Goal: Task Accomplishment & Management: Manage account settings

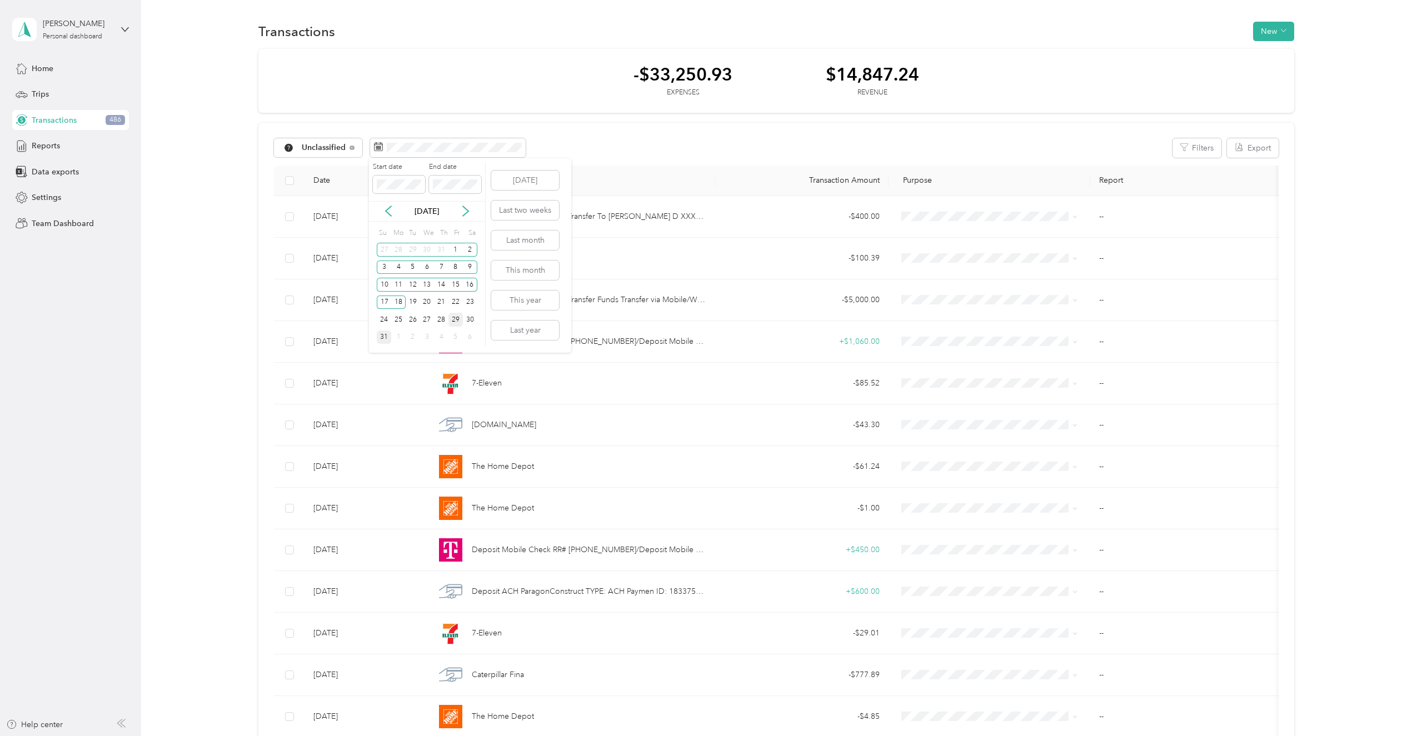
click at [387, 337] on div "31" at bounding box center [384, 338] width 14 height 14
click at [388, 208] on icon at bounding box center [388, 211] width 11 height 11
click at [539, 299] on button "This year" at bounding box center [525, 300] width 68 height 19
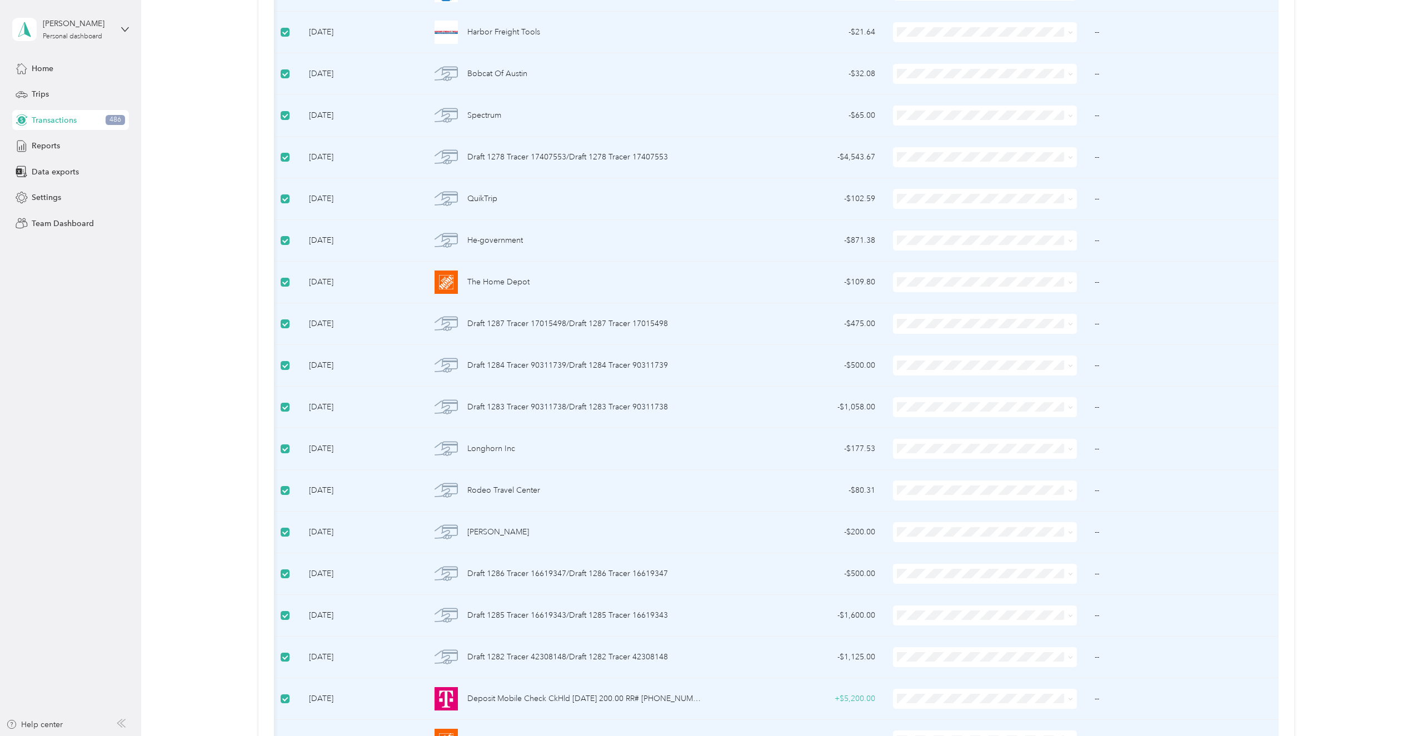
scroll to position [1643, 0]
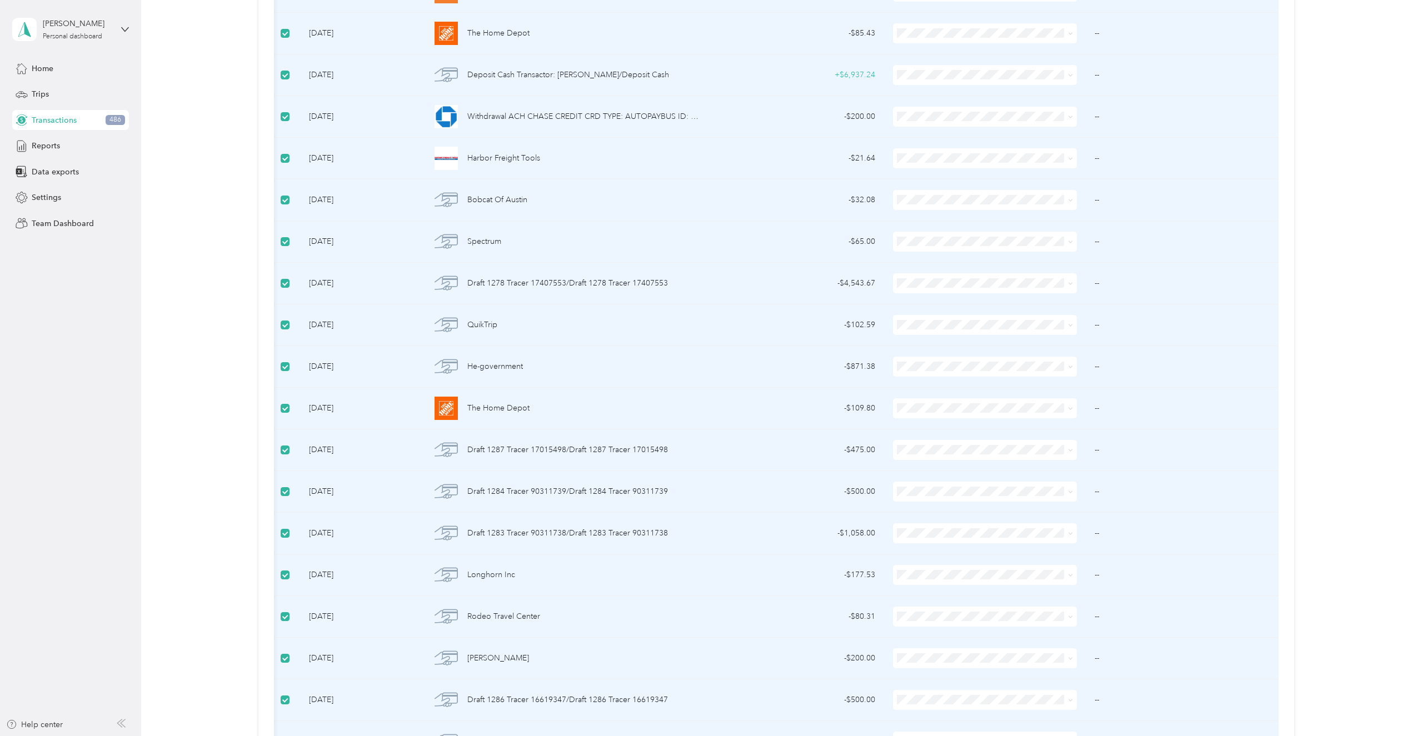
click at [127, 455] on aside "[PERSON_NAME] Personal dashboard Home Trips Transactions 486 Reports Data expor…" at bounding box center [70, 368] width 141 height 736
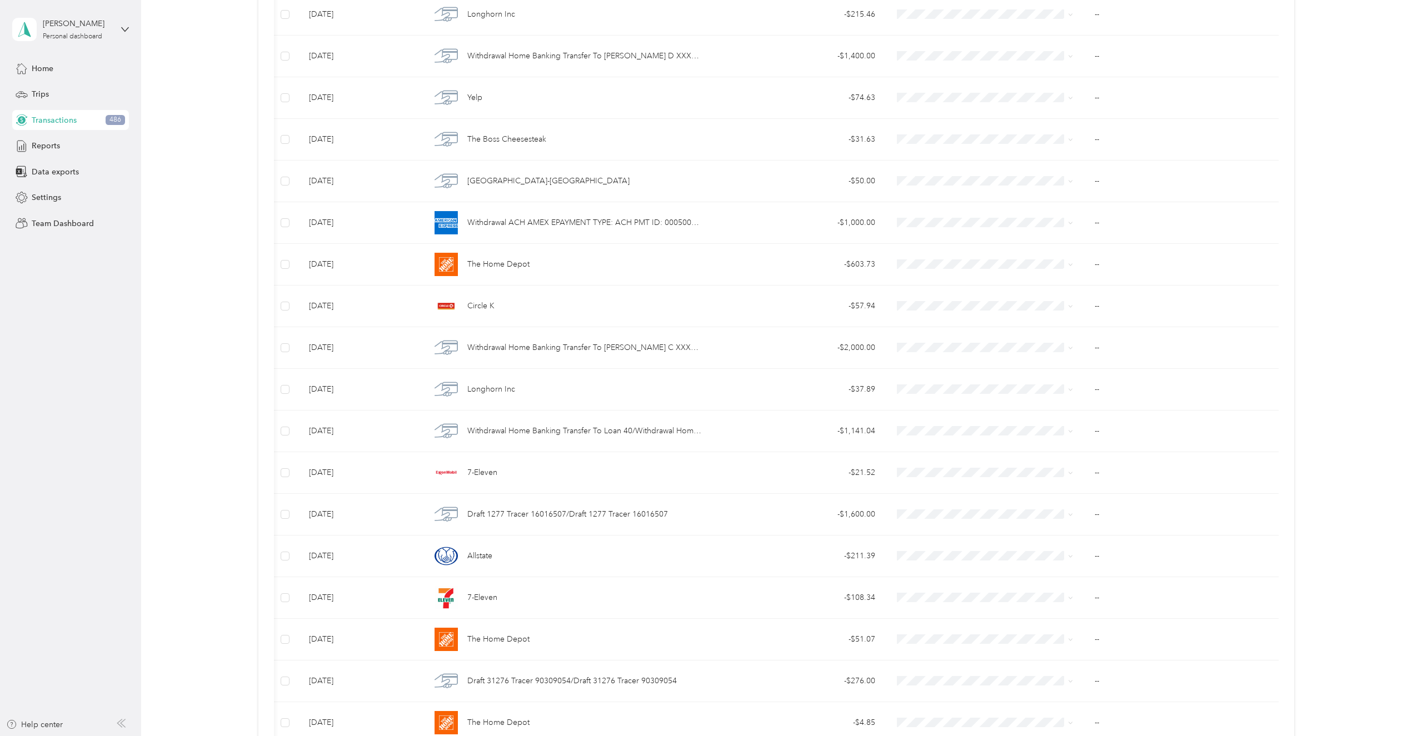
scroll to position [2921, 0]
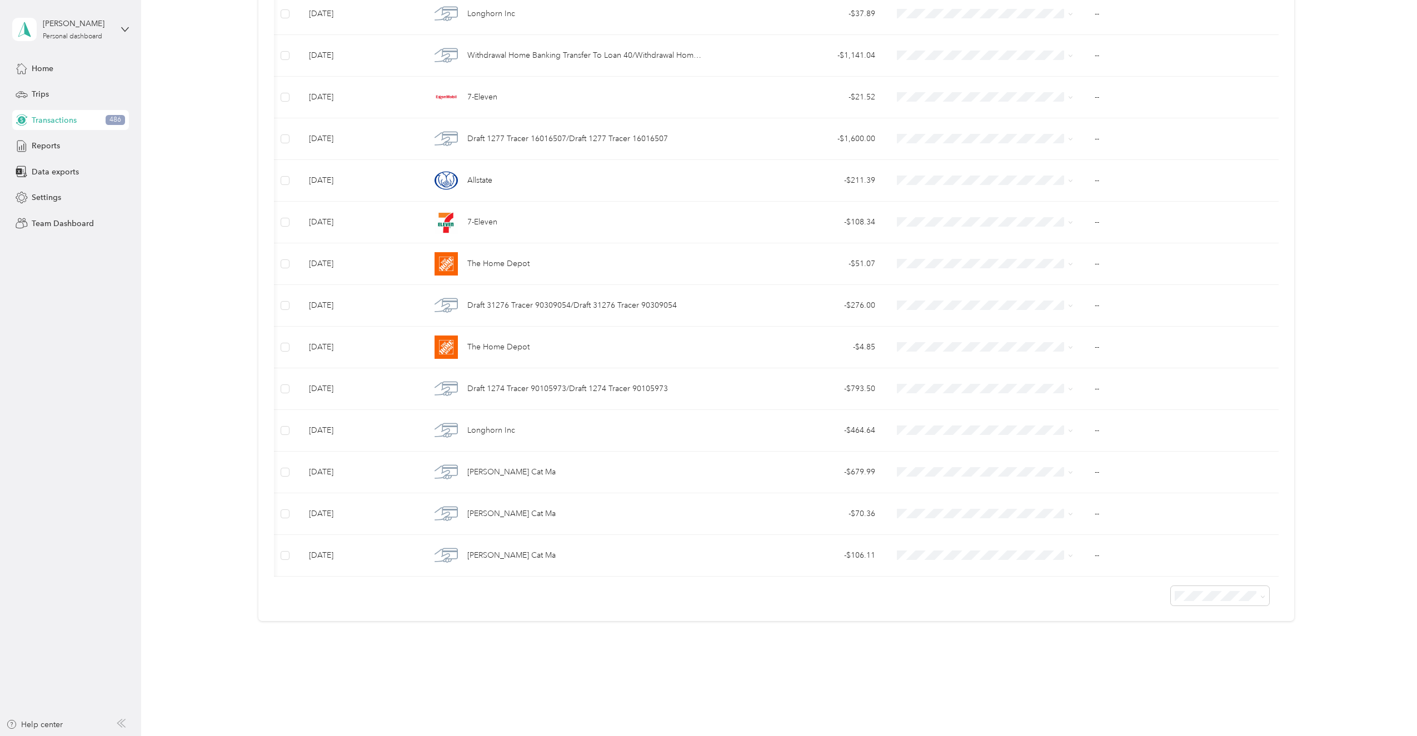
drag, startPoint x: 248, startPoint y: 313, endPoint x: 407, endPoint y: 492, distance: 239.8
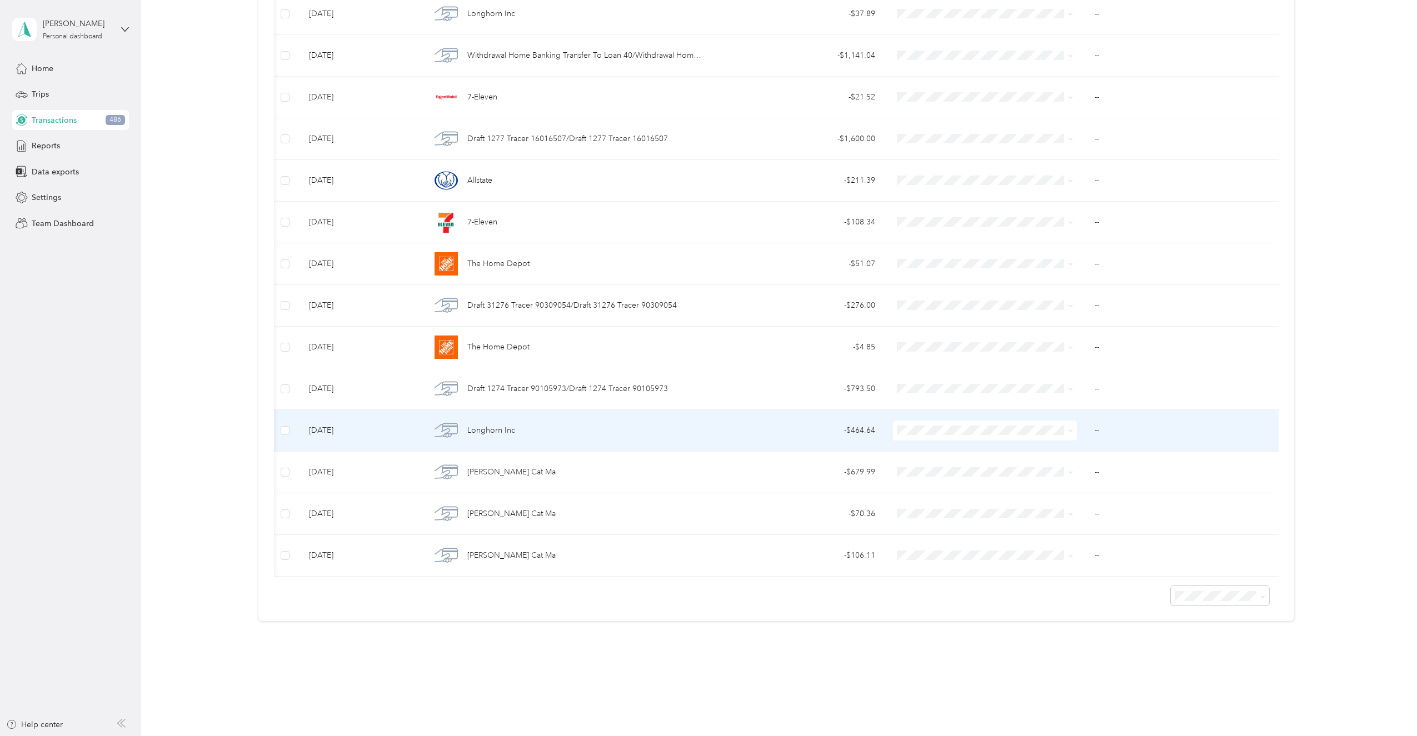
click at [526, 420] on div "Longhorn Inc" at bounding box center [566, 430] width 271 height 23
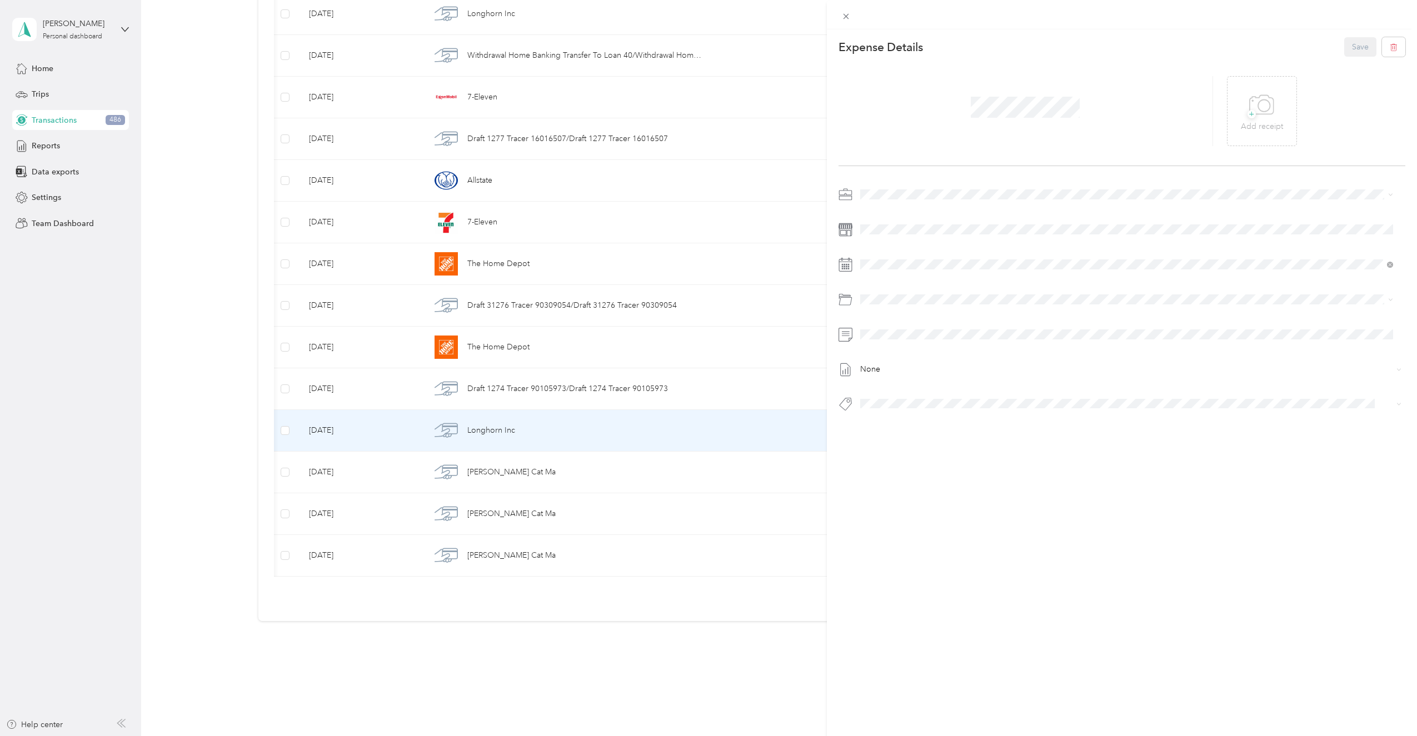
click at [94, 455] on div "This expense cannot be edited because it is either under review, approved, or p…" at bounding box center [708, 368] width 1417 height 736
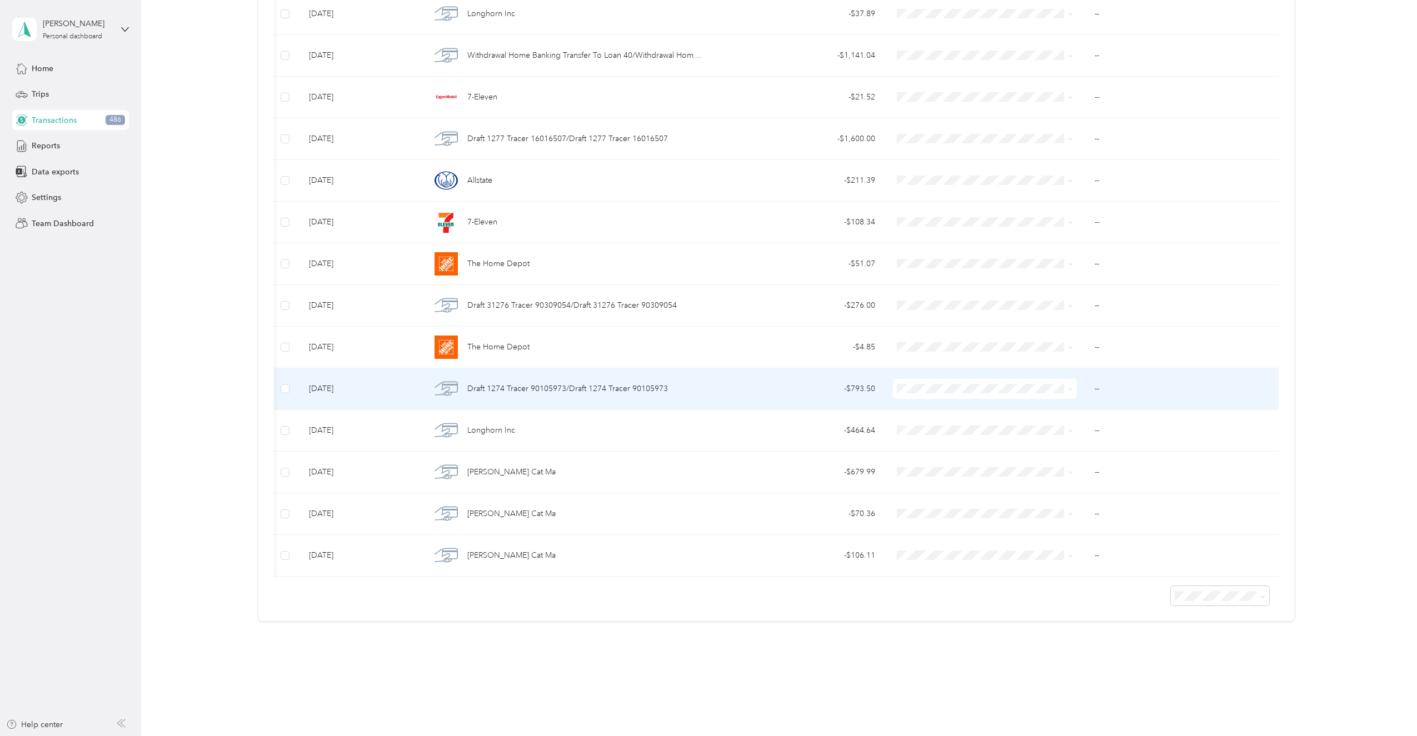
click at [648, 377] on div "Draft 1274 Tracer 90105973/Draft 1274 Tracer 90105973" at bounding box center [566, 388] width 271 height 23
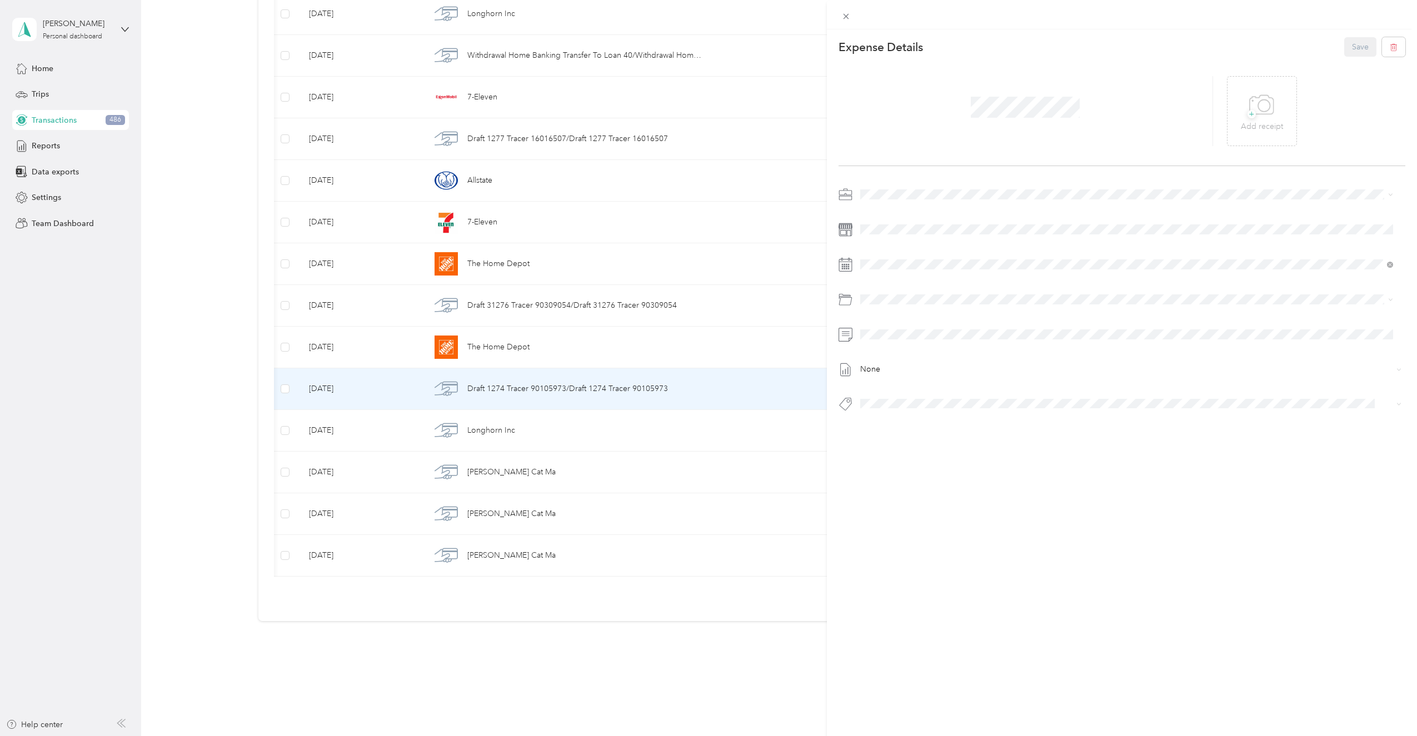
click at [120, 307] on div "This expense cannot be edited because it is either under review, approved, or p…" at bounding box center [708, 368] width 1417 height 736
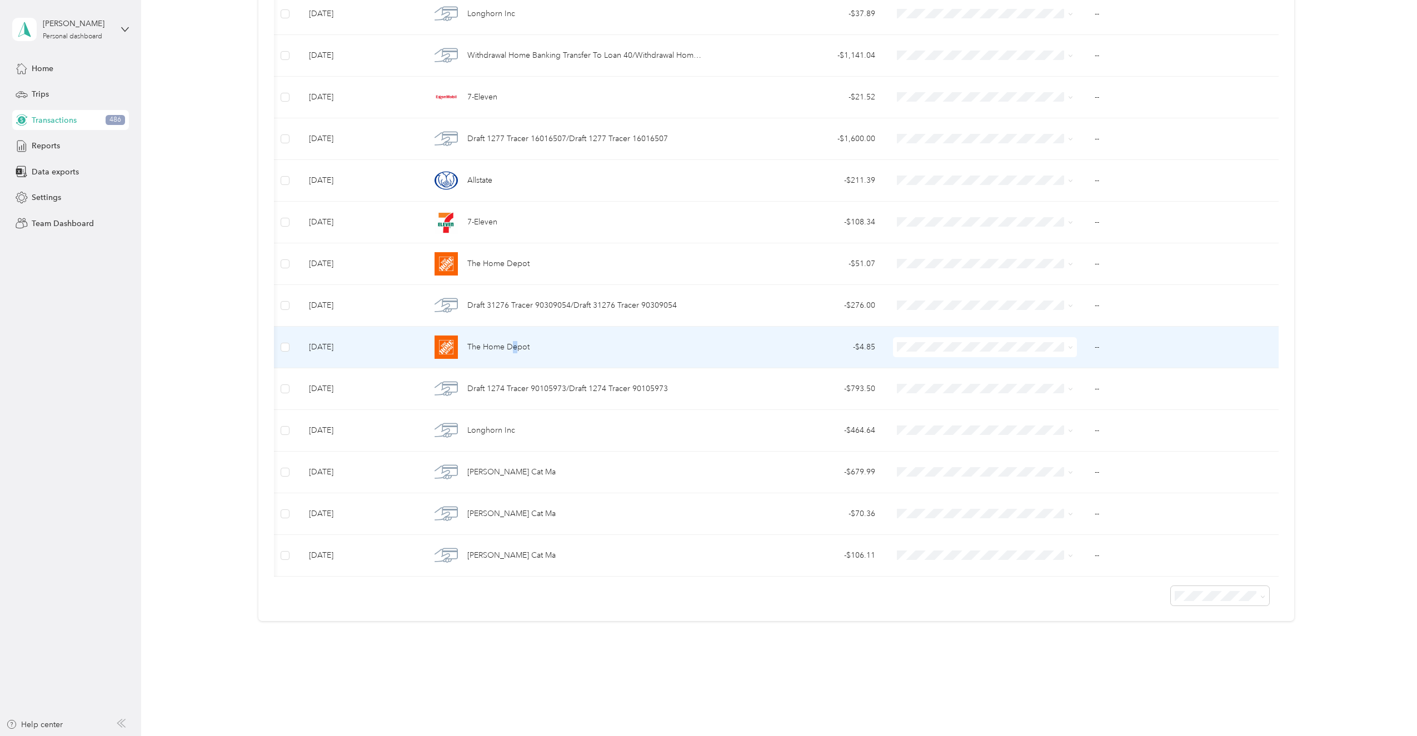
click at [512, 341] on span "The Home Depot" at bounding box center [498, 347] width 62 height 12
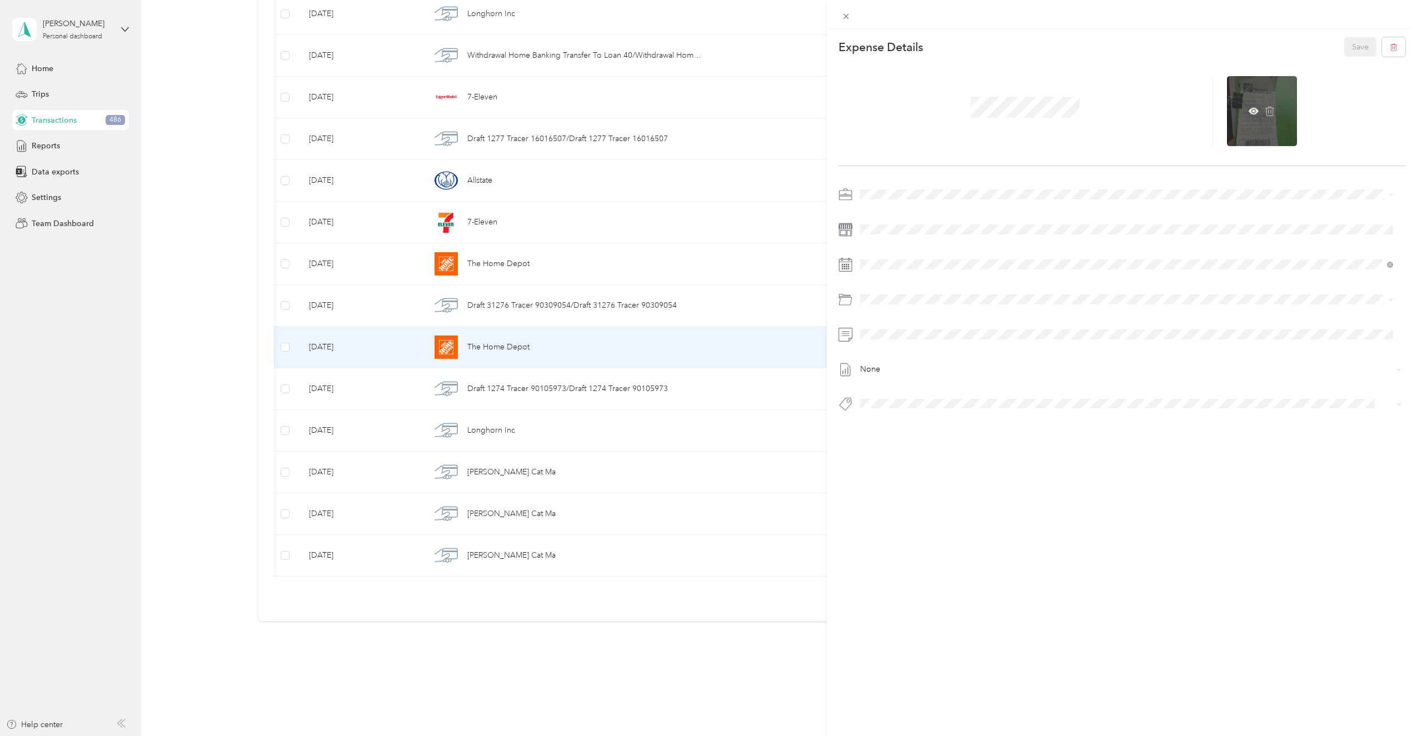
click at [1247, 105] on div at bounding box center [1262, 111] width 70 height 70
click at [1249, 110] on icon at bounding box center [1254, 111] width 10 height 7
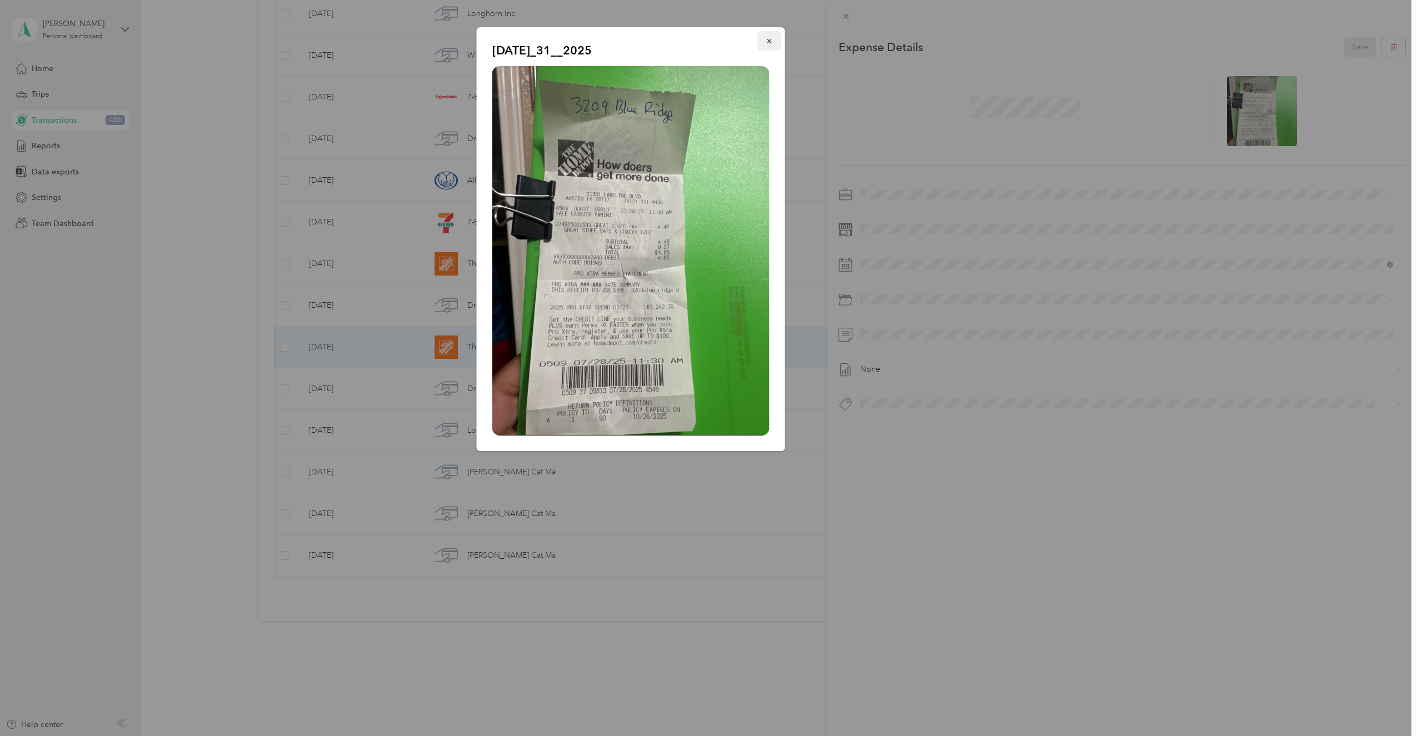
click at [765, 42] on button "button" at bounding box center [769, 40] width 23 height 19
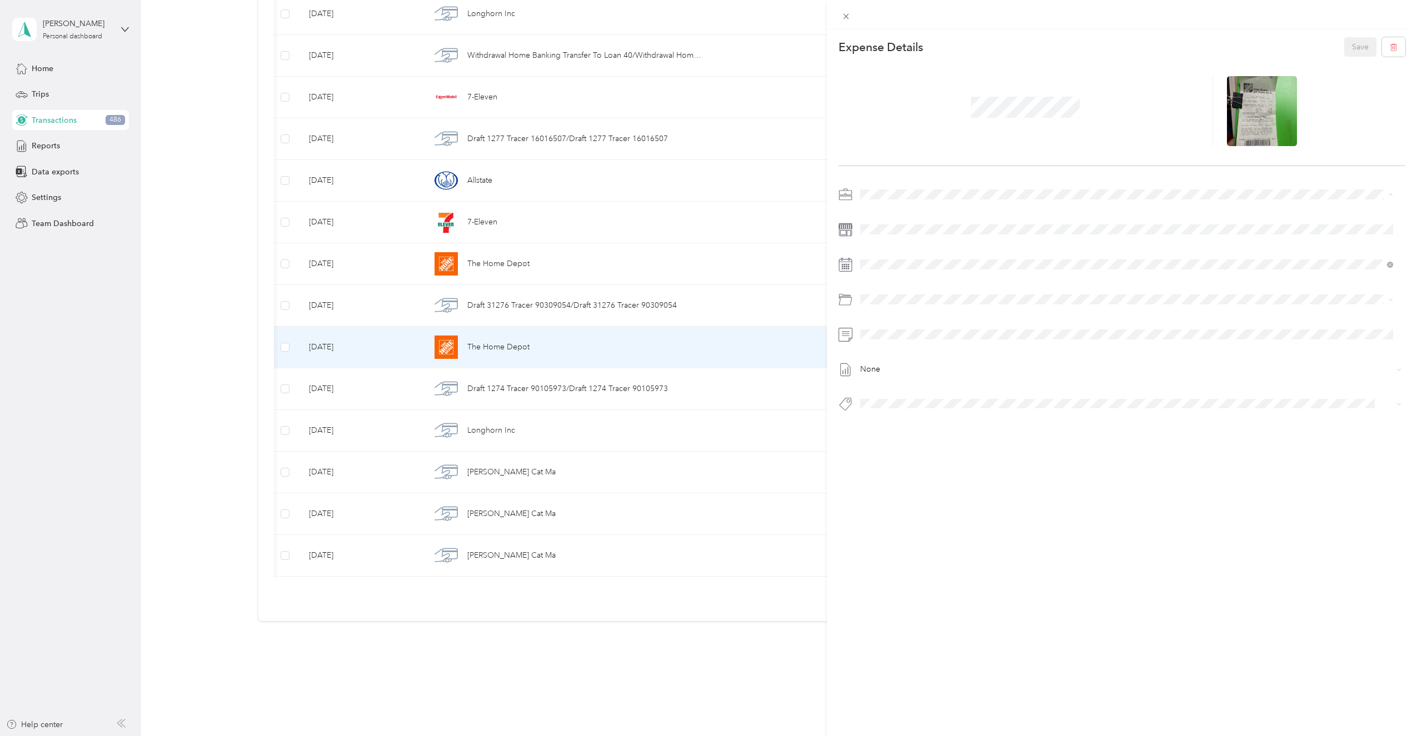
click at [882, 215] on span "Super Septic Bros LLC" at bounding box center [903, 214] width 79 height 9
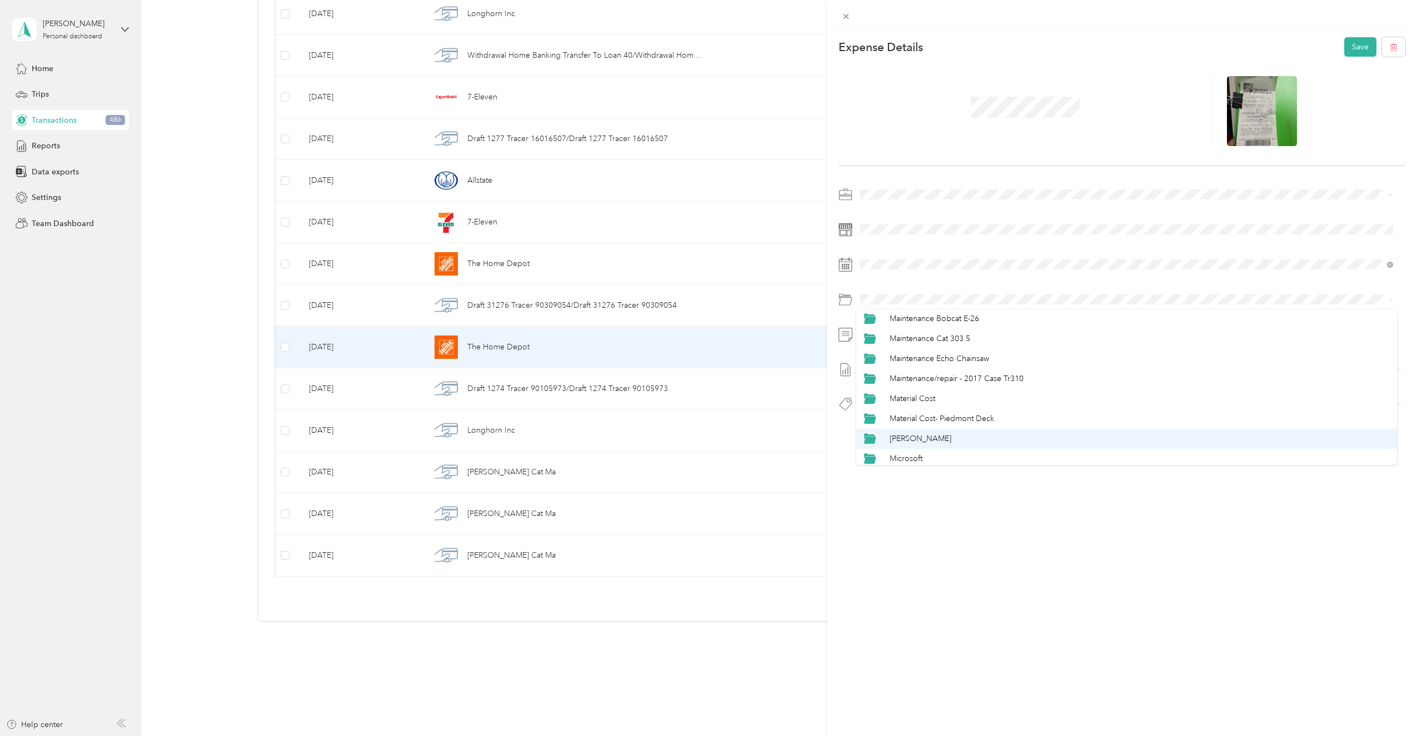
scroll to position [445, 0]
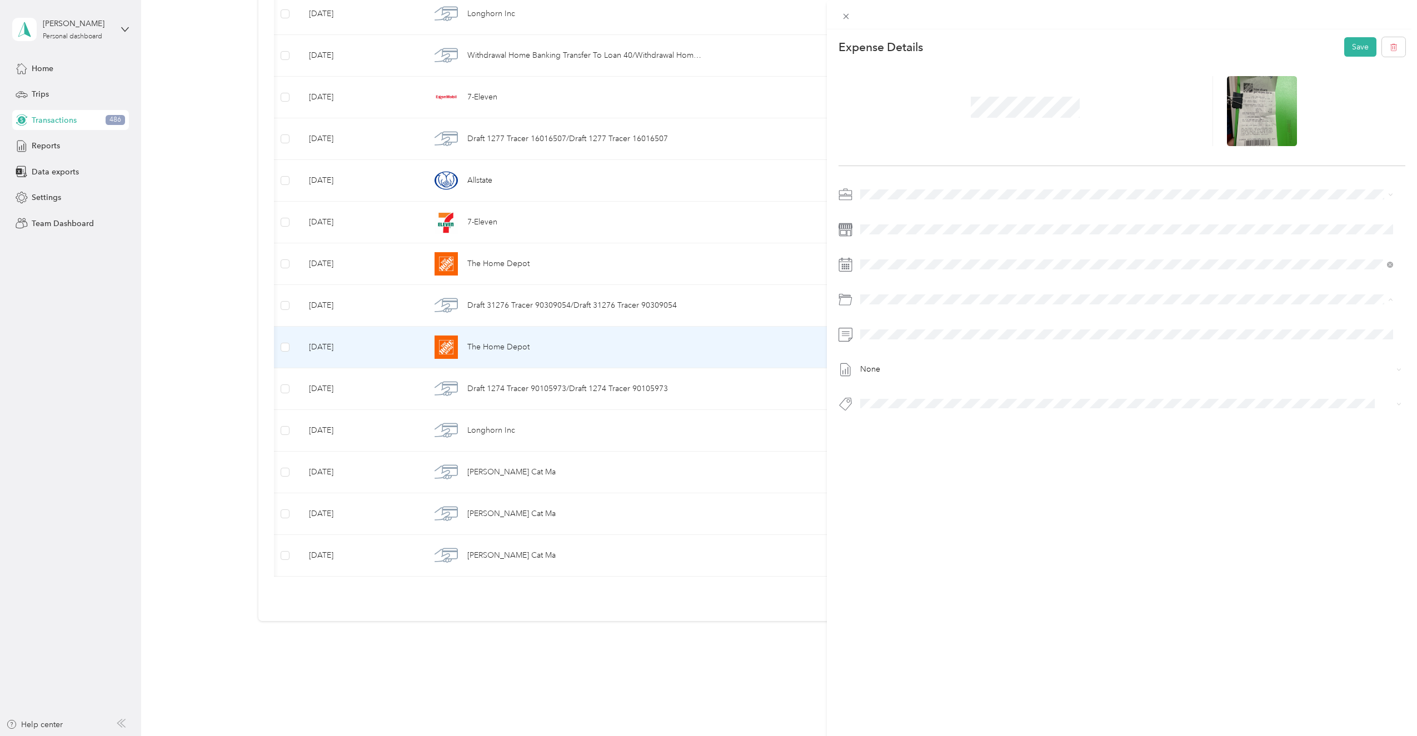
click at [931, 401] on span "Material Cost" at bounding box center [913, 398] width 46 height 9
click at [891, 422] on span "[STREET_ADDRESS]" at bounding box center [903, 424] width 62 height 10
click at [1345, 44] on button "Save" at bounding box center [1361, 46] width 32 height 19
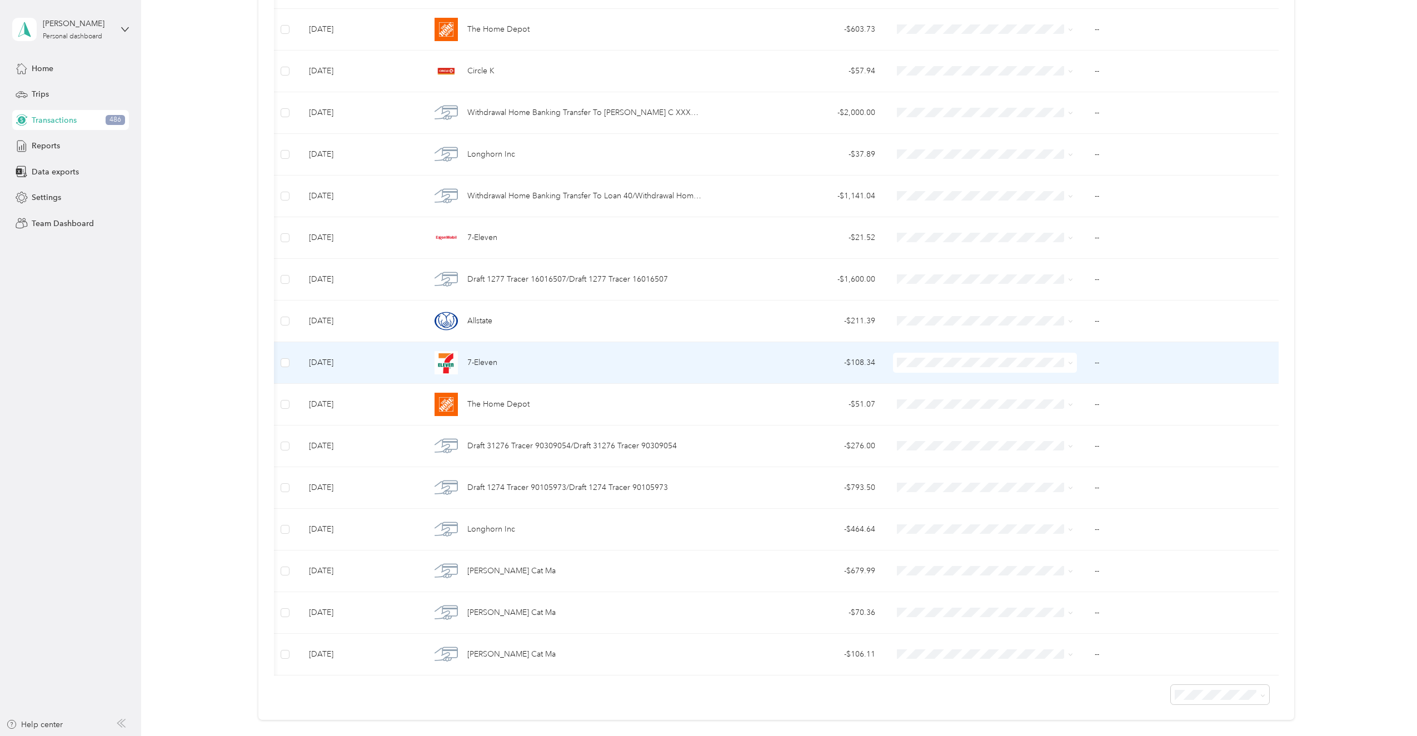
scroll to position [2768, 0]
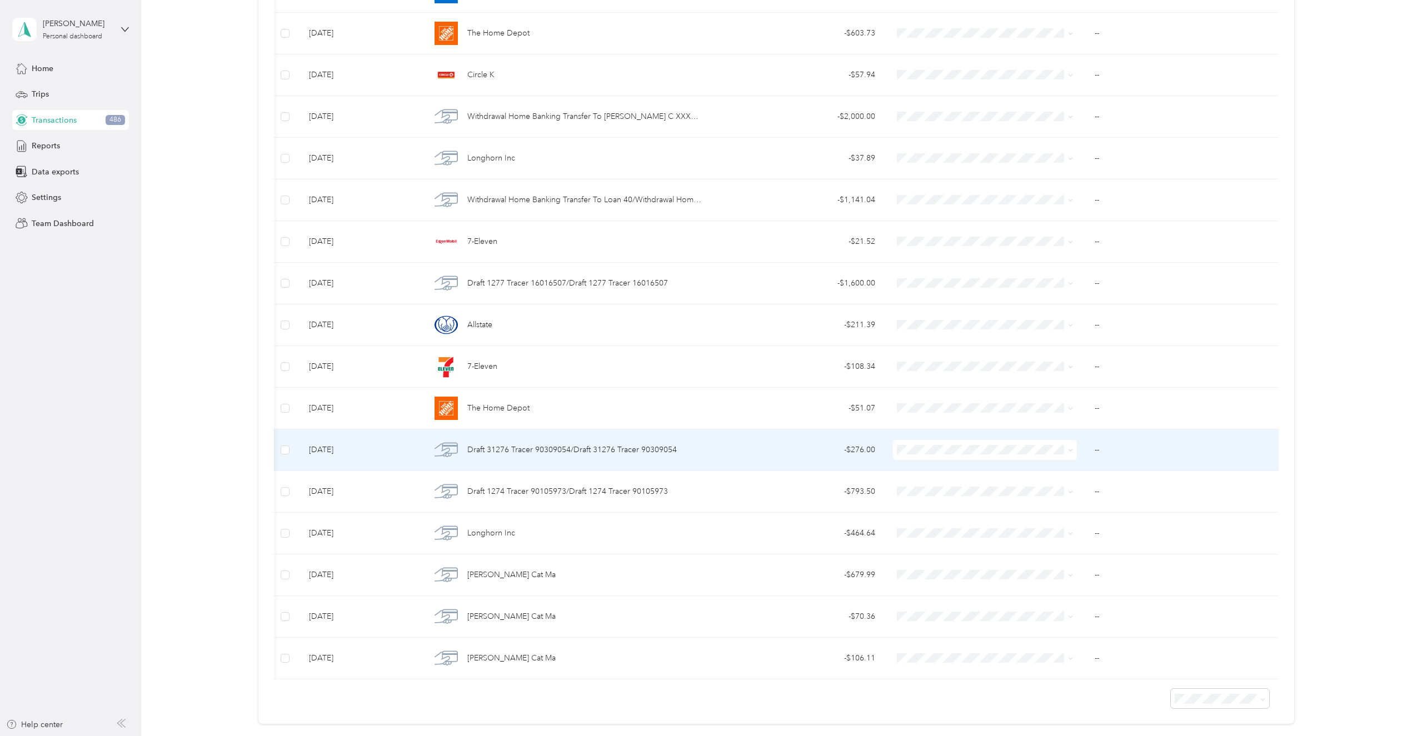
click at [510, 444] on span "Draft 31276 Tracer 90309054/Draft 31276 Tracer 90309054" at bounding box center [572, 450] width 210 height 12
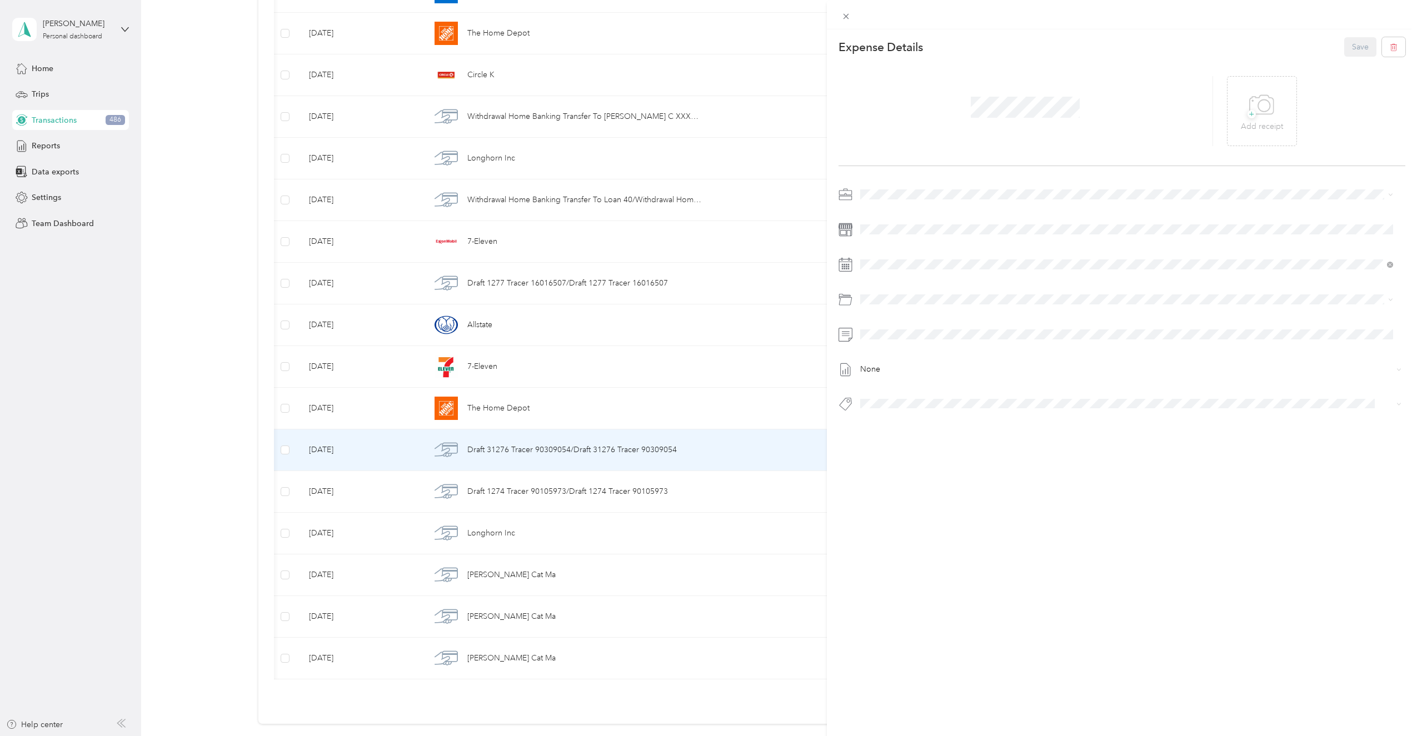
drag, startPoint x: 98, startPoint y: 446, endPoint x: 371, endPoint y: 444, distance: 273.5
click at [102, 446] on div "This expense cannot be edited because it is either under review, approved, or p…" at bounding box center [708, 368] width 1417 height 736
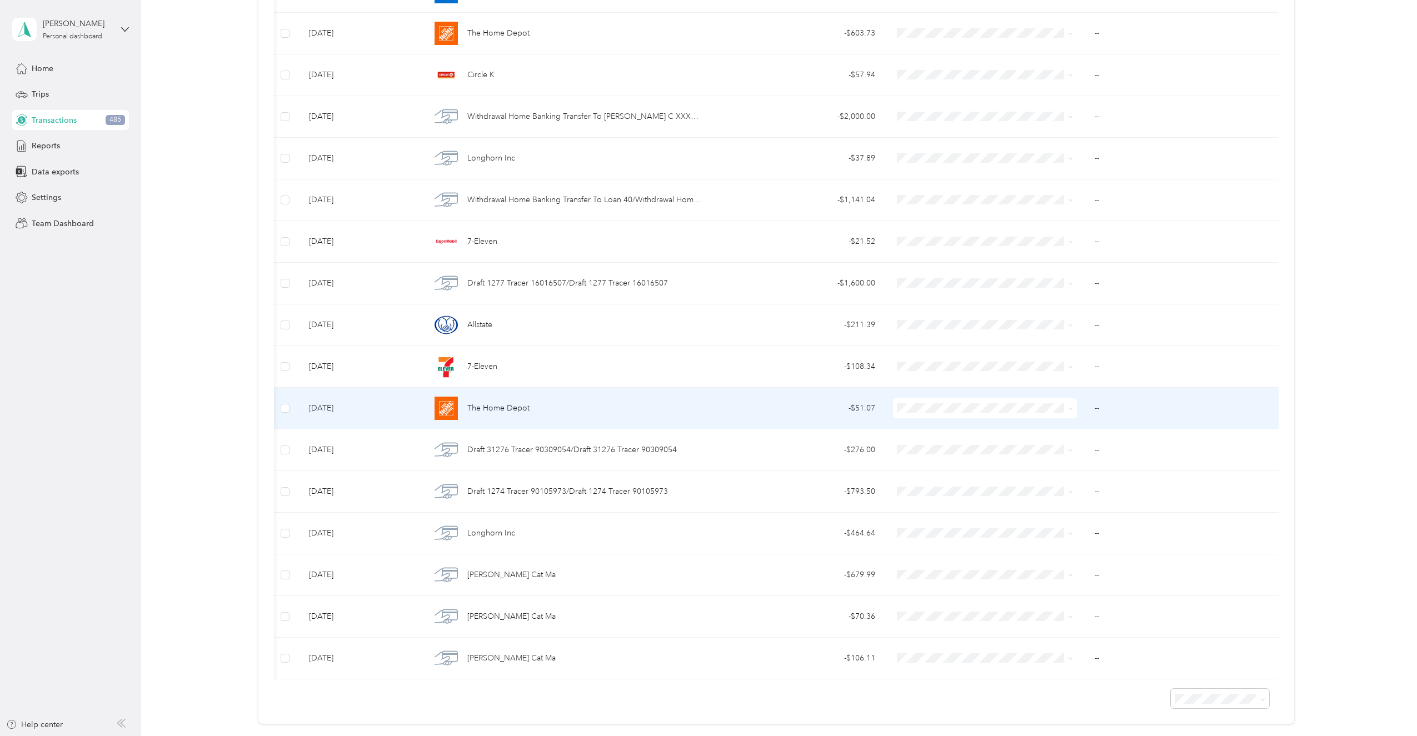
click at [559, 402] on div "The Home Depot" at bounding box center [566, 408] width 271 height 23
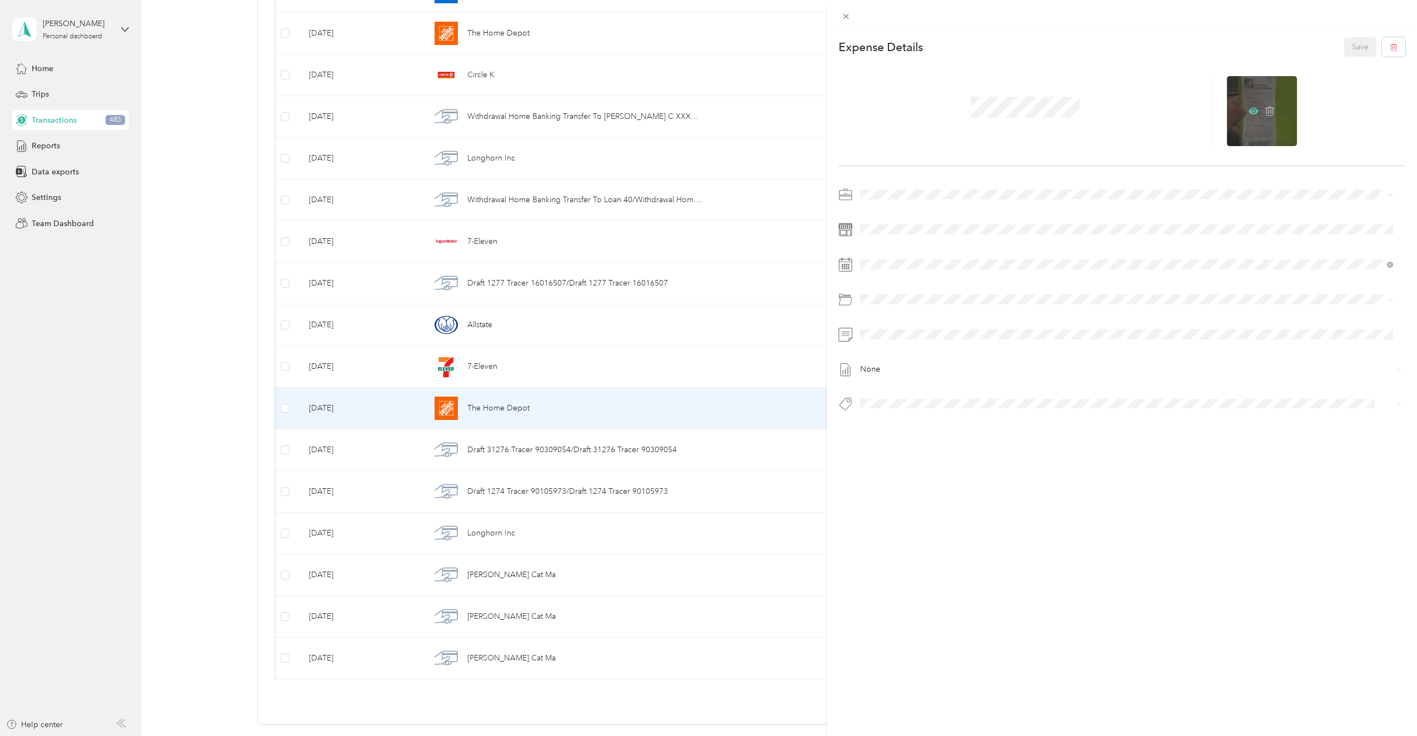
click at [1249, 111] on icon at bounding box center [1254, 111] width 10 height 7
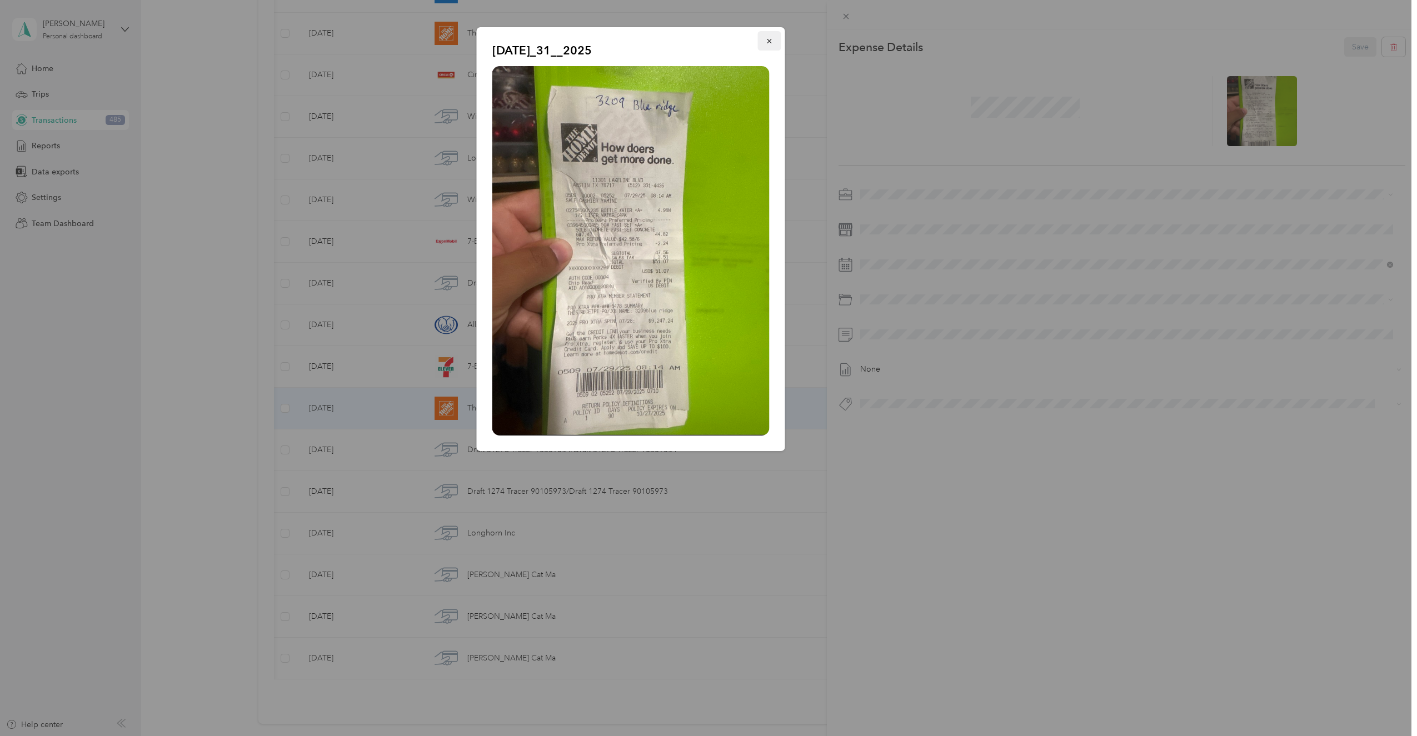
click at [768, 46] on button "button" at bounding box center [769, 40] width 23 height 19
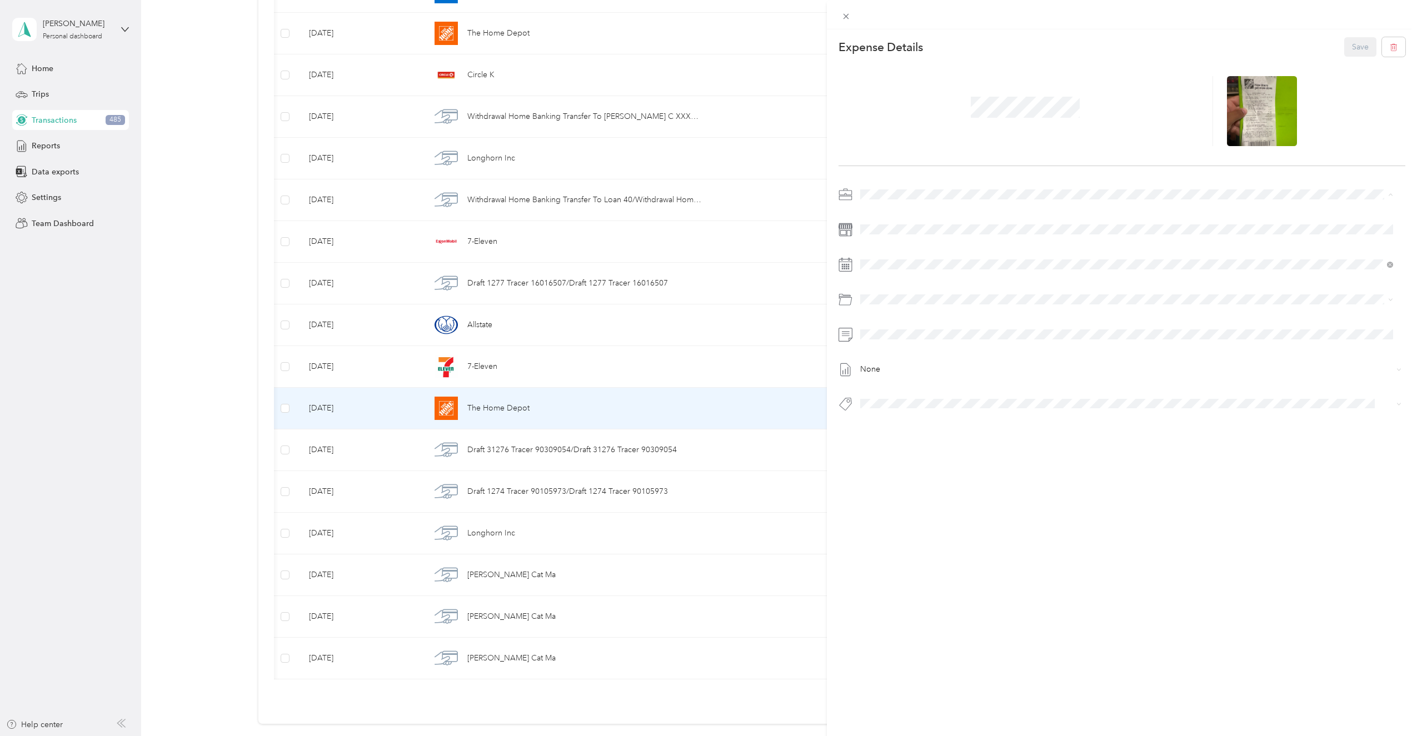
click at [886, 211] on span "Super Septic Bros LLC" at bounding box center [903, 214] width 79 height 9
click at [908, 293] on span at bounding box center [1132, 300] width 550 height 18
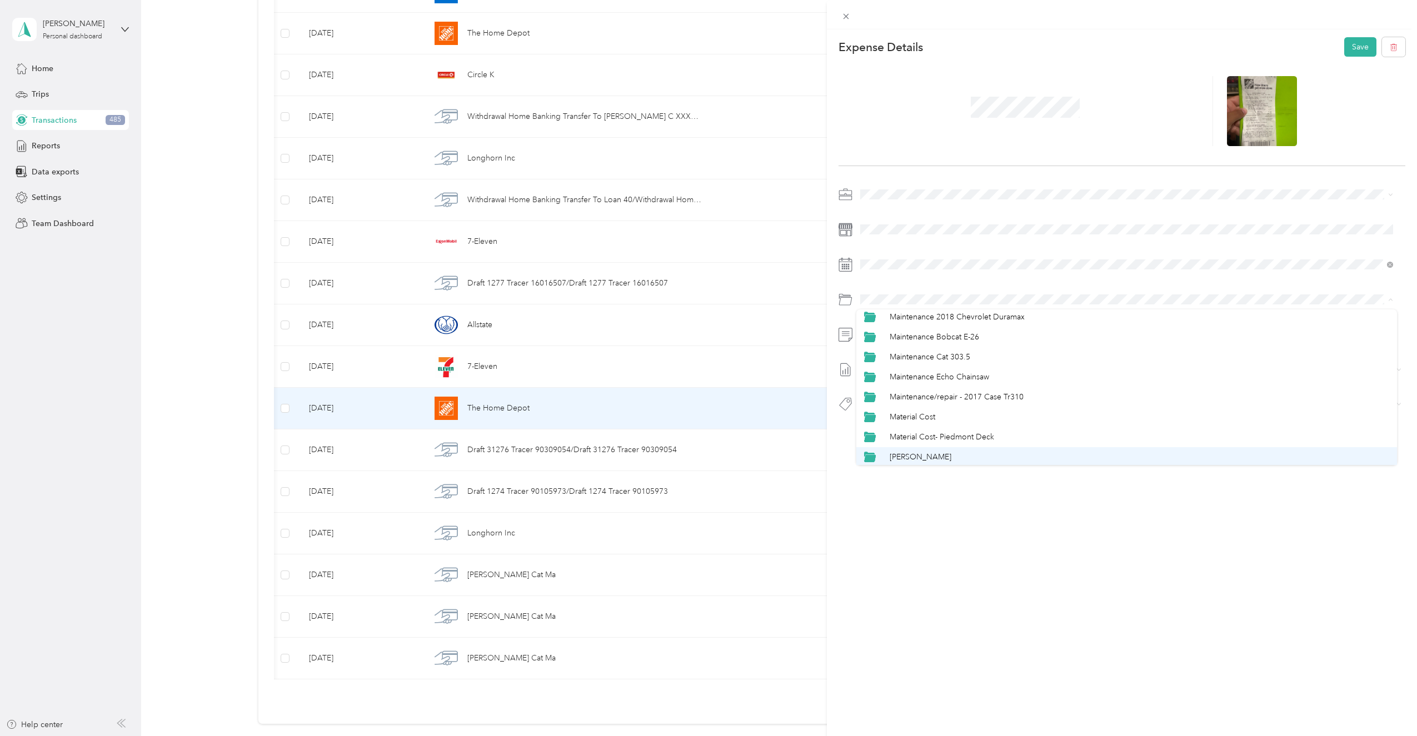
scroll to position [445, 0]
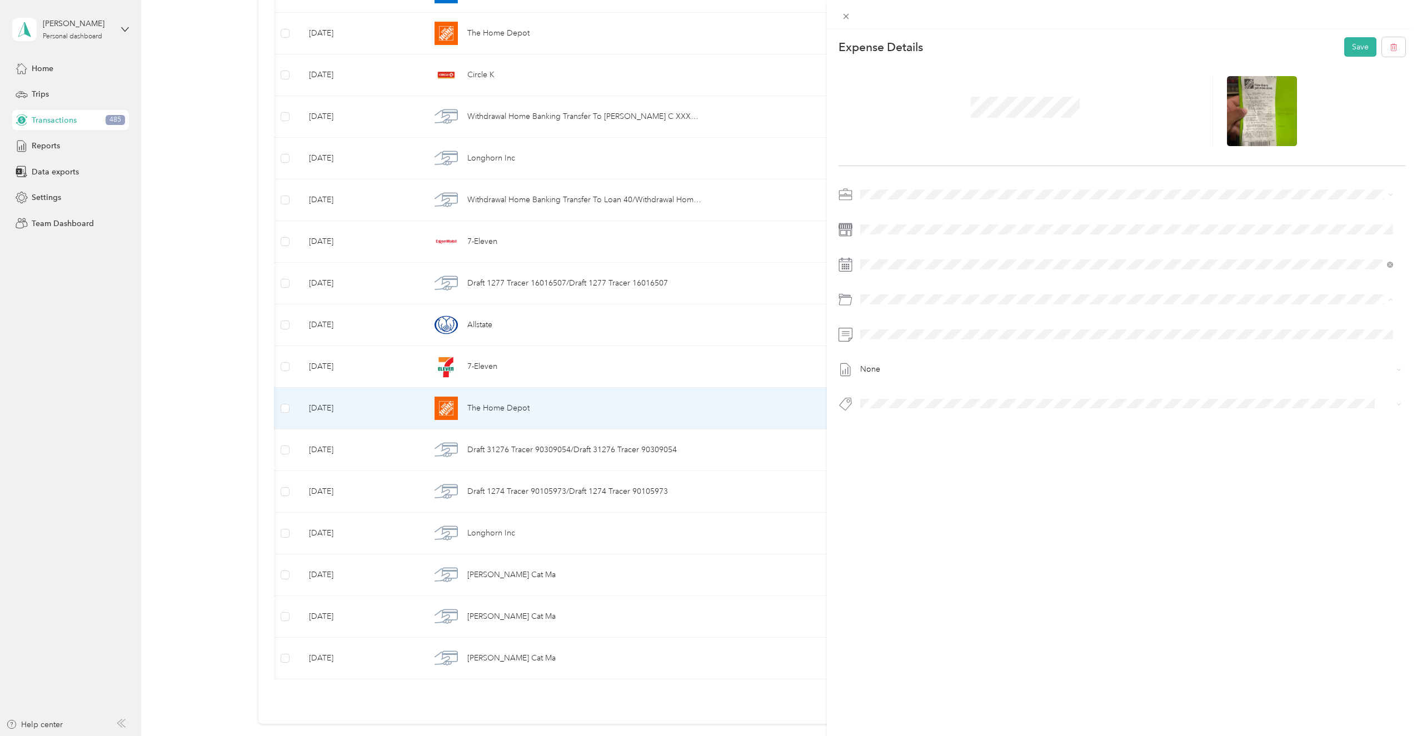
click at [928, 395] on span "Material Cost" at bounding box center [913, 398] width 46 height 9
click at [917, 423] on span "[STREET_ADDRESS]" at bounding box center [903, 424] width 62 height 10
click at [1352, 47] on button "Save" at bounding box center [1361, 46] width 32 height 19
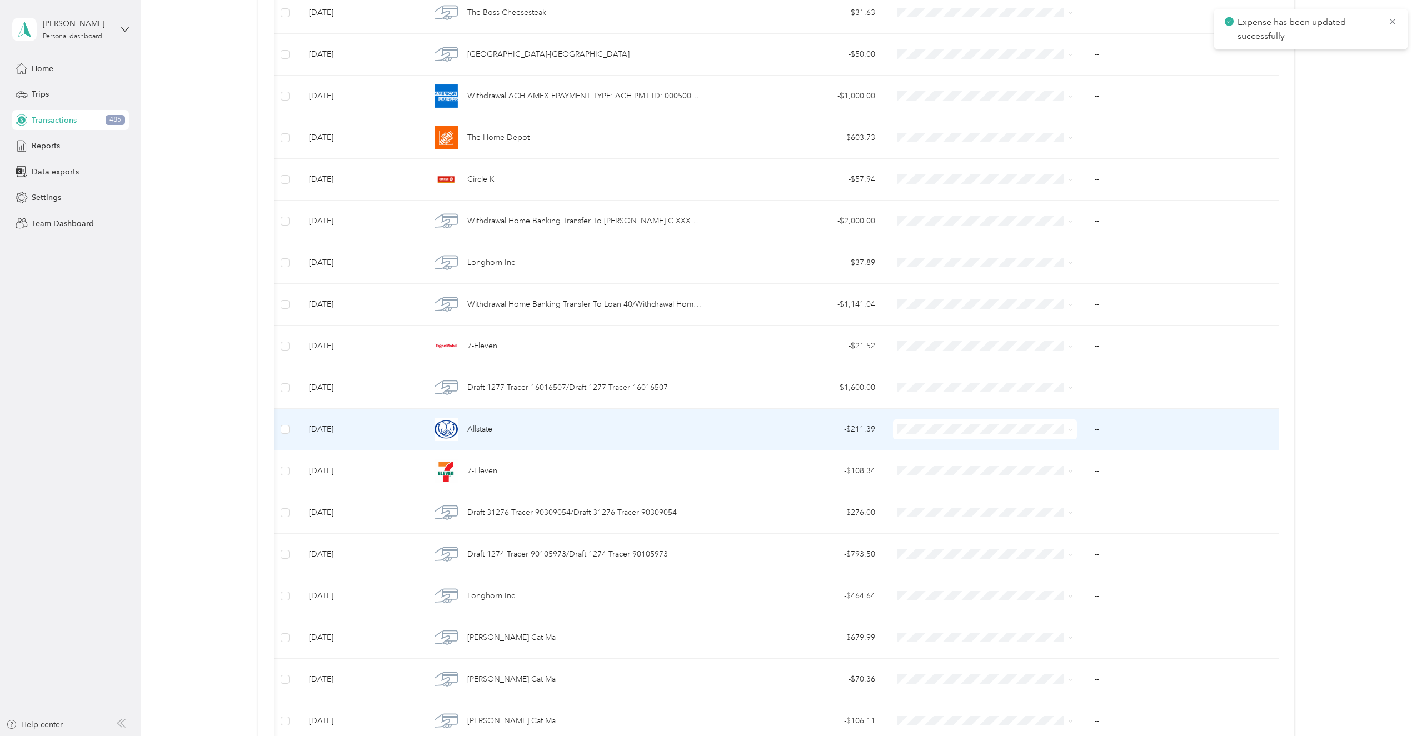
scroll to position [2657, 0]
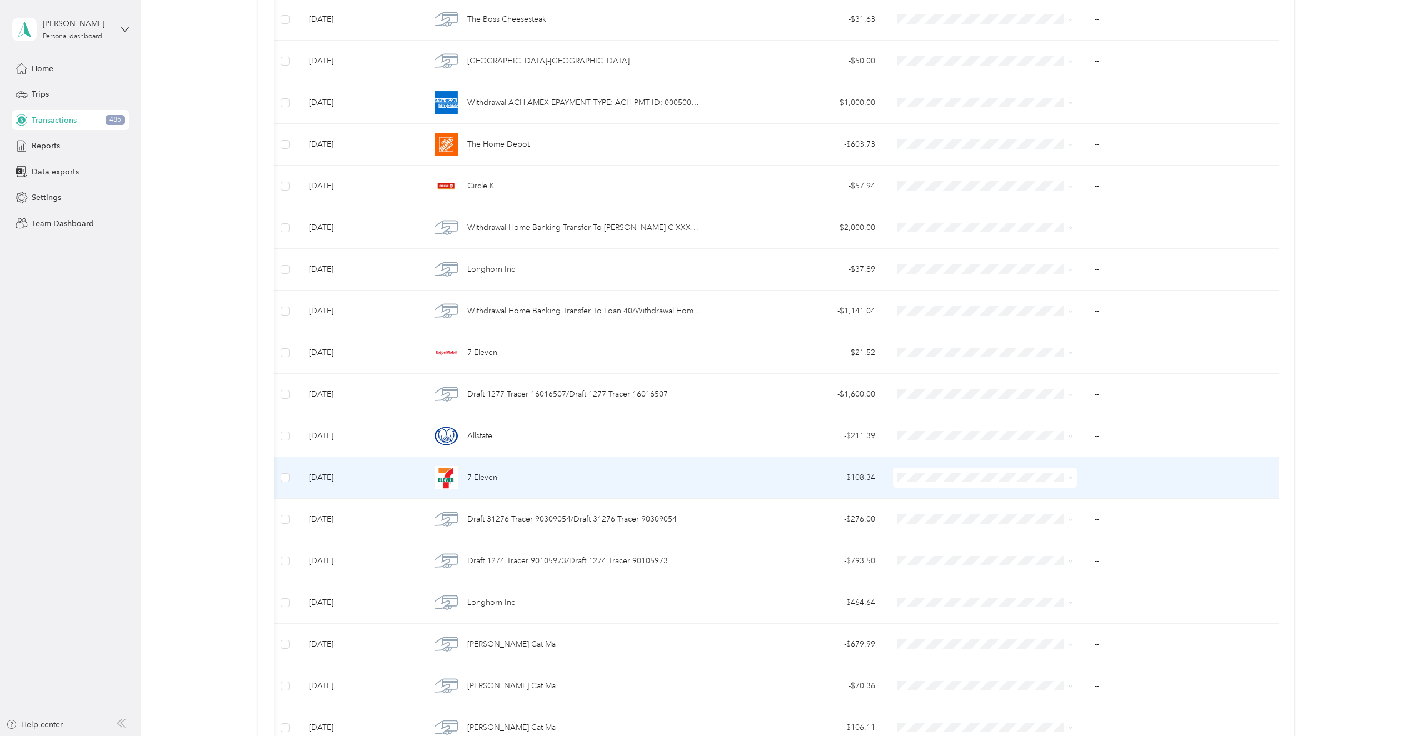
click at [503, 476] on div "7-Eleven" at bounding box center [566, 477] width 271 height 23
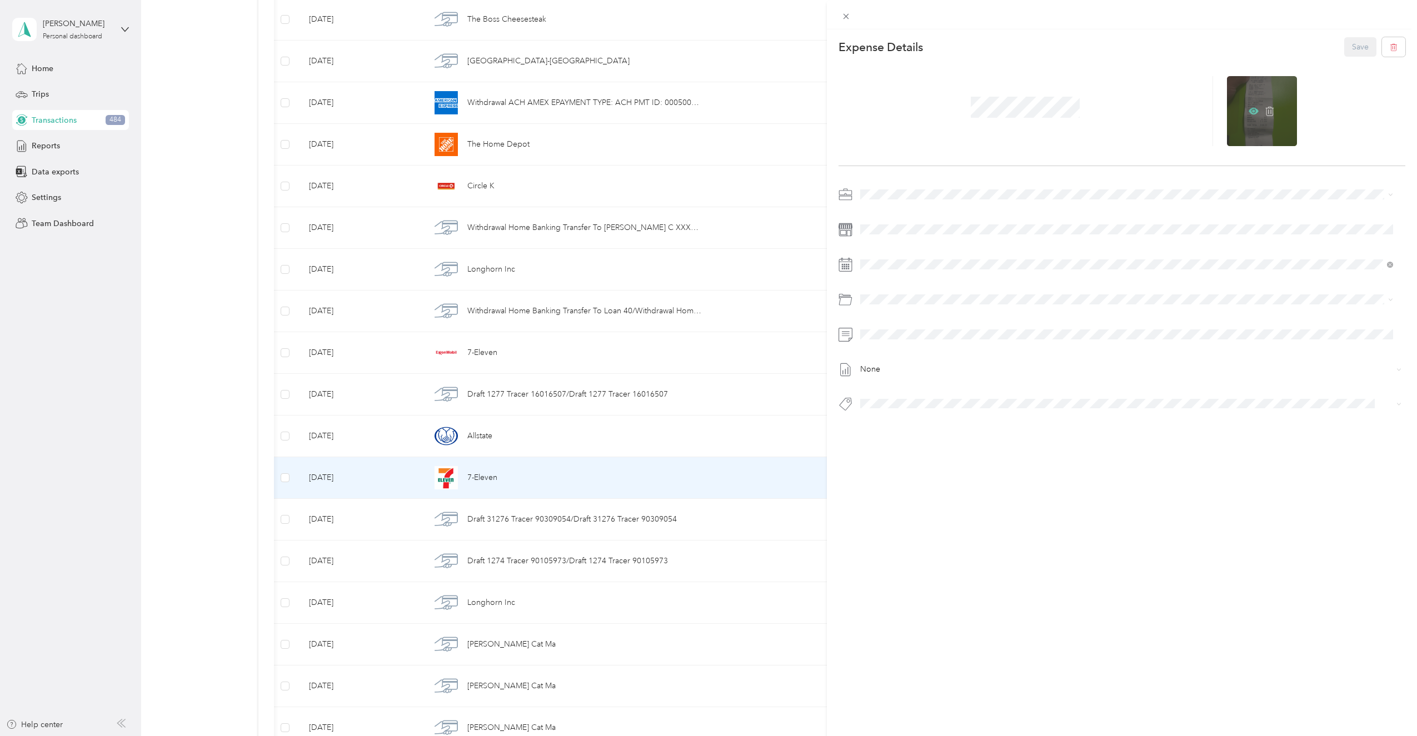
click at [1249, 109] on icon at bounding box center [1254, 111] width 10 height 10
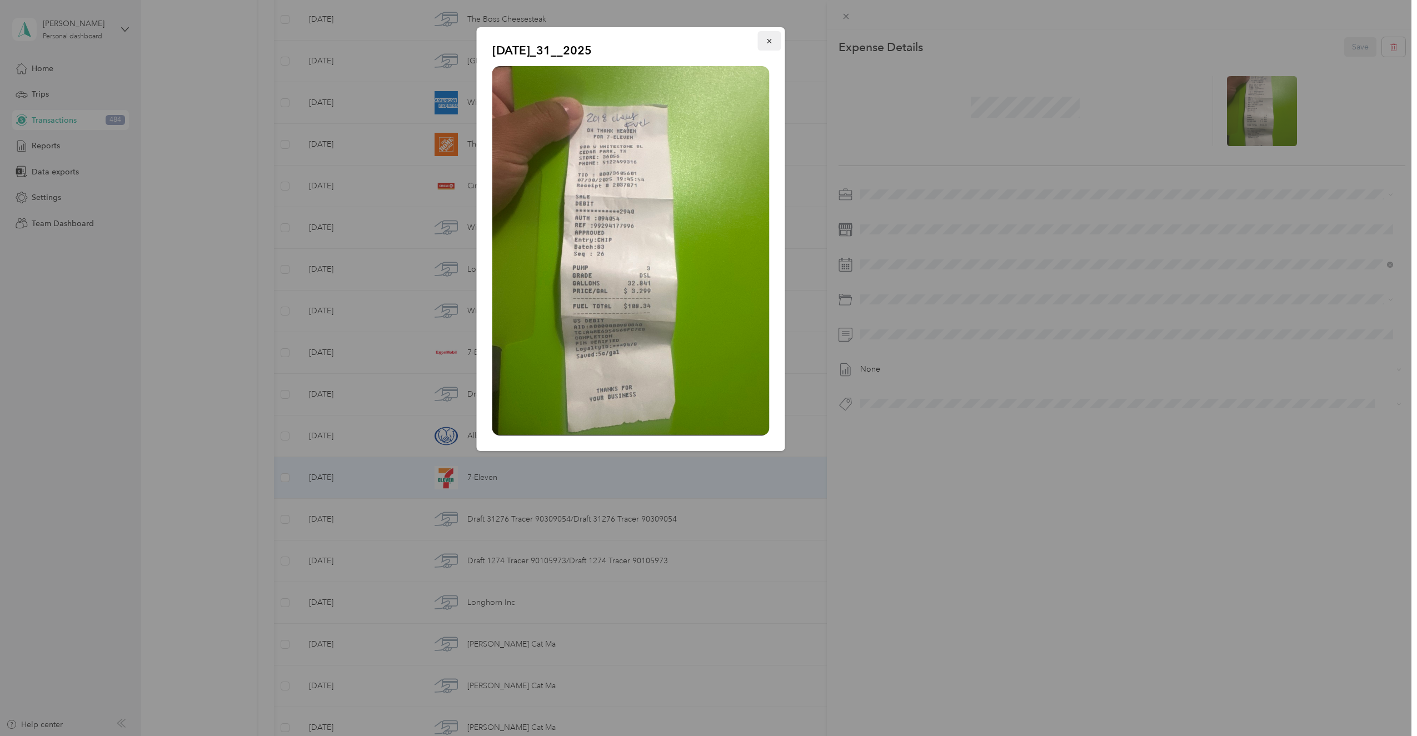
click at [772, 39] on icon "button" at bounding box center [769, 41] width 4 height 4
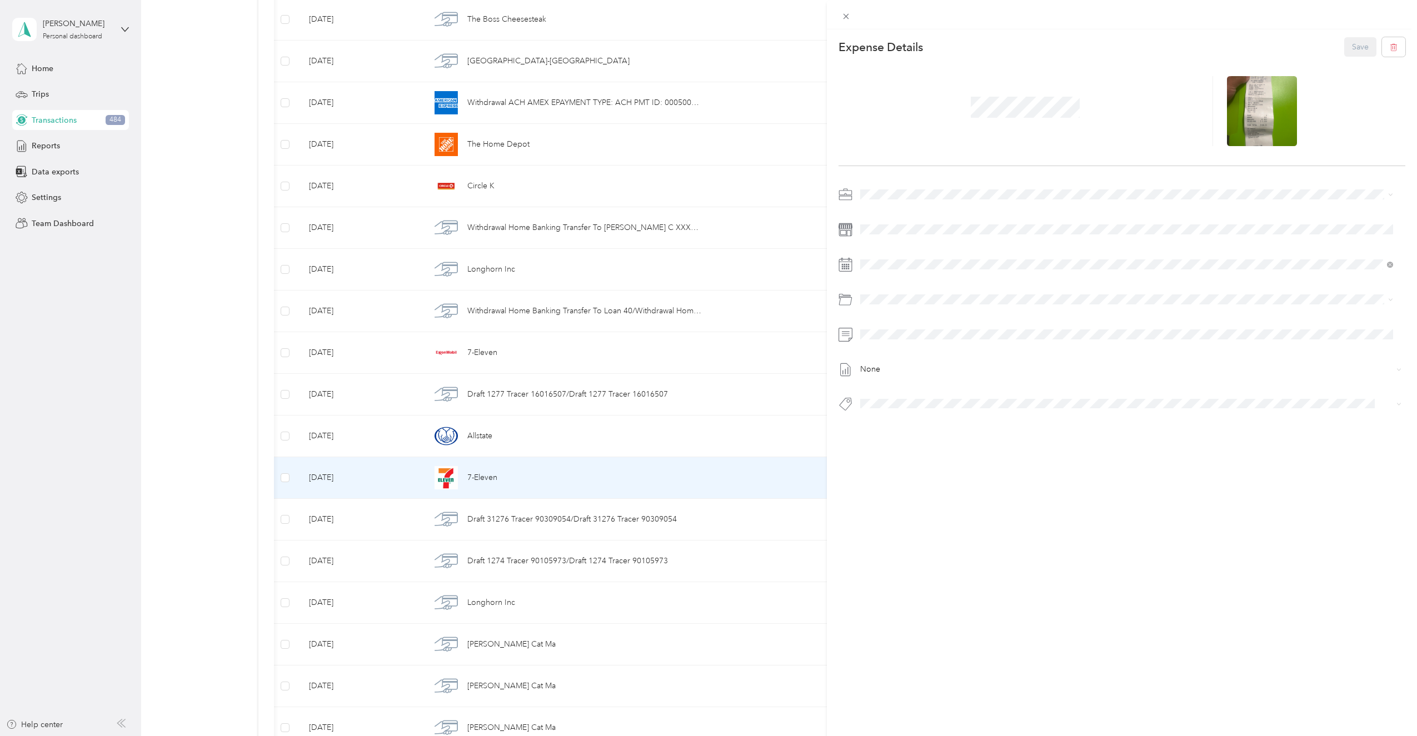
click at [865, 200] on span at bounding box center [1132, 195] width 550 height 18
click at [883, 183] on div "Expense Details Save None" at bounding box center [1122, 243] width 591 height 429
click at [888, 211] on span "Super Septic Bros LLC" at bounding box center [903, 214] width 79 height 9
click at [934, 384] on span "2018 Chevrolet Duramax Fuel" at bounding box center [942, 382] width 105 height 9
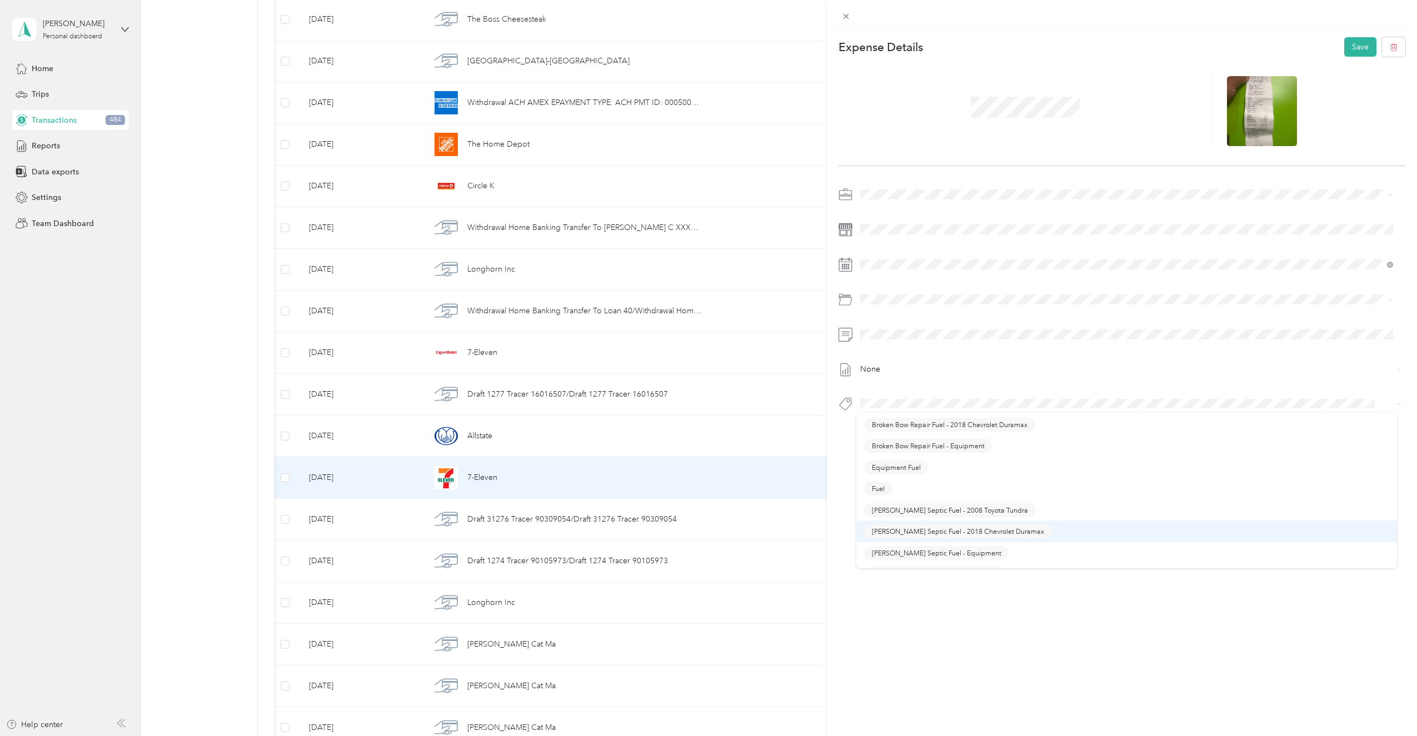
scroll to position [388, 0]
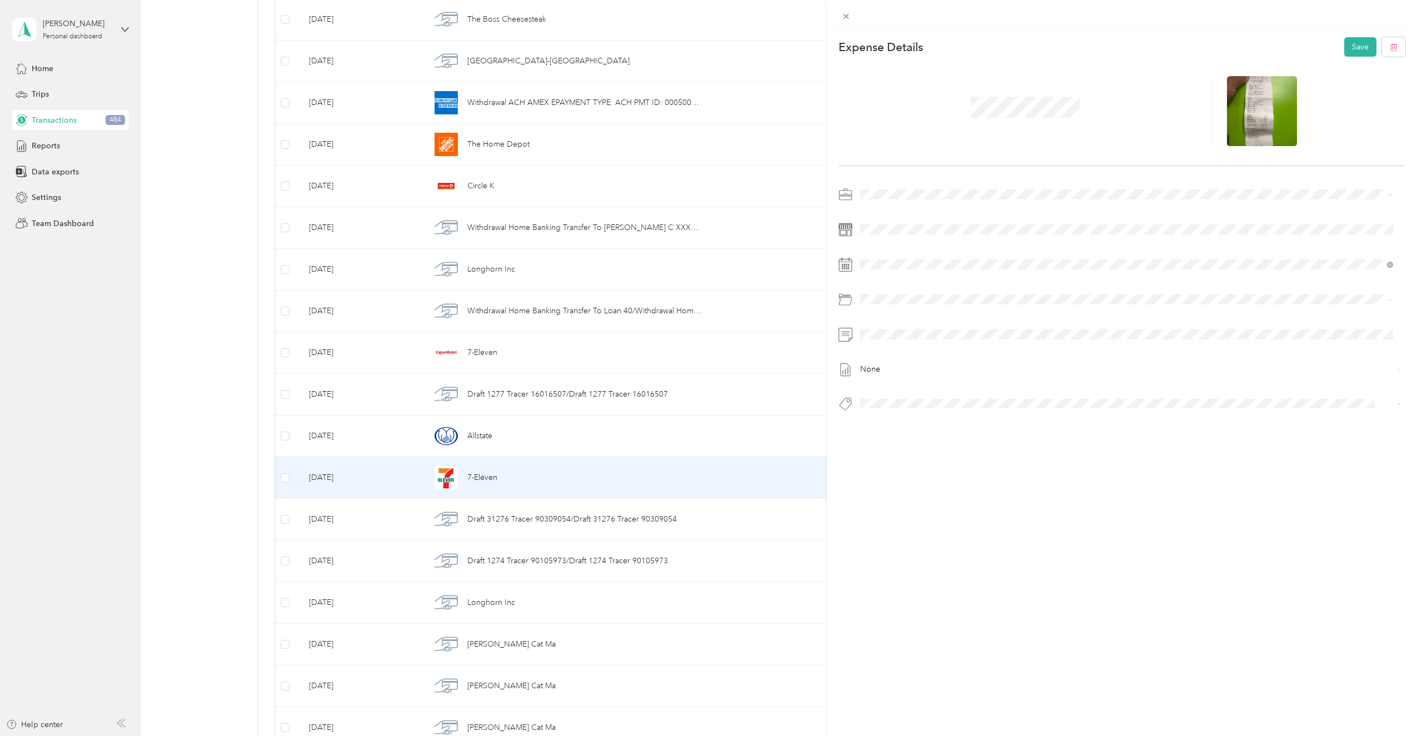
click at [881, 490] on li "Fuel" at bounding box center [1127, 485] width 541 height 22
click at [1345, 45] on button "Save" at bounding box center [1361, 46] width 32 height 19
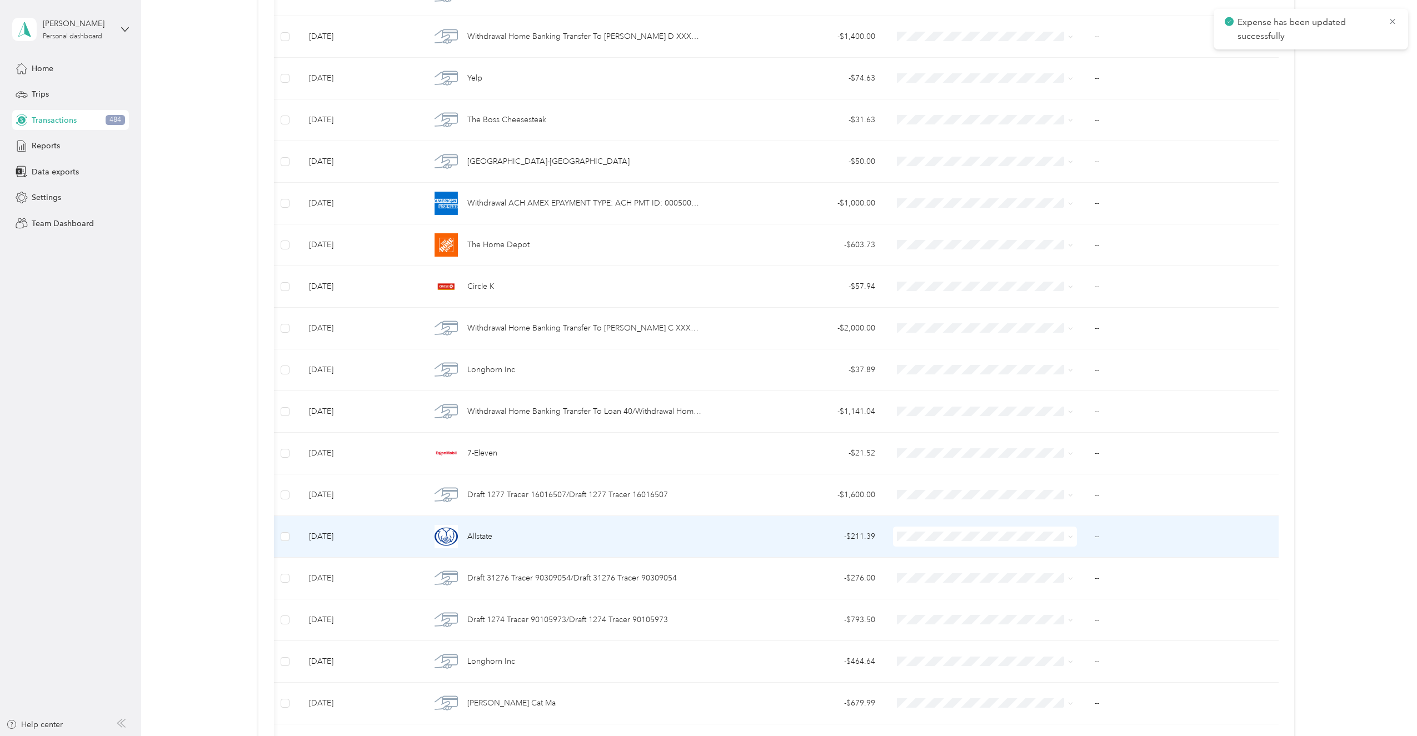
scroll to position [2546, 0]
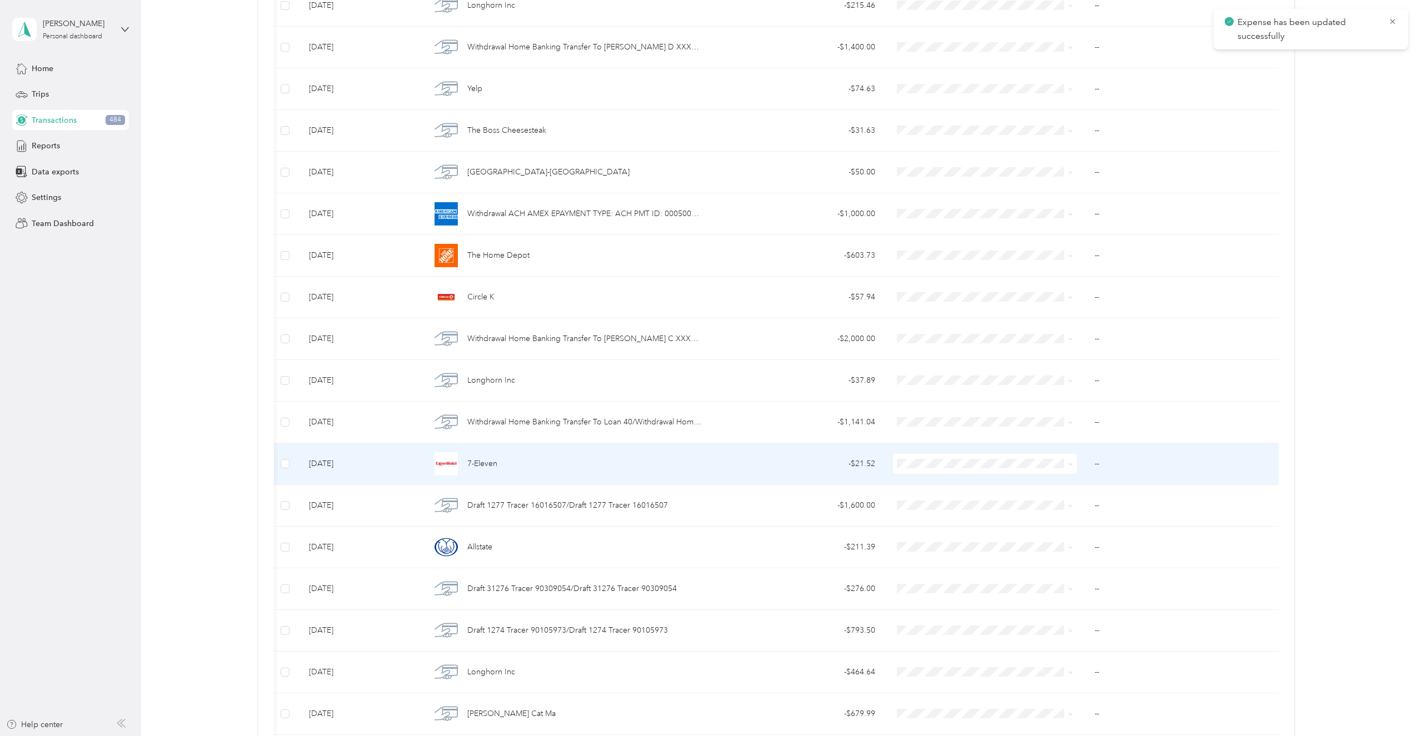
click at [492, 464] on span "7-Eleven" at bounding box center [482, 464] width 30 height 12
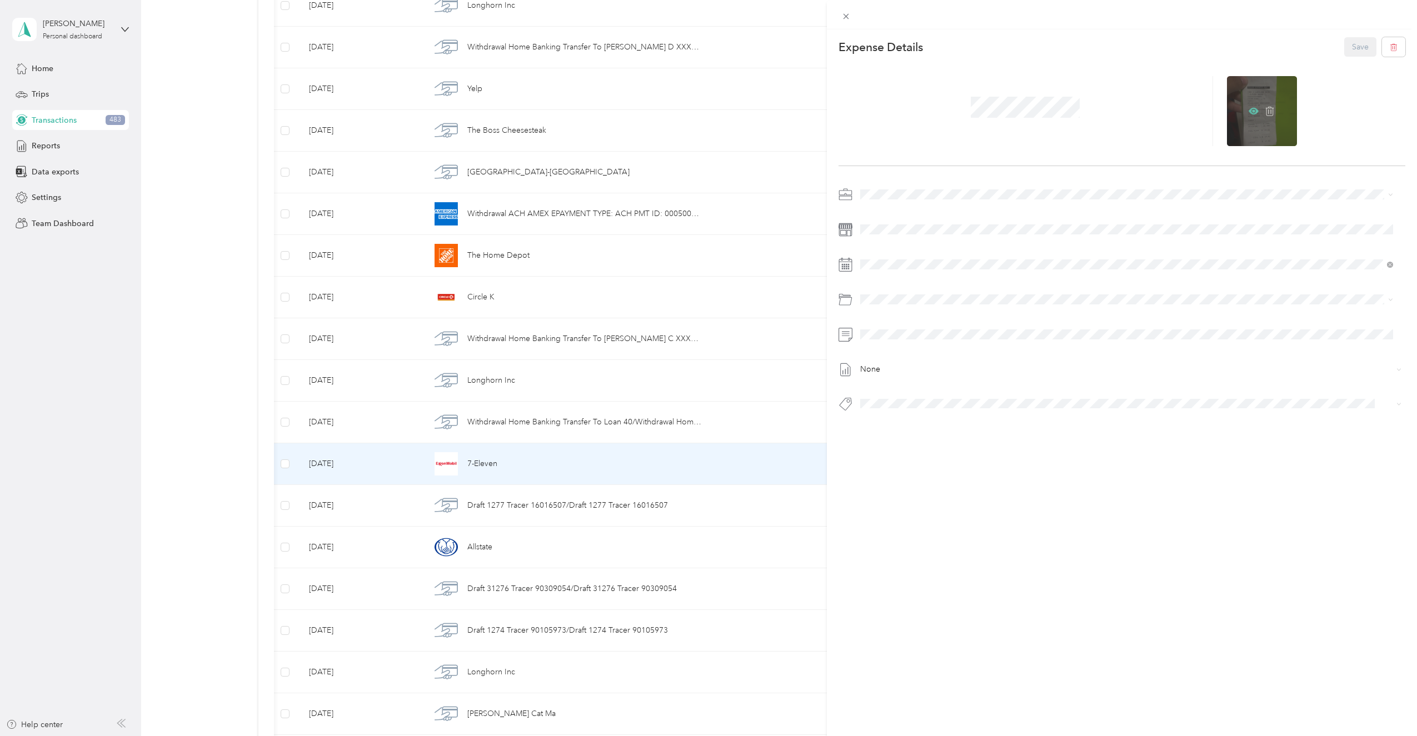
click at [1249, 109] on icon at bounding box center [1254, 111] width 10 height 7
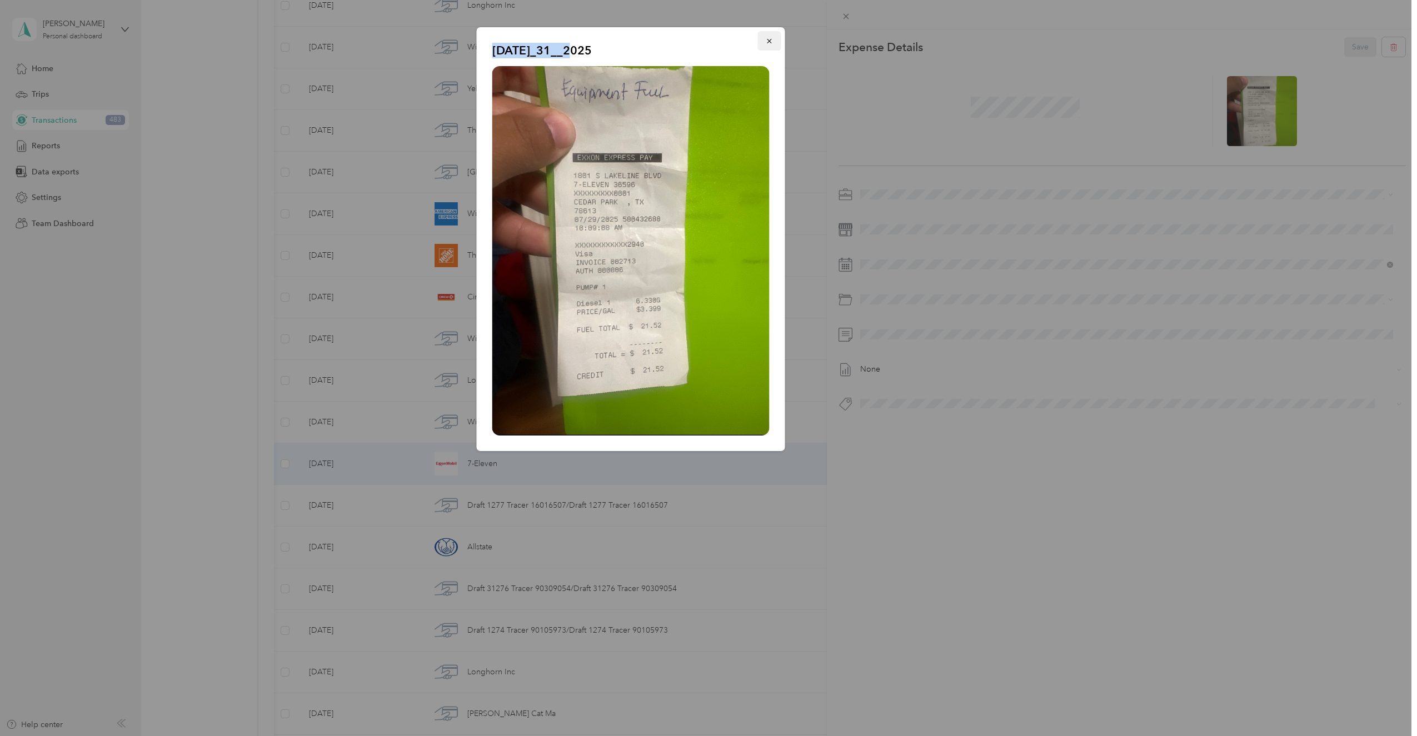
drag, startPoint x: 774, startPoint y: 29, endPoint x: 771, endPoint y: 43, distance: 13.8
click at [771, 43] on div "[DATE]_31__2025" at bounding box center [631, 239] width 308 height 424
click at [771, 43] on icon "button" at bounding box center [770, 41] width 8 height 8
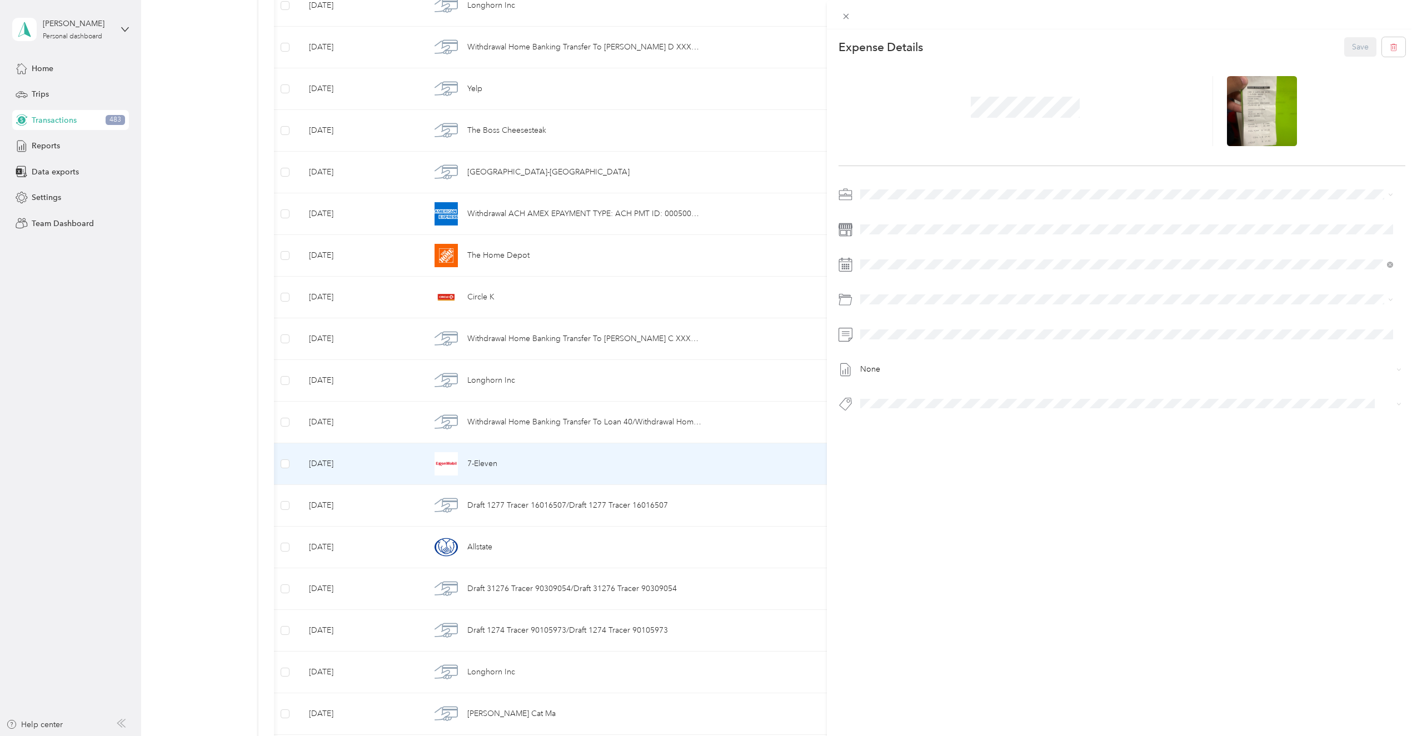
click at [873, 202] on span at bounding box center [1132, 195] width 550 height 18
click at [878, 206] on li "Super Septic Bros LLC" at bounding box center [1127, 214] width 541 height 19
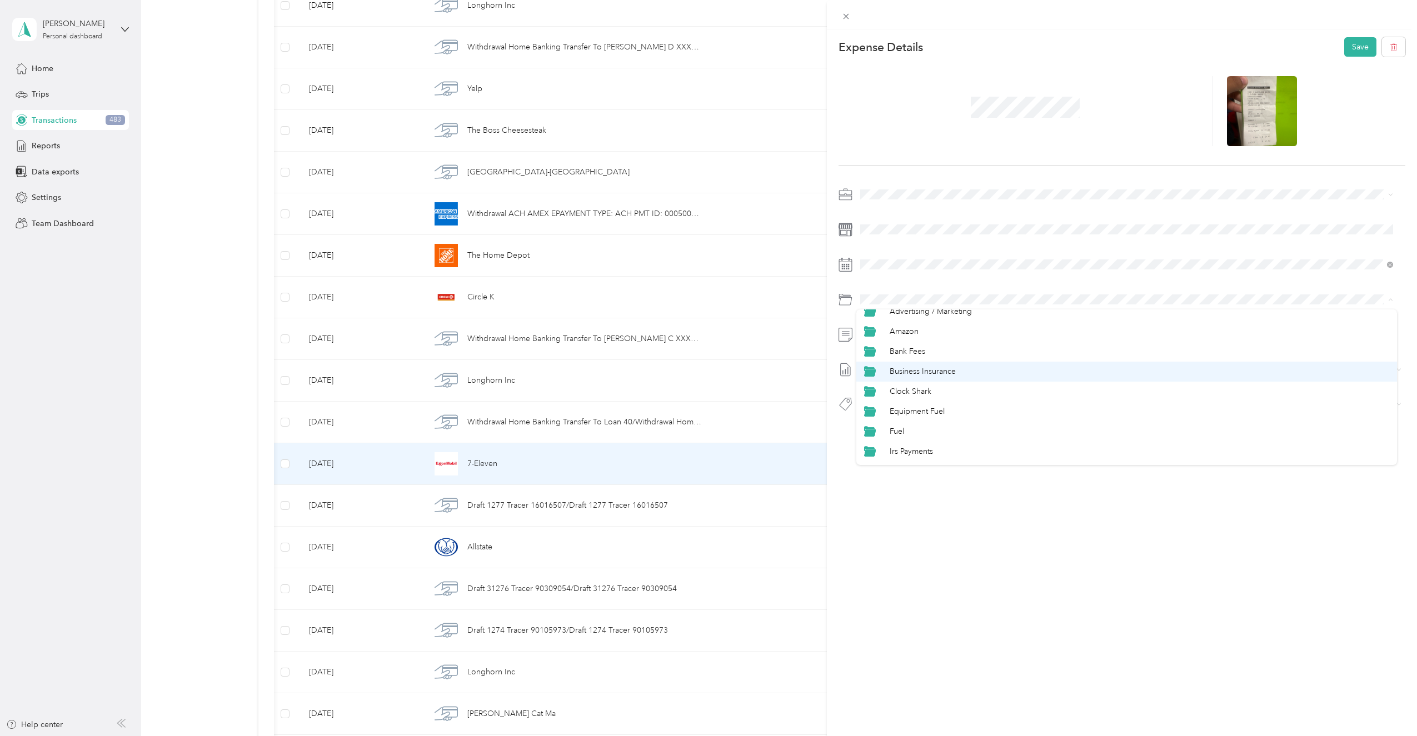
scroll to position [167, 0]
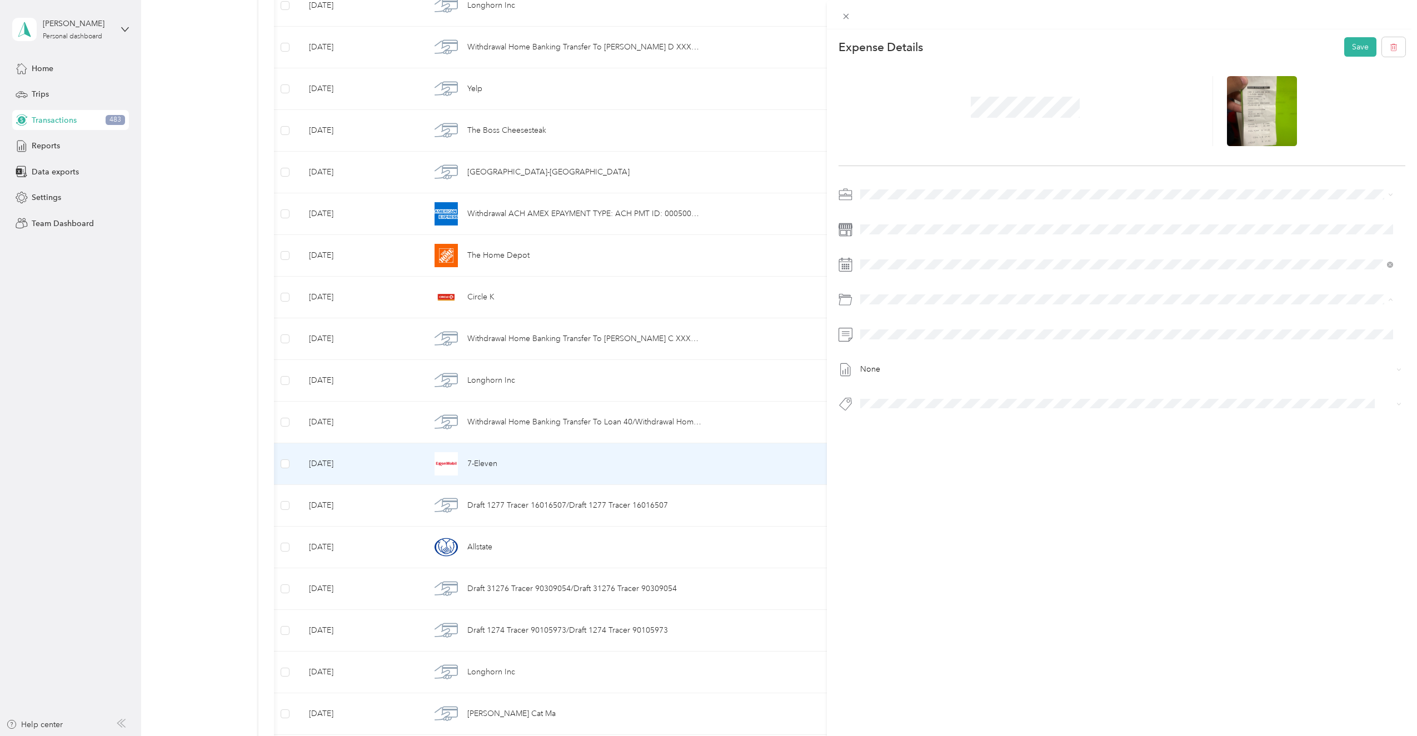
click at [930, 356] on span "Equipment Fuel" at bounding box center [917, 355] width 55 height 9
click at [907, 395] on div "None" at bounding box center [1123, 303] width 568 height 234
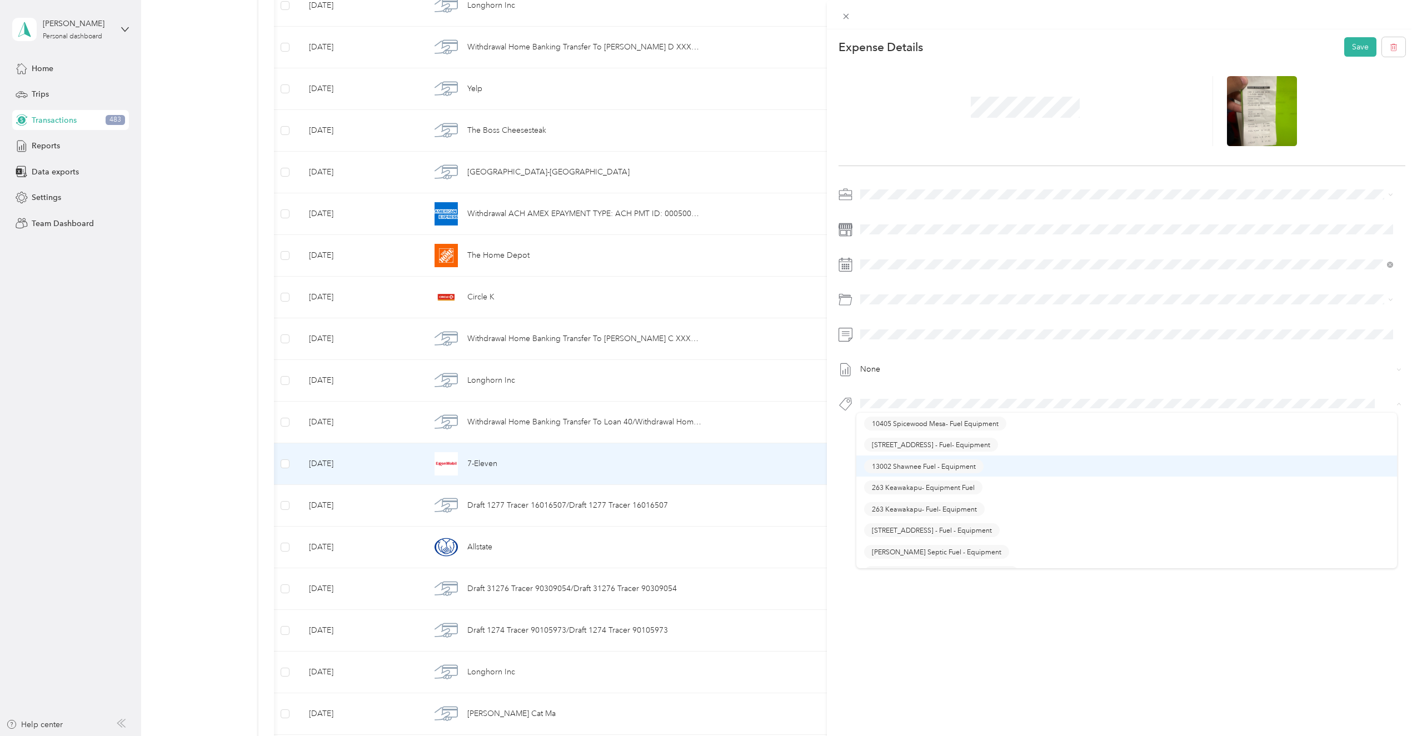
scroll to position [101, 0]
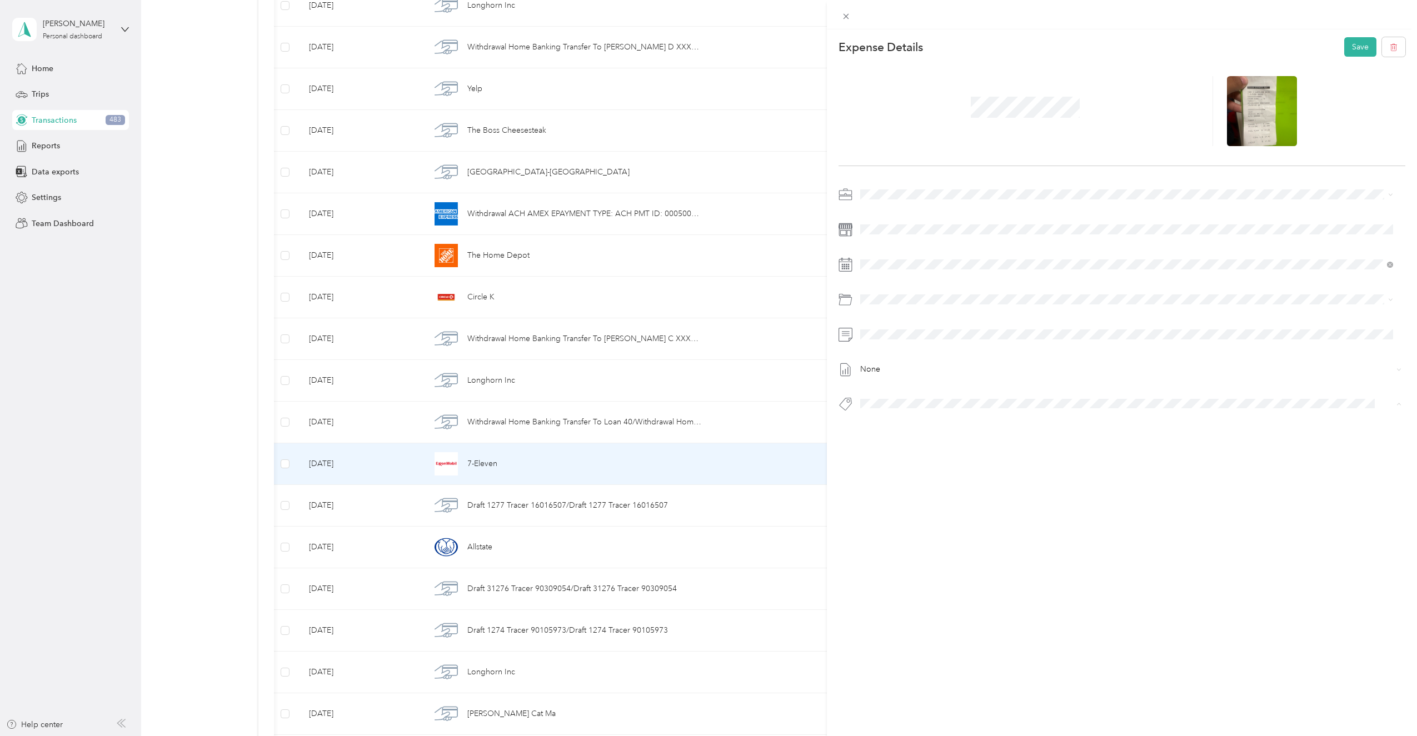
click at [906, 514] on span "Equipment Fuel" at bounding box center [896, 515] width 49 height 10
click at [1354, 44] on button "Save" at bounding box center [1361, 46] width 32 height 19
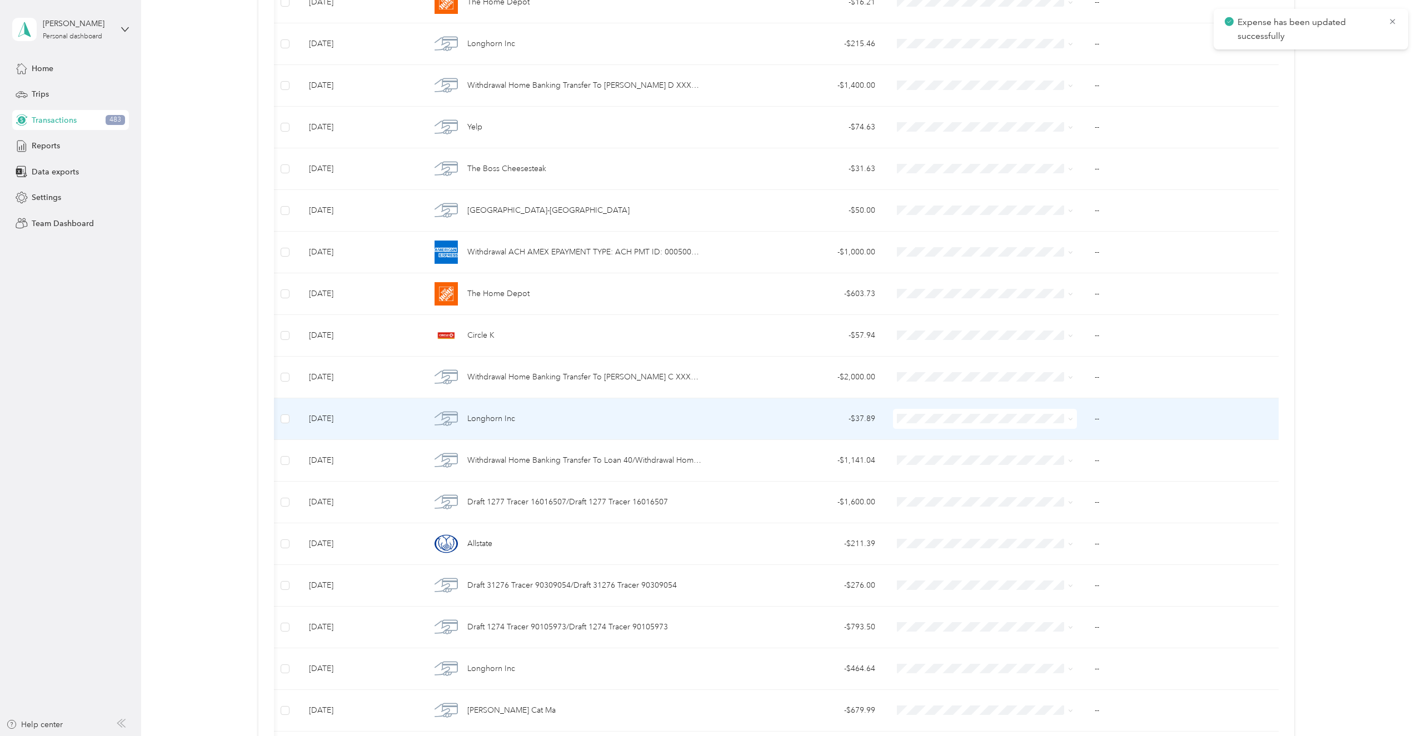
scroll to position [2490, 0]
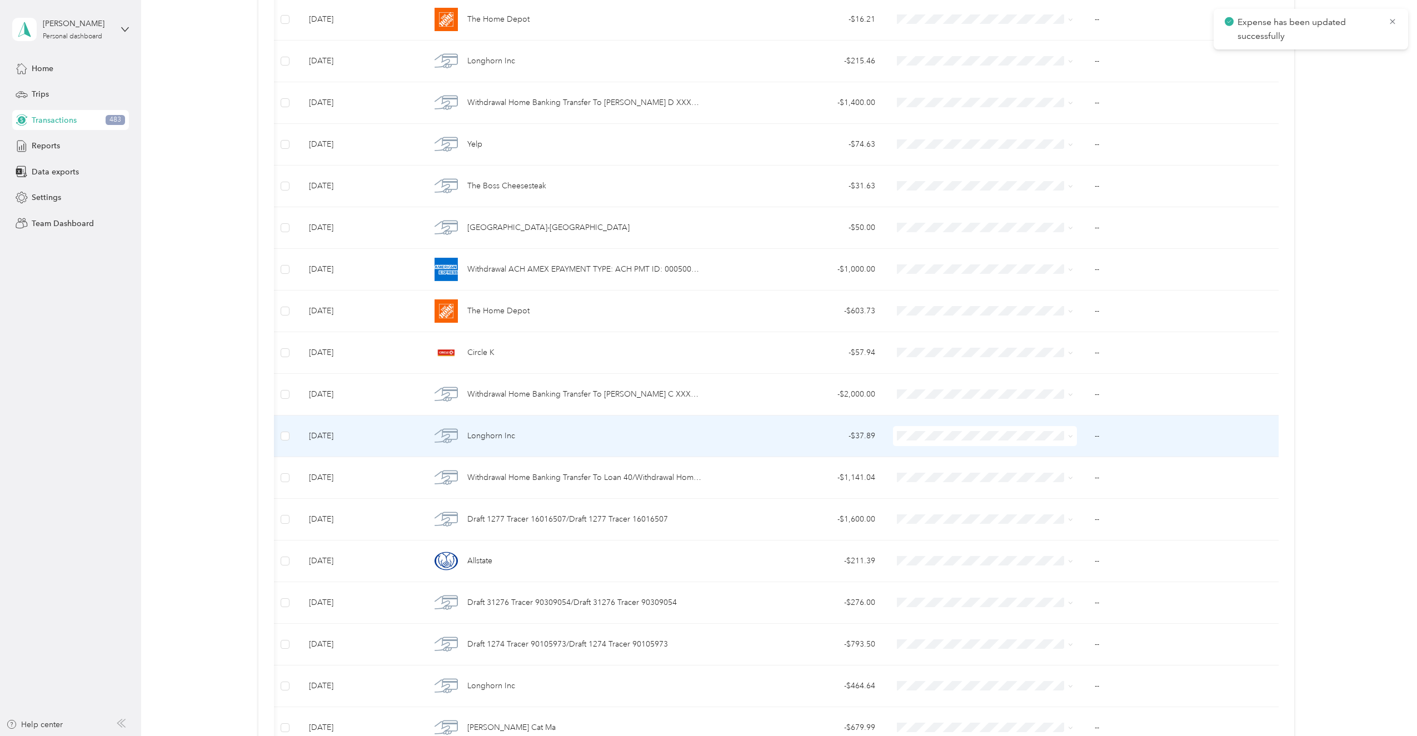
click at [556, 434] on div "Longhorn Inc" at bounding box center [566, 436] width 271 height 23
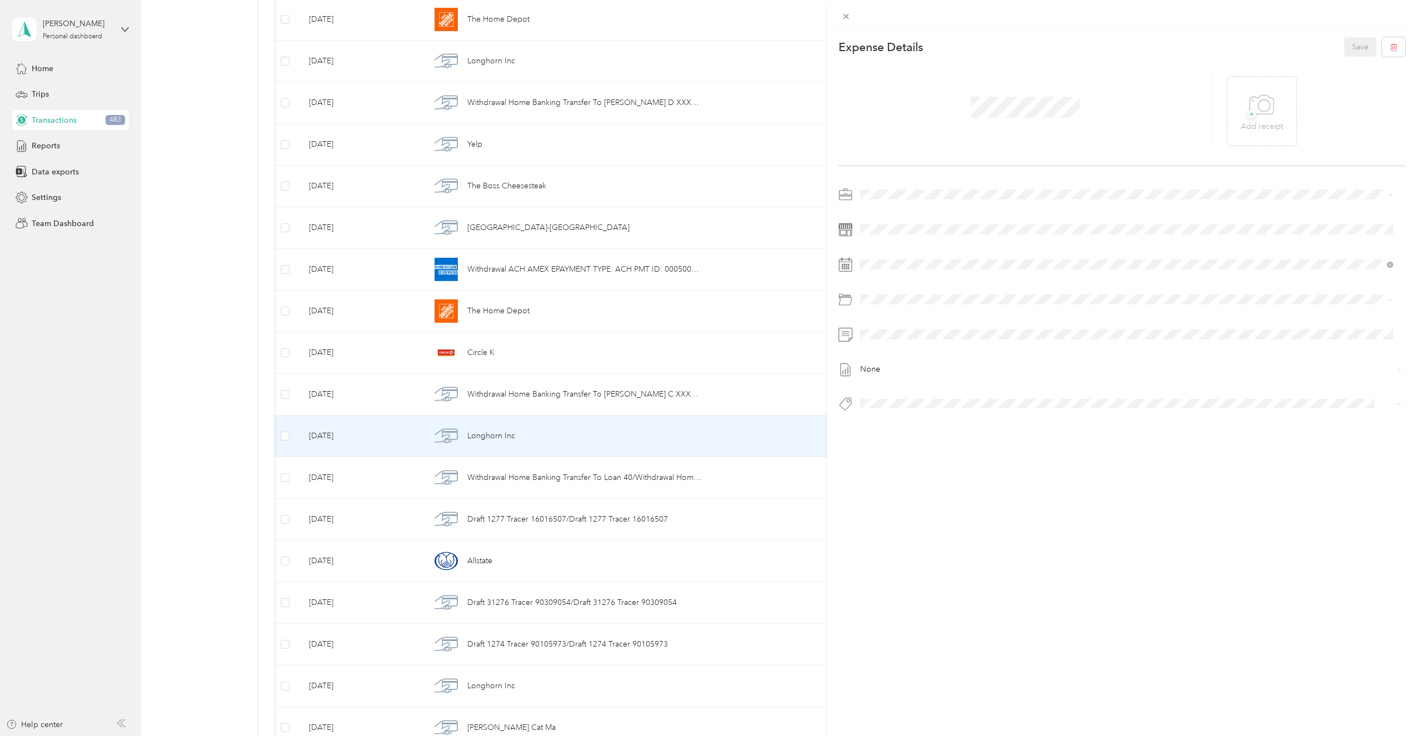
click at [166, 405] on div "This expense cannot be edited because it is either under review, approved, or p…" at bounding box center [708, 368] width 1417 height 736
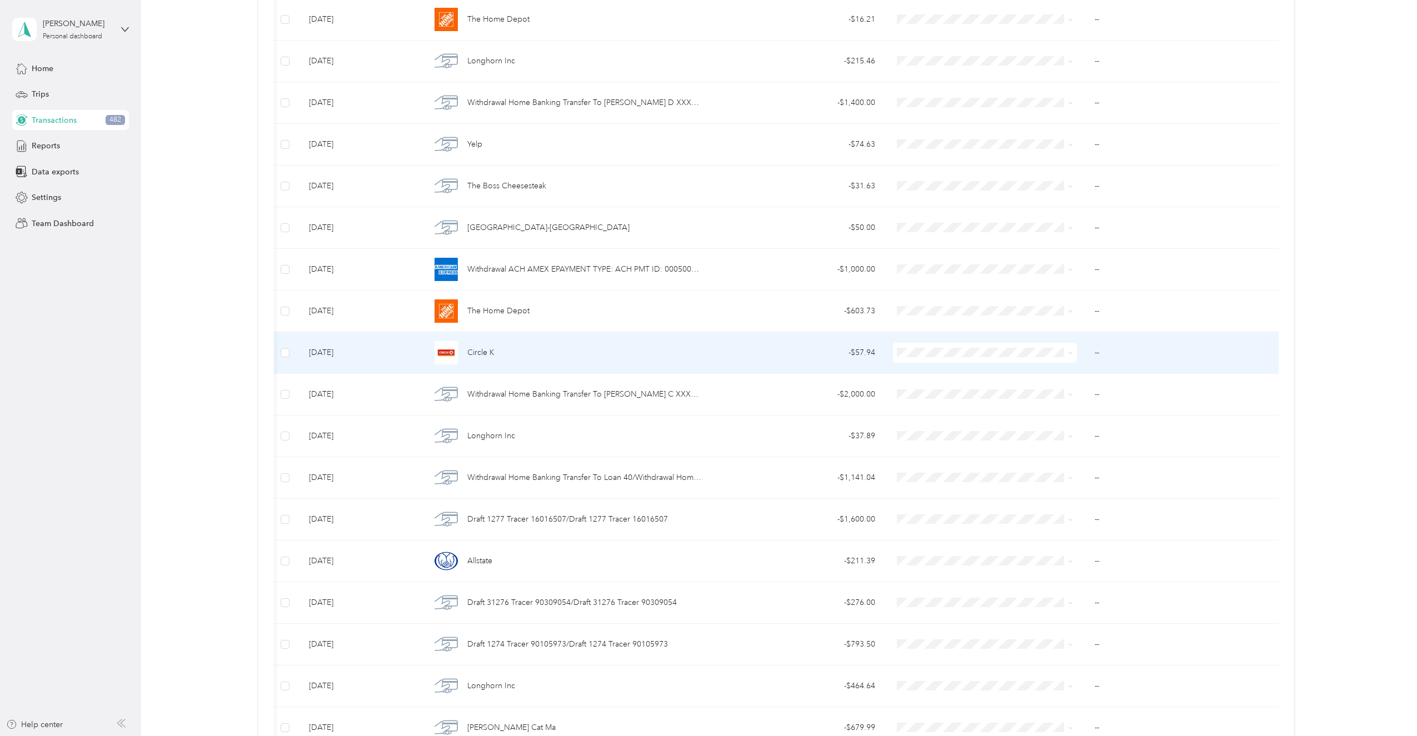
click at [599, 364] on div "Circle K" at bounding box center [566, 352] width 271 height 23
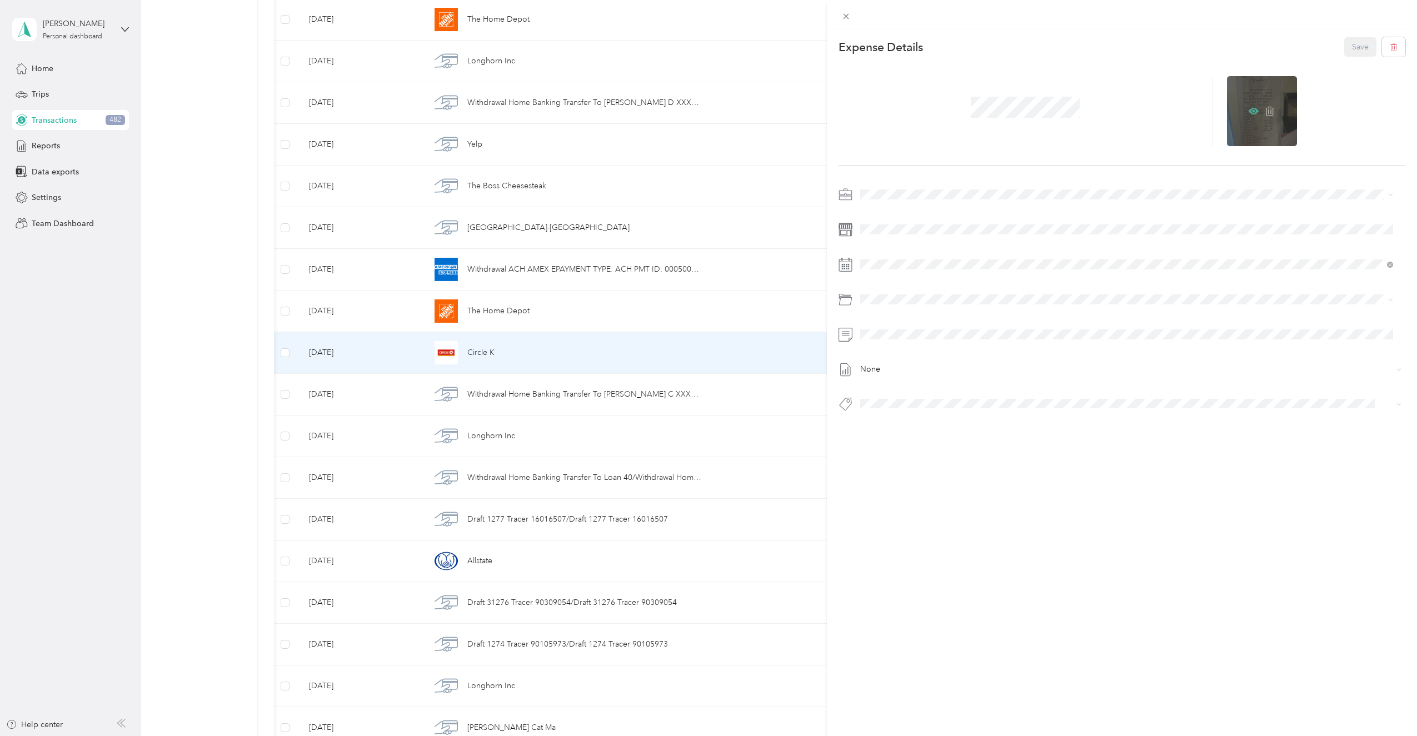
click at [1249, 106] on icon at bounding box center [1254, 111] width 10 height 10
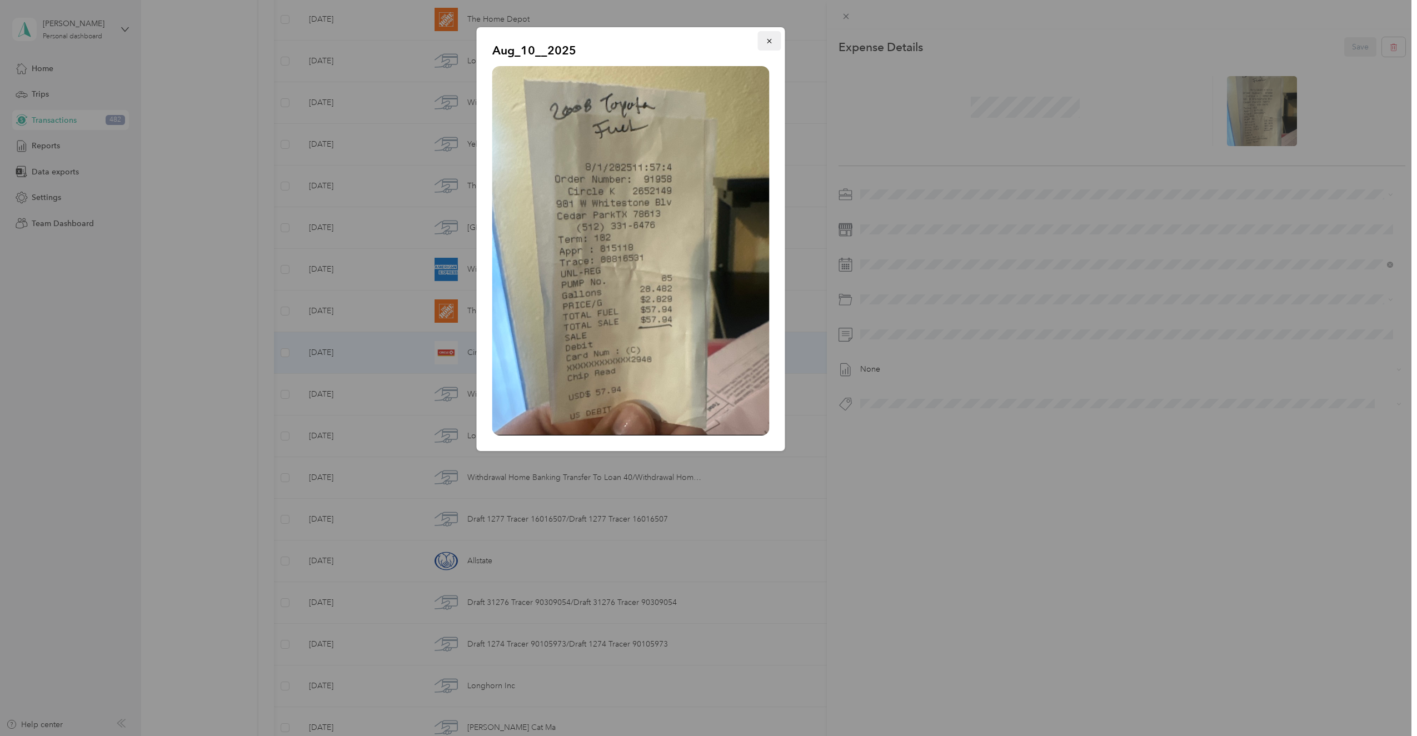
click at [772, 43] on icon "button" at bounding box center [769, 41] width 4 height 4
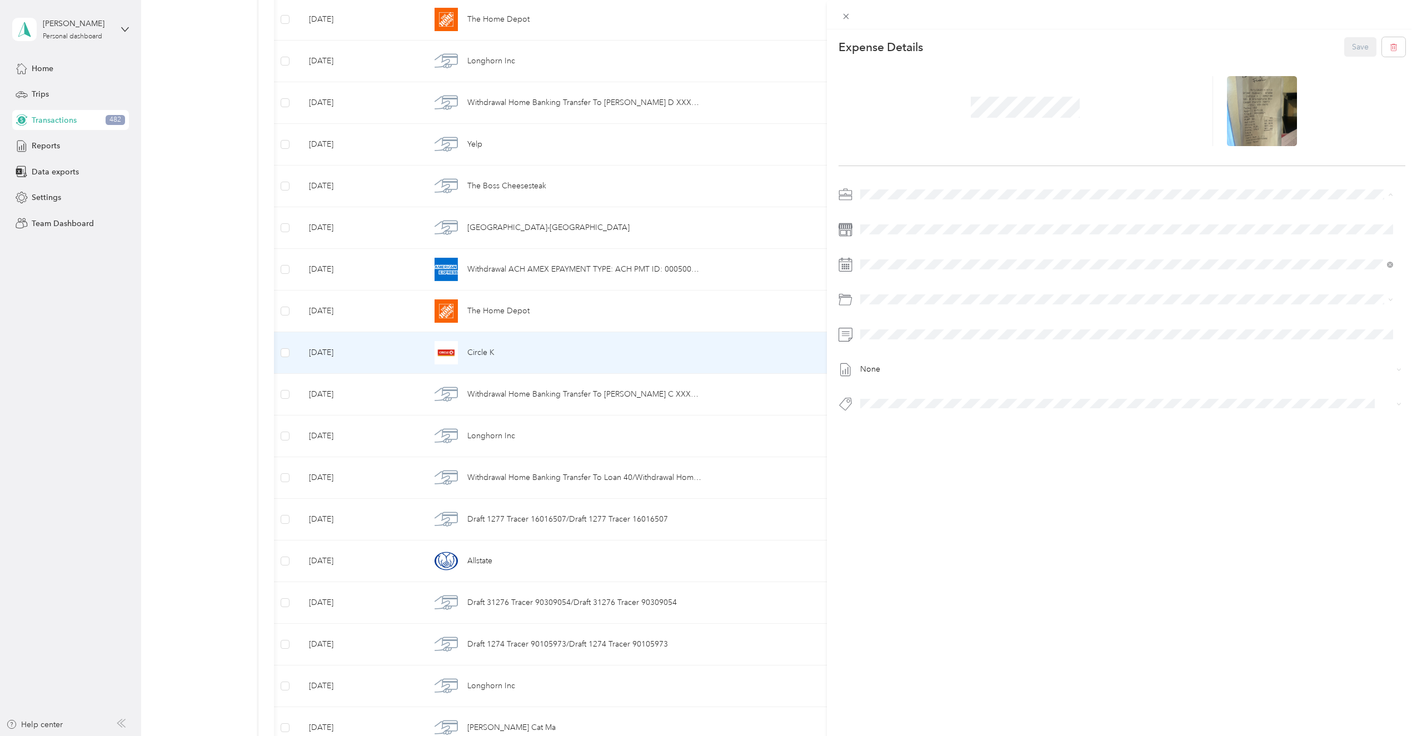
click at [878, 208] on div "Super Septic Bros LLC" at bounding box center [1127, 214] width 526 height 12
click at [940, 365] on span "2008 Toyota Tundra Fuel" at bounding box center [933, 362] width 87 height 9
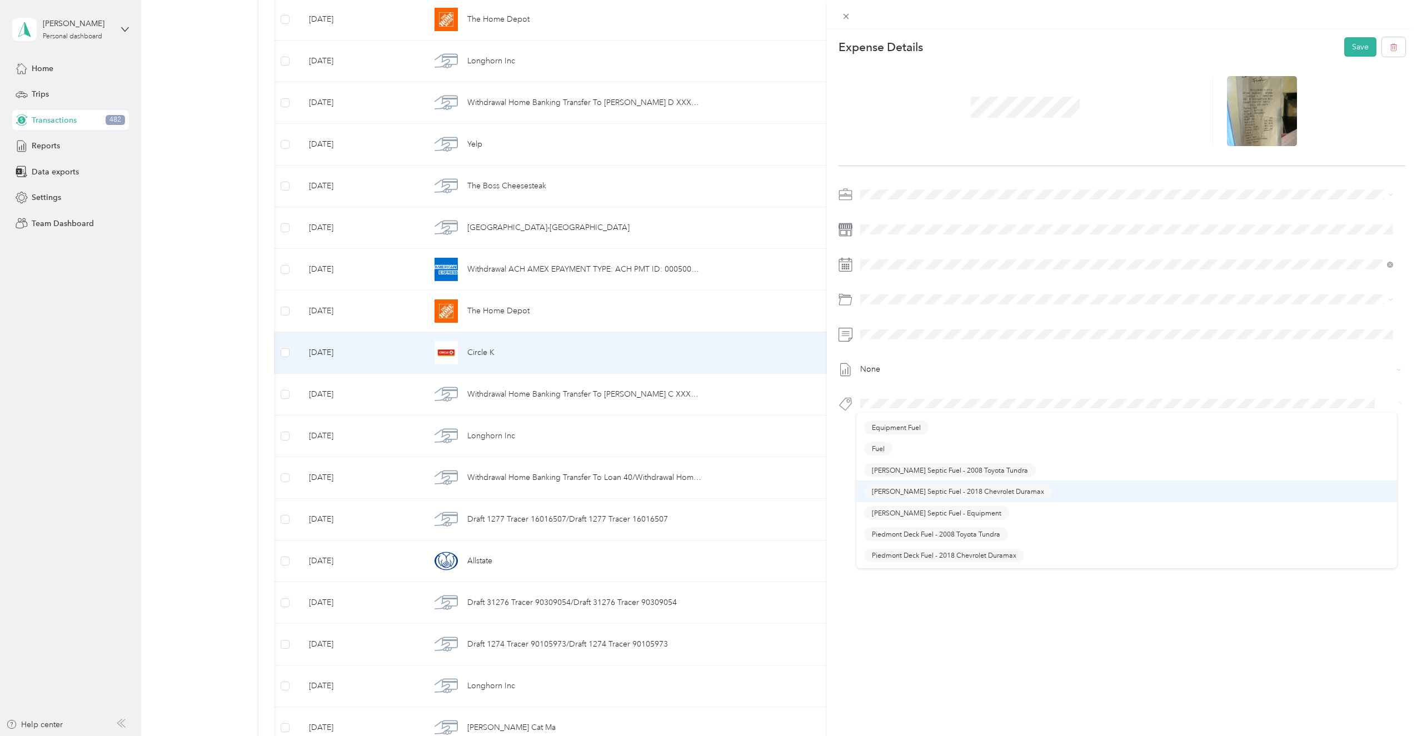
scroll to position [444, 0]
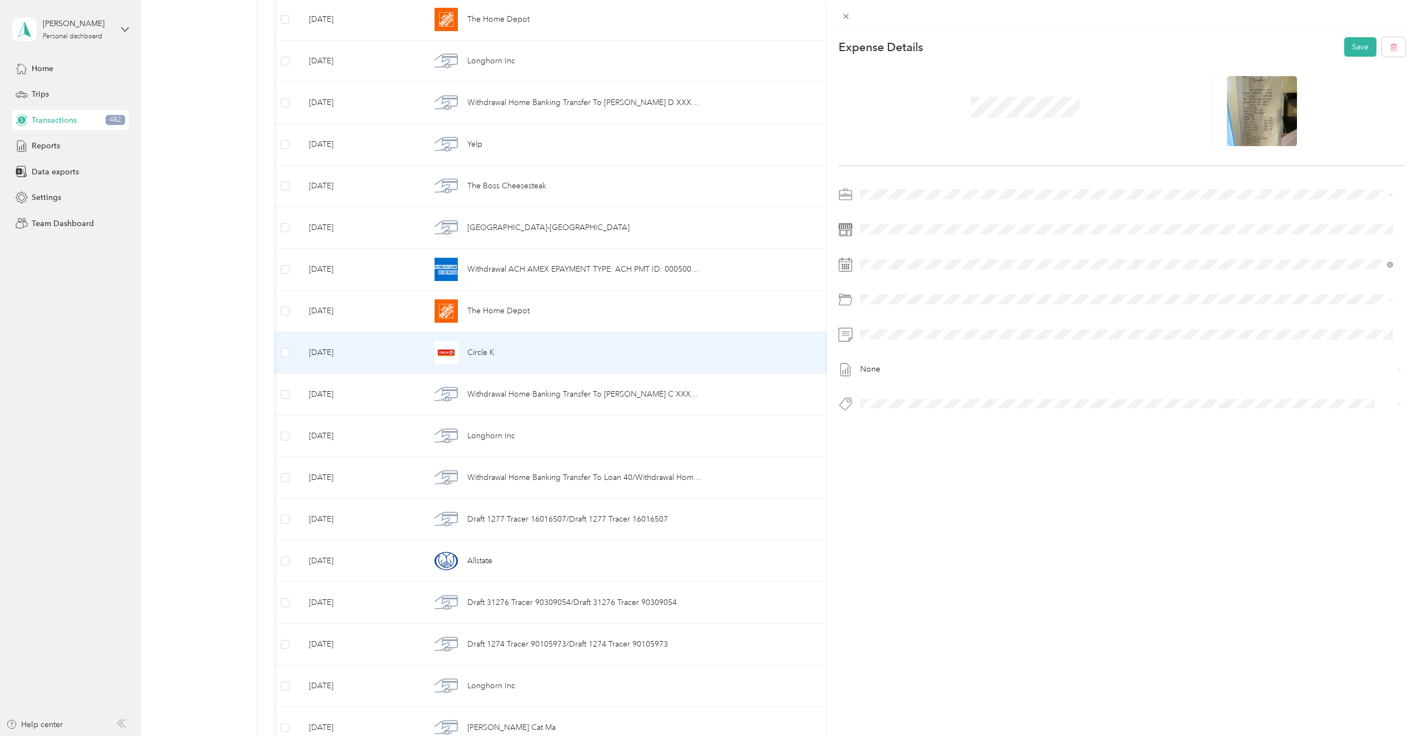
click at [879, 430] on span "Fuel" at bounding box center [878, 430] width 13 height 10
click at [1355, 42] on button "Save" at bounding box center [1361, 46] width 32 height 19
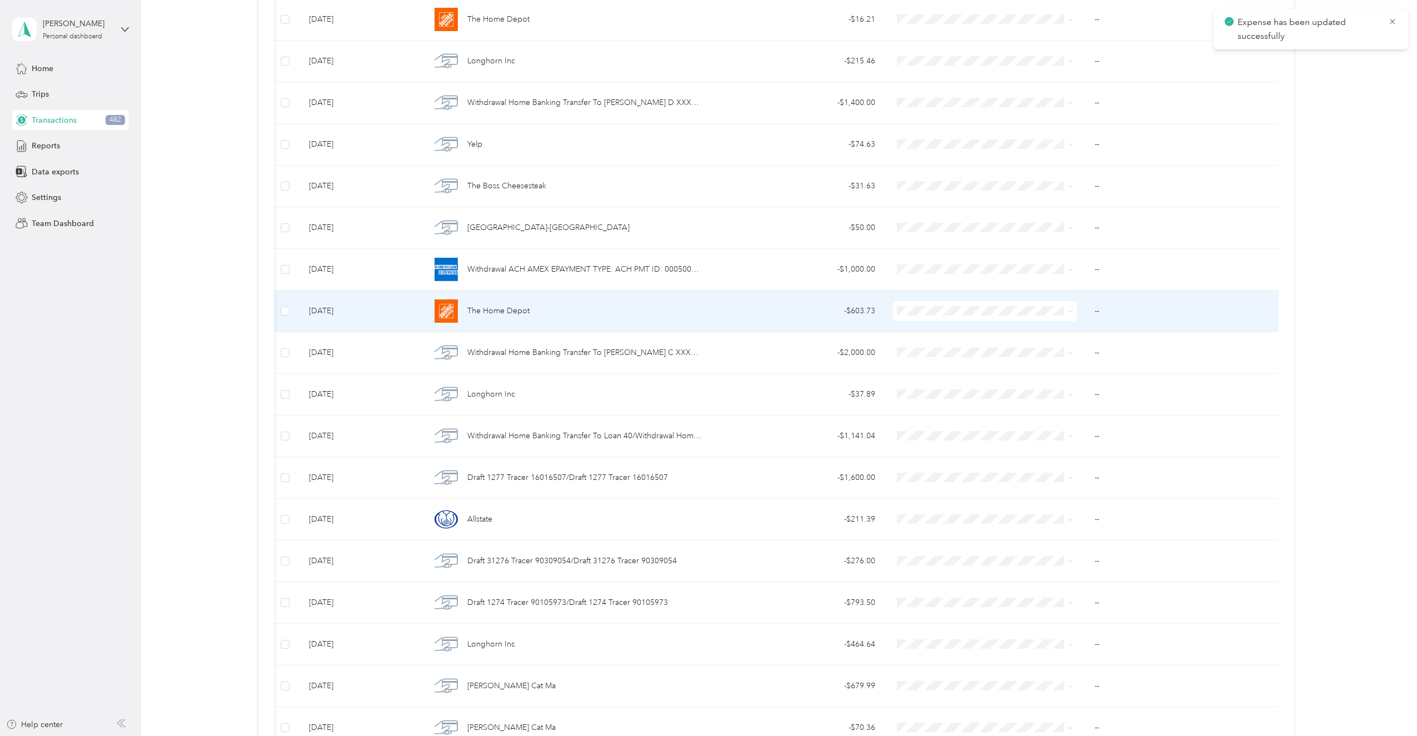
click at [506, 311] on span "The Home Depot" at bounding box center [498, 311] width 62 height 12
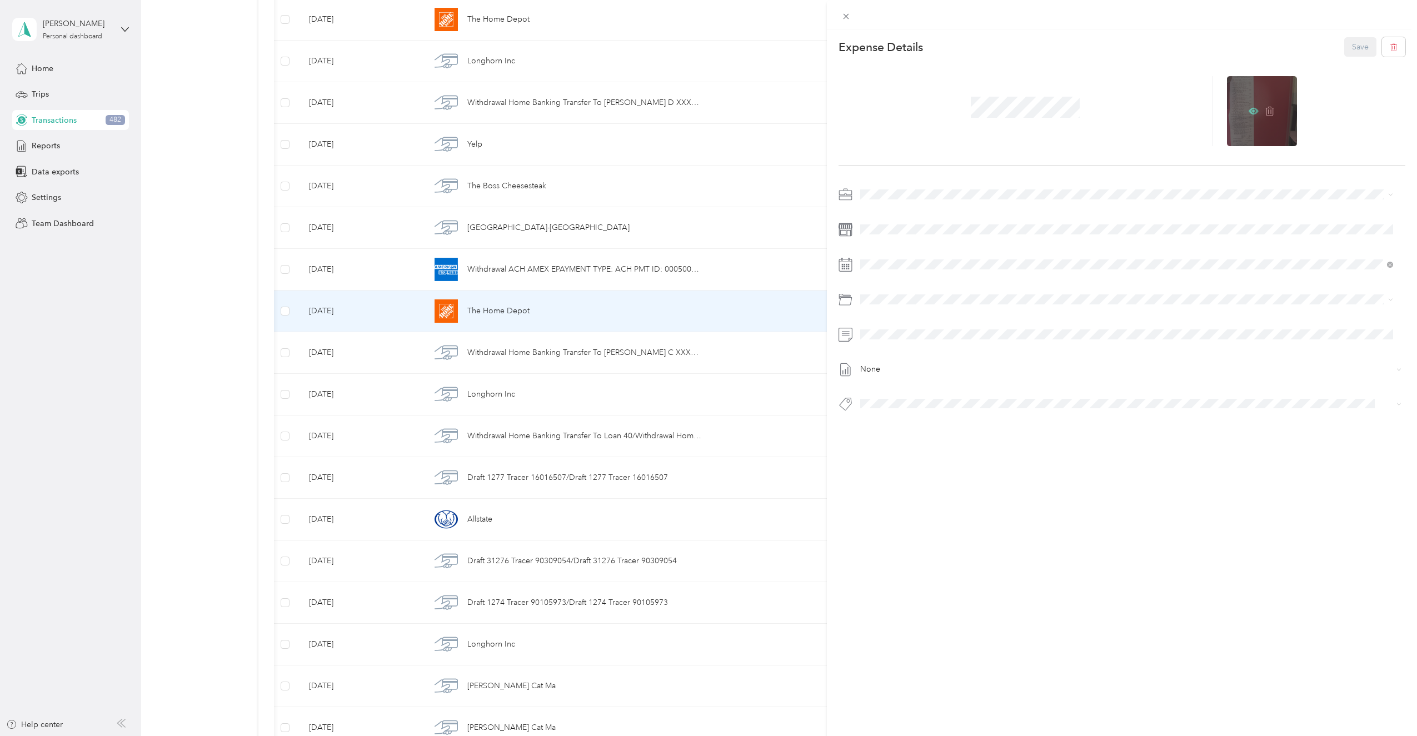
click at [1249, 111] on icon at bounding box center [1254, 111] width 10 height 7
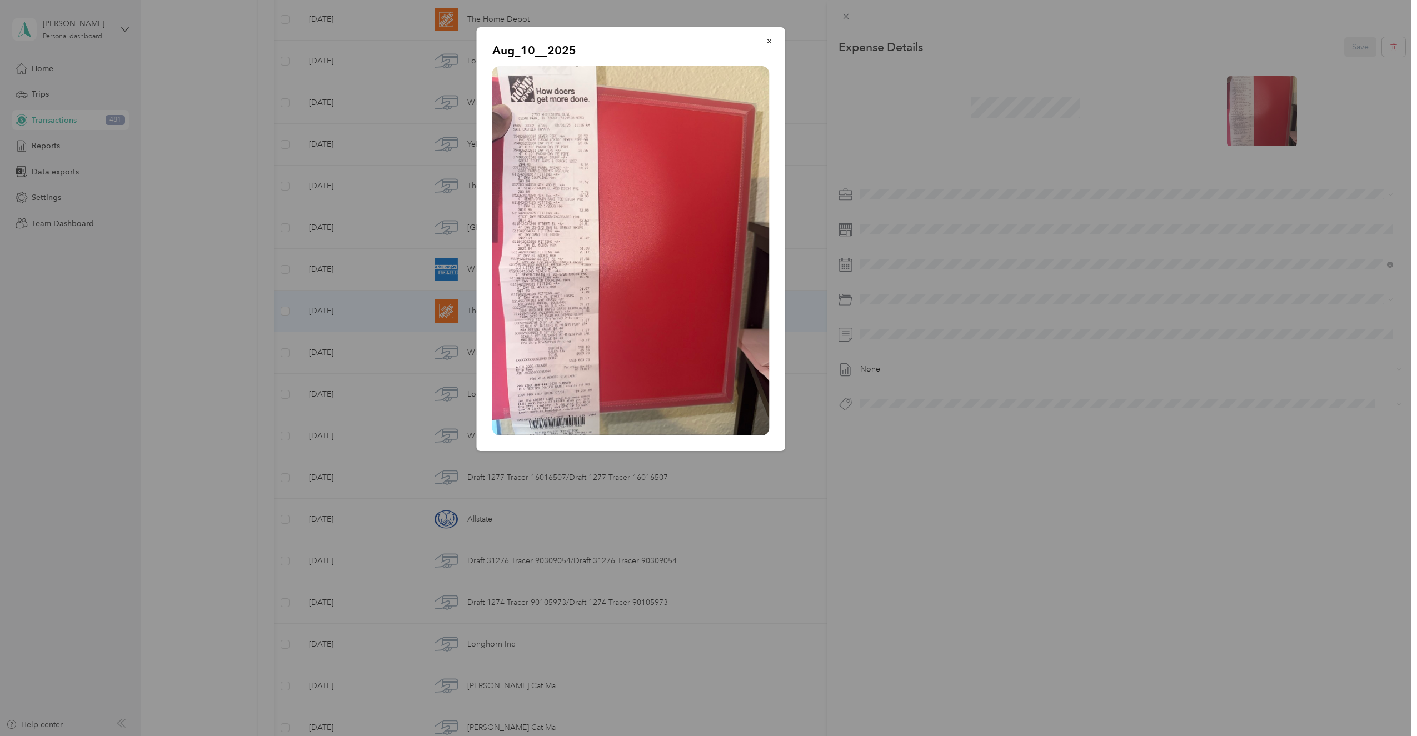
click at [555, 140] on img at bounding box center [630, 251] width 277 height 370
click at [763, 43] on button "button" at bounding box center [769, 40] width 23 height 19
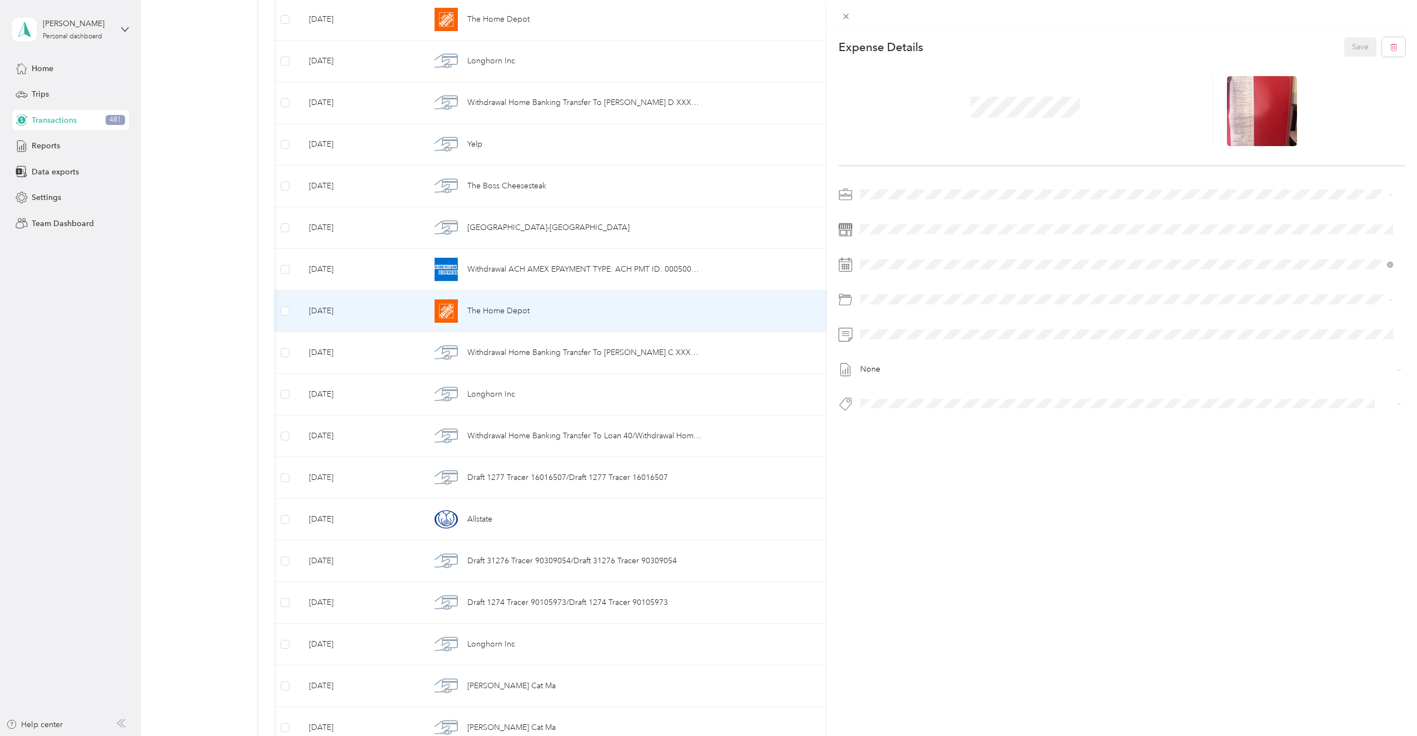
click at [897, 207] on li "Super Septic Bros LLC" at bounding box center [1127, 211] width 541 height 19
click at [908, 236] on div "None" at bounding box center [1123, 303] width 568 height 234
click at [878, 307] on span at bounding box center [1132, 300] width 550 height 18
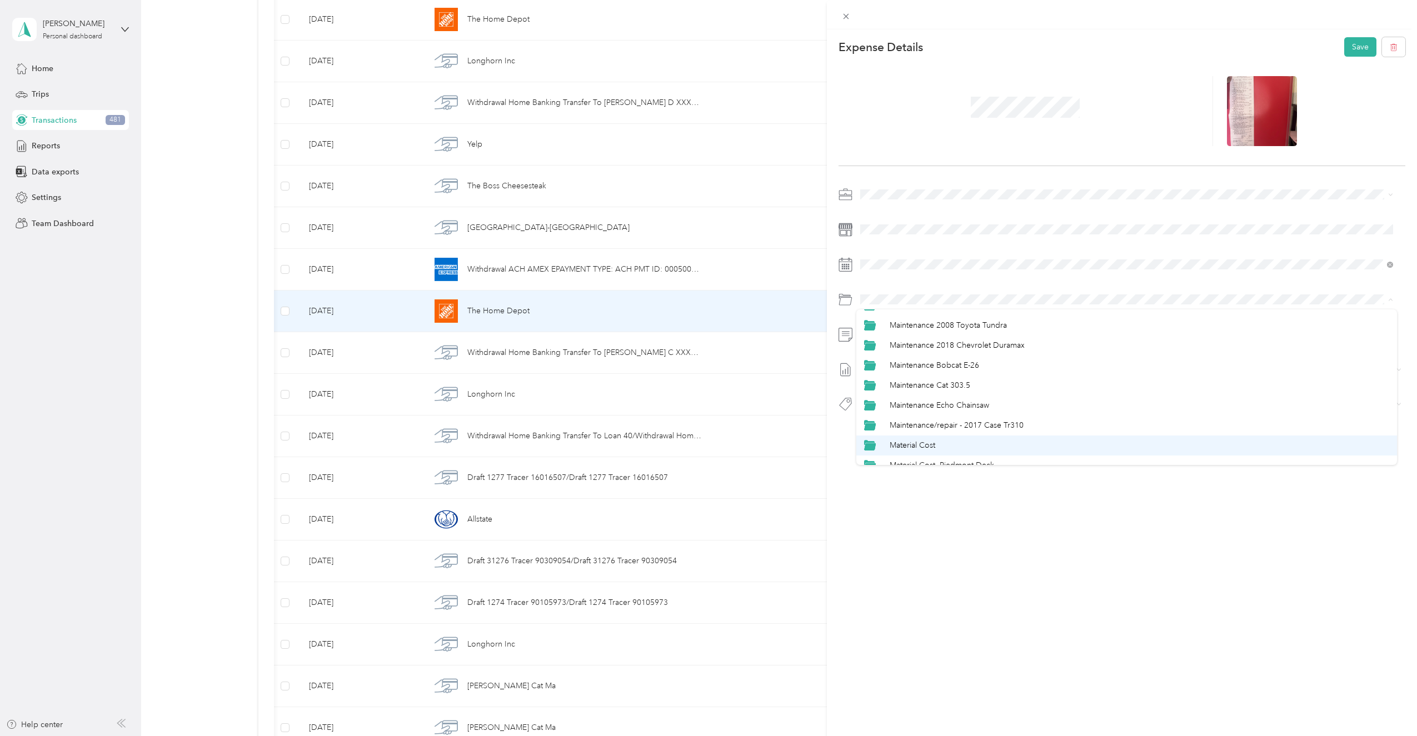
scroll to position [445, 0]
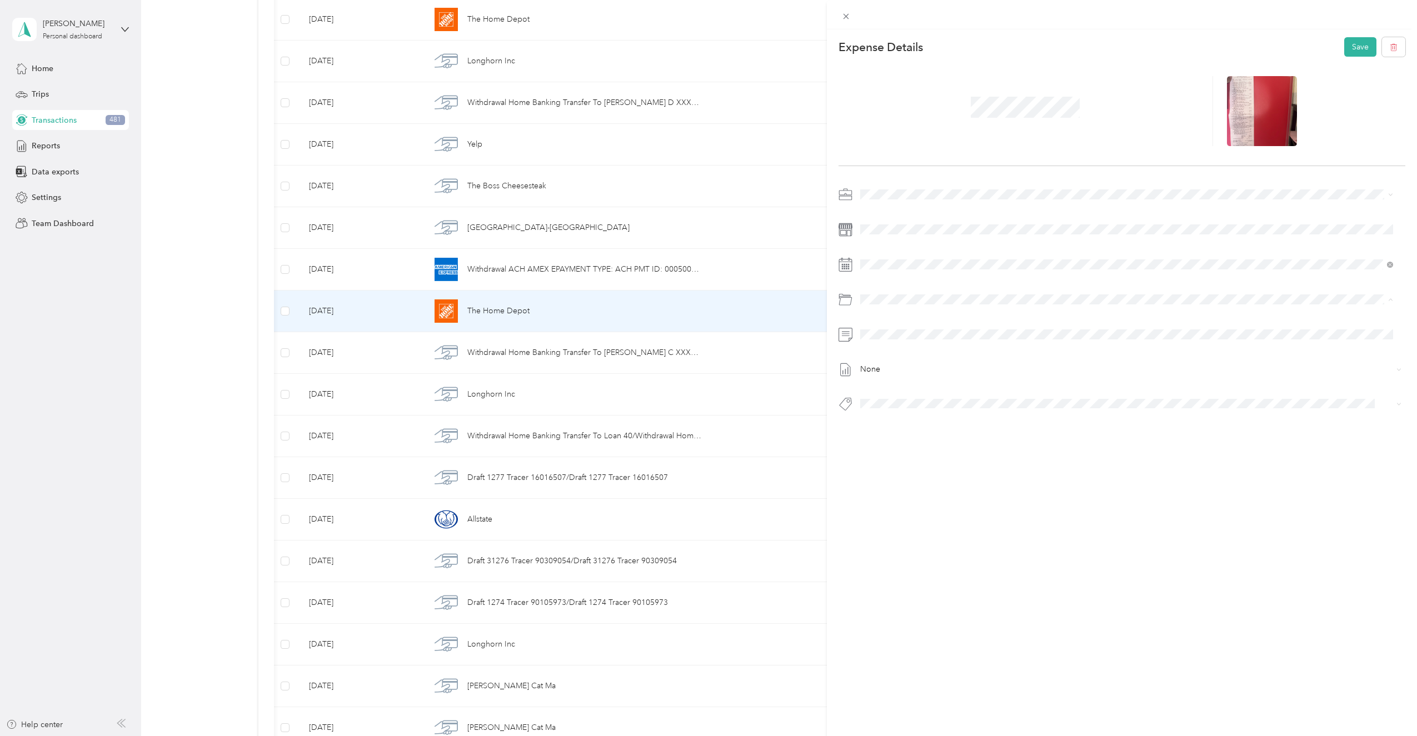
click at [928, 389] on li "Material Cost" at bounding box center [1127, 399] width 541 height 20
click at [893, 421] on span "[STREET_ADDRESS]" at bounding box center [903, 424] width 62 height 10
click at [1345, 42] on button "Save" at bounding box center [1361, 46] width 32 height 19
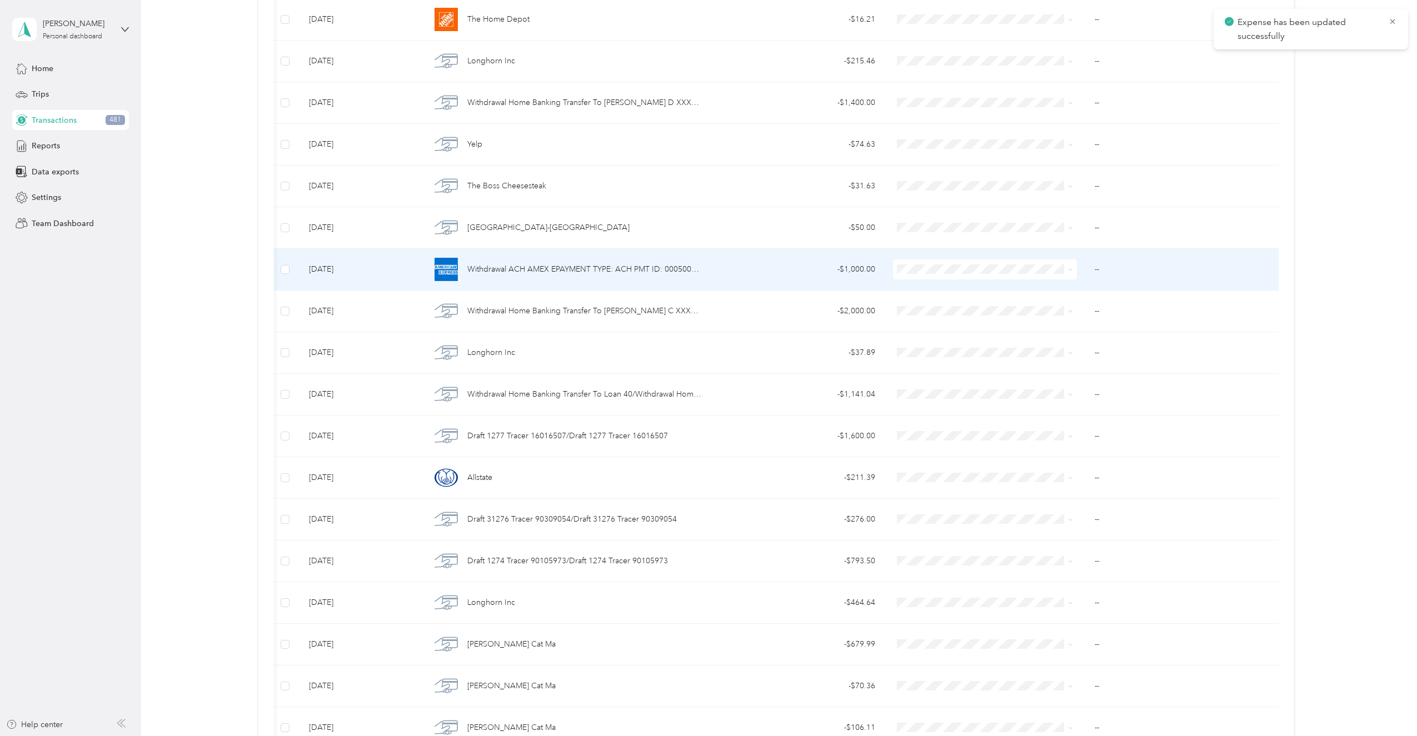
click at [507, 273] on span "Withdrawal ACH AMEX EPAYMENT TYPE: ACH PMT ID: 0005000008 DATA: ER AM CO: AMEX …" at bounding box center [584, 269] width 234 height 12
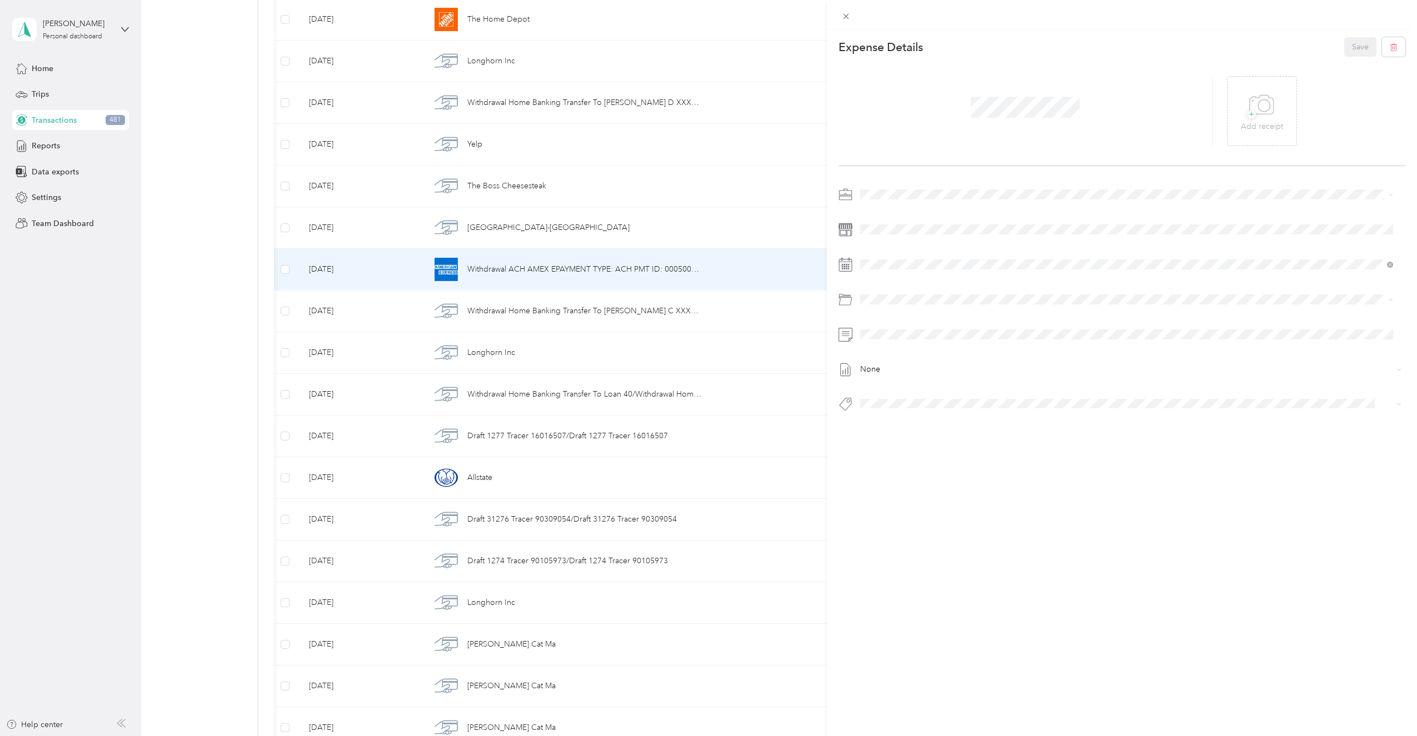
drag, startPoint x: 216, startPoint y: 255, endPoint x: 517, endPoint y: 261, distance: 301.9
click at [217, 255] on div "This expense cannot be edited because it is either under review, approved, or p…" at bounding box center [708, 368] width 1417 height 736
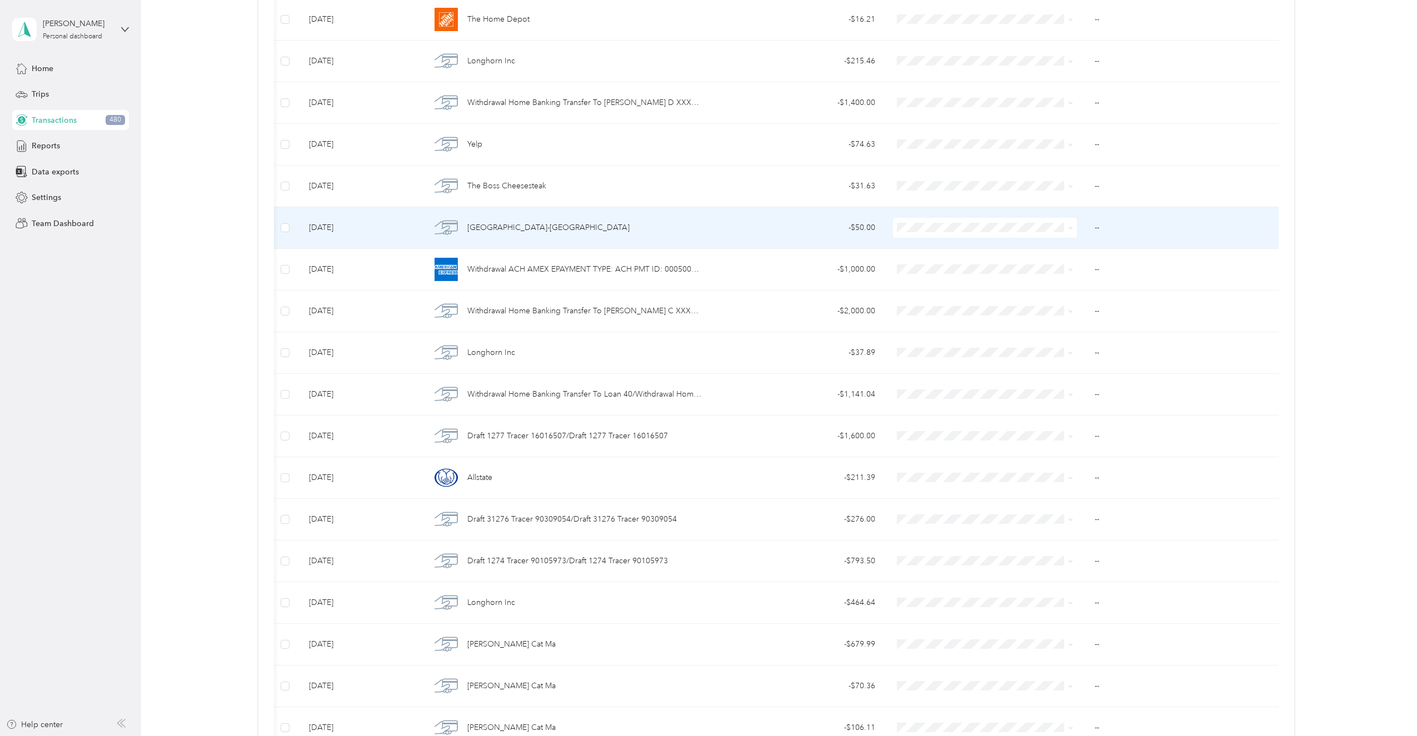
click at [524, 228] on span "[GEOGRAPHIC_DATA]-[GEOGRAPHIC_DATA]" at bounding box center [548, 228] width 162 height 12
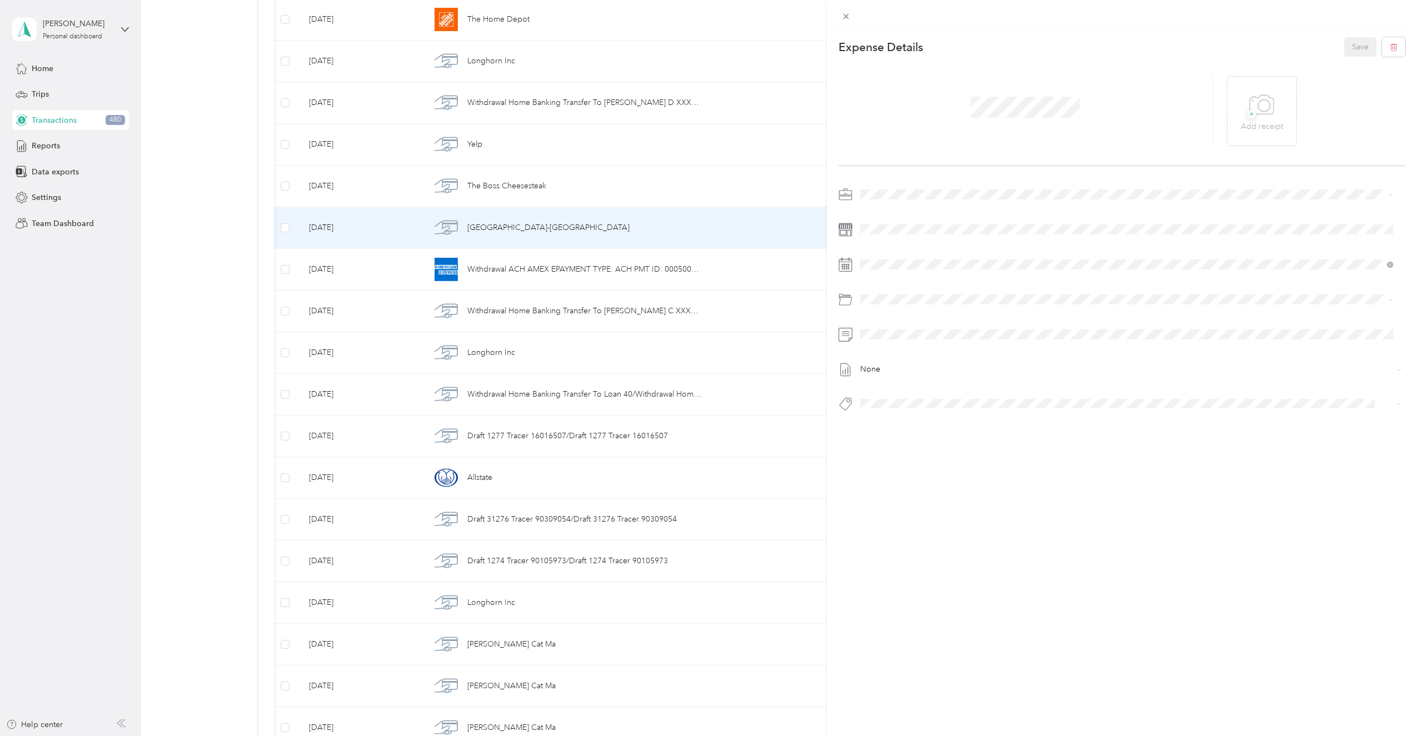
click at [111, 259] on div "This expense cannot be edited because it is either under review, approved, or p…" at bounding box center [708, 368] width 1417 height 736
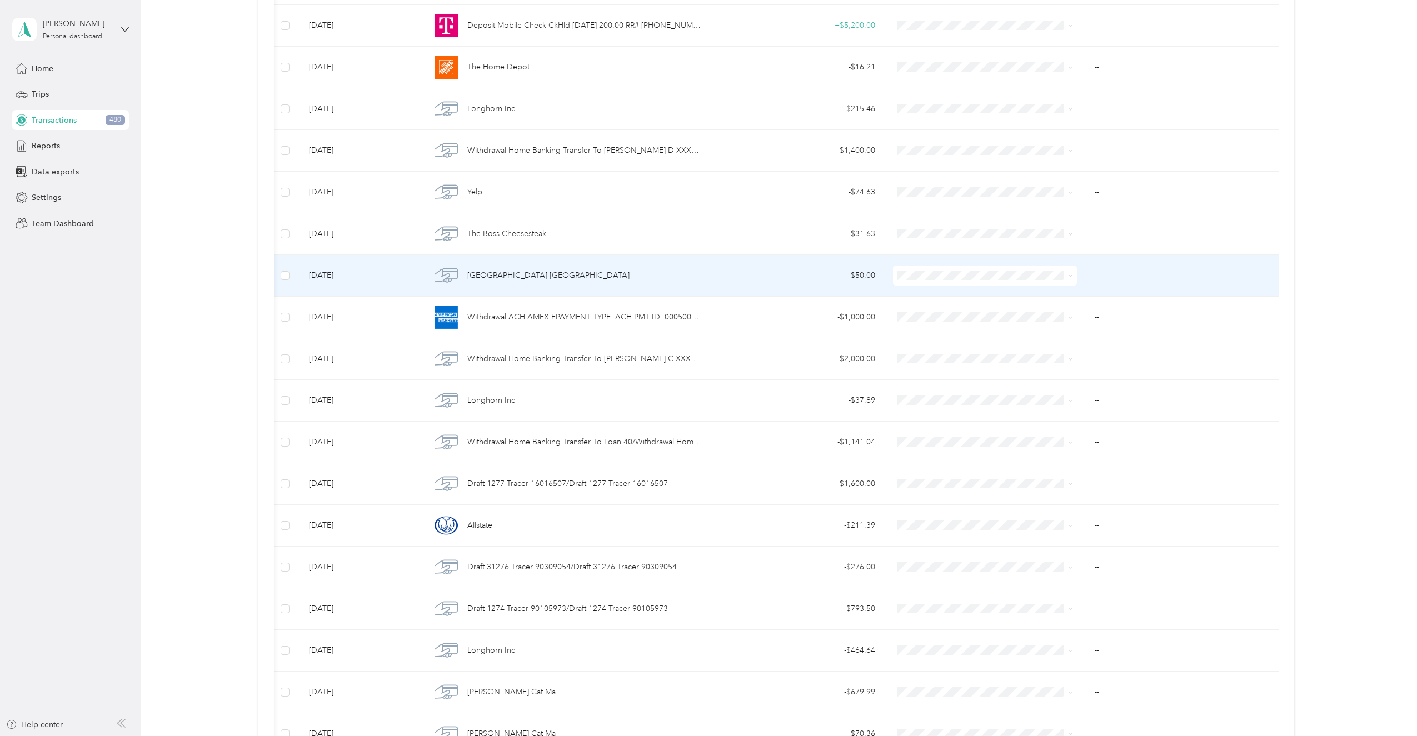
scroll to position [2379, 0]
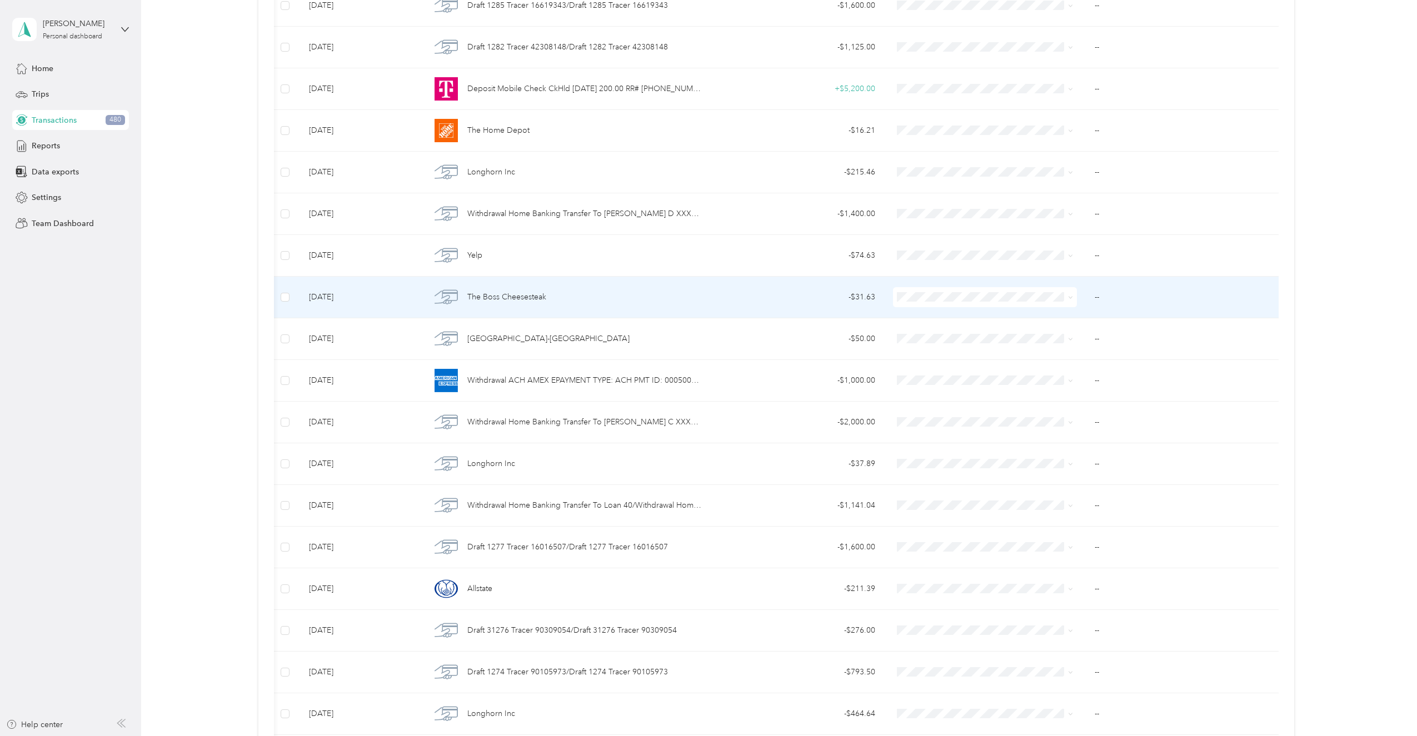
click at [498, 292] on span "The Boss Cheesesteak" at bounding box center [506, 297] width 79 height 12
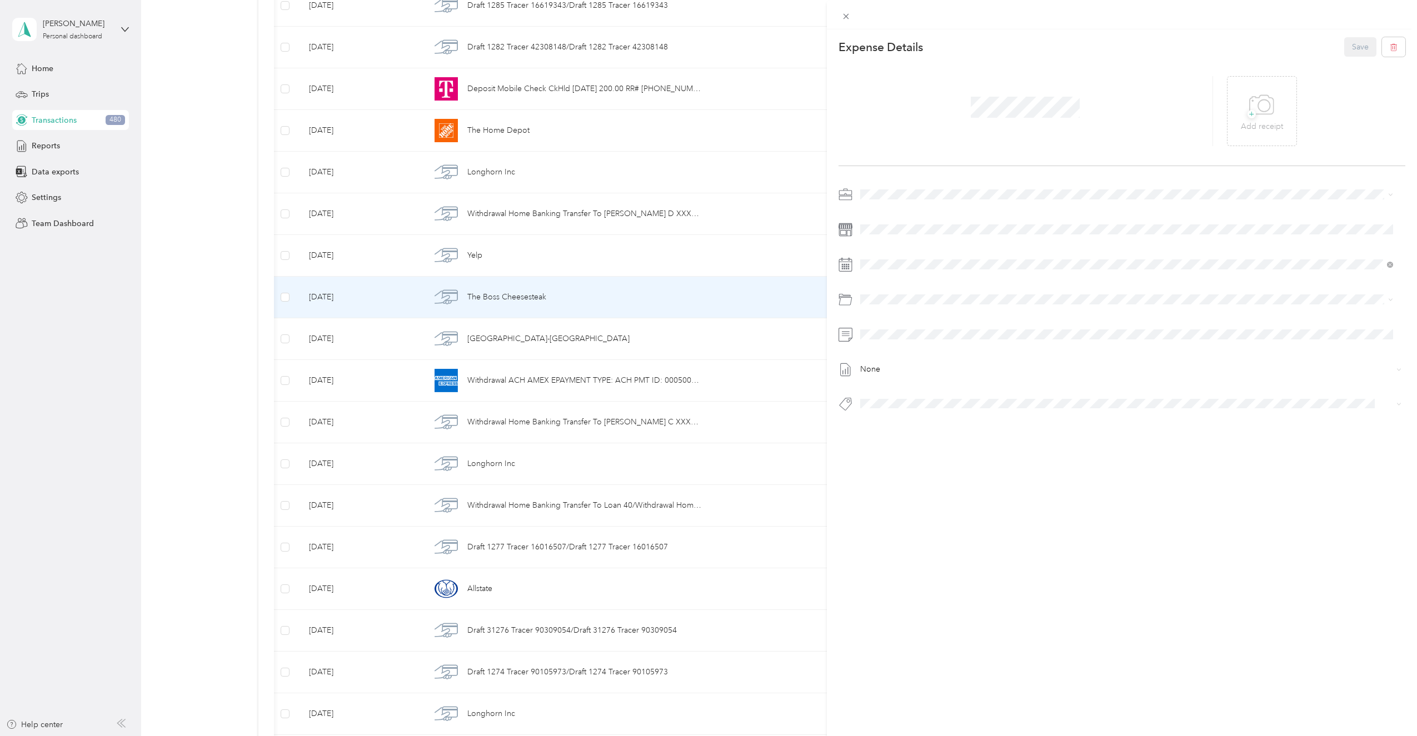
click at [63, 342] on div "This expense cannot be edited because it is either under review, approved, or p…" at bounding box center [708, 368] width 1417 height 736
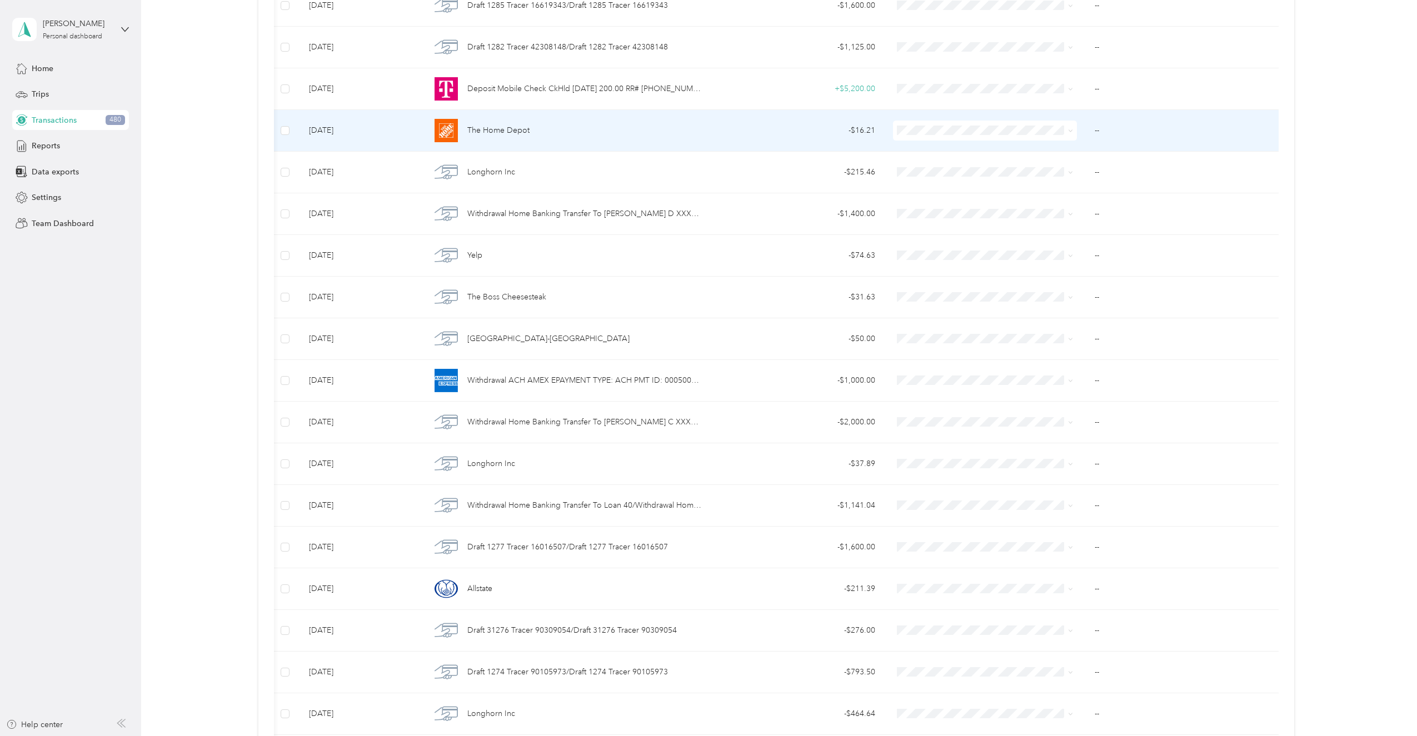
scroll to position [2212, 0]
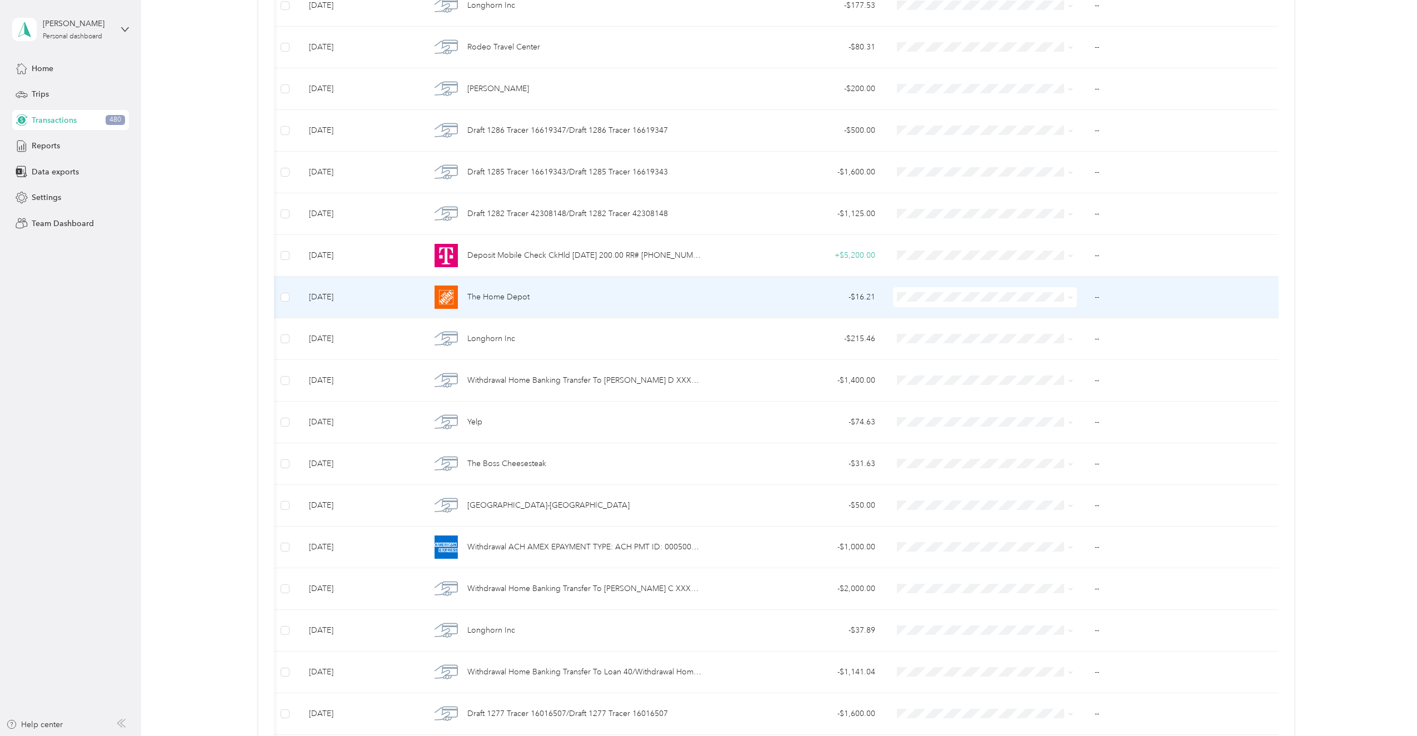
click at [487, 298] on span "The Home Depot" at bounding box center [498, 297] width 62 height 12
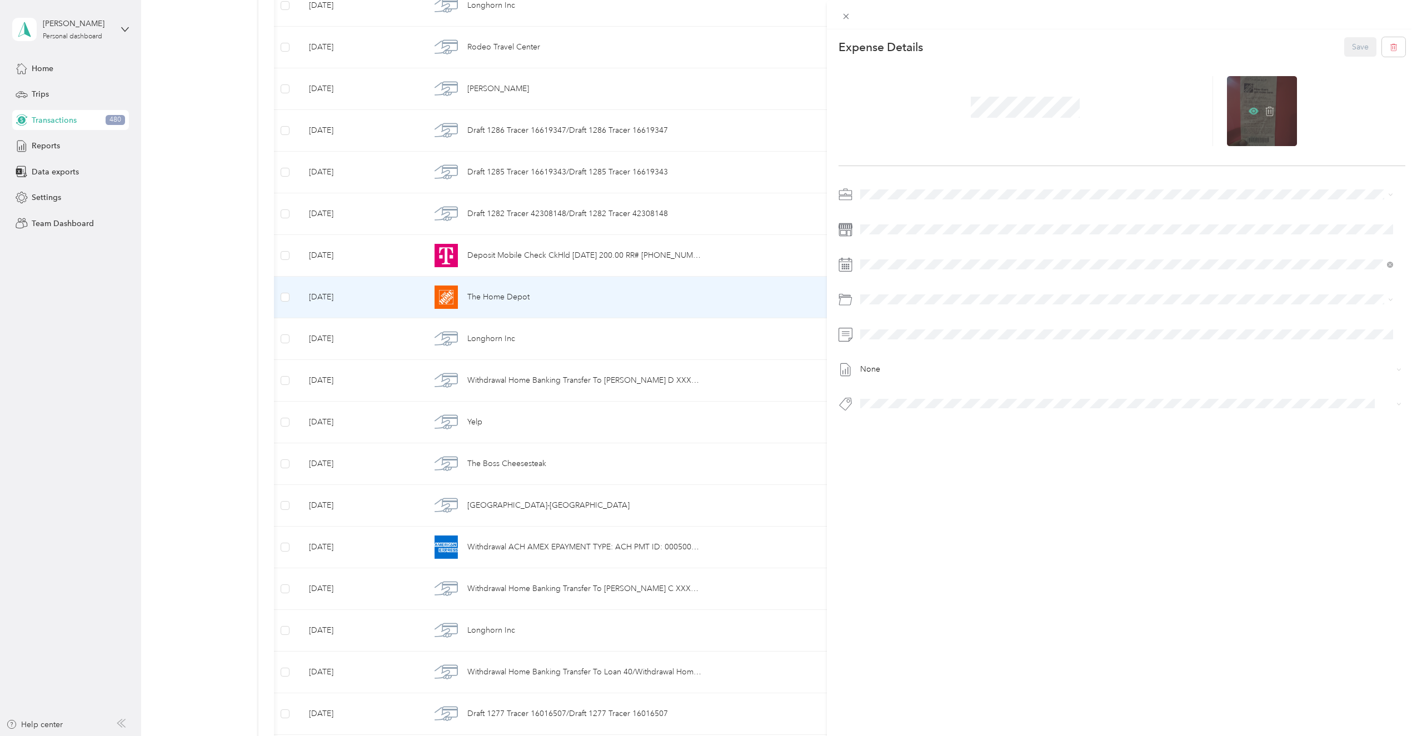
click at [1250, 108] on icon at bounding box center [1254, 111] width 10 height 7
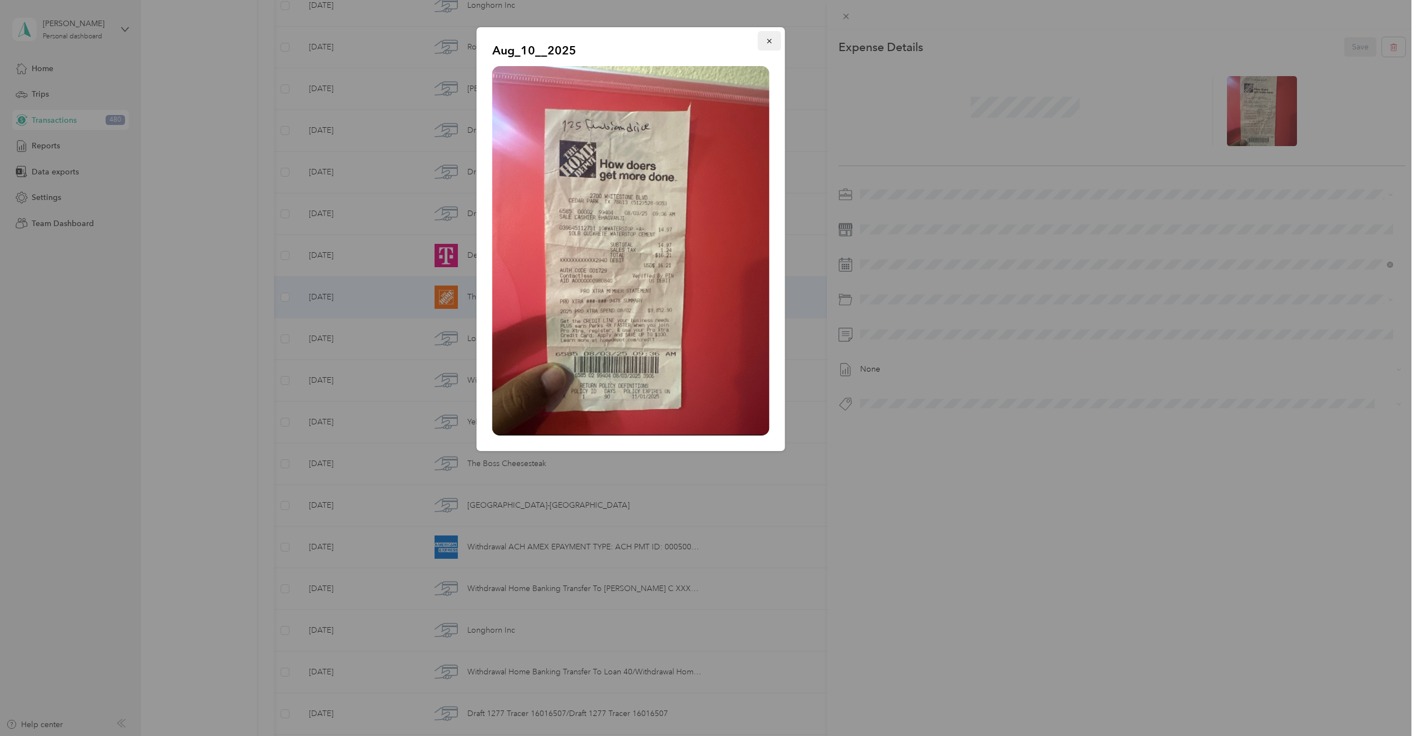
click at [772, 44] on icon "button" at bounding box center [770, 41] width 8 height 8
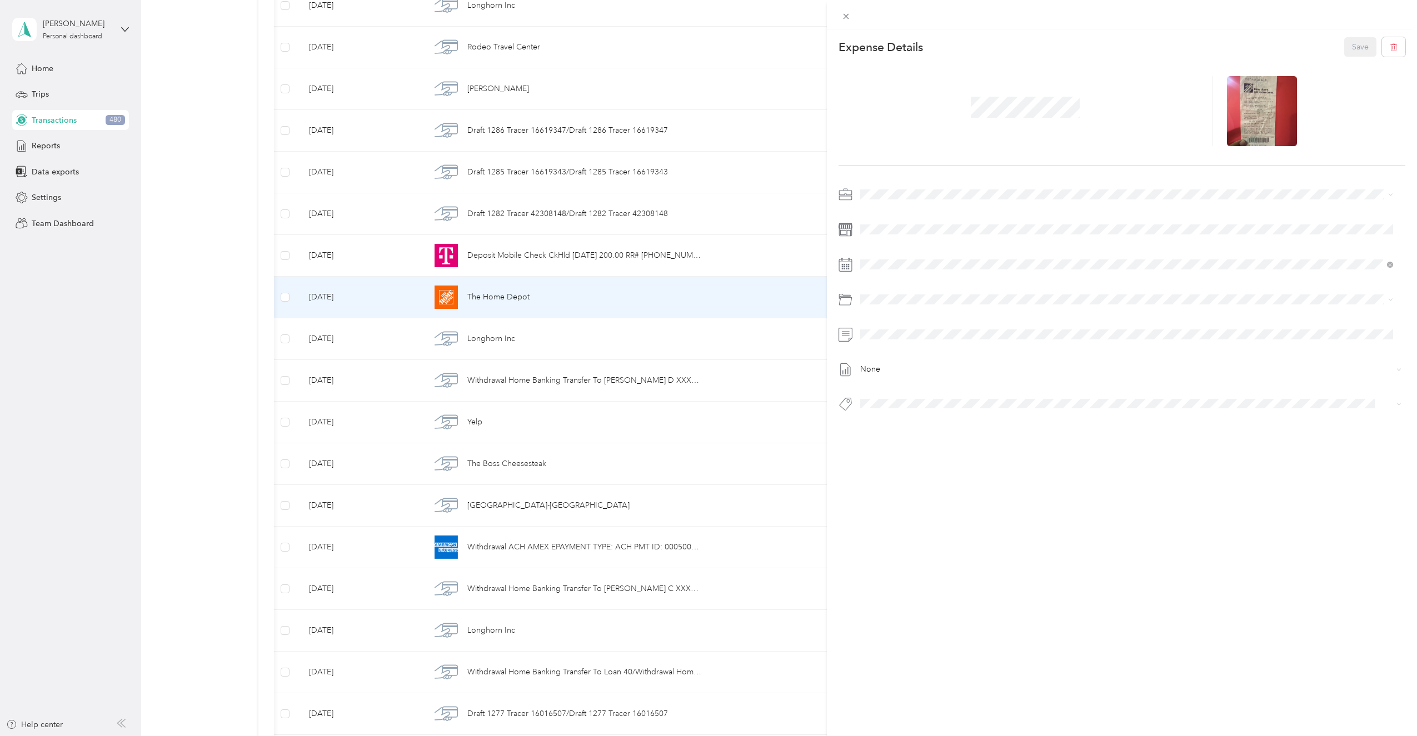
click at [908, 188] on span at bounding box center [1132, 195] width 550 height 18
click at [906, 215] on span "Super Septic Bros LLC" at bounding box center [903, 214] width 79 height 9
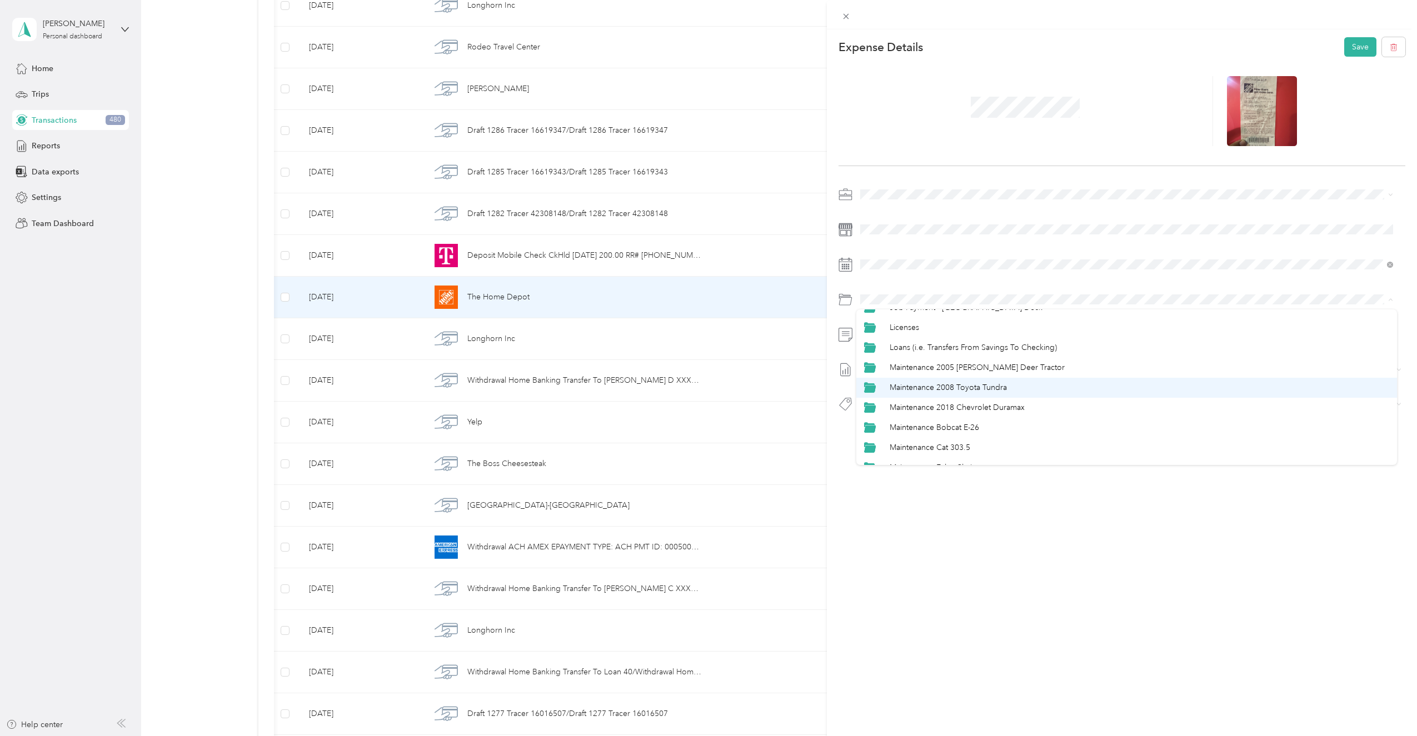
scroll to position [389, 0]
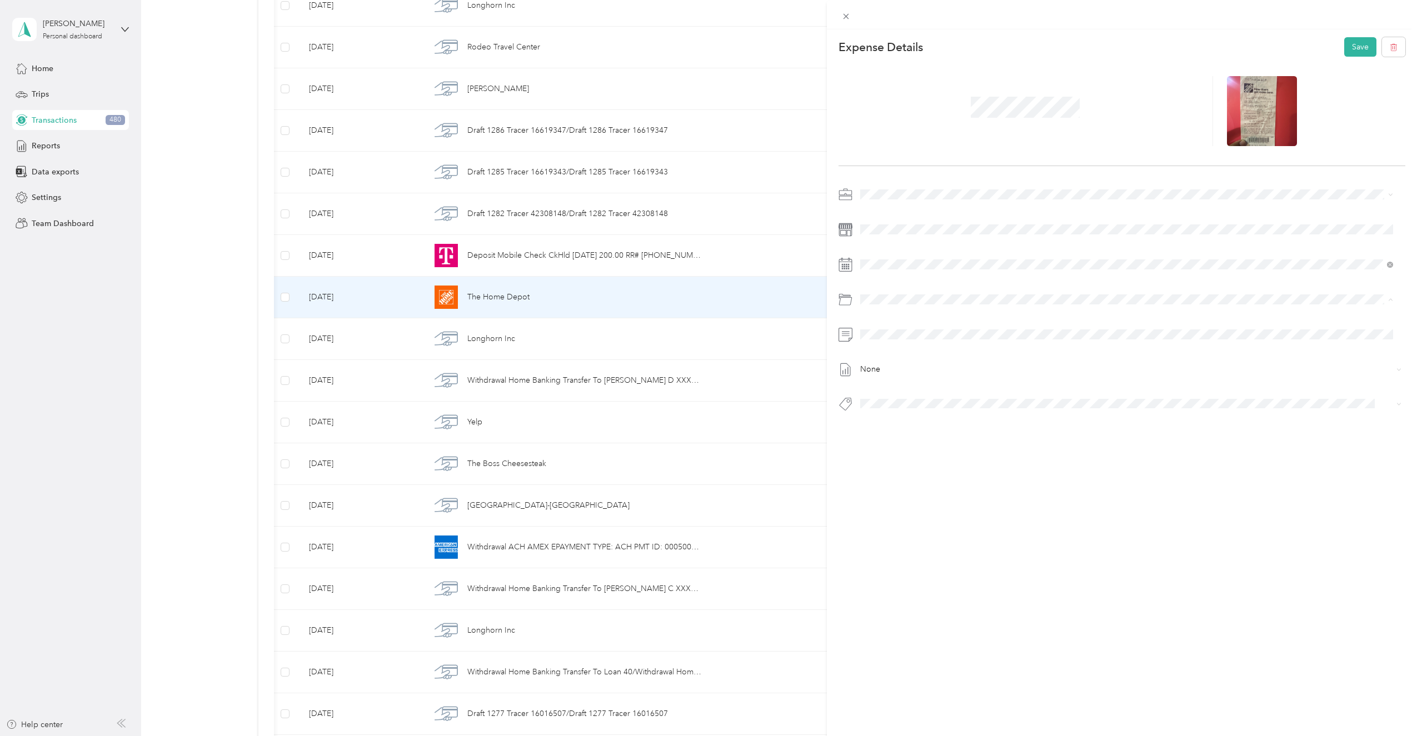
click at [916, 449] on div "Material Cost" at bounding box center [1140, 454] width 500 height 12
click at [938, 431] on li "125 [PERSON_NAME] Dr - Material Cost" at bounding box center [1127, 424] width 541 height 22
click at [1345, 48] on button "Save" at bounding box center [1361, 46] width 32 height 19
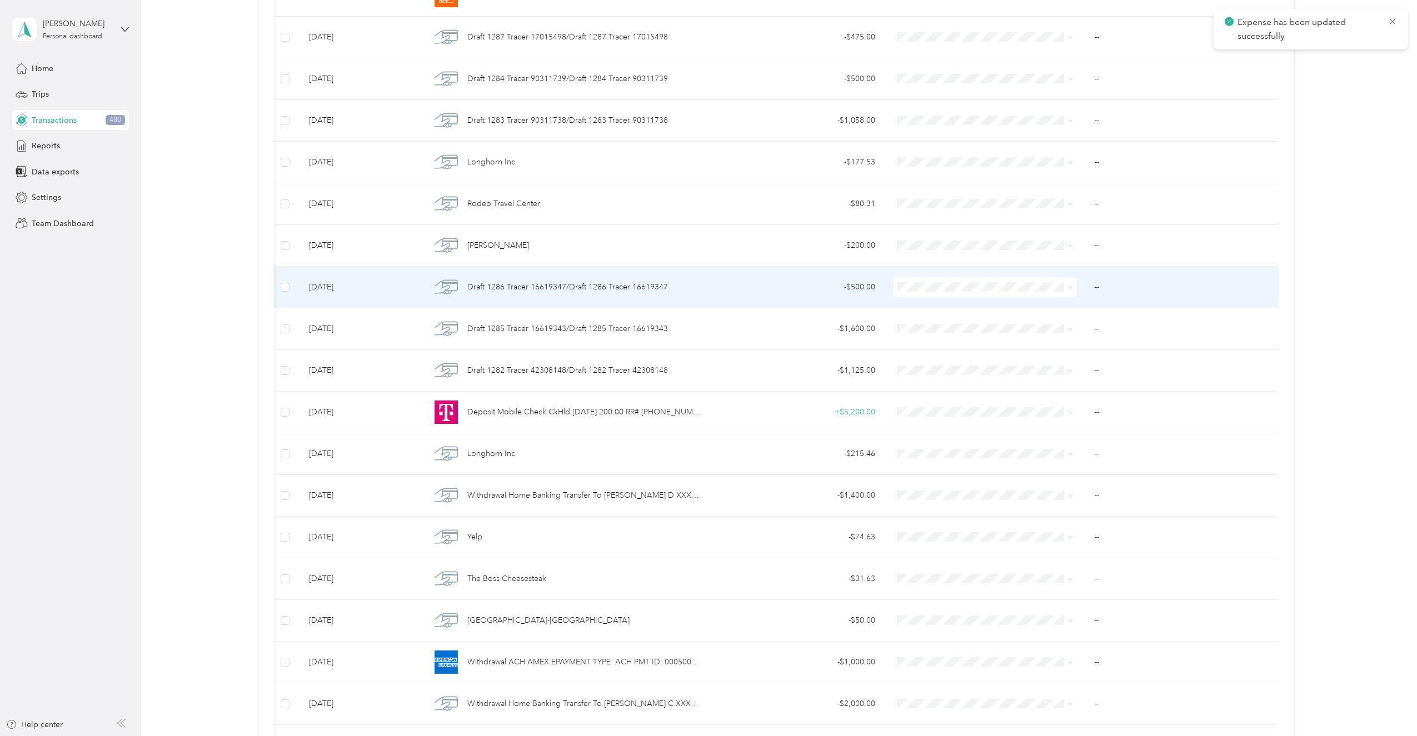
scroll to position [2046, 0]
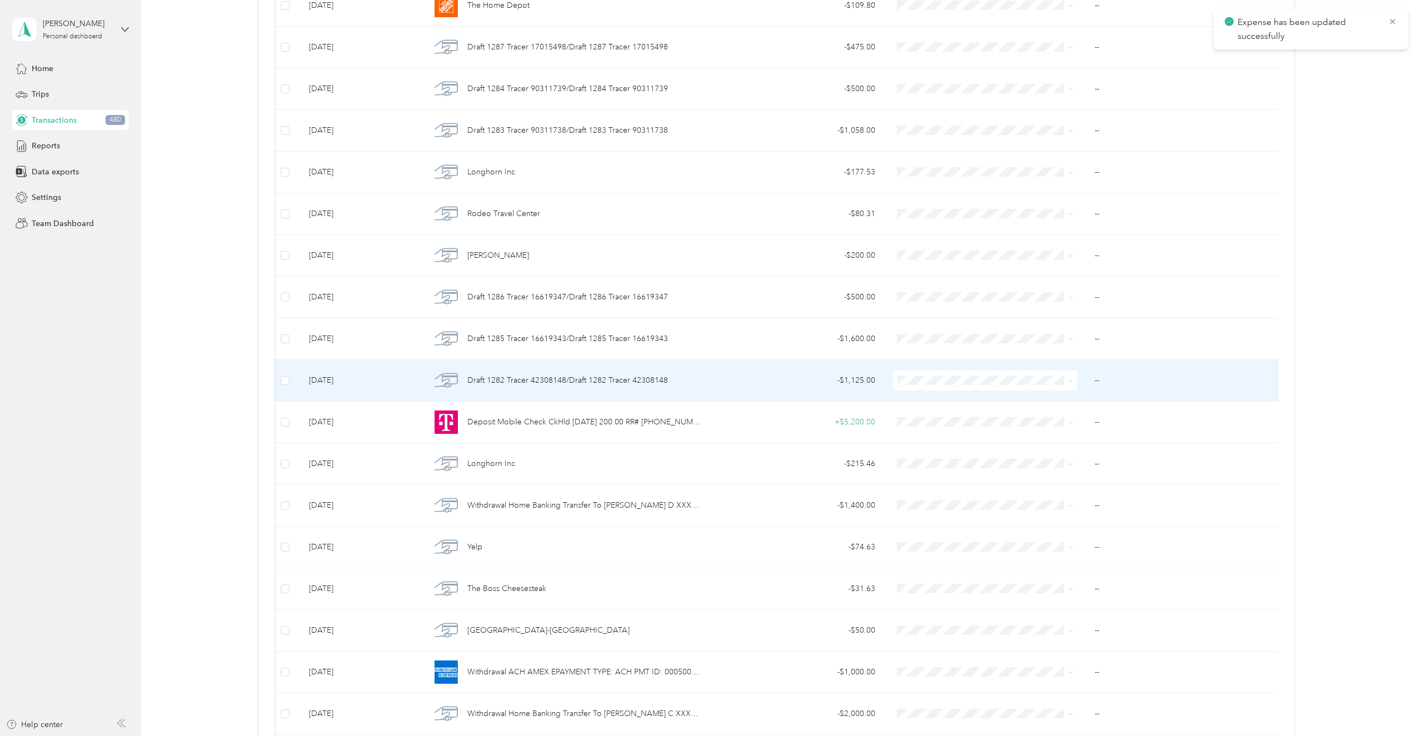
click at [566, 377] on span "Draft 1282 Tracer 42308148/Draft 1282 Tracer 42308148" at bounding box center [567, 381] width 201 height 12
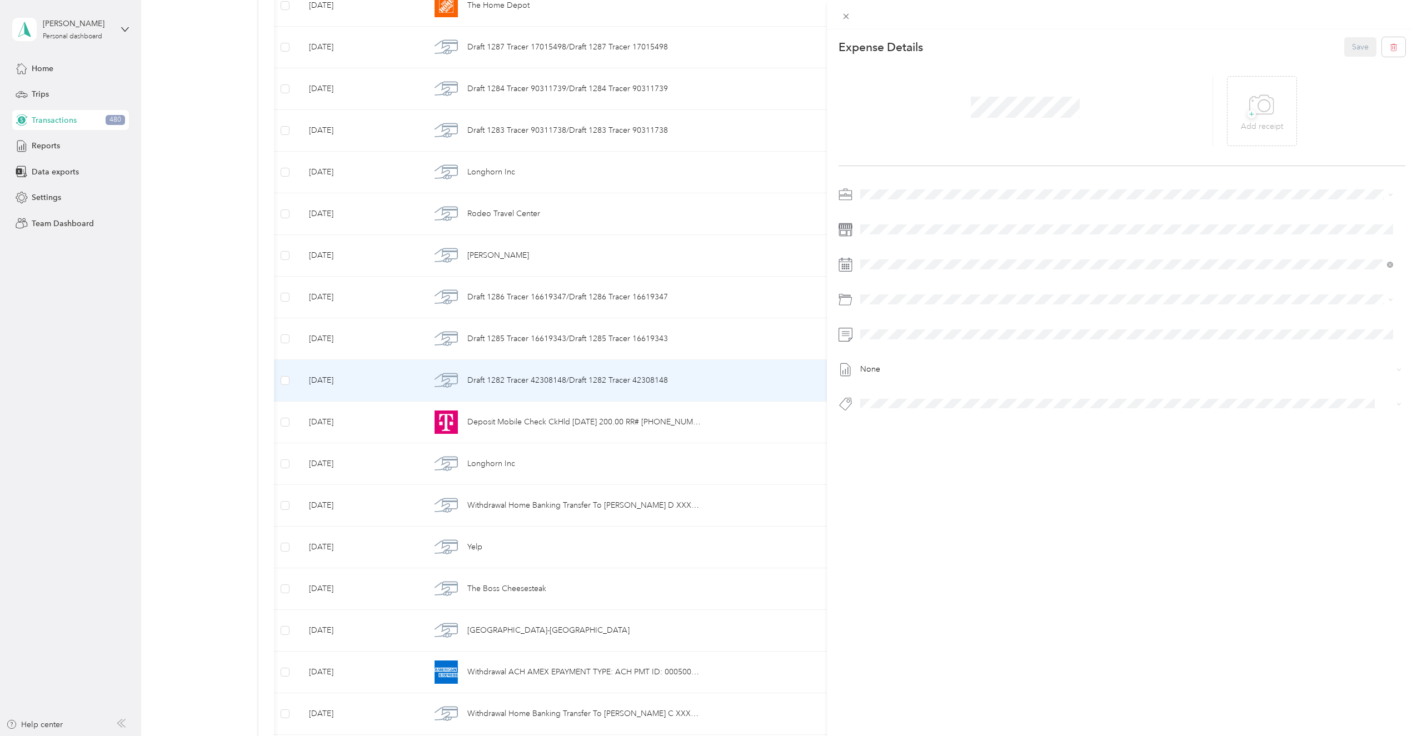
drag, startPoint x: 123, startPoint y: 364, endPoint x: 155, endPoint y: 361, distance: 31.2
click at [123, 363] on div "This expense cannot be edited because it is either under review, approved, or p…" at bounding box center [708, 368] width 1417 height 736
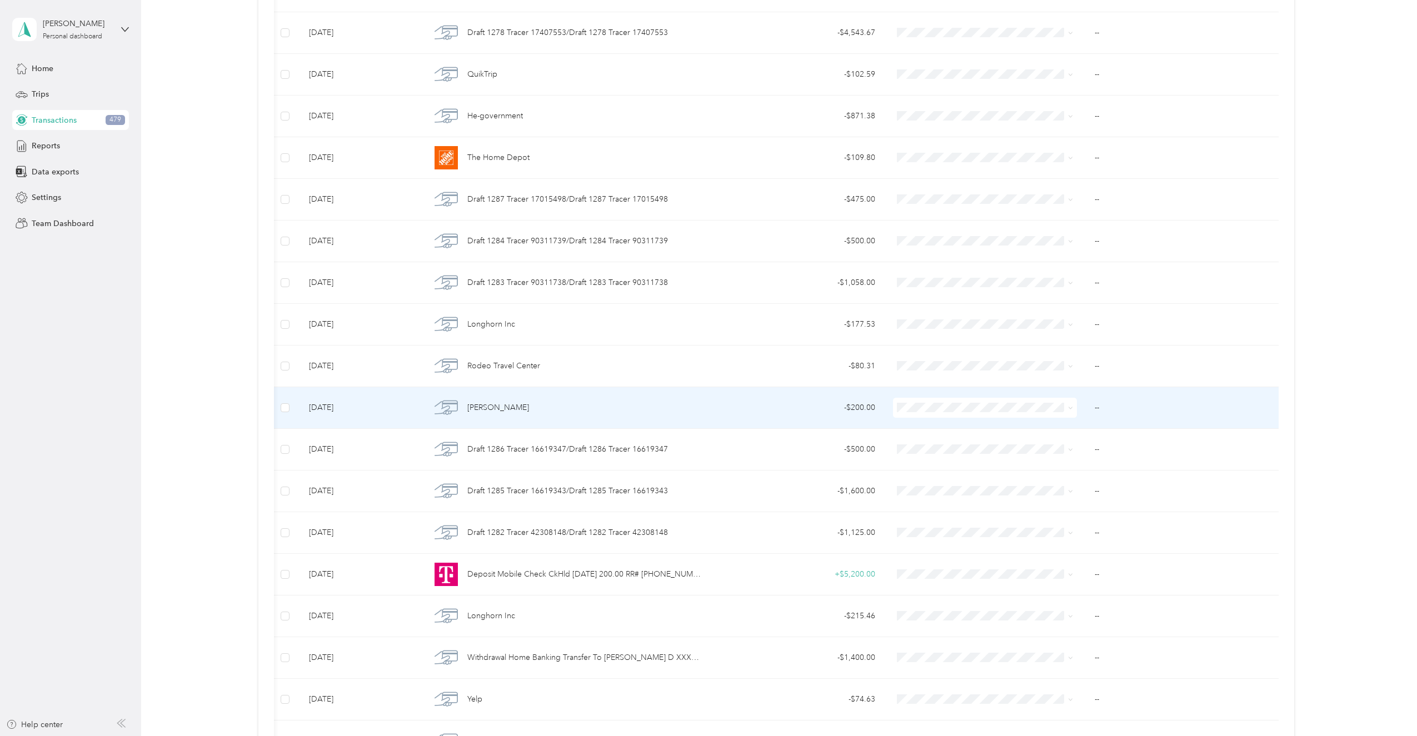
scroll to position [1823, 0]
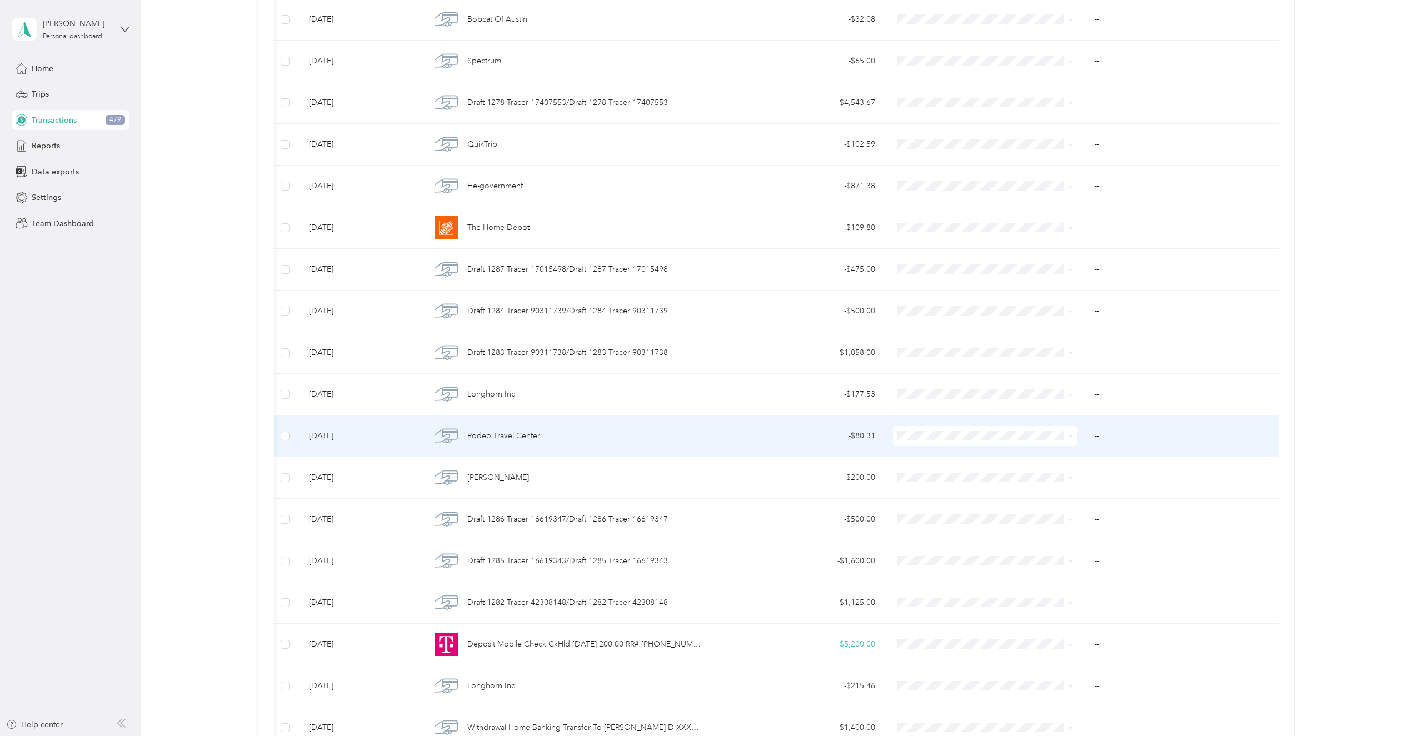
click at [485, 426] on div "Rodeo Travel Center" at bounding box center [566, 436] width 271 height 23
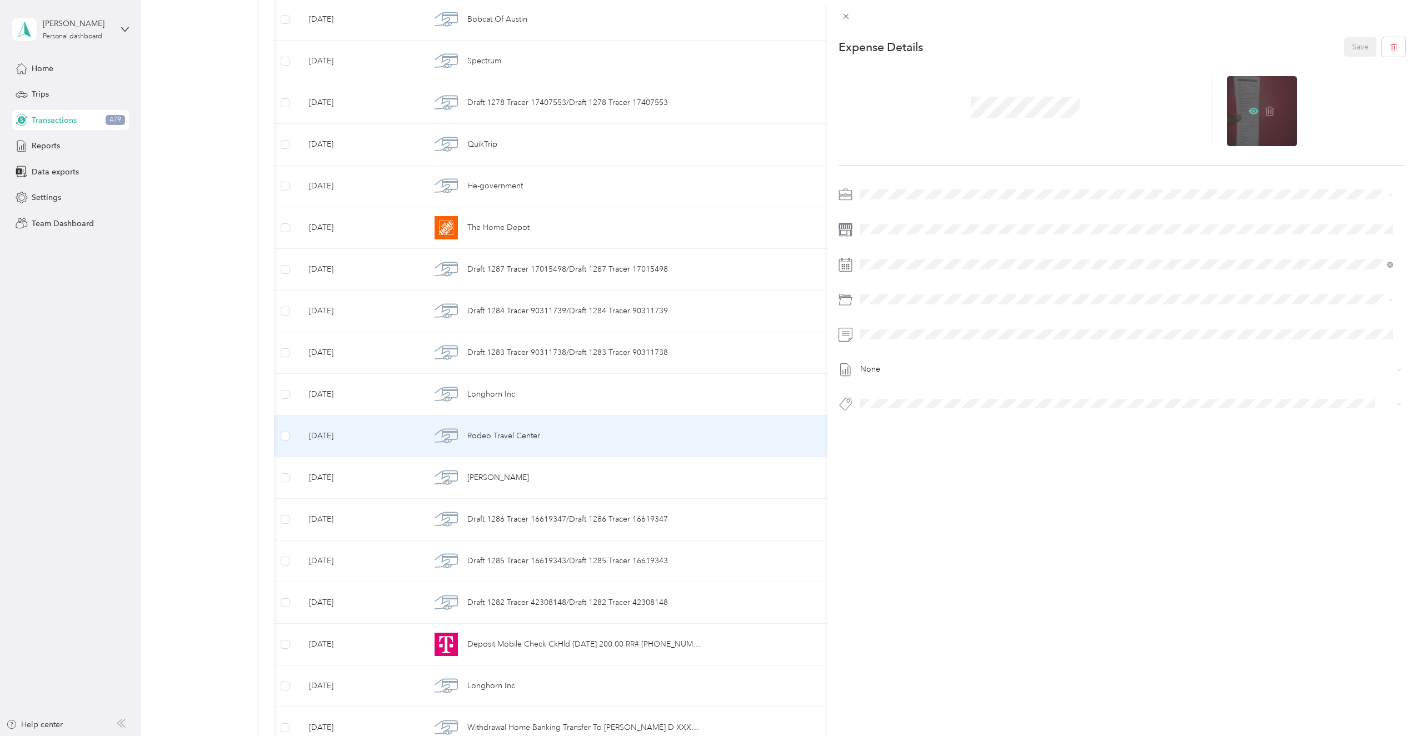
click at [1249, 111] on icon at bounding box center [1254, 111] width 10 height 7
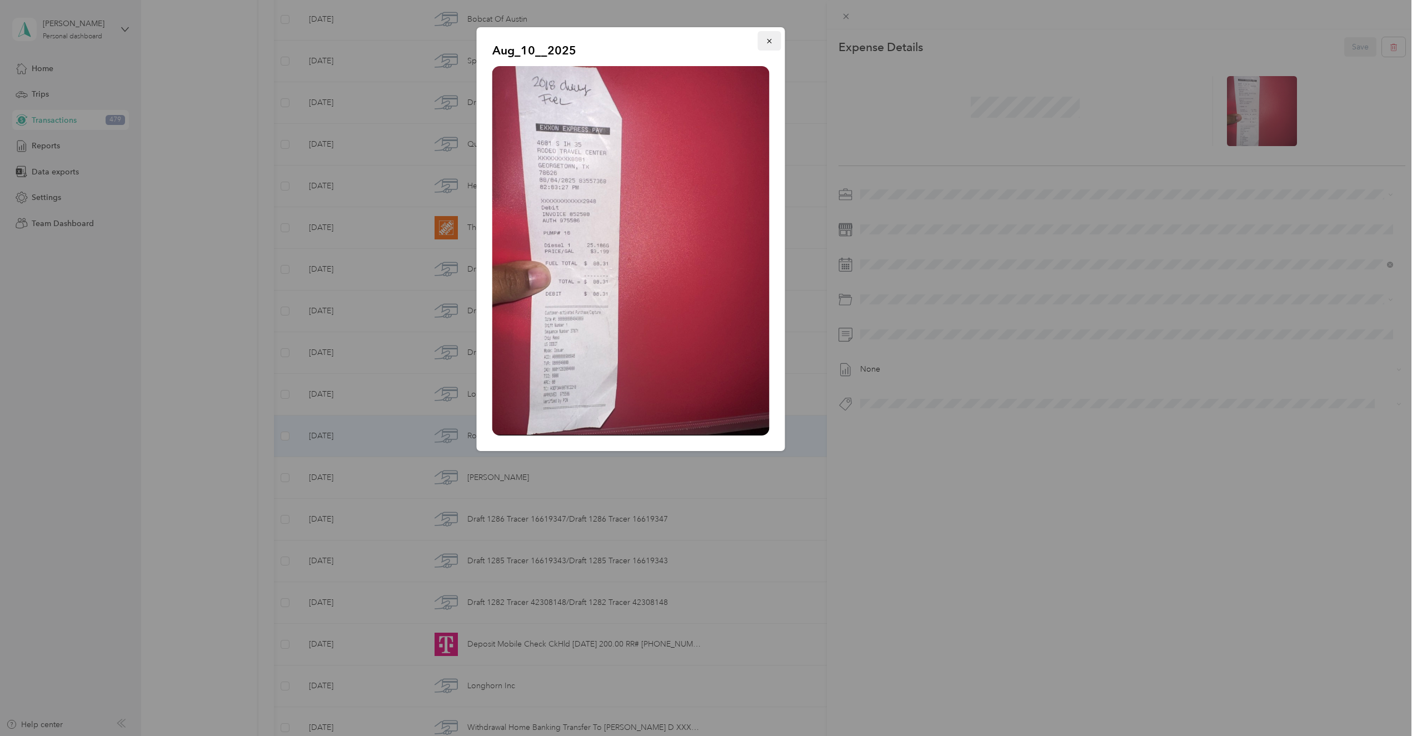
click at [774, 41] on button "button" at bounding box center [769, 40] width 23 height 19
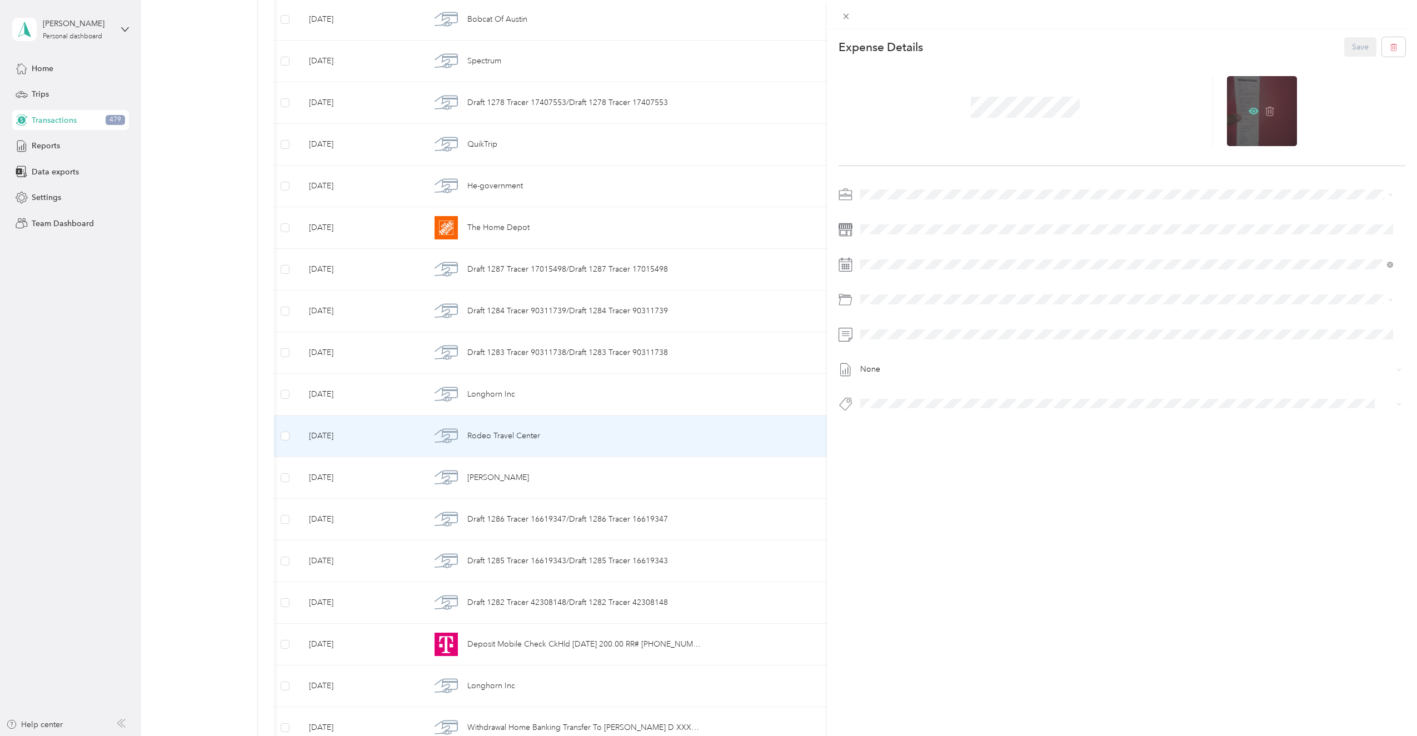
click at [1249, 112] on icon at bounding box center [1254, 111] width 10 height 10
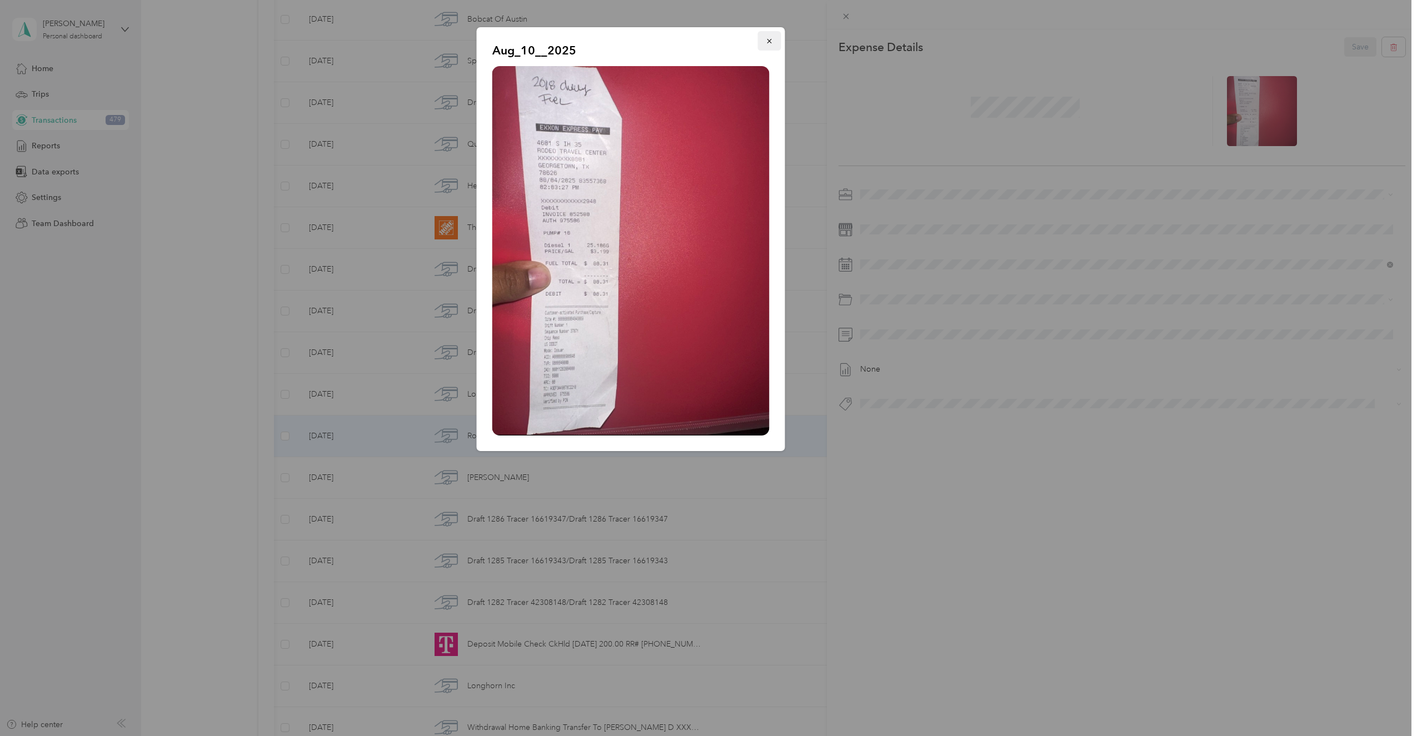
click at [771, 34] on button "button" at bounding box center [769, 40] width 23 height 19
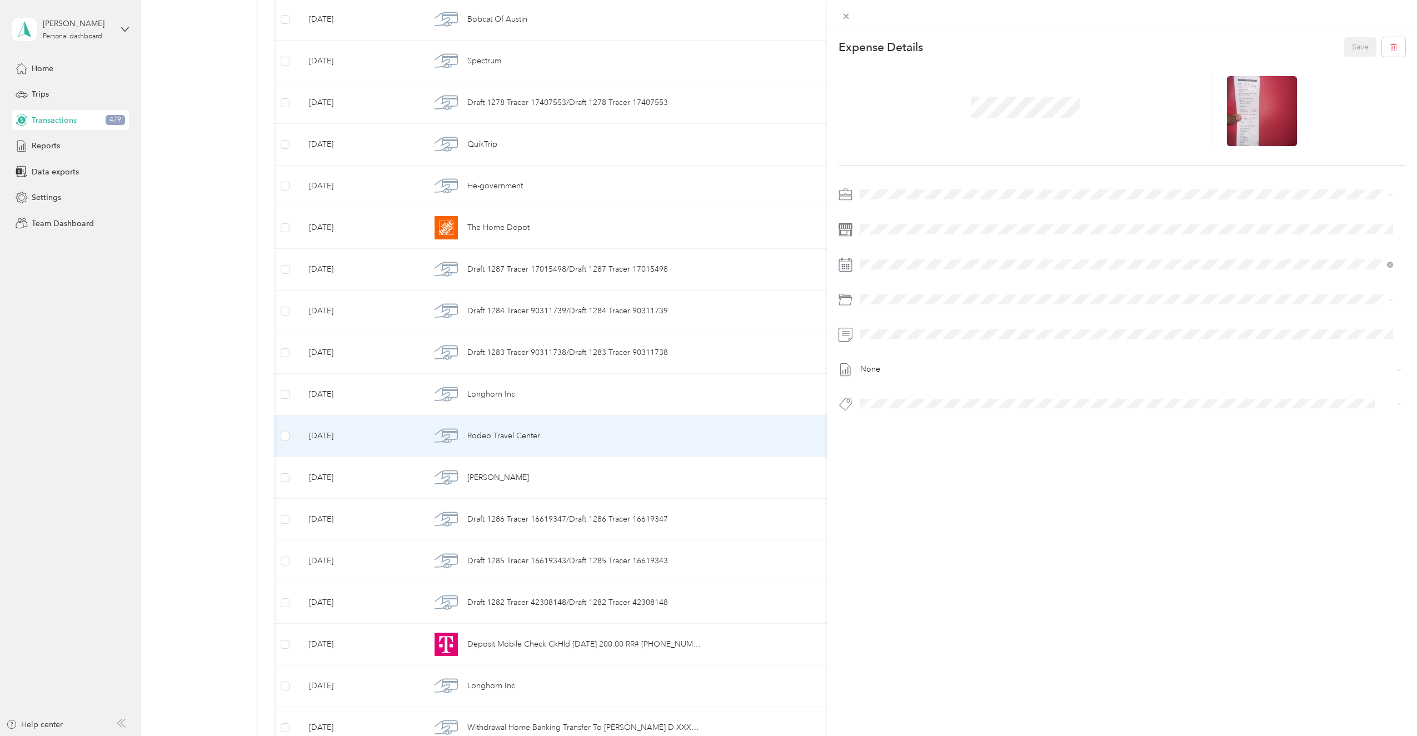
click at [875, 187] on span at bounding box center [1132, 195] width 550 height 18
click at [875, 208] on div "None" at bounding box center [1123, 303] width 568 height 234
click at [875, 201] on span at bounding box center [1132, 195] width 550 height 18
click at [881, 211] on span "Super Septic Bros LLC" at bounding box center [903, 214] width 79 height 9
click at [930, 380] on span "2018 Chevrolet Duramax Fuel" at bounding box center [942, 381] width 105 height 9
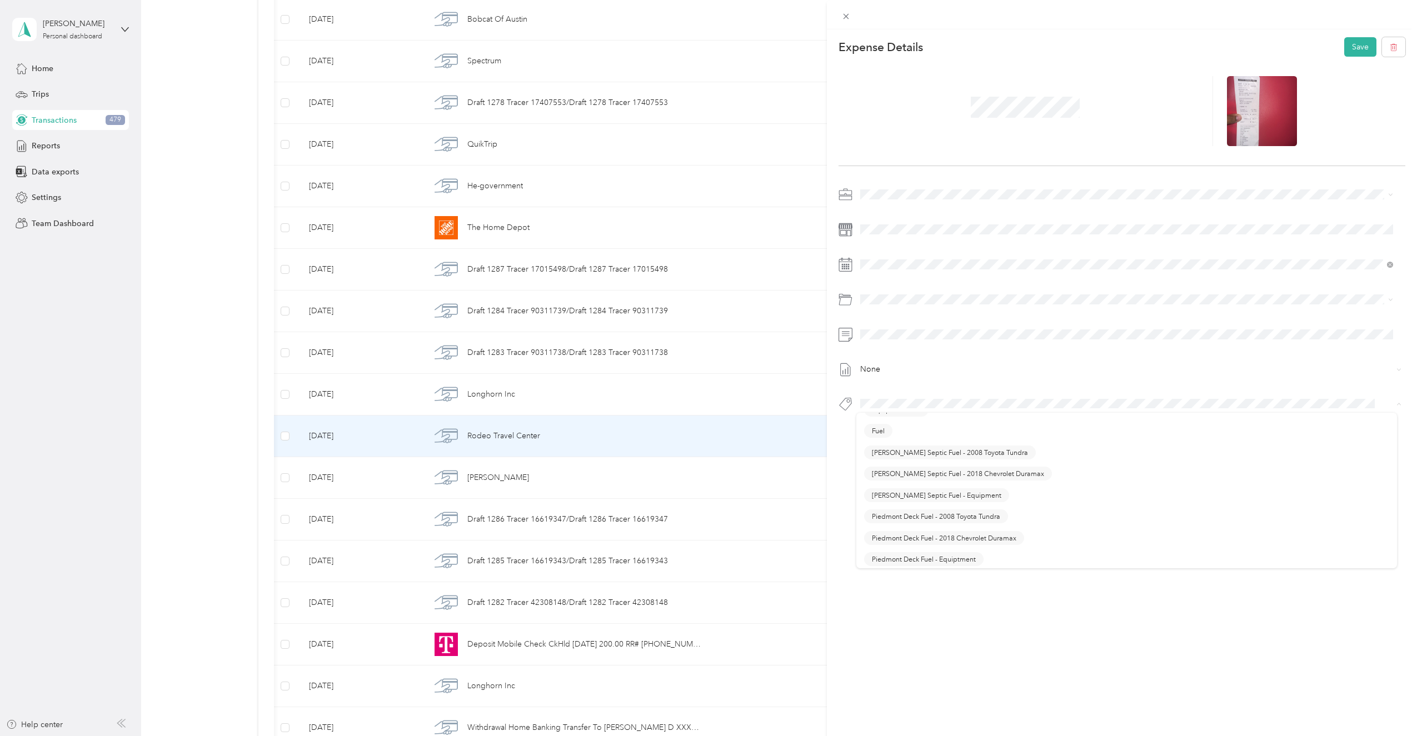
scroll to position [444, 0]
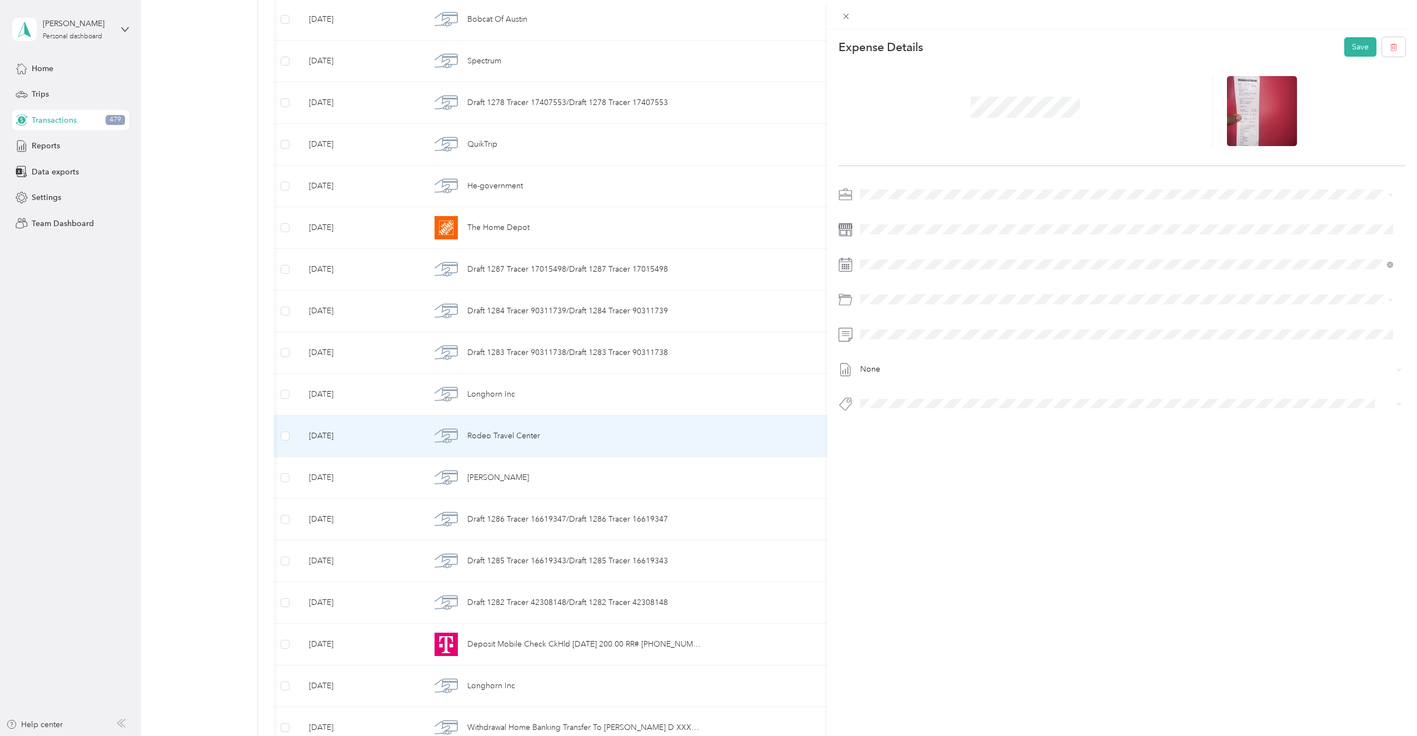
click at [887, 427] on button "Fuel" at bounding box center [878, 429] width 28 height 14
click at [1349, 48] on button "Save" at bounding box center [1361, 46] width 32 height 19
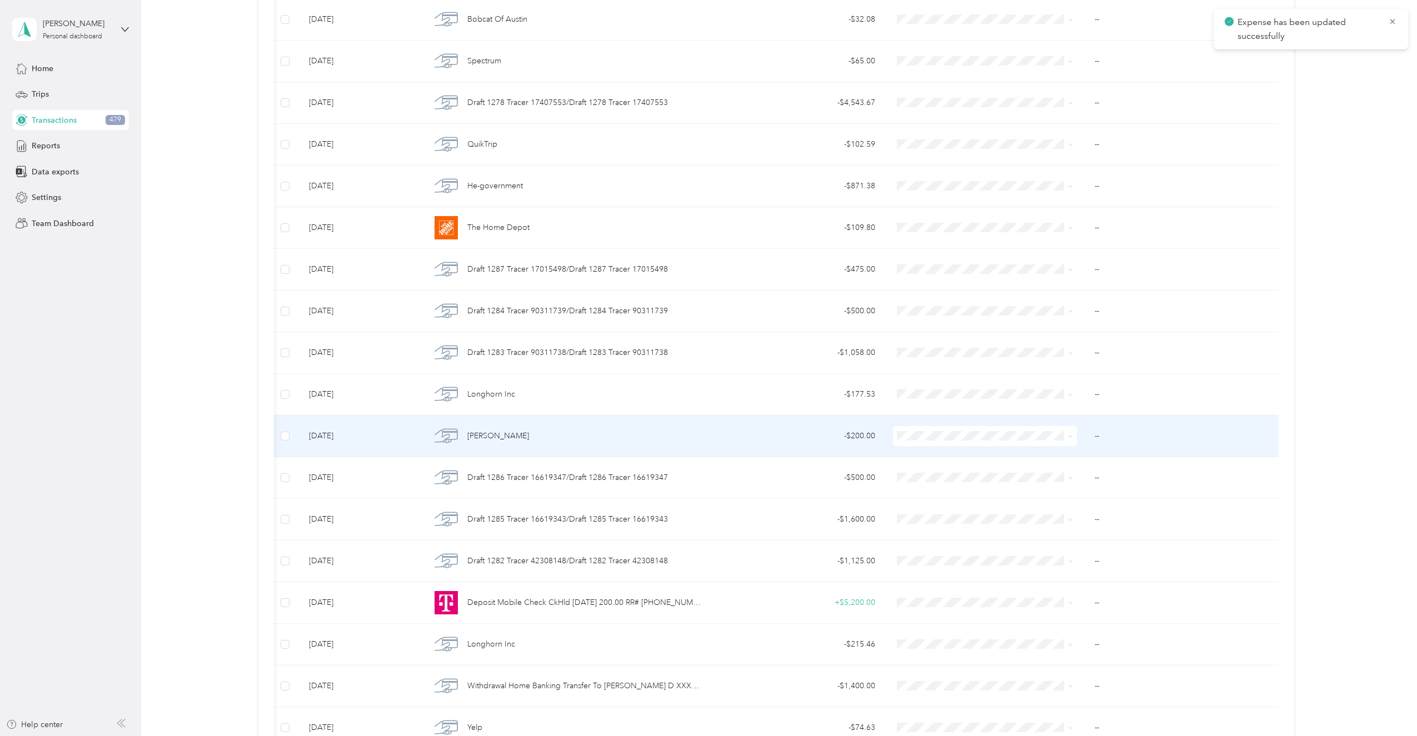
click at [502, 419] on td "[PERSON_NAME]" at bounding box center [566, 437] width 289 height 42
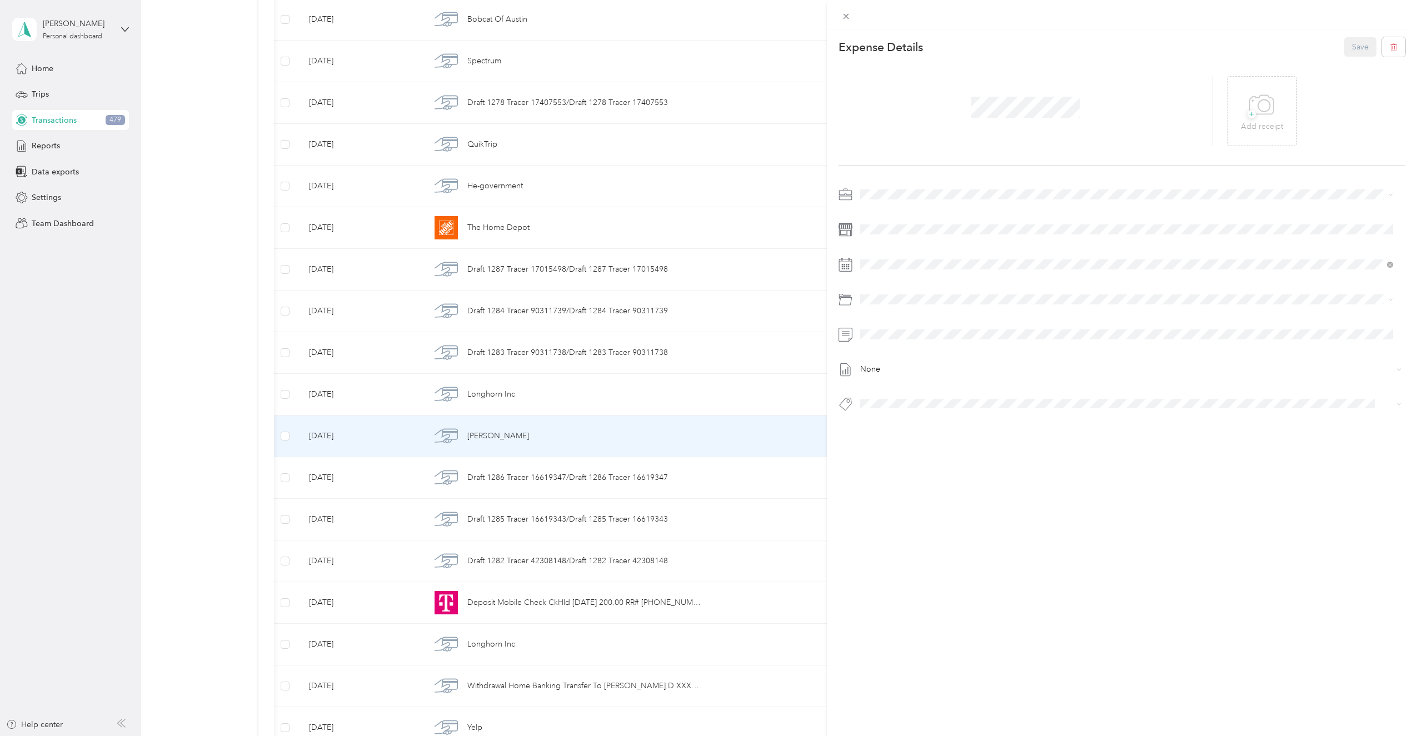
click at [460, 411] on div "This expense cannot be edited because it is either under review, approved, or p…" at bounding box center [708, 368] width 1417 height 736
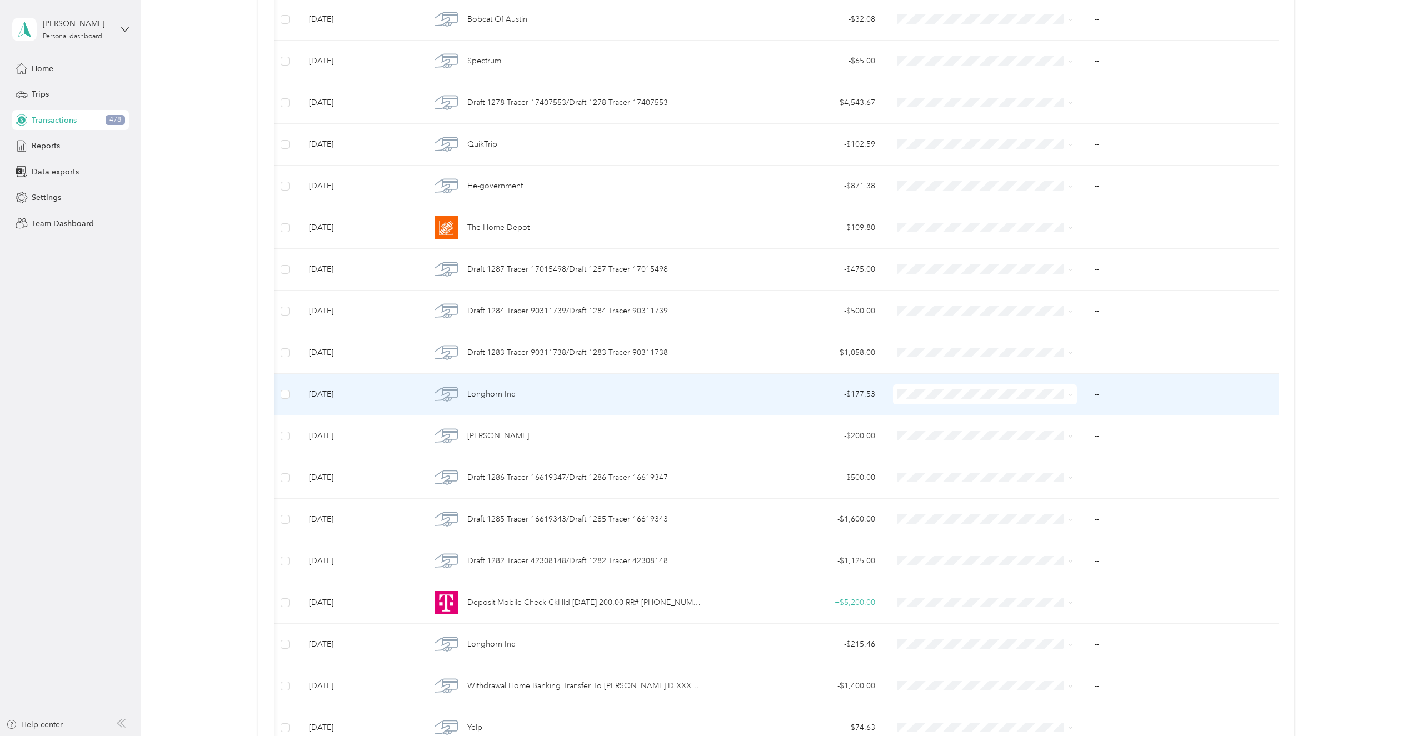
click at [484, 395] on span "Longhorn Inc" at bounding box center [491, 395] width 48 height 12
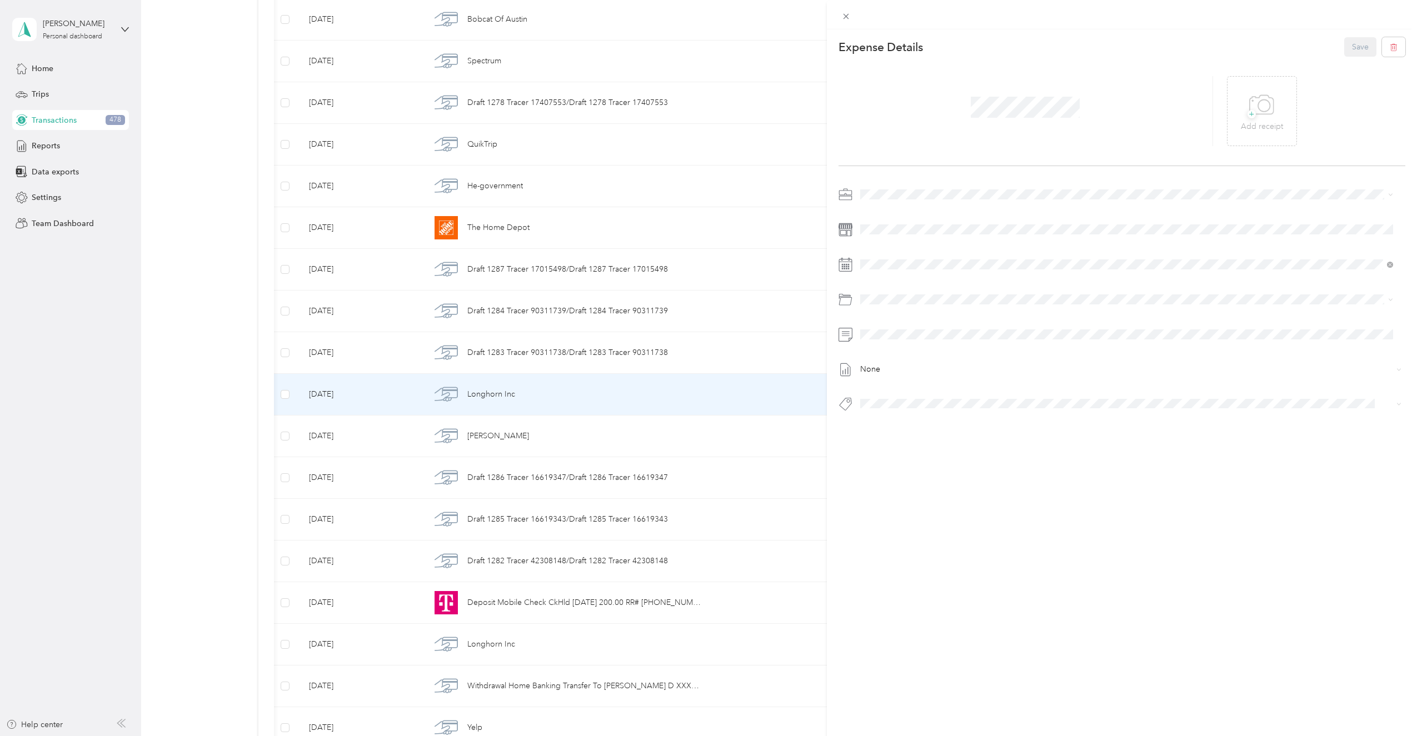
drag, startPoint x: 502, startPoint y: 371, endPoint x: 496, endPoint y: 373, distance: 6.9
click at [502, 371] on div "This expense cannot be edited because it is either under review, approved, or p…" at bounding box center [708, 368] width 1417 height 736
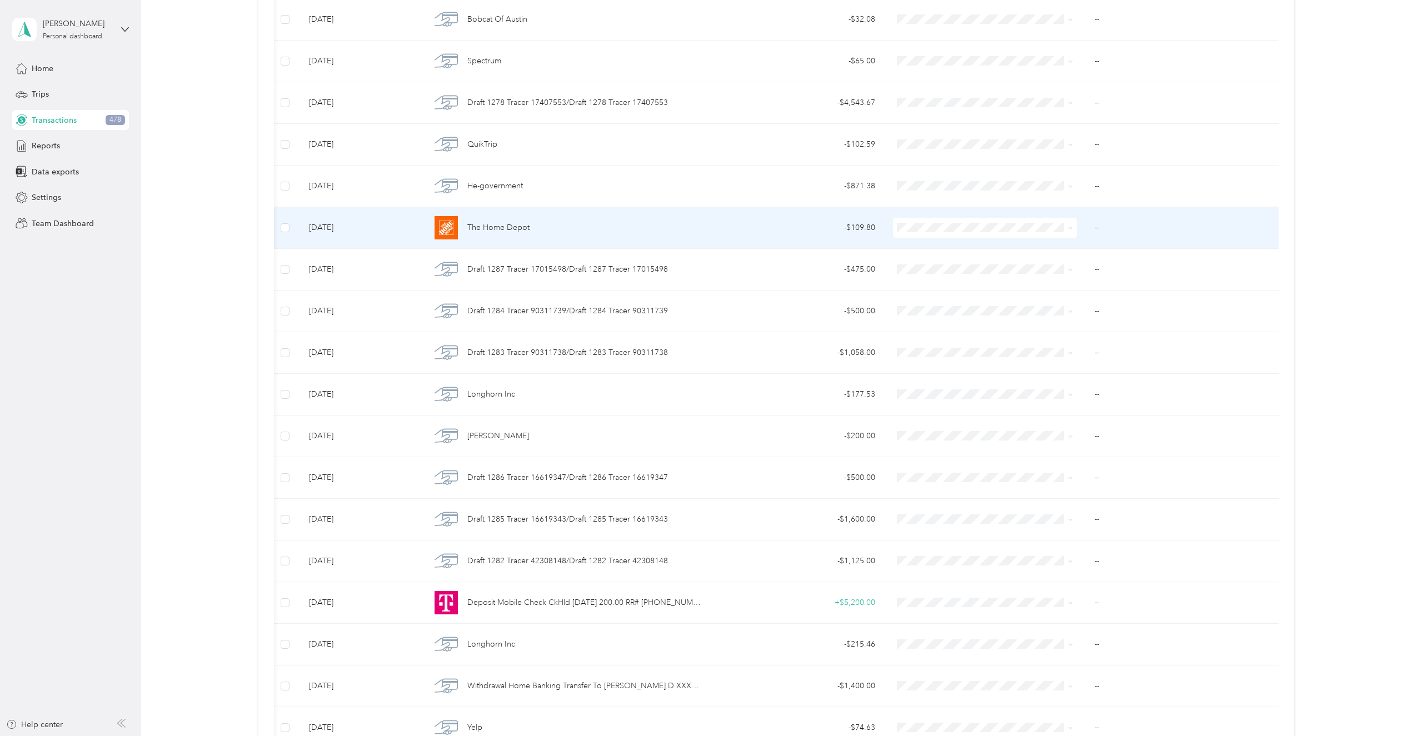
click at [454, 229] on img at bounding box center [446, 227] width 23 height 23
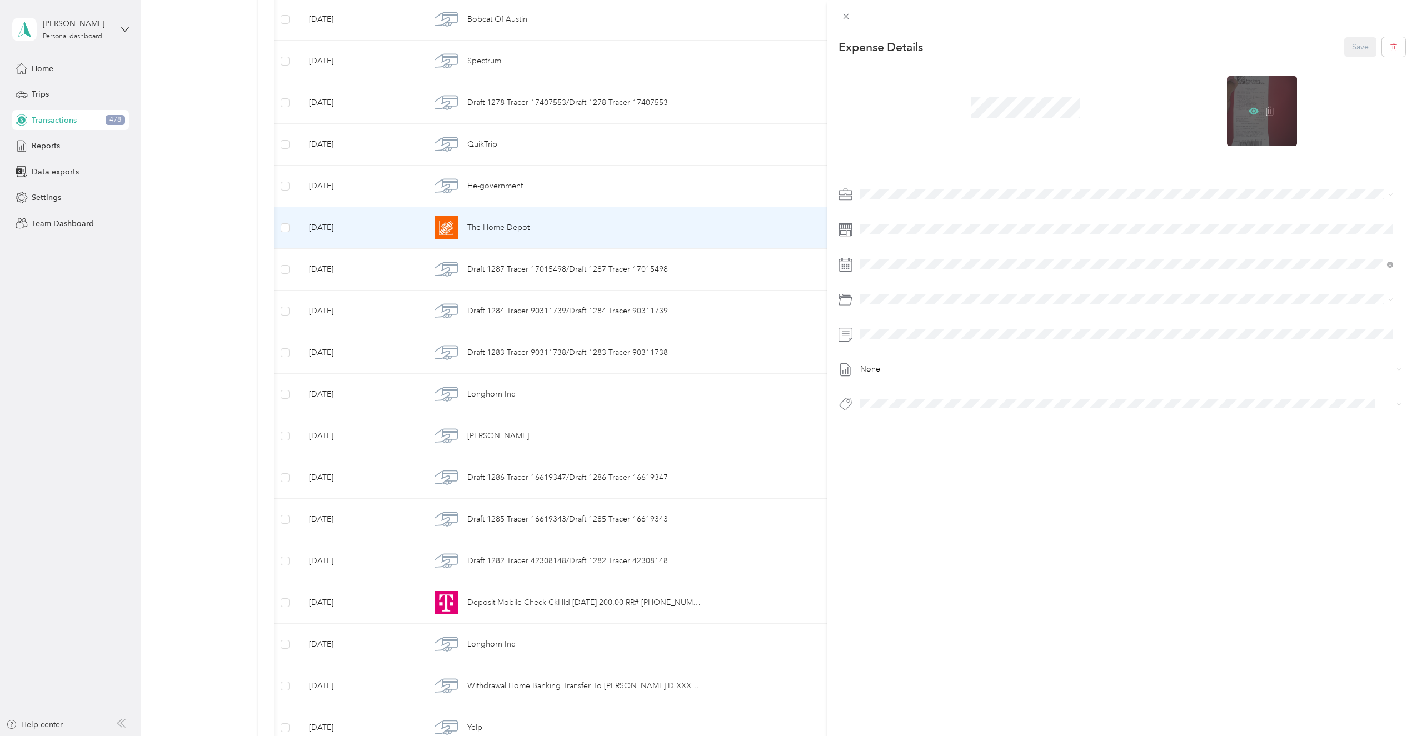
click at [1249, 111] on icon at bounding box center [1254, 111] width 10 height 10
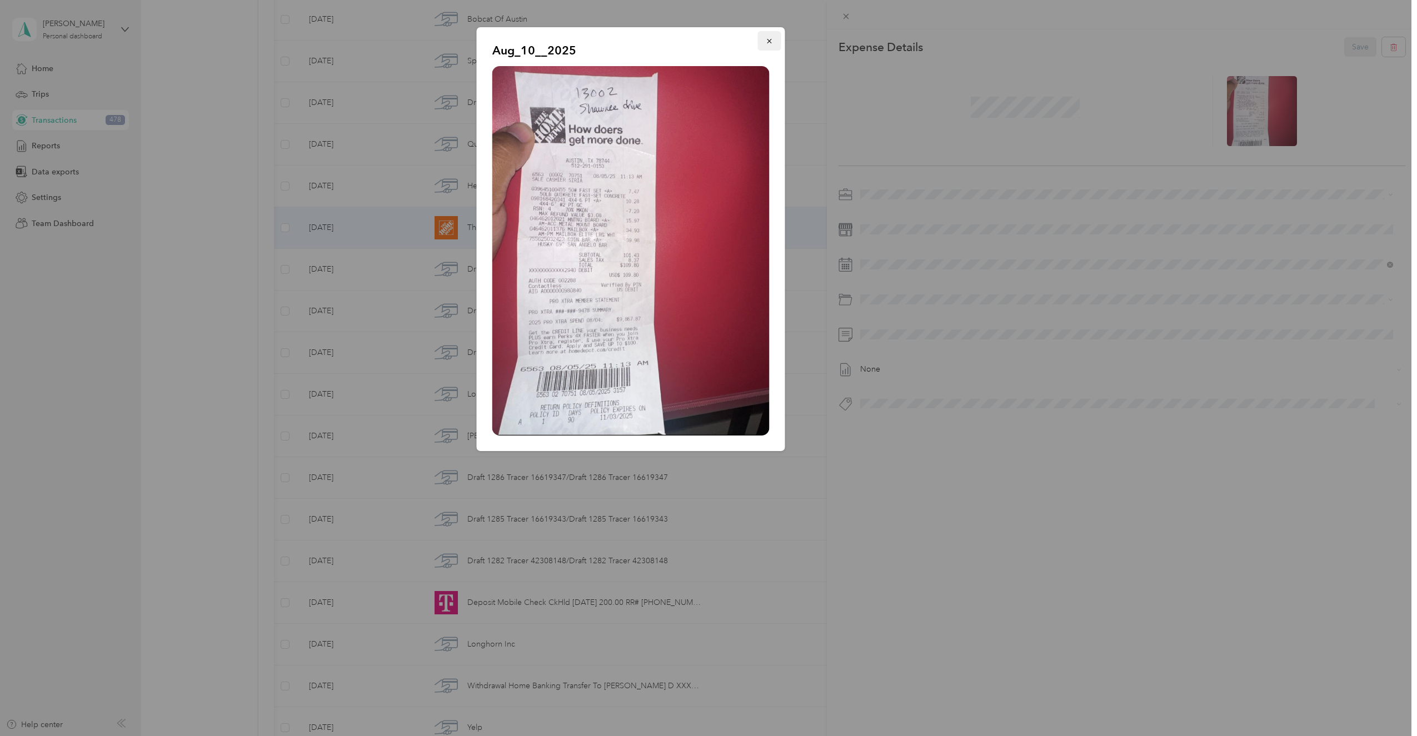
drag, startPoint x: 765, startPoint y: 38, endPoint x: 819, endPoint y: 96, distance: 79.0
click at [766, 38] on icon "button" at bounding box center [770, 41] width 8 height 8
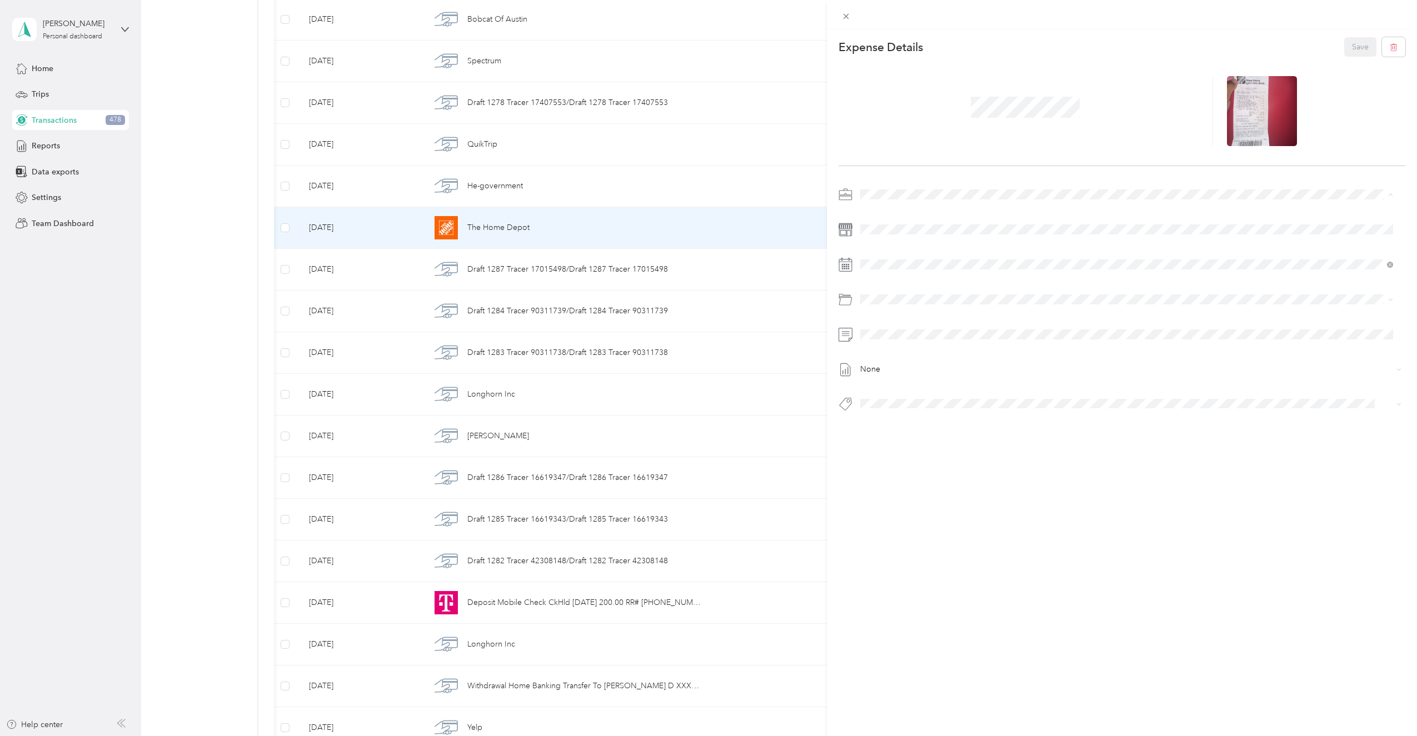
click at [877, 211] on span "Super Septic Bros LLC" at bounding box center [903, 214] width 79 height 9
click at [912, 736] on div "This expense cannot be edited because it is either under review, approved, or p…" at bounding box center [706, 736] width 1412 height 0
click at [930, 736] on div "This expense cannot be edited because it is either under review, approved, or p…" at bounding box center [706, 736] width 1412 height 0
click at [904, 328] on li "125 Dry Willow - Material Cost" at bounding box center [1127, 337] width 541 height 20
click at [893, 736] on div "This expense cannot be edited because it is either under review, approved, or p…" at bounding box center [706, 736] width 1412 height 0
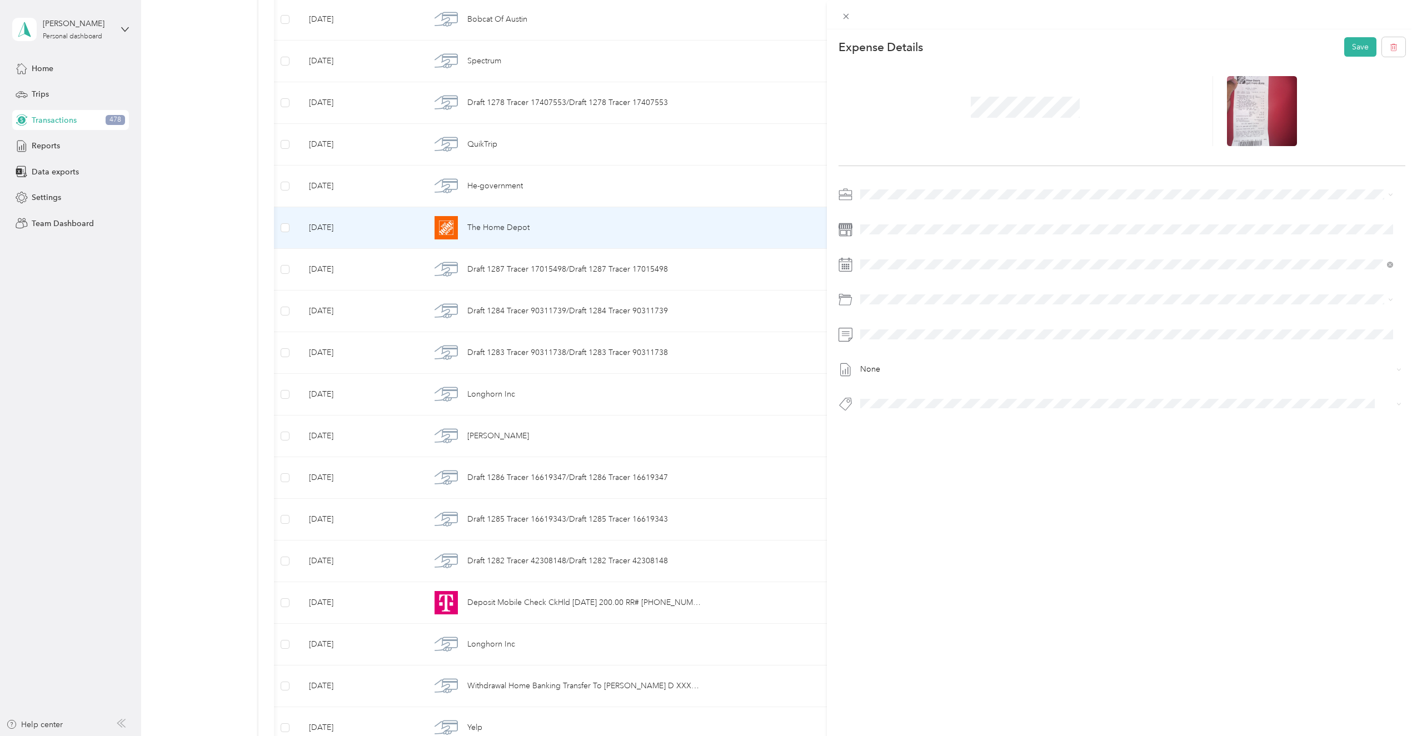
click at [852, 333] on icon at bounding box center [846, 335] width 14 height 14
click at [845, 304] on icon at bounding box center [846, 300] width 14 height 14
click at [937, 345] on span "125 Dry Willow - Material Cost" at bounding box center [943, 342] width 106 height 9
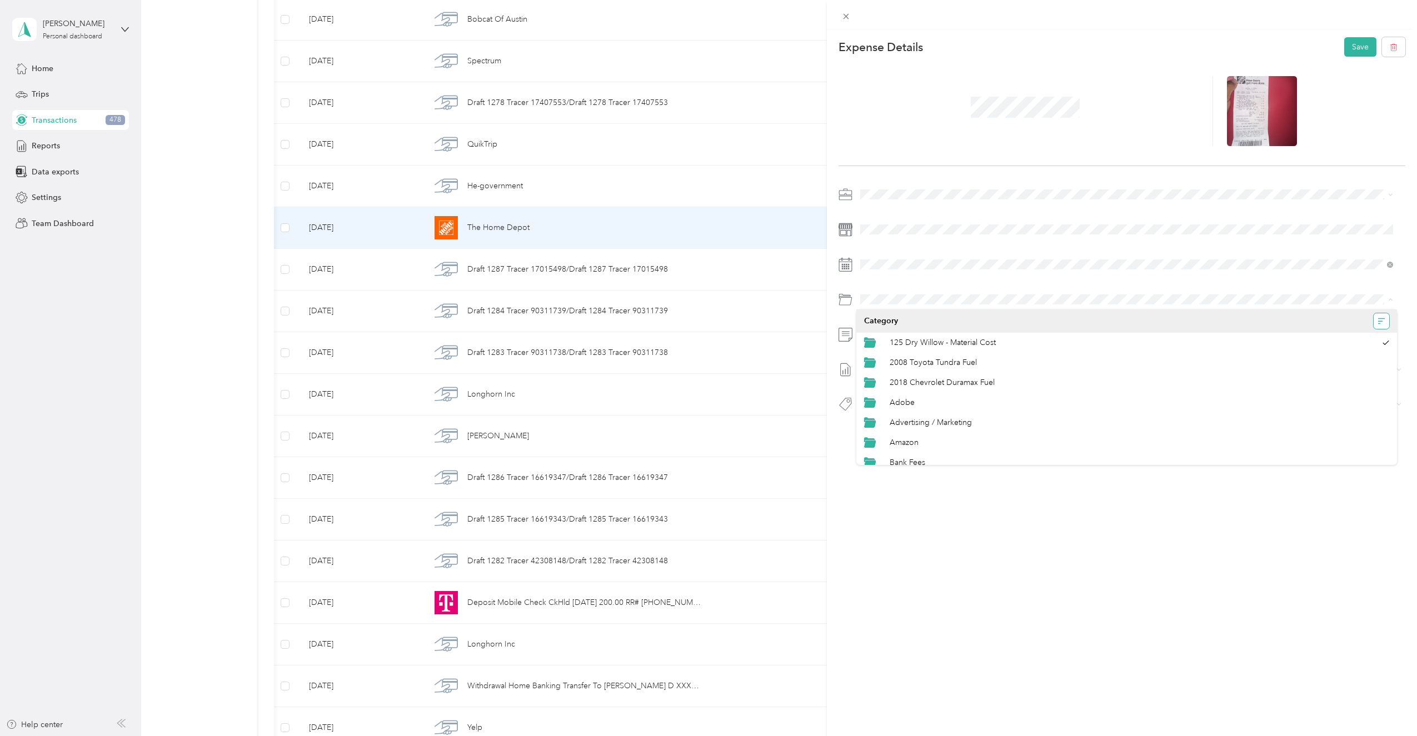
click at [1378, 321] on icon "button" at bounding box center [1380, 321] width 4 height 1
click at [1350, 360] on span "↑" at bounding box center [1350, 362] width 4 height 9
click at [1378, 320] on icon "button" at bounding box center [1382, 321] width 8 height 8
click at [1340, 341] on span "Category ↓" at bounding box center [1334, 343] width 48 height 9
click at [909, 311] on li "Category" at bounding box center [1127, 321] width 541 height 23
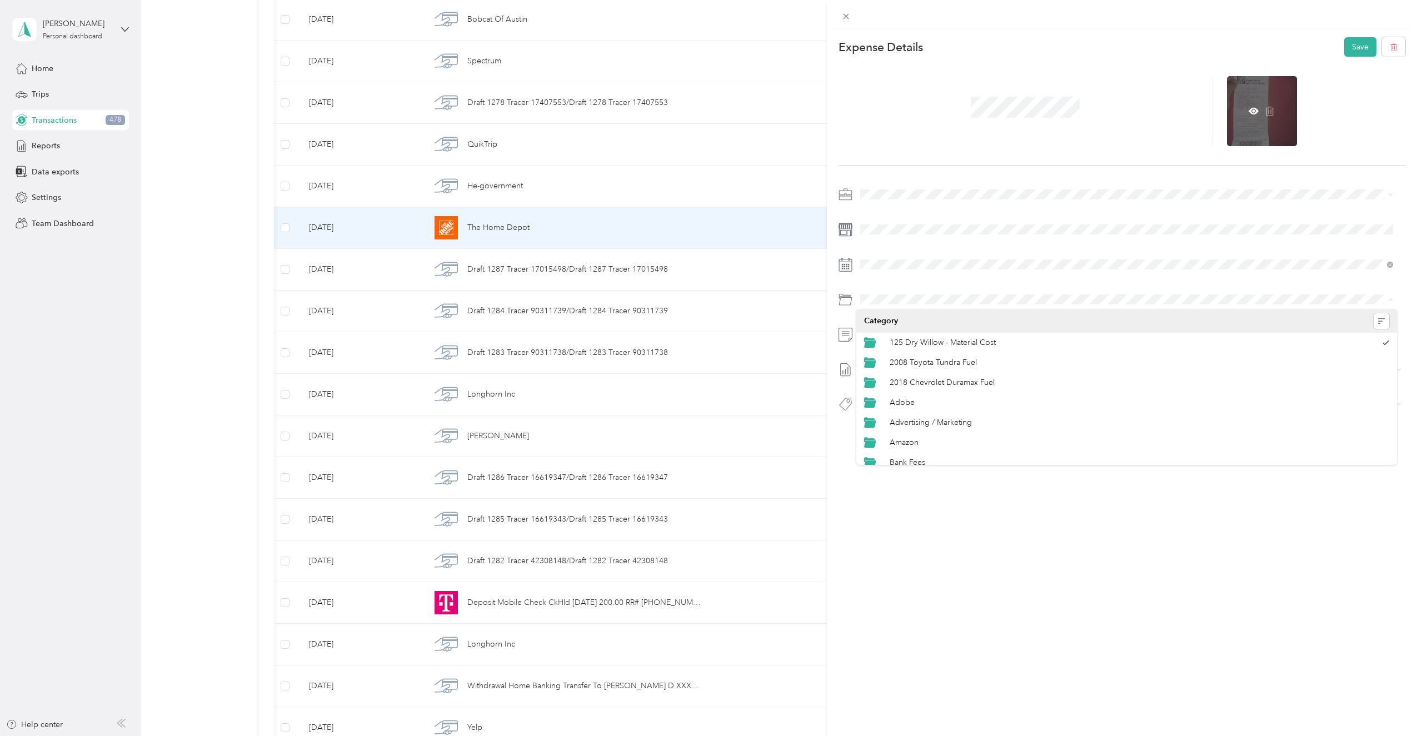
click at [1241, 110] on div at bounding box center [1262, 111] width 70 height 70
click at [1249, 111] on icon at bounding box center [1254, 111] width 10 height 10
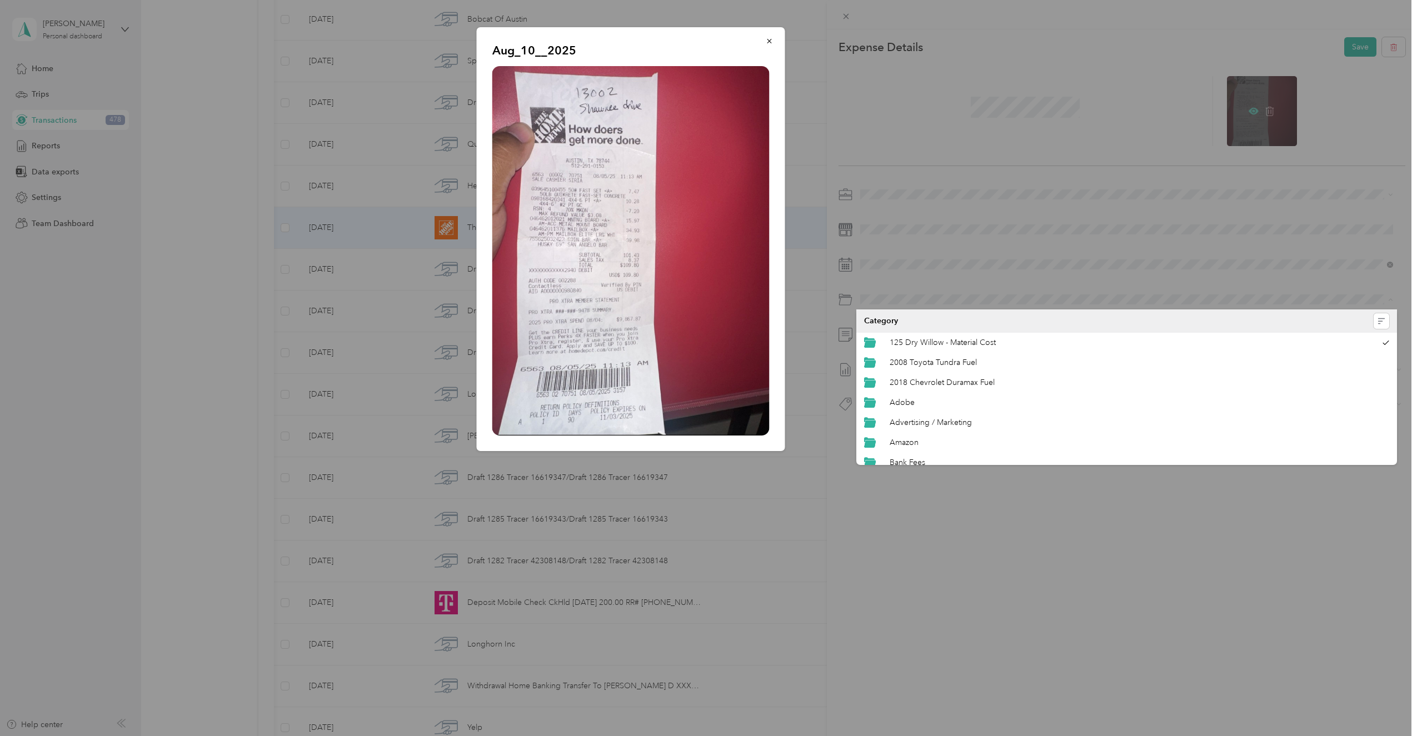
click at [1243, 111] on div at bounding box center [708, 368] width 1417 height 736
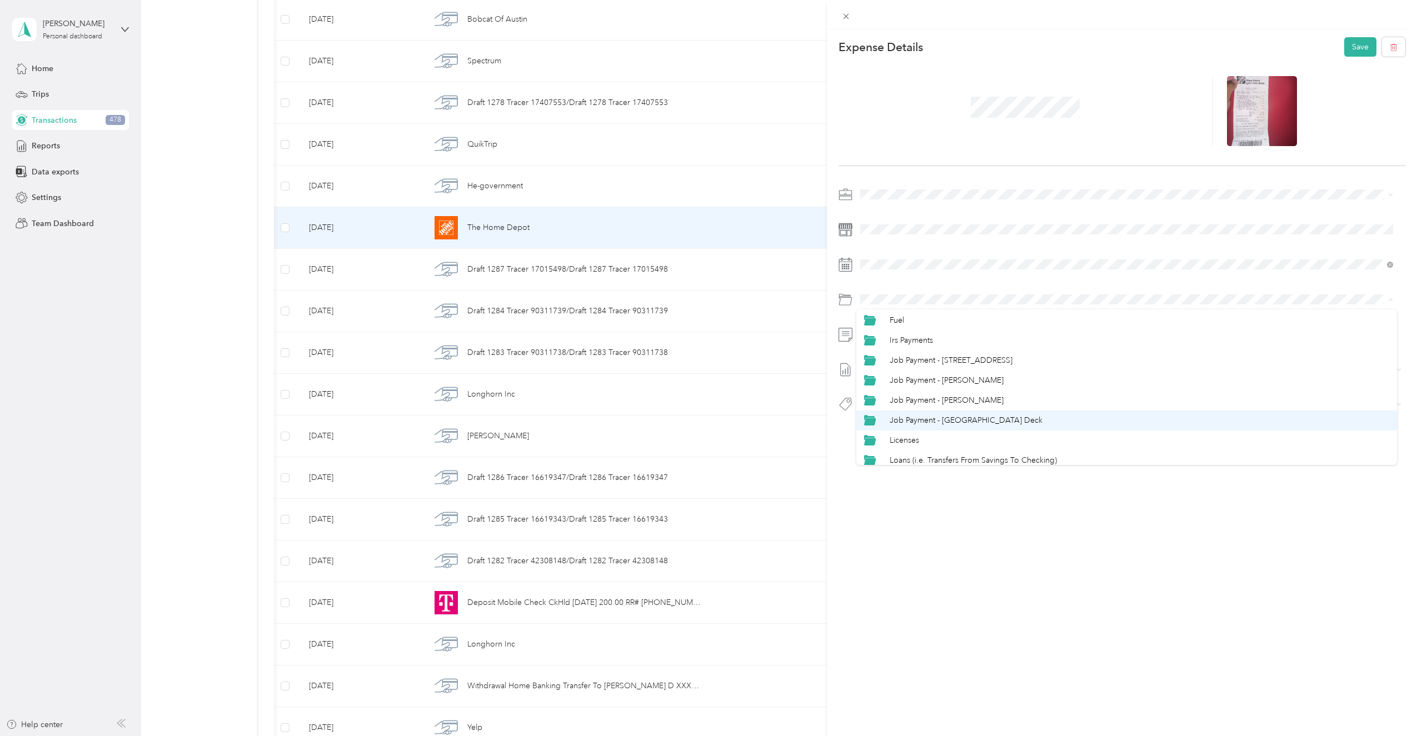
scroll to position [389, 0]
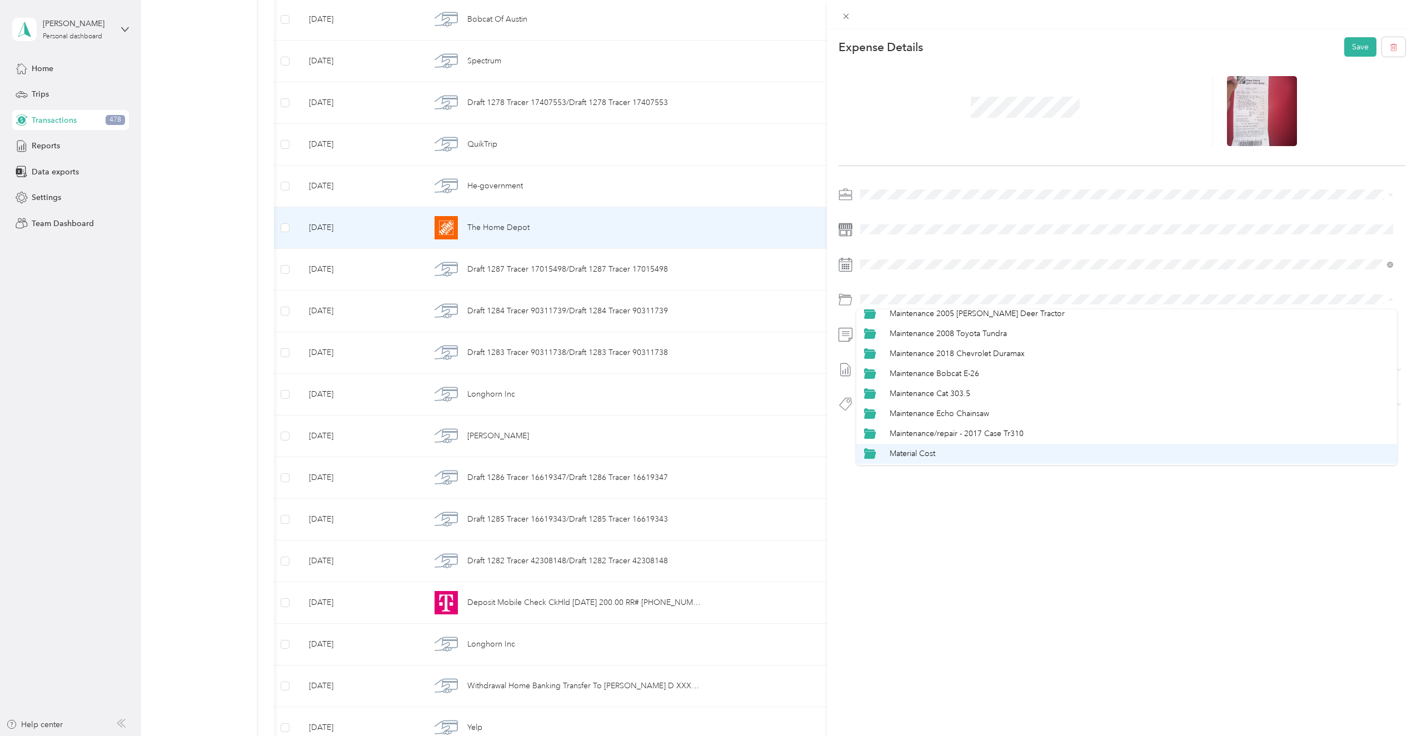
click at [911, 452] on span "Material Cost" at bounding box center [913, 453] width 46 height 9
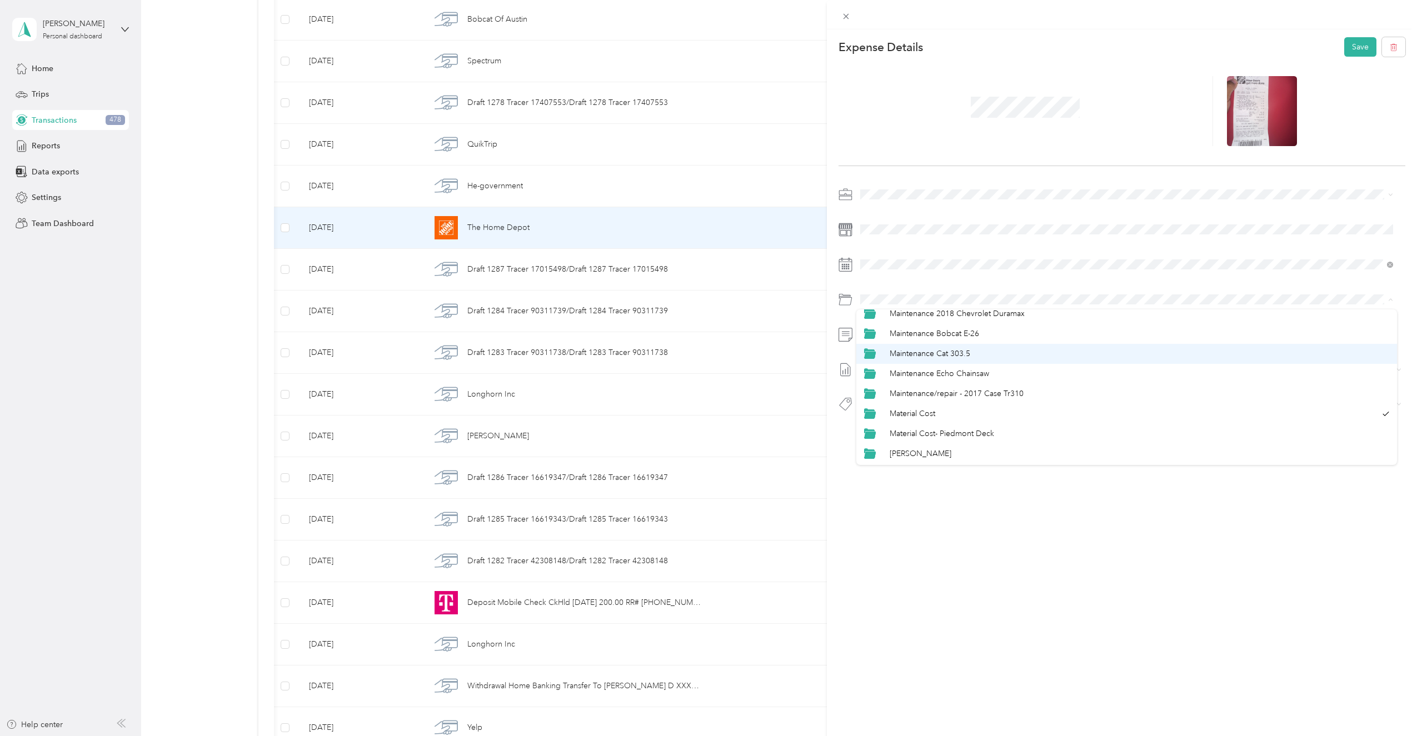
scroll to position [500, 0]
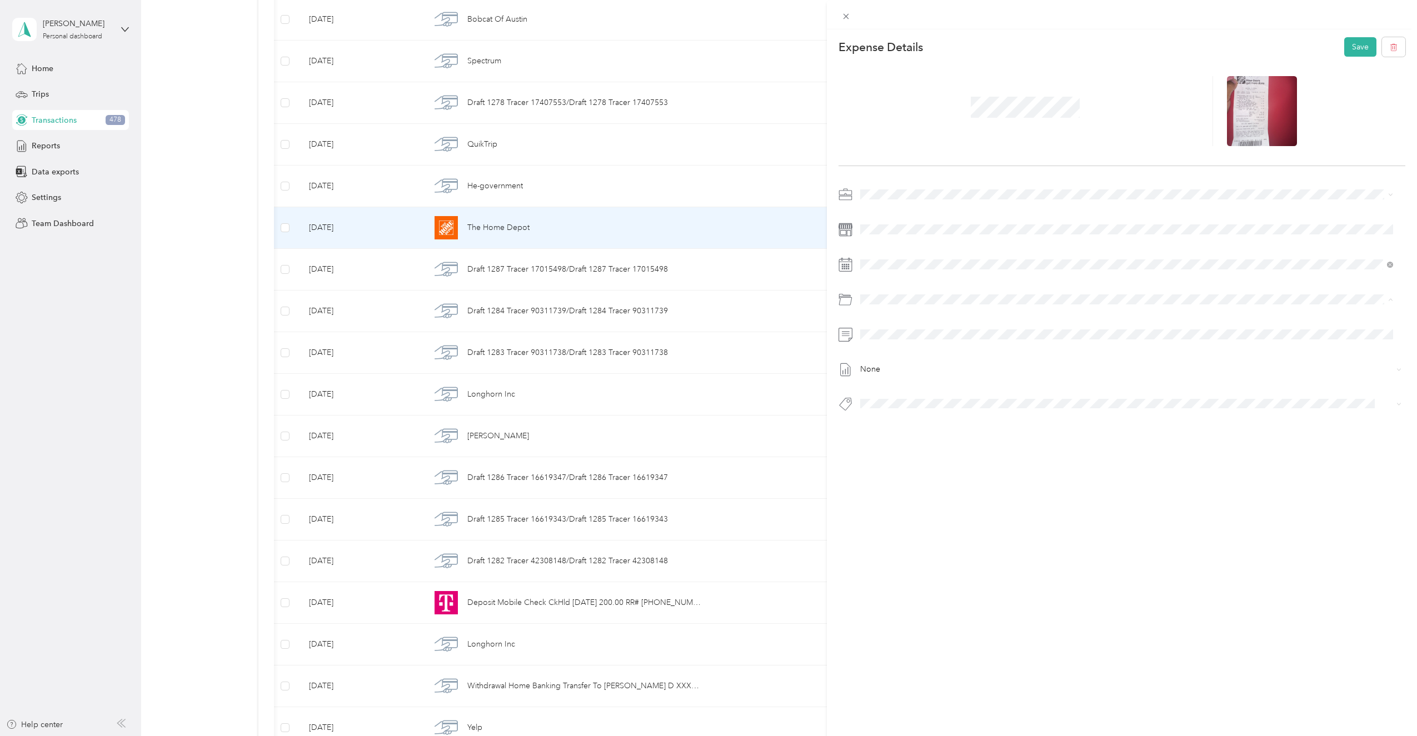
click at [937, 339] on div "Material Cost" at bounding box center [1133, 343] width 486 height 12
click at [942, 468] on span "13002 Shawnee - Material Cost" at bounding box center [920, 466] width 96 height 10
click at [1348, 44] on button "Save" at bounding box center [1361, 46] width 32 height 19
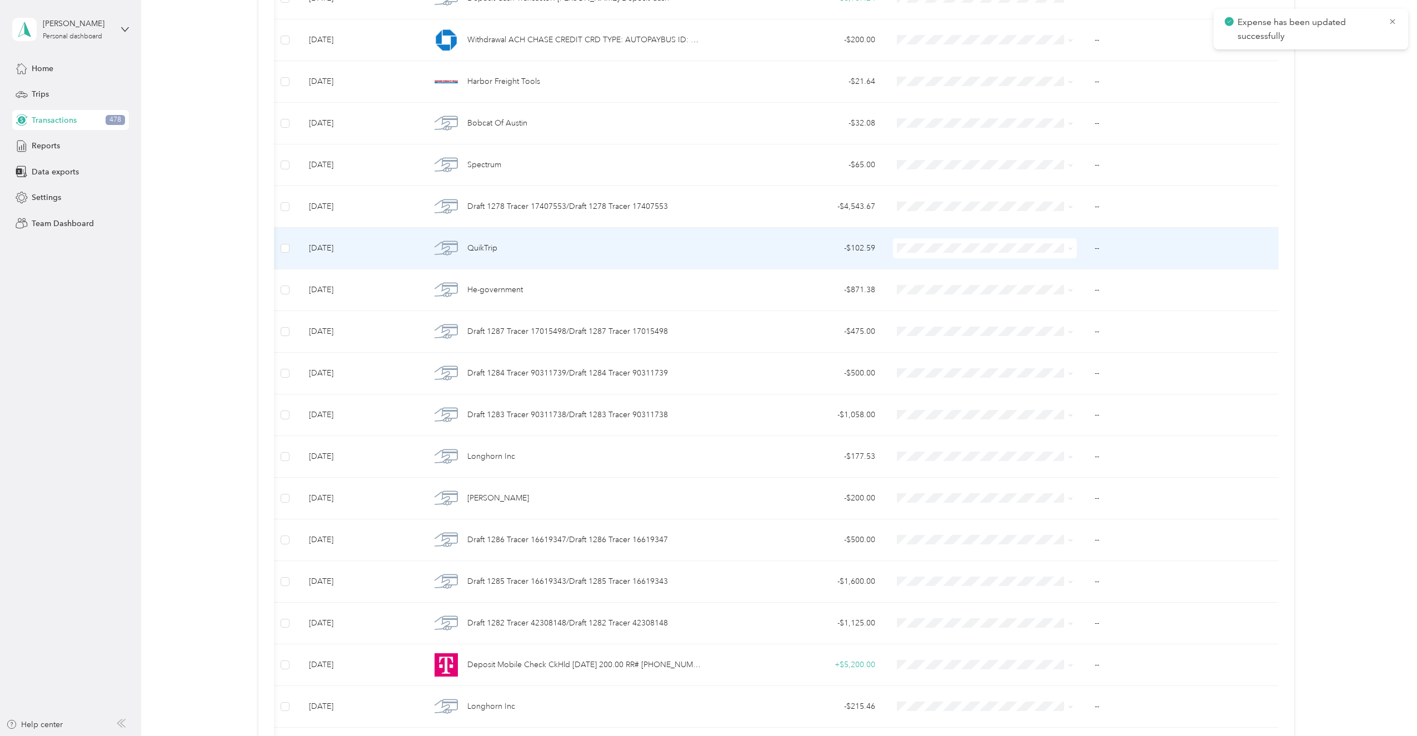
scroll to position [1712, 0]
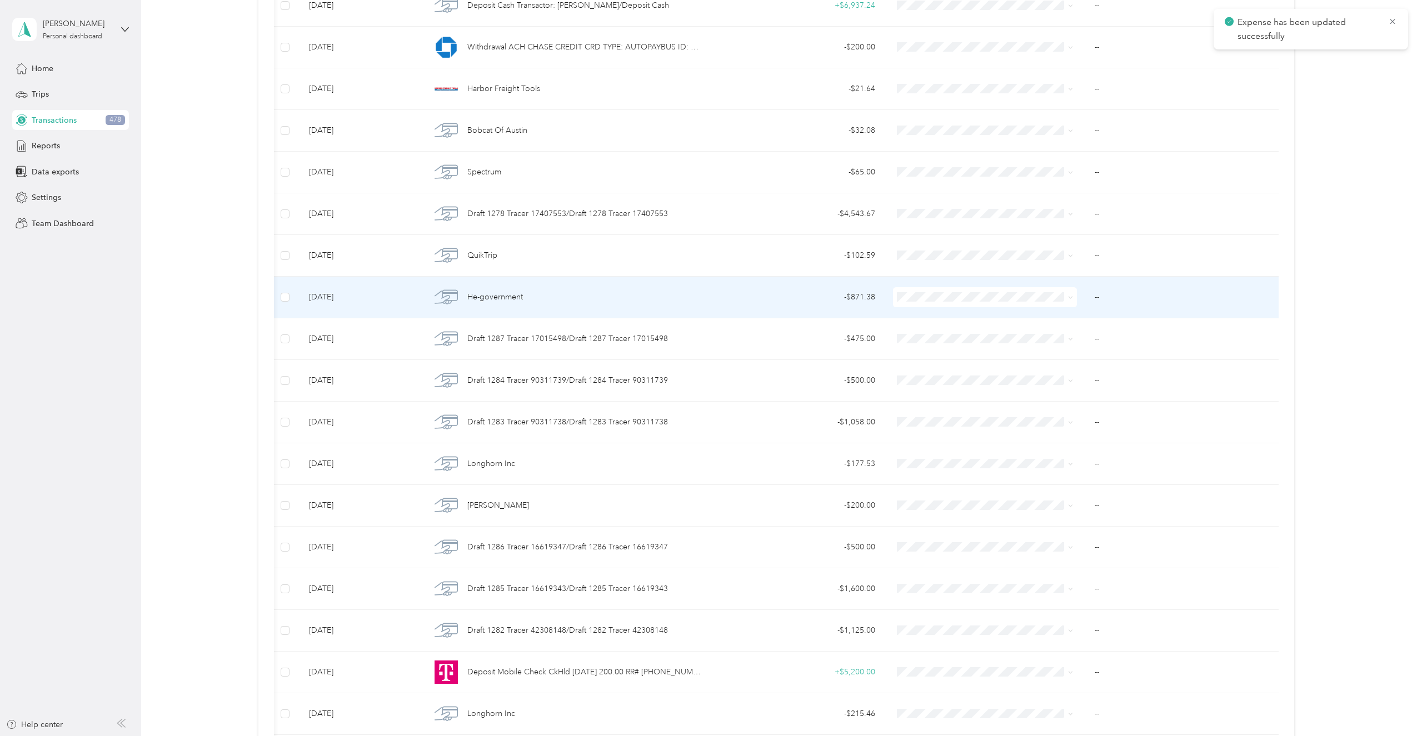
click at [509, 299] on span "He-government" at bounding box center [495, 297] width 56 height 12
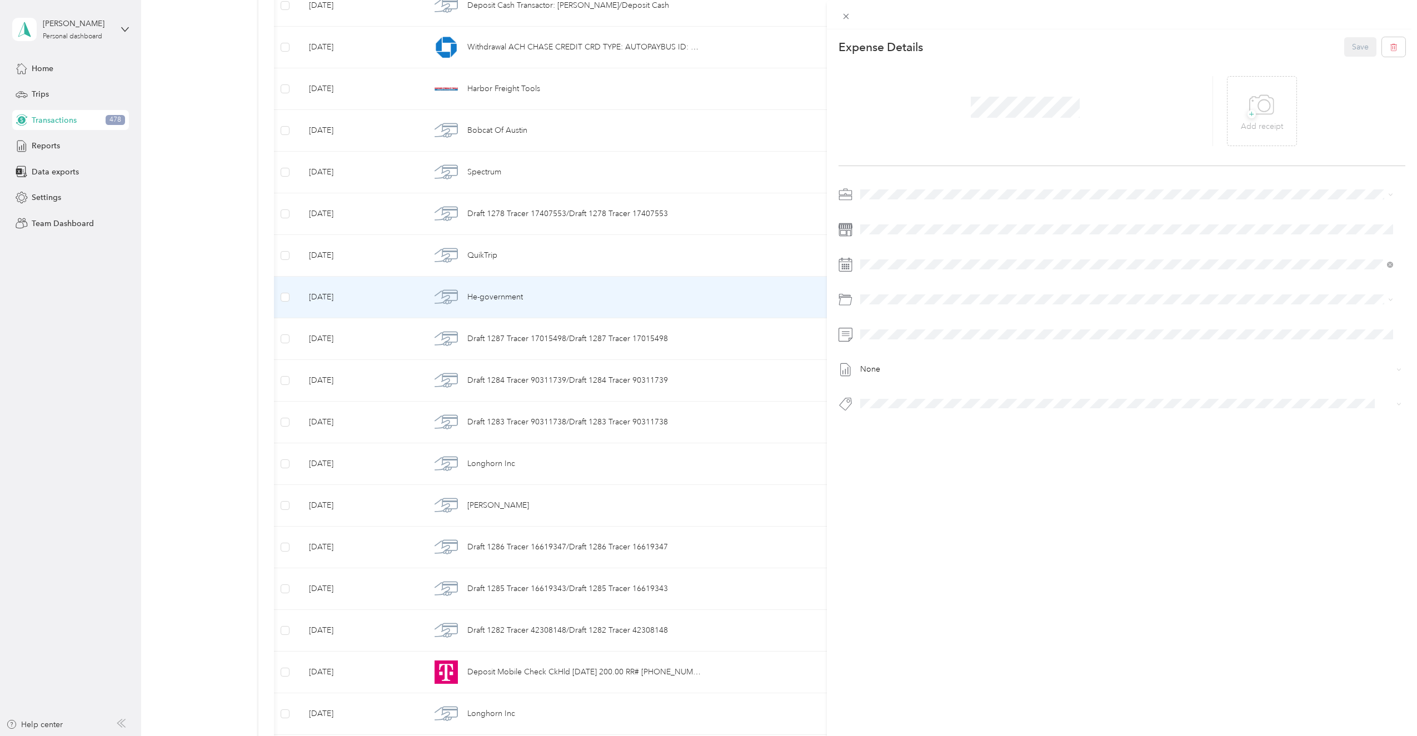
click at [202, 397] on div "This expense cannot be edited because it is either under review, approved, or p…" at bounding box center [708, 368] width 1417 height 736
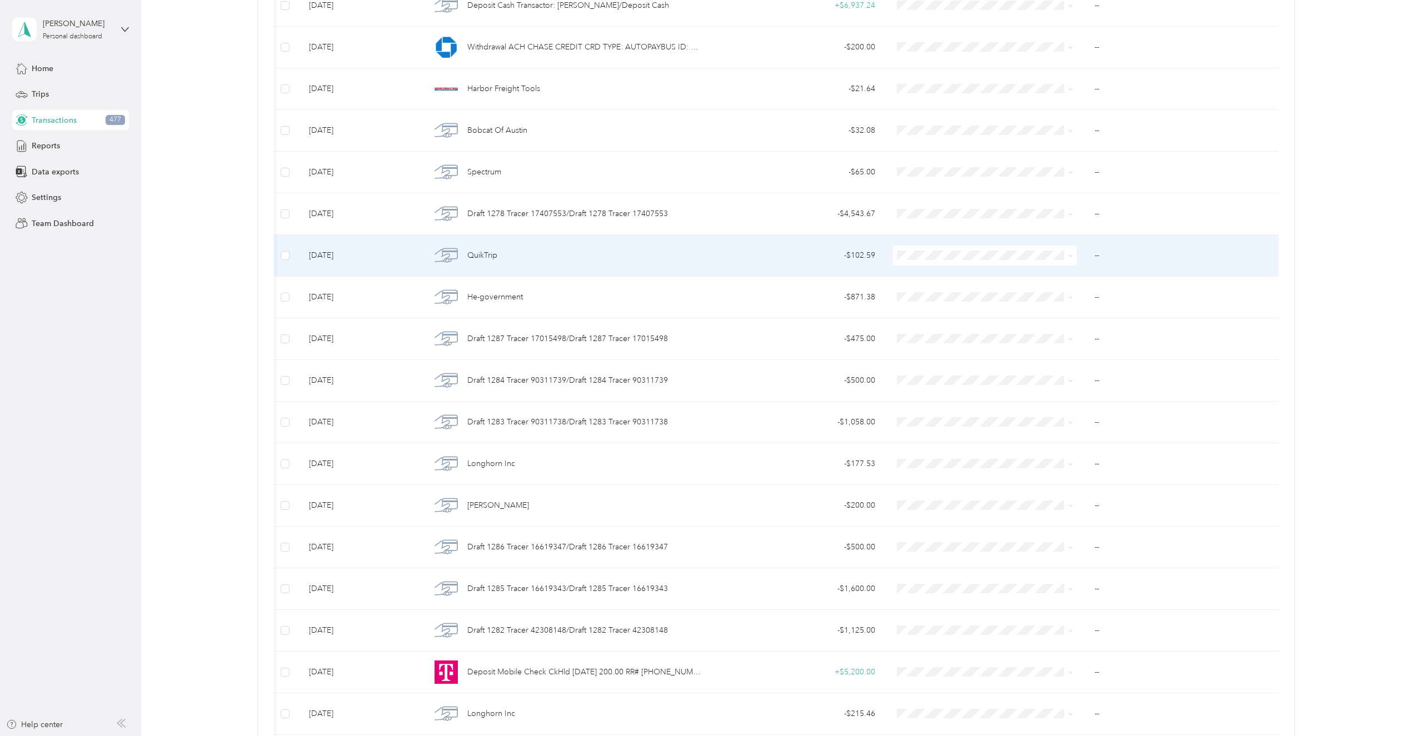
scroll to position [1656, 0]
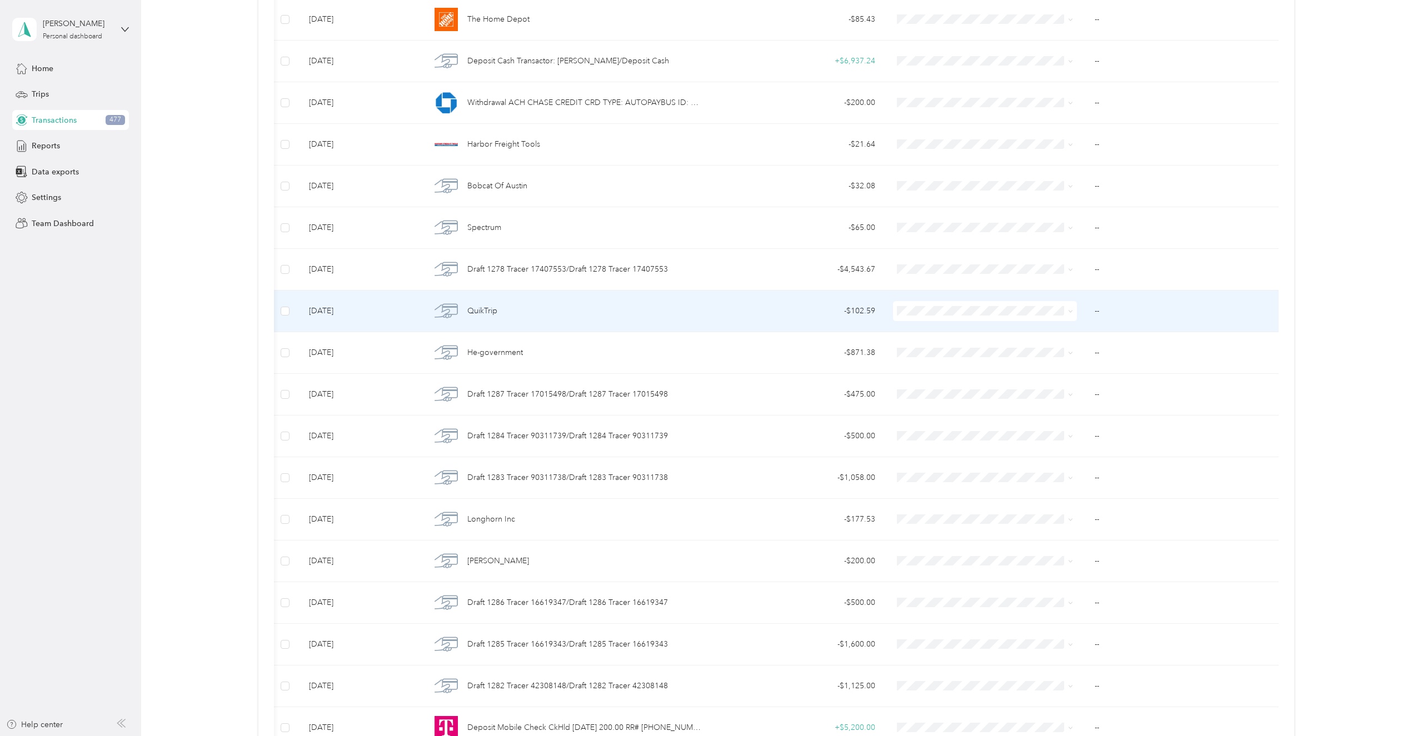
click at [494, 315] on span "QuikTrip" at bounding box center [482, 311] width 30 height 12
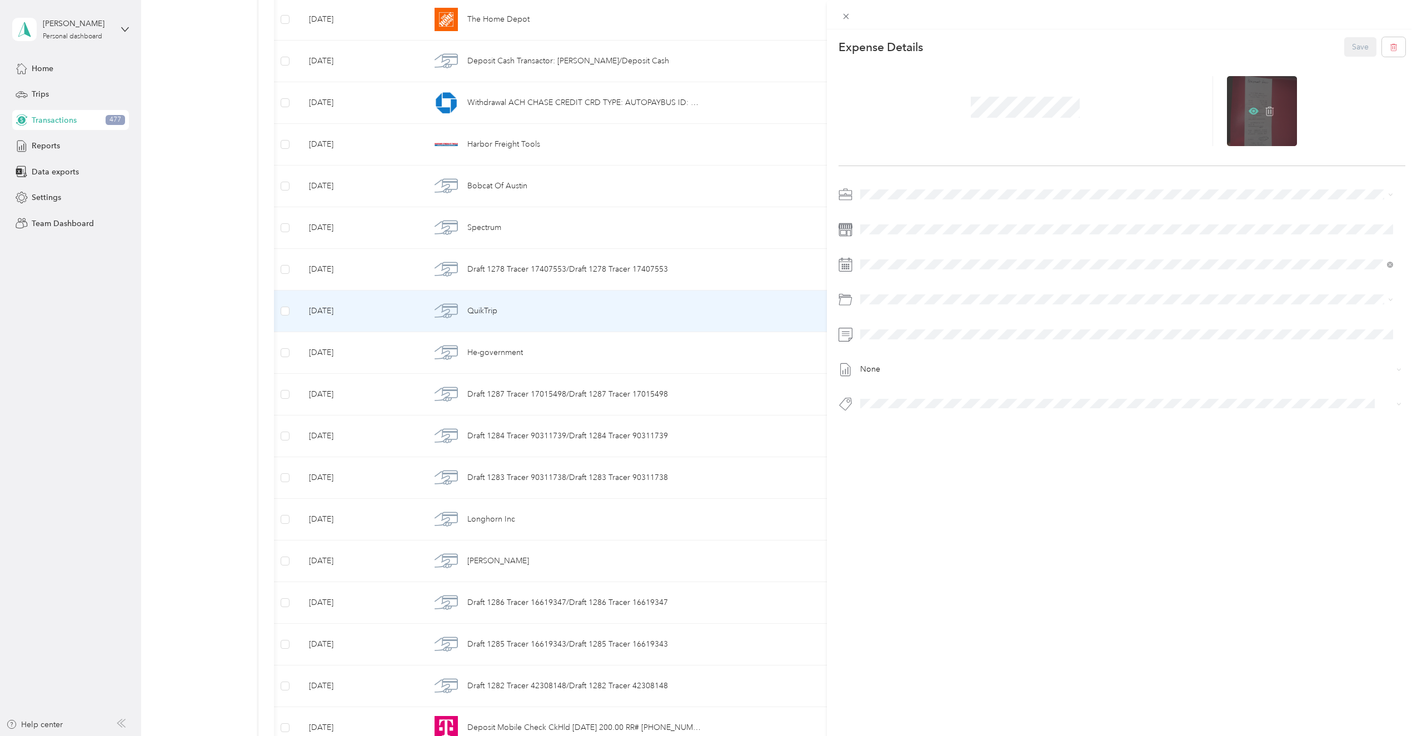
click at [1252, 111] on icon at bounding box center [1253, 111] width 3 height 3
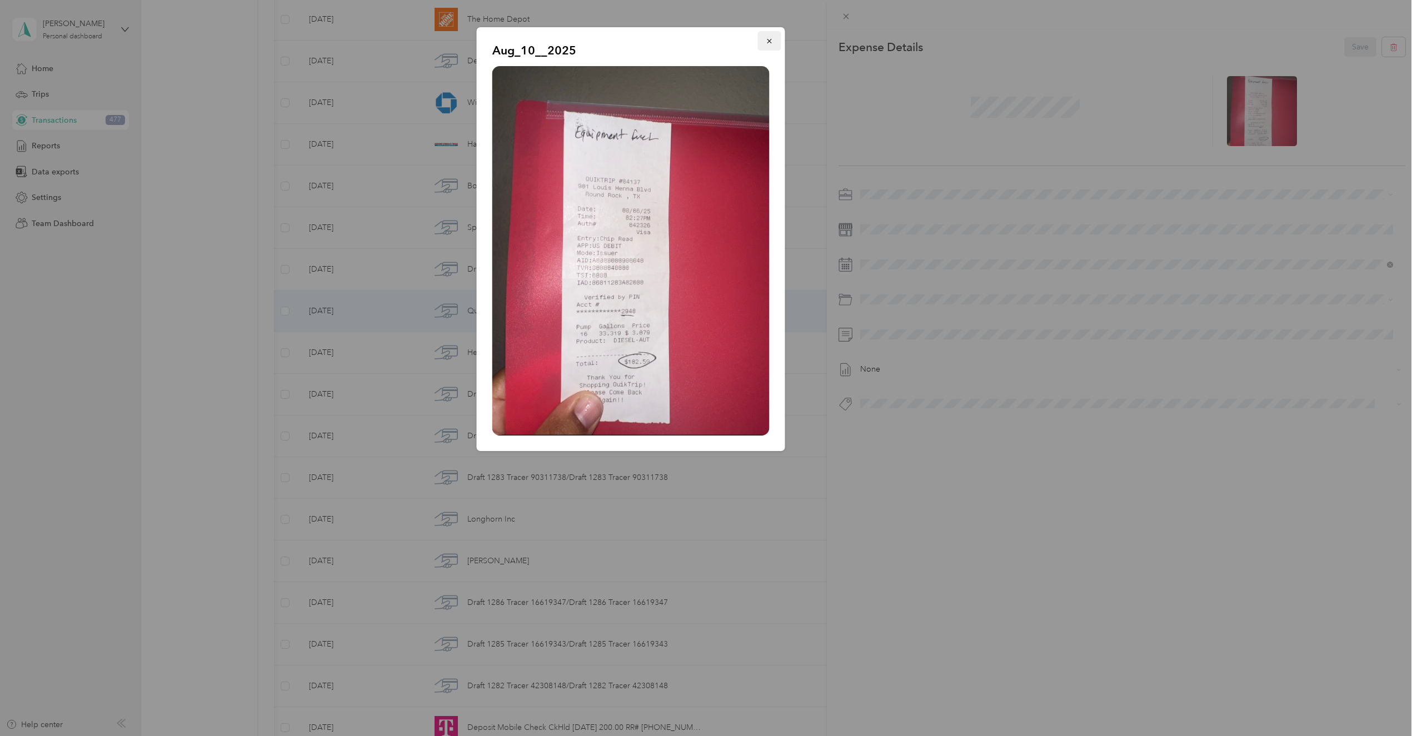
click at [771, 40] on icon "button" at bounding box center [769, 41] width 4 height 4
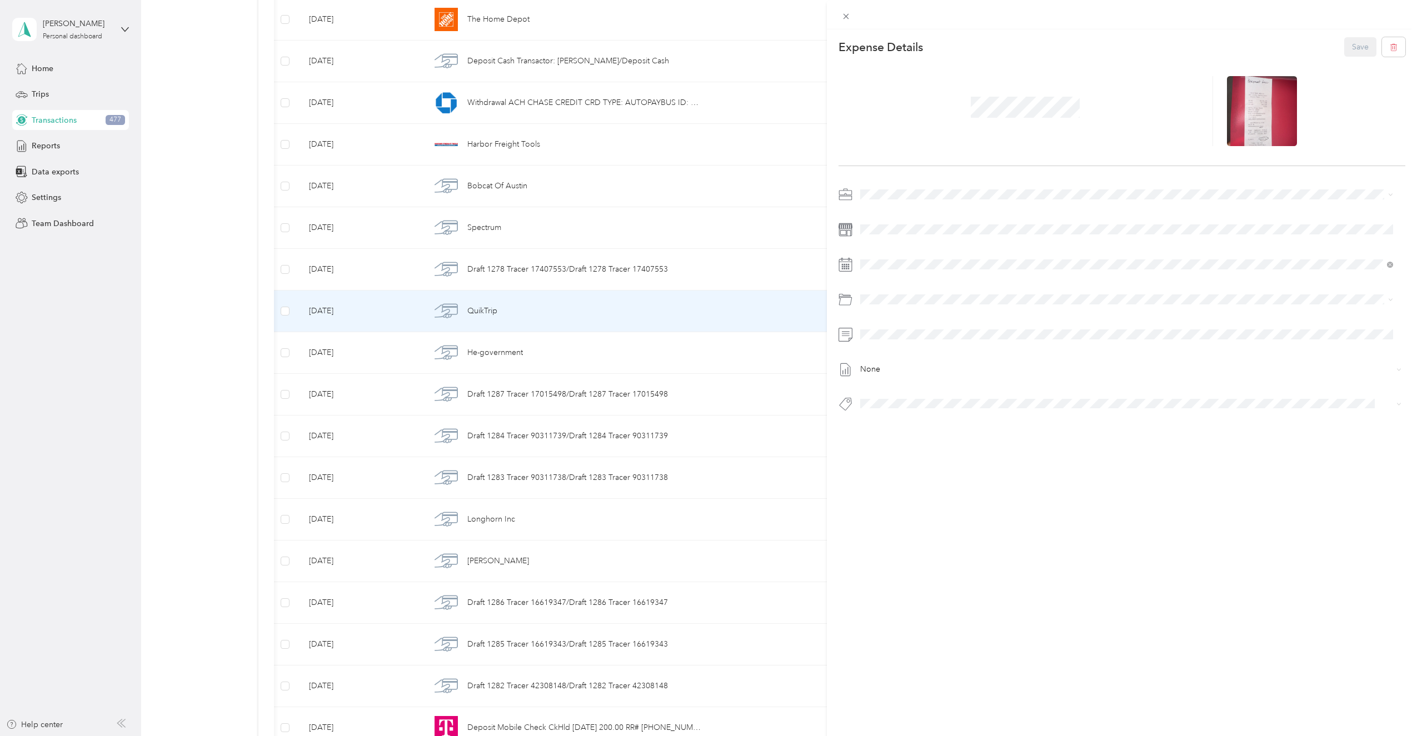
click at [895, 187] on span at bounding box center [1132, 195] width 550 height 18
click at [899, 214] on span "Super Septic Bros LLC" at bounding box center [903, 214] width 79 height 9
click at [870, 340] on icon at bounding box center [870, 343] width 12 height 12
click at [1384, 341] on li "125 Dry Willow - Material Cost" at bounding box center [1127, 343] width 541 height 20
click at [1383, 343] on icon at bounding box center [1386, 343] width 7 height 7
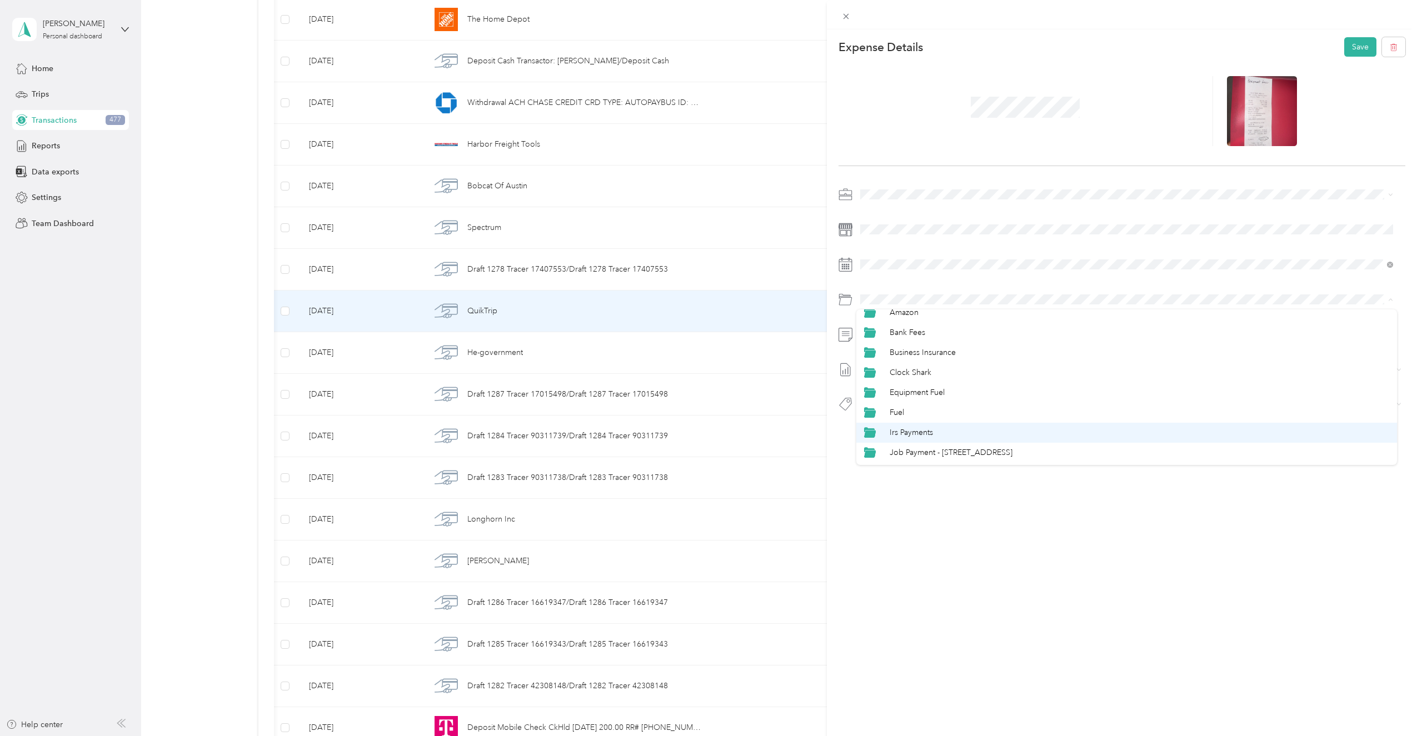
scroll to position [167, 0]
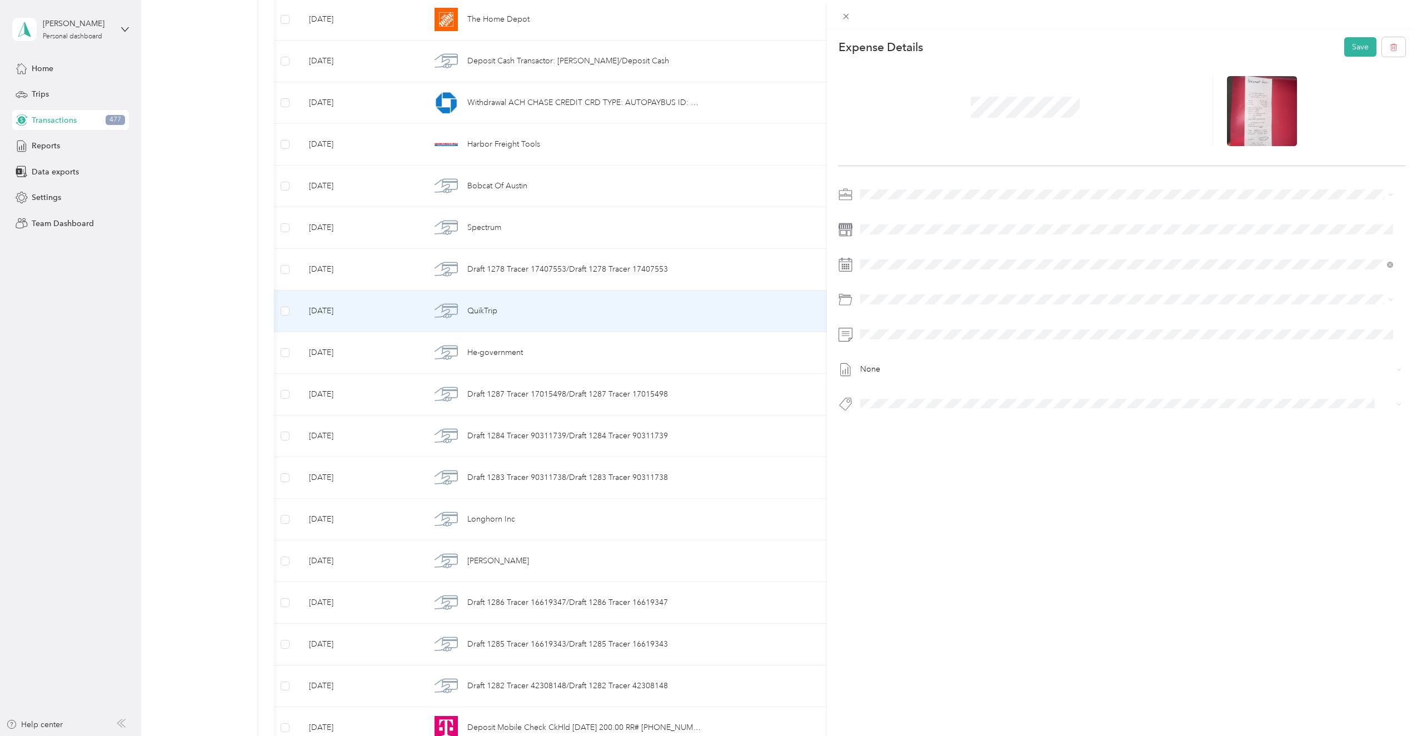
click at [958, 354] on div "Equipment Fuel" at bounding box center [1140, 354] width 500 height 12
click at [881, 369] on span "None" at bounding box center [1128, 370] width 529 height 10
click at [888, 367] on span "None" at bounding box center [1128, 370] width 529 height 10
click at [889, 344] on div "None" at bounding box center [1123, 303] width 568 height 234
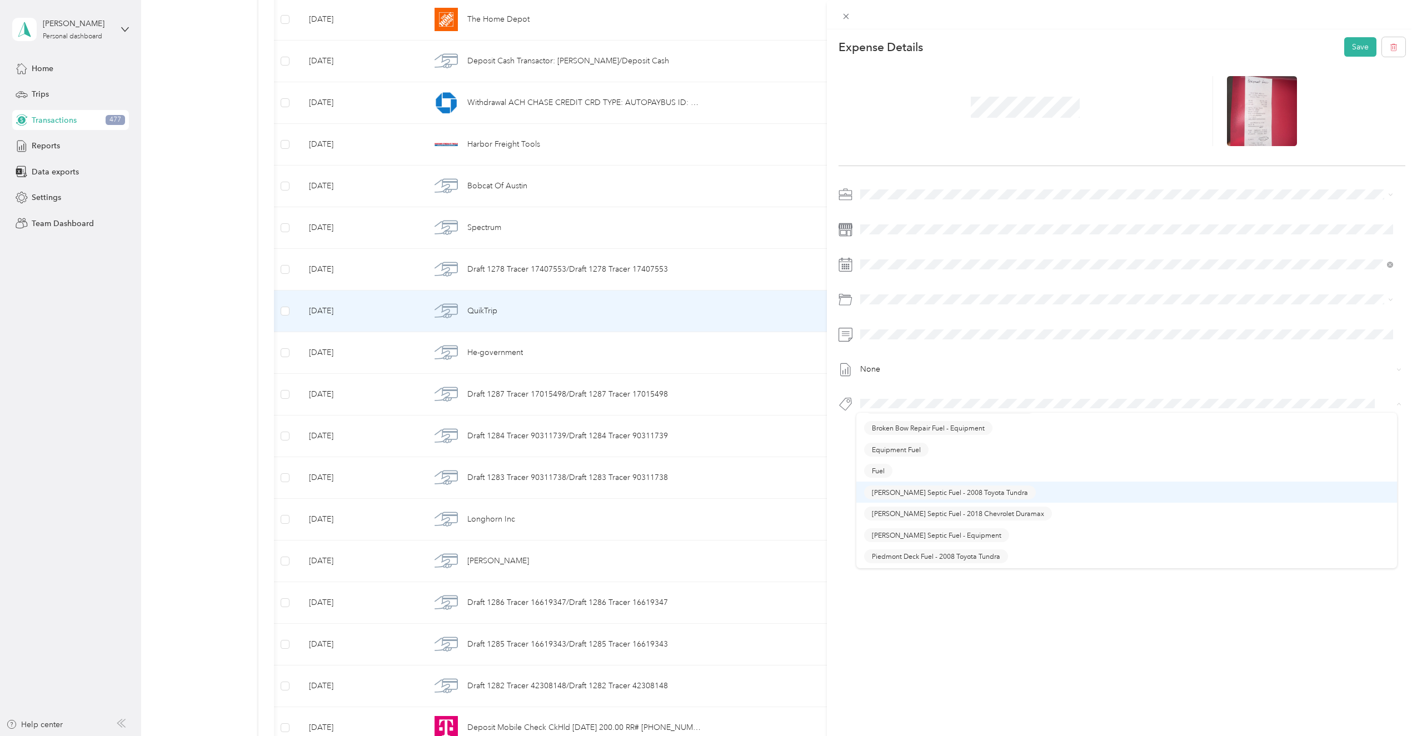
scroll to position [332, 0]
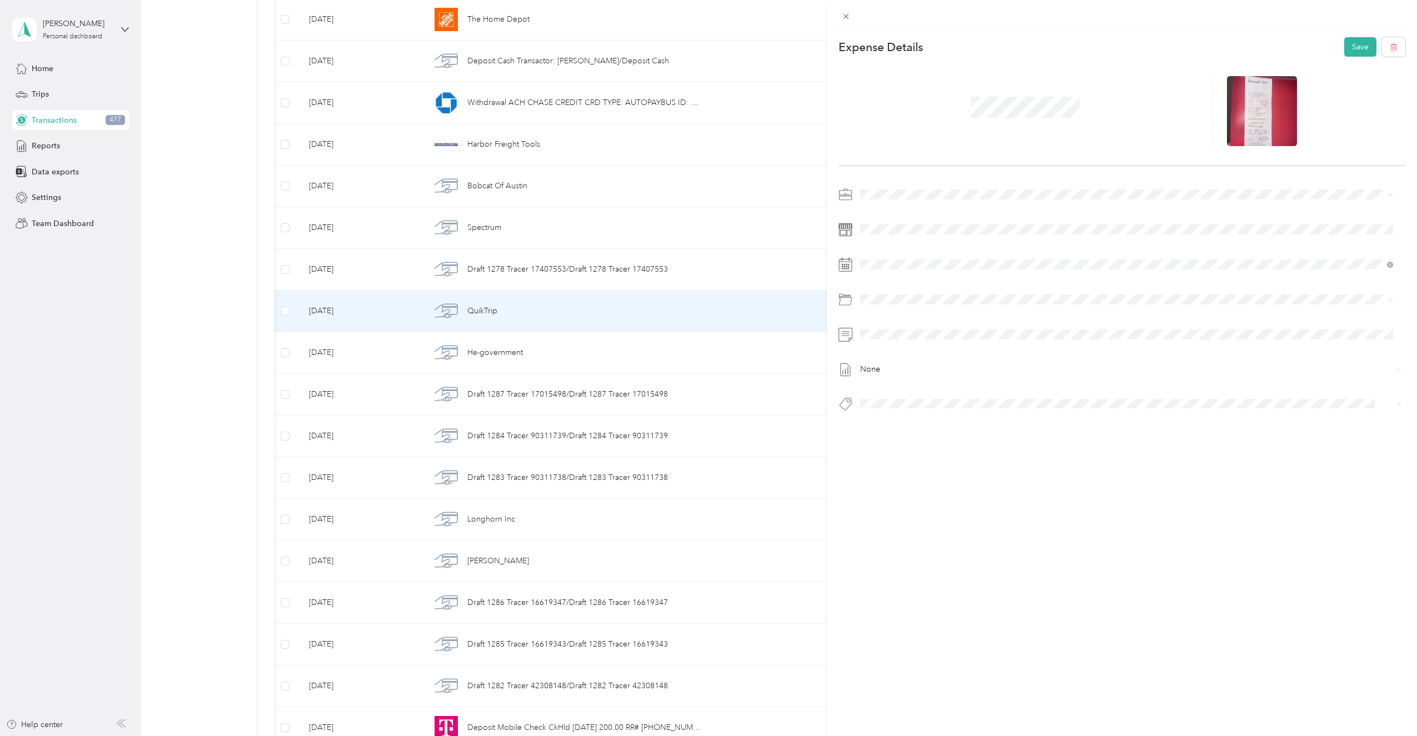
click at [898, 517] on span "Equipment Fuel" at bounding box center [896, 519] width 49 height 10
click at [1350, 47] on button "Save" at bounding box center [1361, 46] width 32 height 19
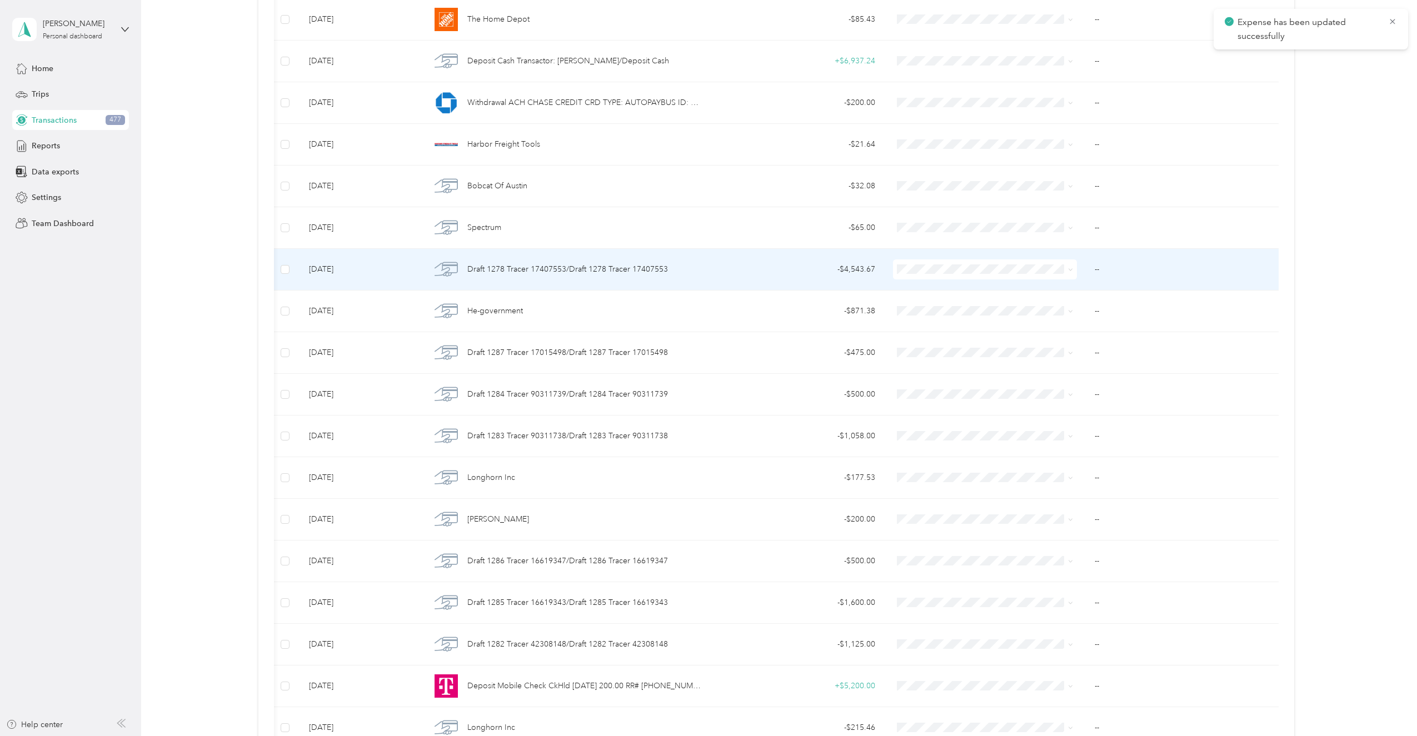
scroll to position [1601, 0]
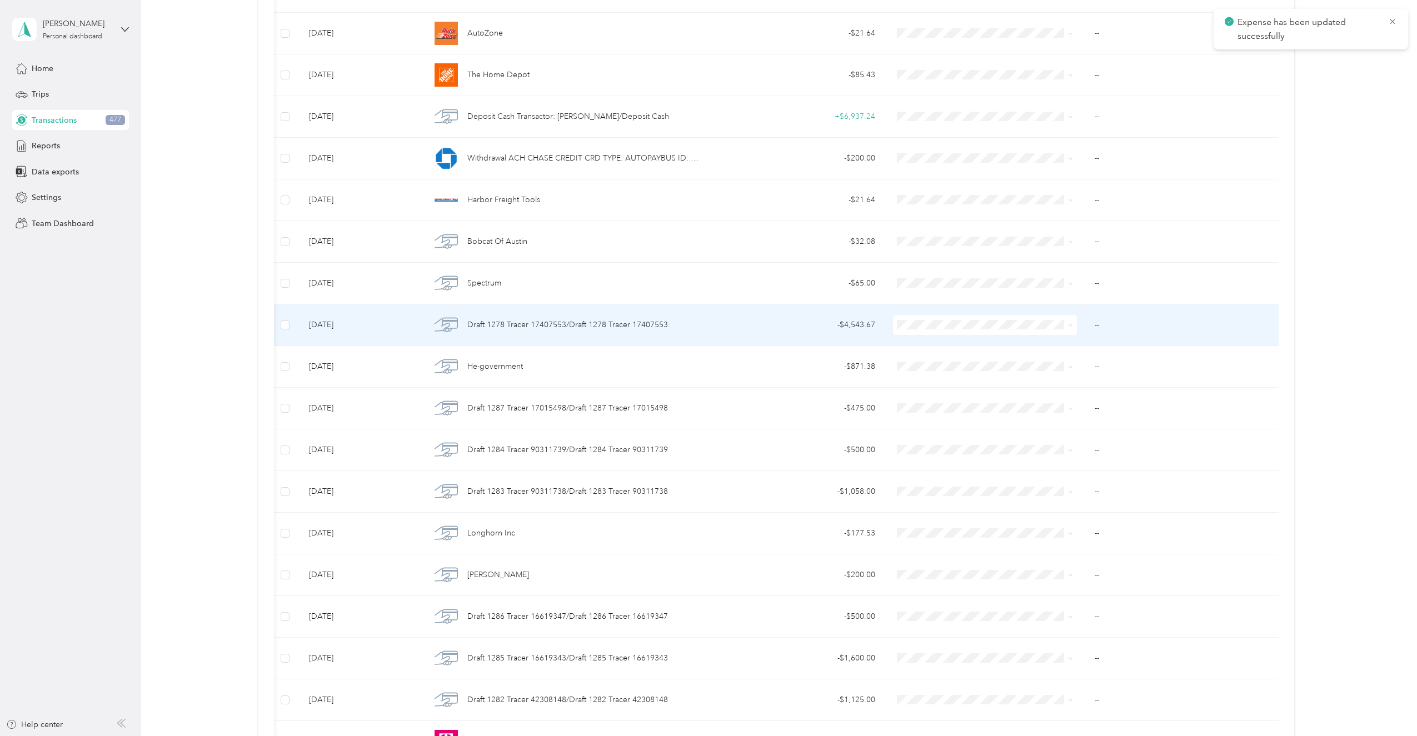
click at [532, 327] on span "Draft 1278 Tracer 17407553/Draft 1278 Tracer 17407553" at bounding box center [567, 325] width 201 height 12
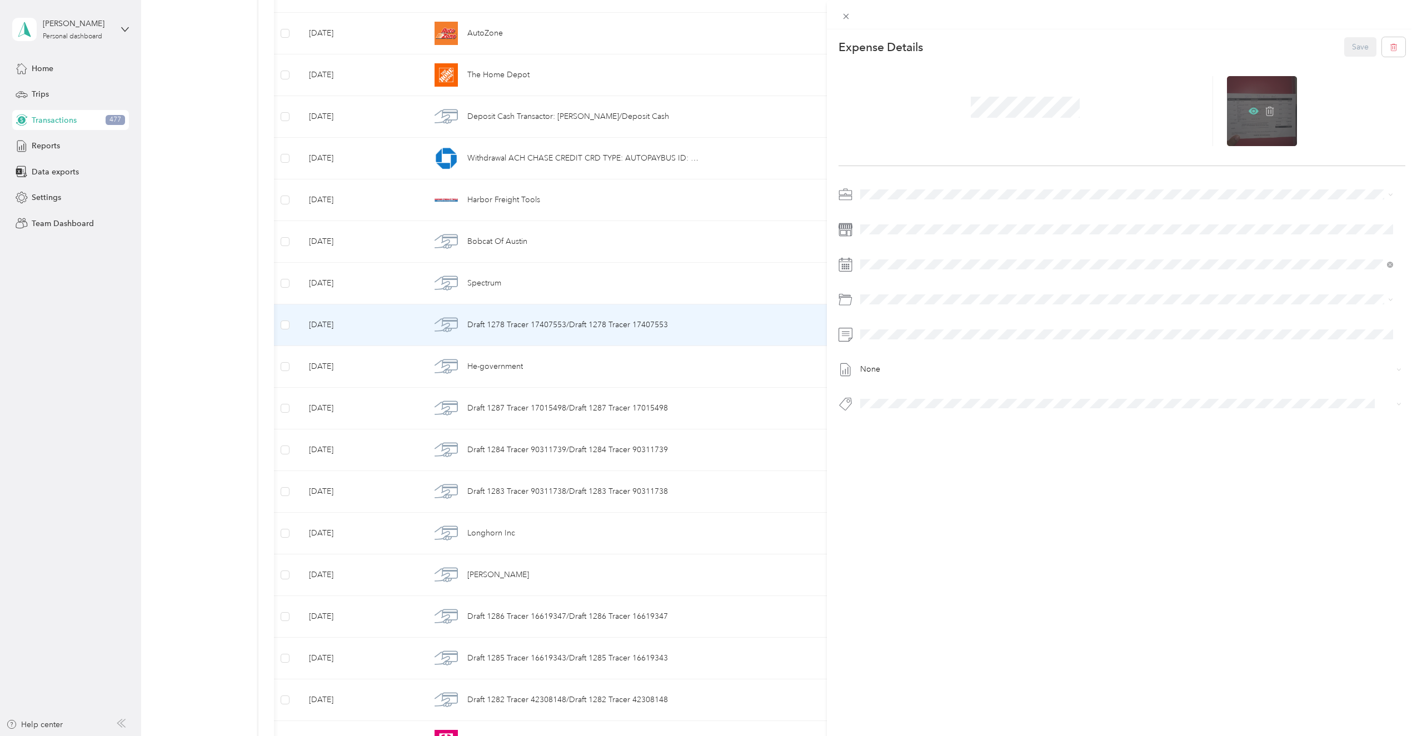
click at [1249, 110] on icon at bounding box center [1254, 111] width 10 height 7
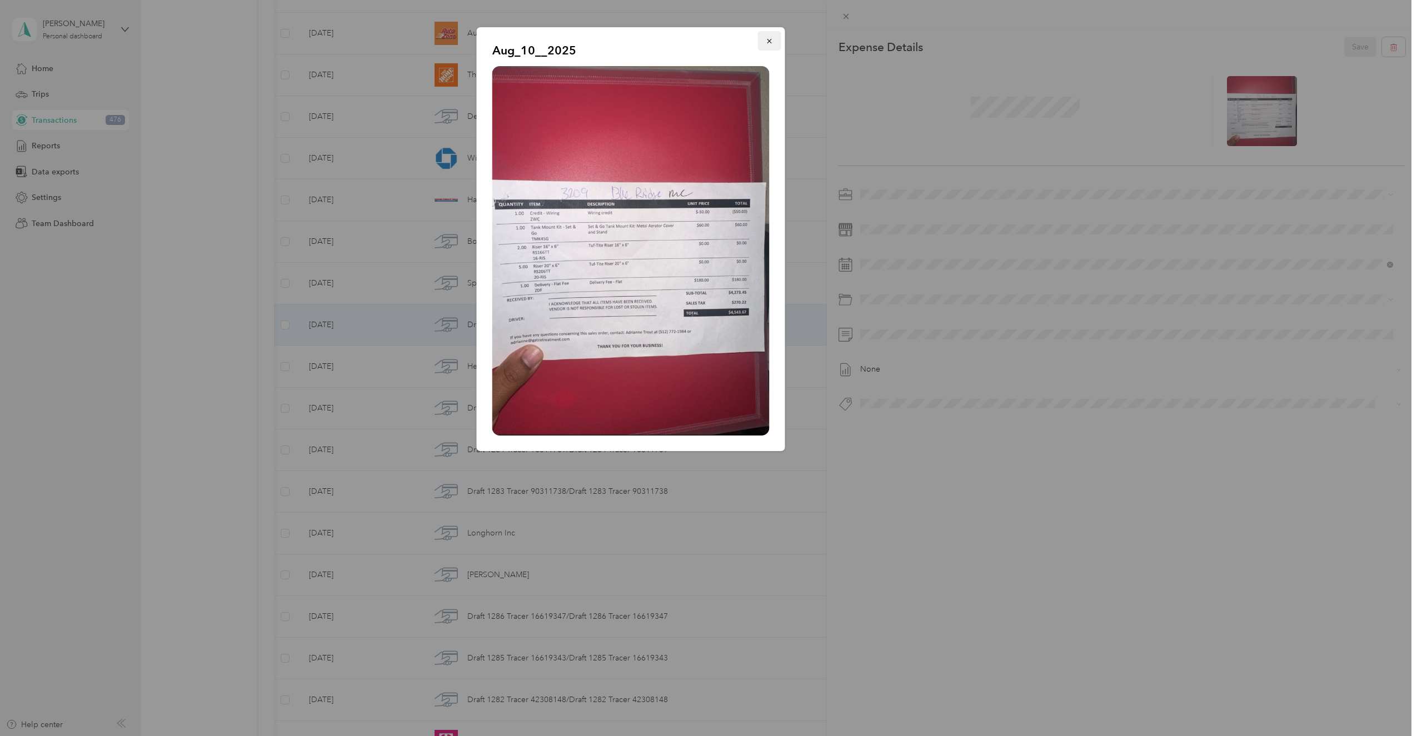
click at [772, 41] on icon "button" at bounding box center [770, 41] width 8 height 8
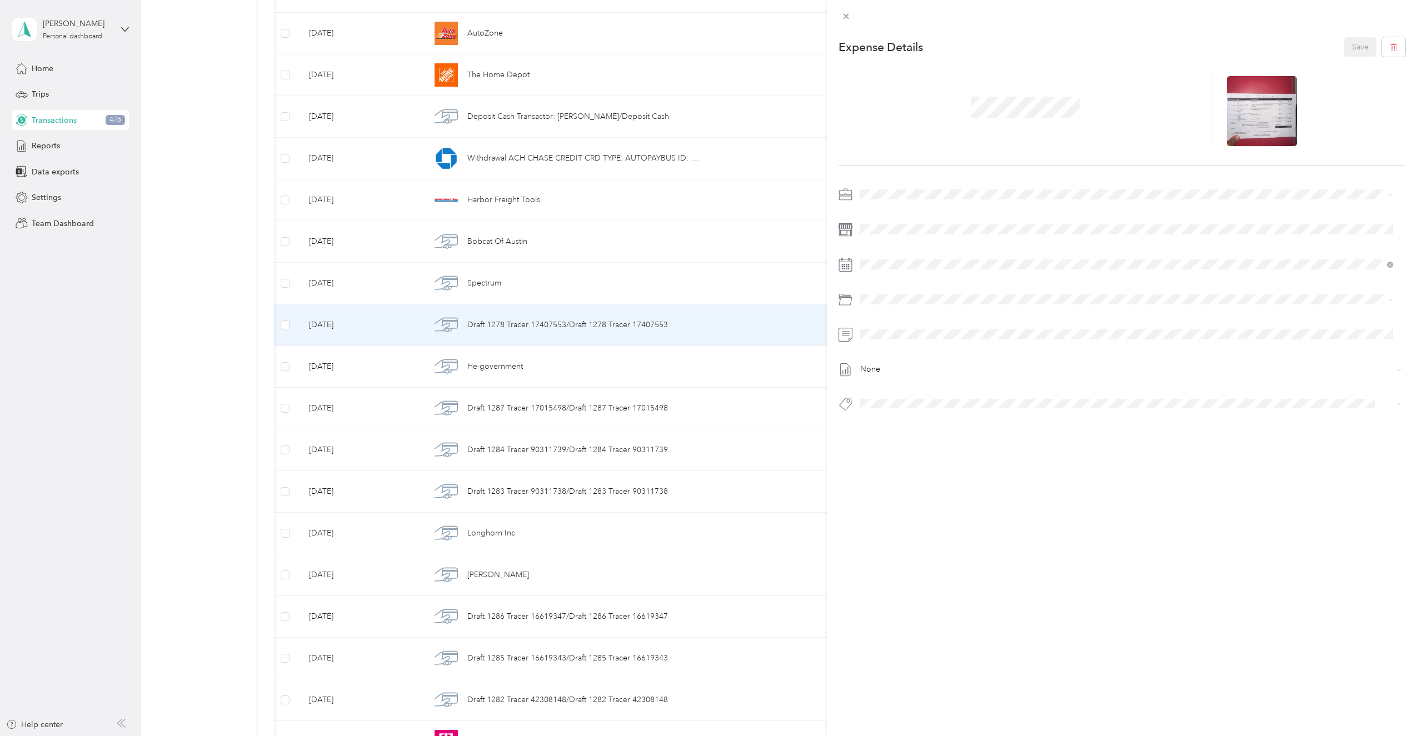
click at [876, 182] on div "Expense Details Save None" at bounding box center [1122, 243] width 591 height 429
click at [880, 214] on span "Super Septic Bros LLC" at bounding box center [903, 212] width 79 height 9
click at [1250, 107] on icon at bounding box center [1254, 111] width 10 height 10
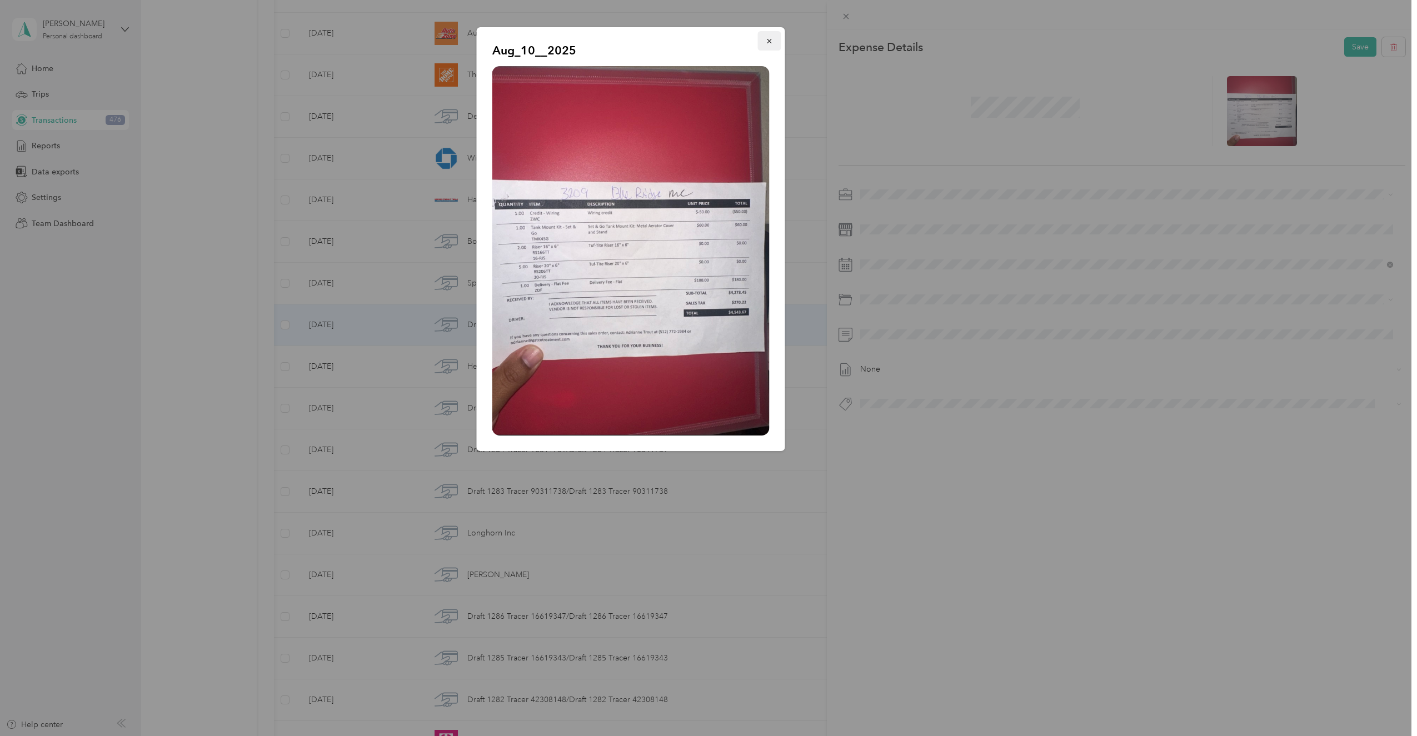
click at [764, 39] on button "button" at bounding box center [769, 40] width 23 height 19
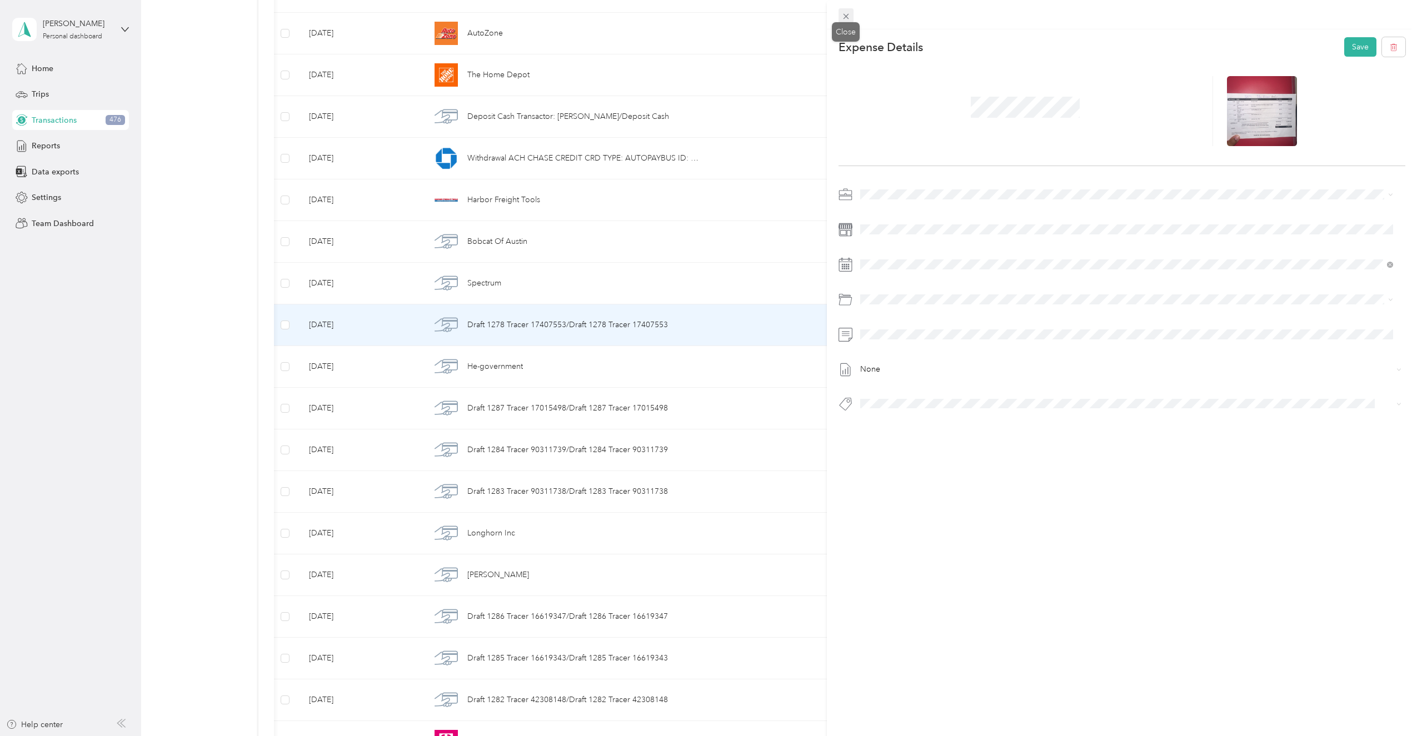
click at [844, 15] on icon at bounding box center [846, 17] width 6 height 6
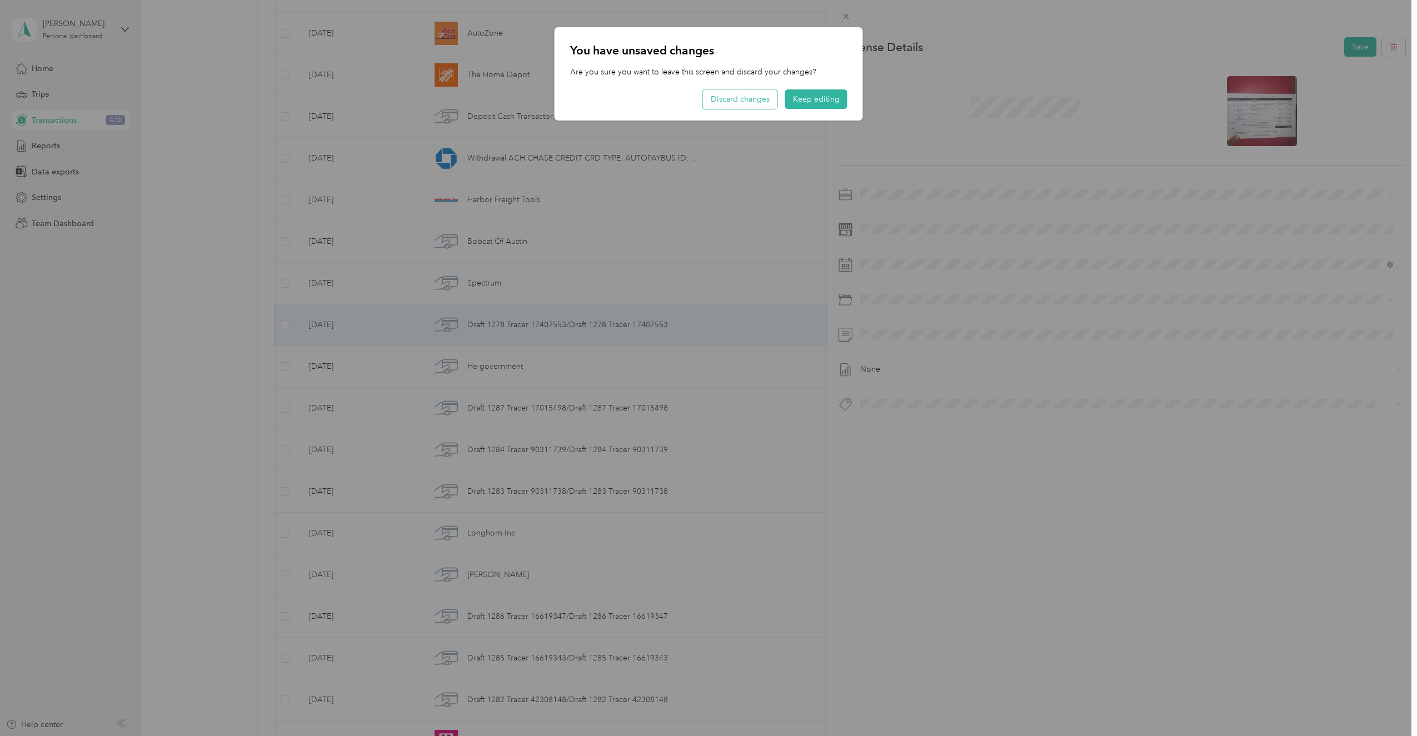
click at [769, 107] on button "Discard changes" at bounding box center [740, 98] width 74 height 19
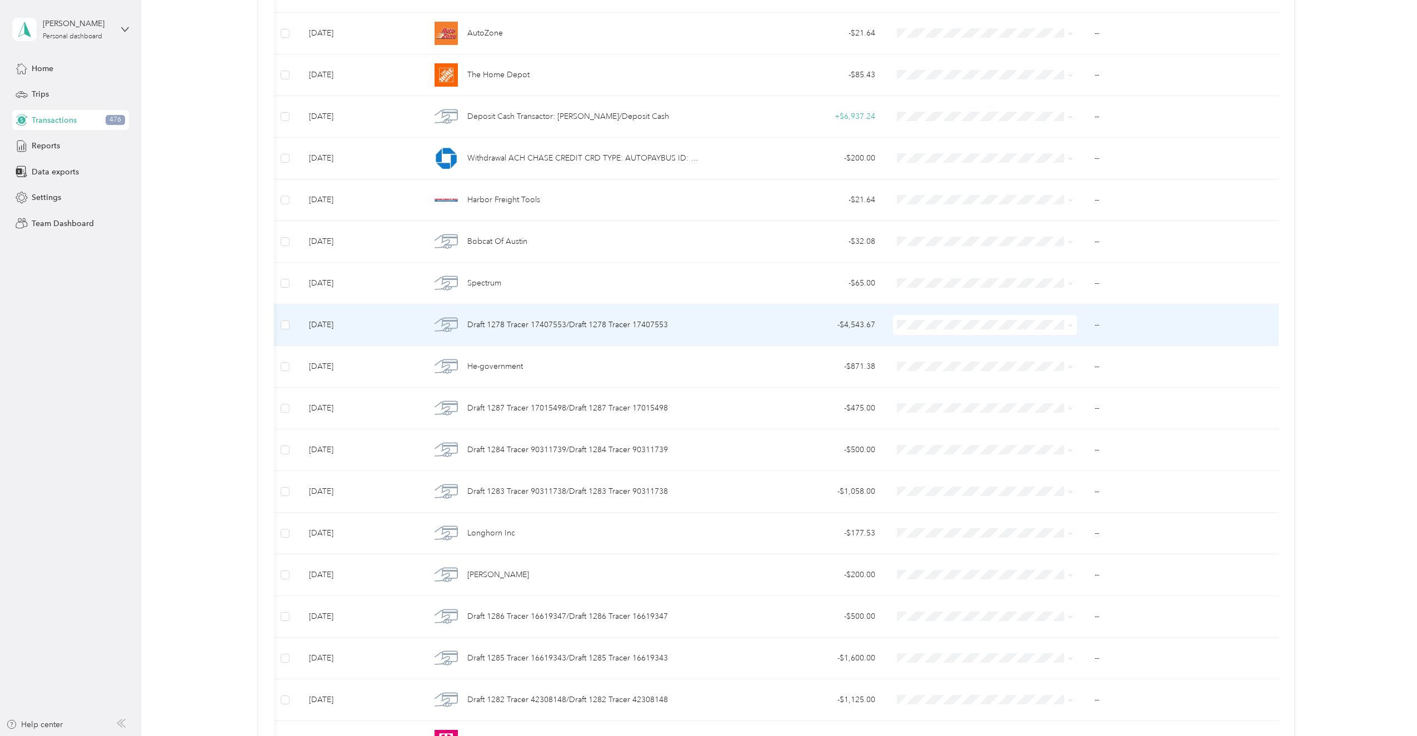
click at [594, 322] on span "Draft 1278 Tracer 17407553/Draft 1278 Tracer 17407553" at bounding box center [567, 325] width 201 height 12
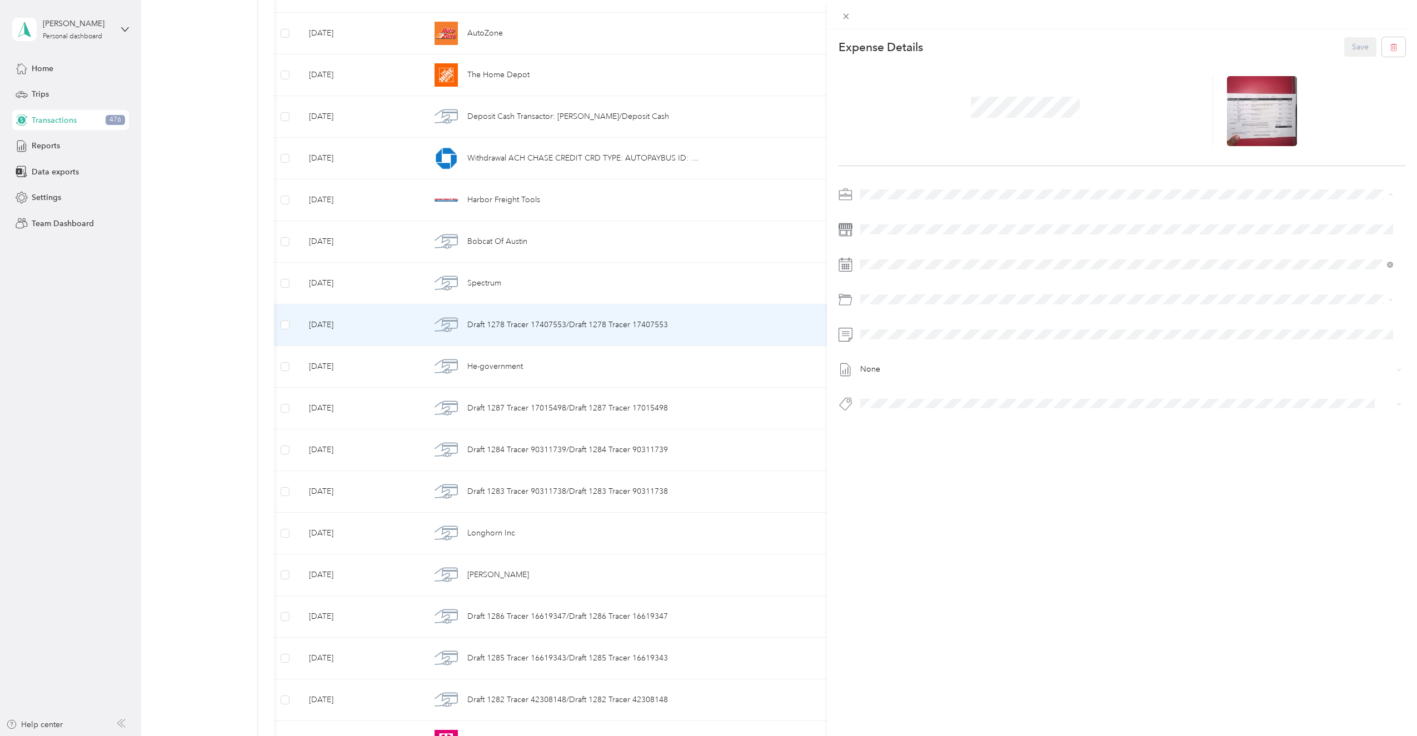
click at [896, 218] on span "Super Septic Bros LLC" at bounding box center [903, 214] width 79 height 9
click at [889, 321] on div "None" at bounding box center [1123, 303] width 568 height 234
click at [894, 292] on span at bounding box center [1132, 300] width 550 height 18
click at [894, 294] on span at bounding box center [1132, 300] width 550 height 18
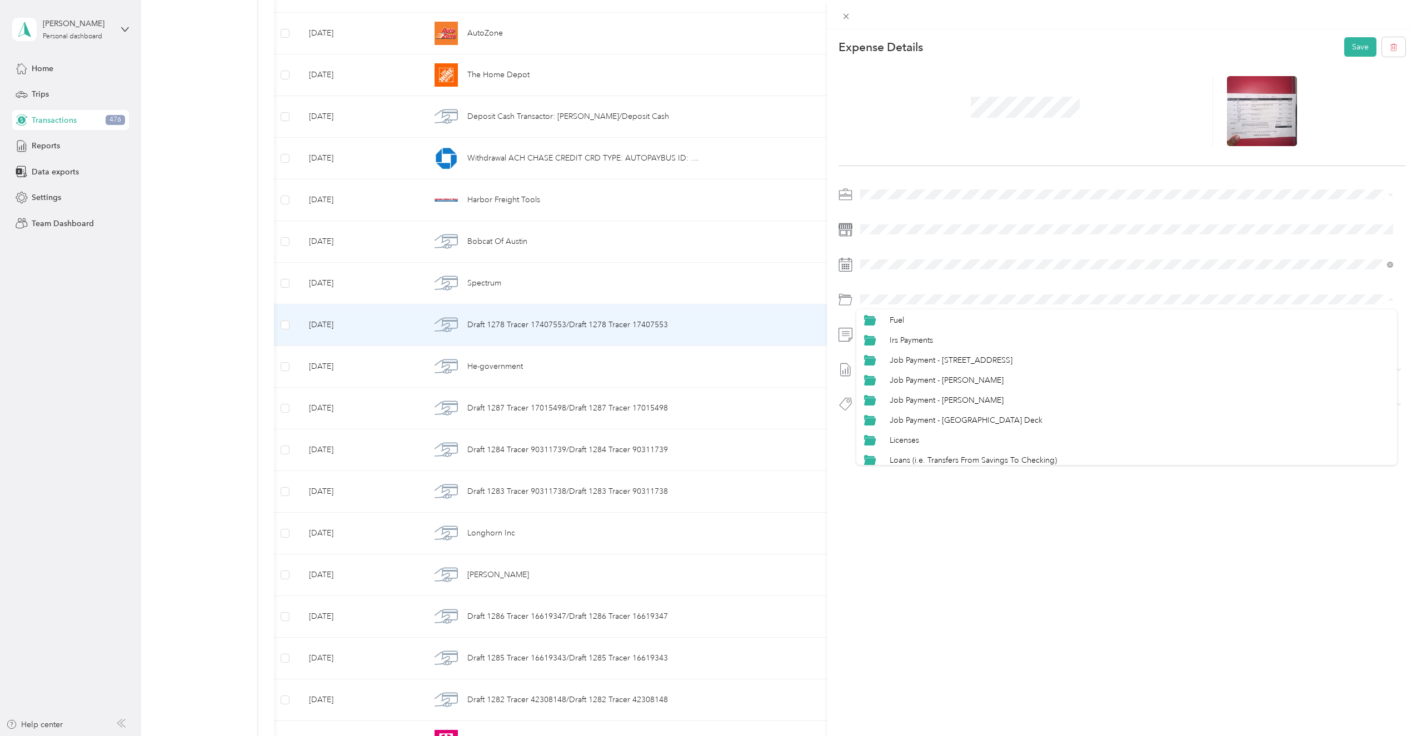
scroll to position [445, 0]
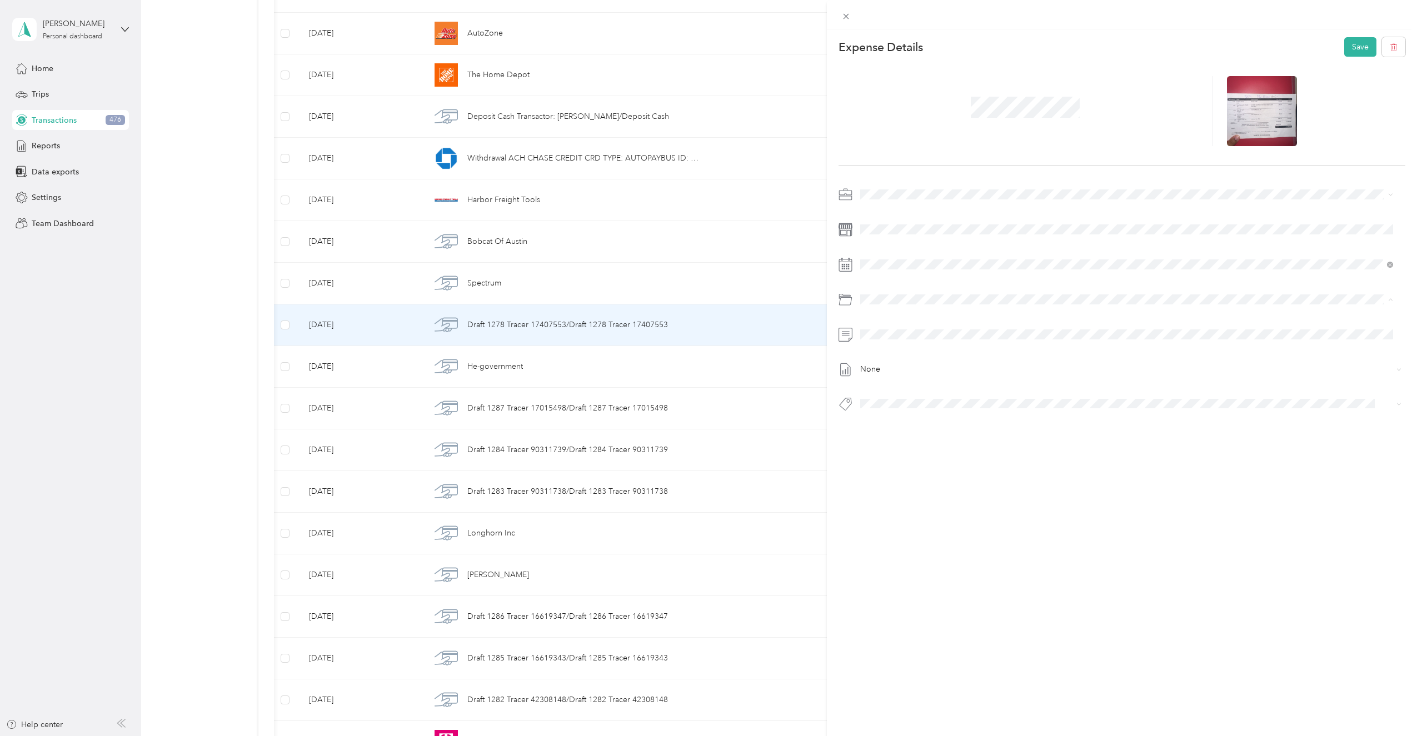
click at [915, 395] on span "Material Cost" at bounding box center [913, 398] width 46 height 9
click at [897, 397] on span at bounding box center [1132, 404] width 550 height 16
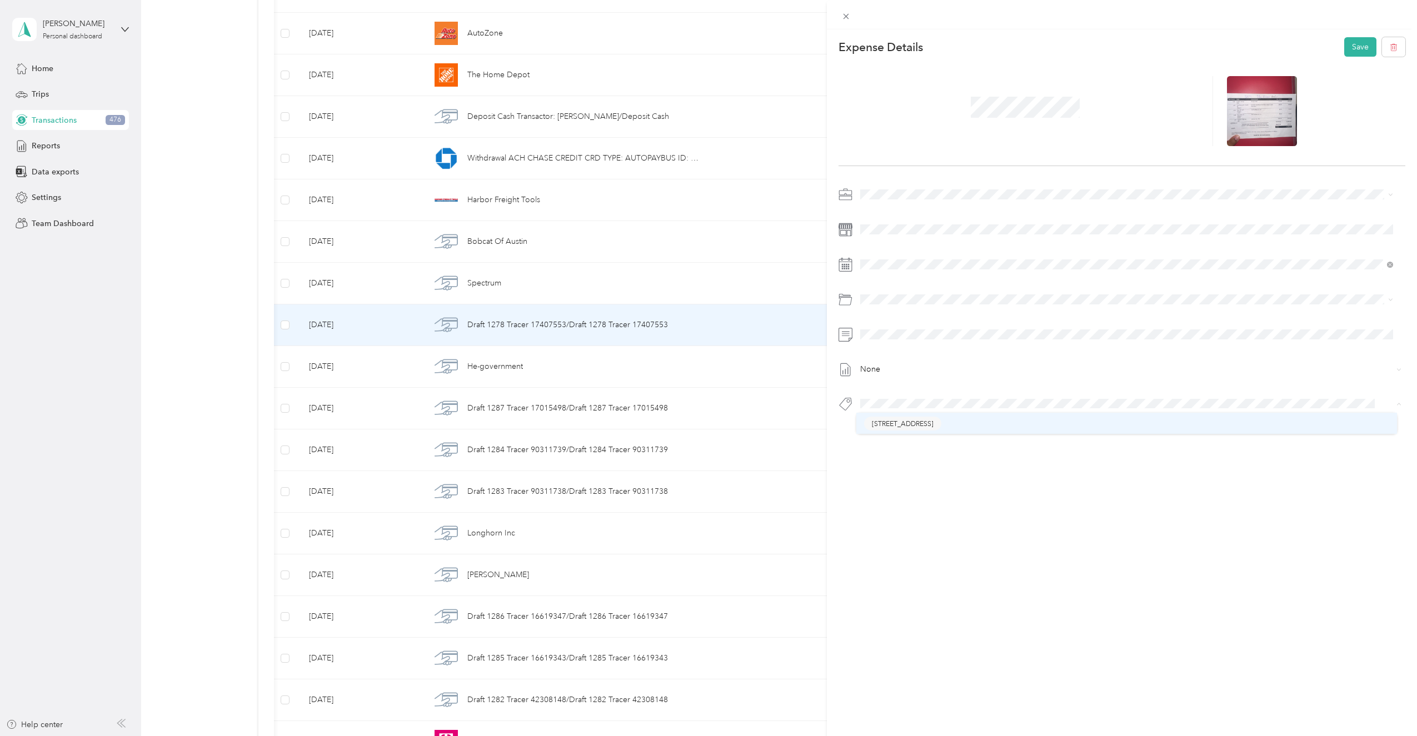
click at [895, 419] on ol "[STREET_ADDRESS]" at bounding box center [1127, 424] width 541 height 22
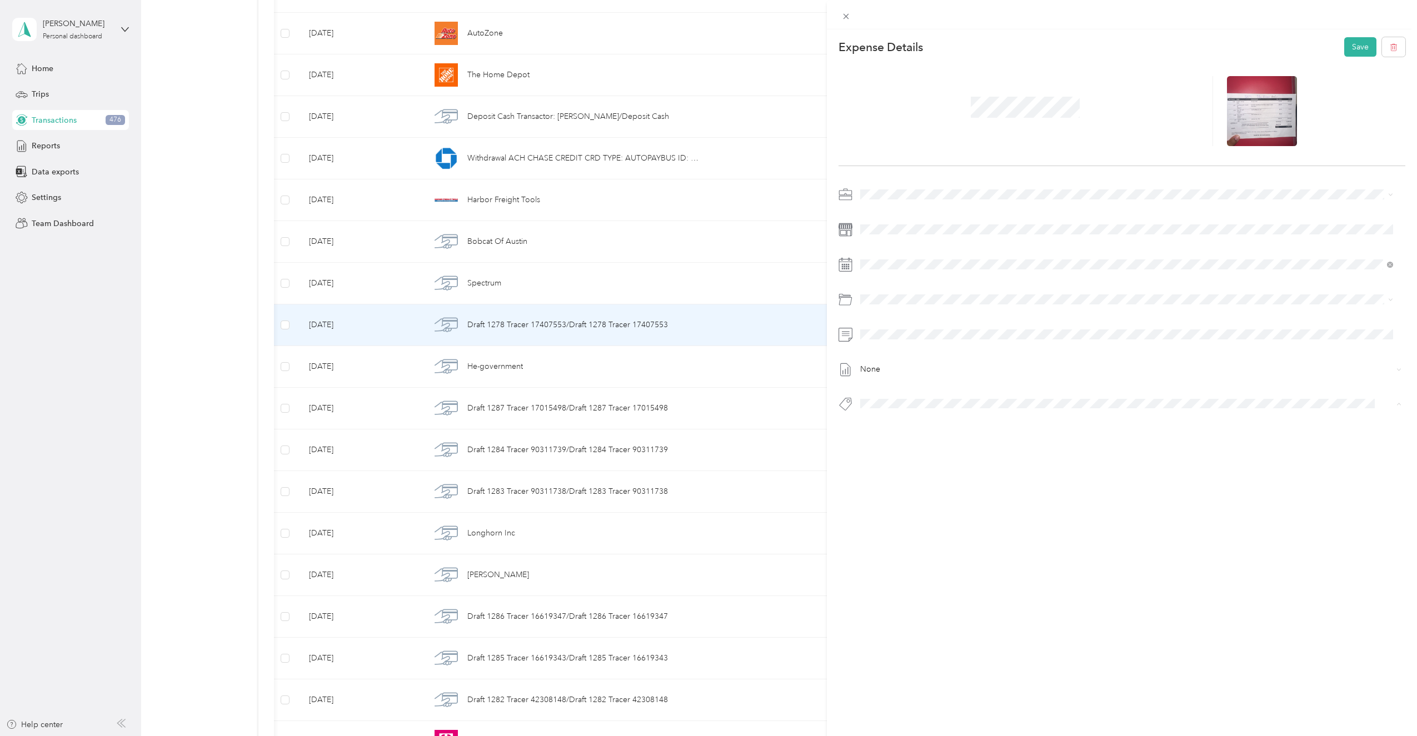
click at [889, 420] on span "[STREET_ADDRESS]" at bounding box center [903, 424] width 62 height 10
click at [1348, 50] on button "Save" at bounding box center [1361, 46] width 32 height 19
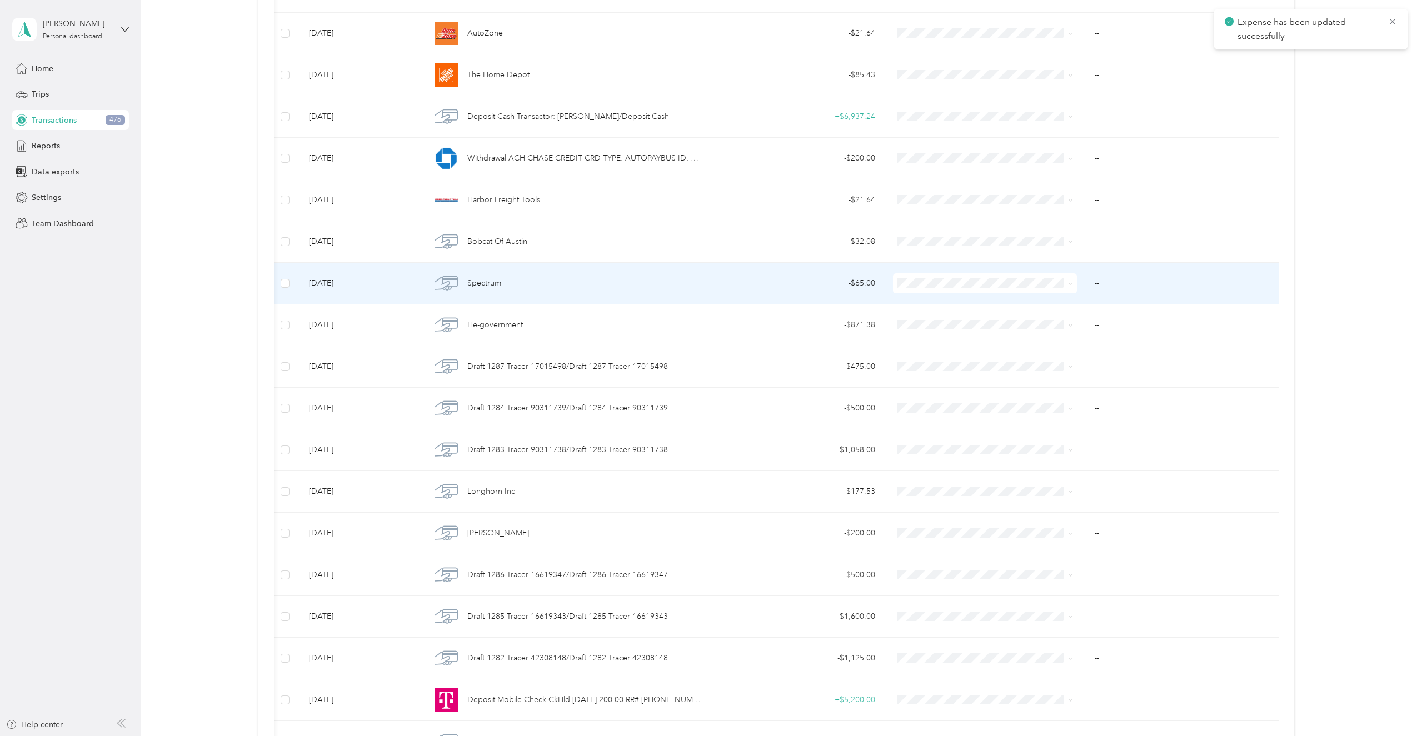
click at [491, 282] on span "Spectrum" at bounding box center [484, 283] width 34 height 12
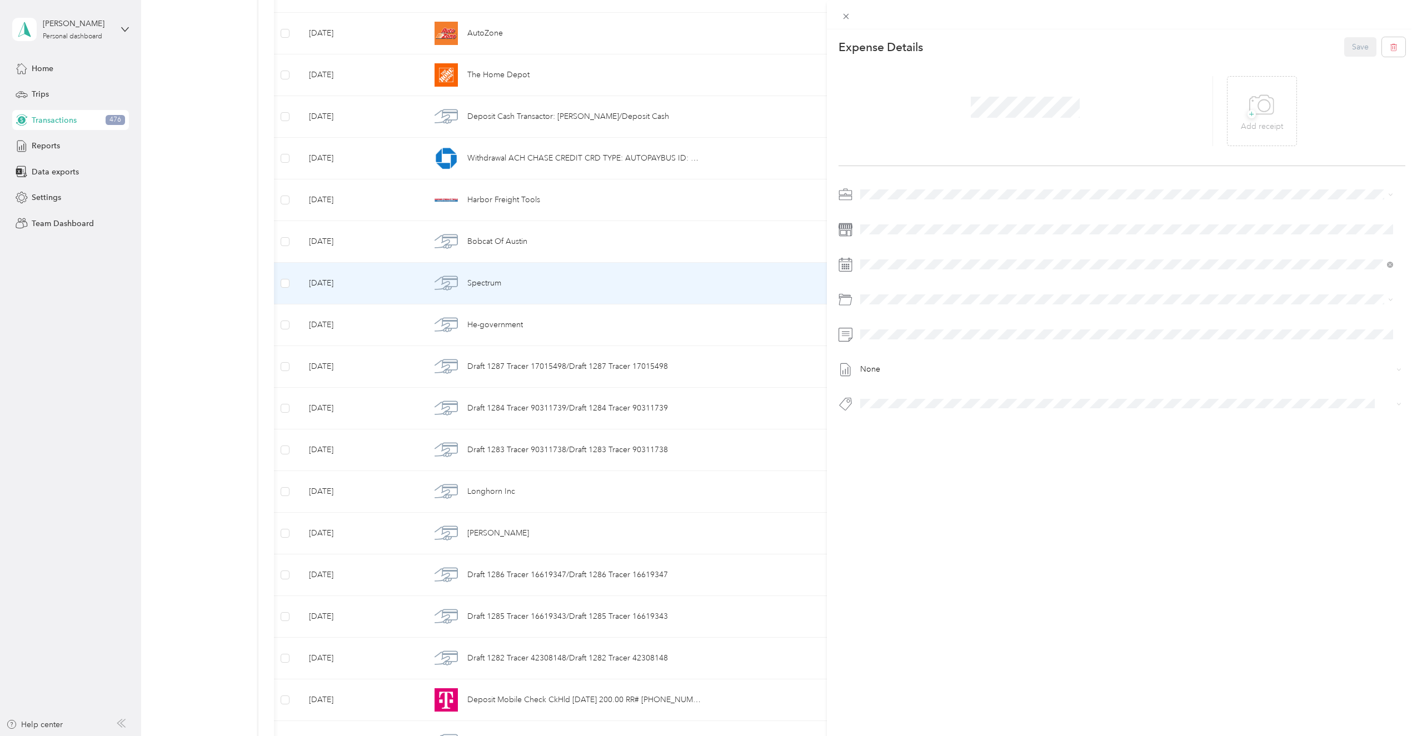
click at [490, 249] on div "This expense cannot be edited because it is either under review, approved, or p…" at bounding box center [708, 368] width 1417 height 736
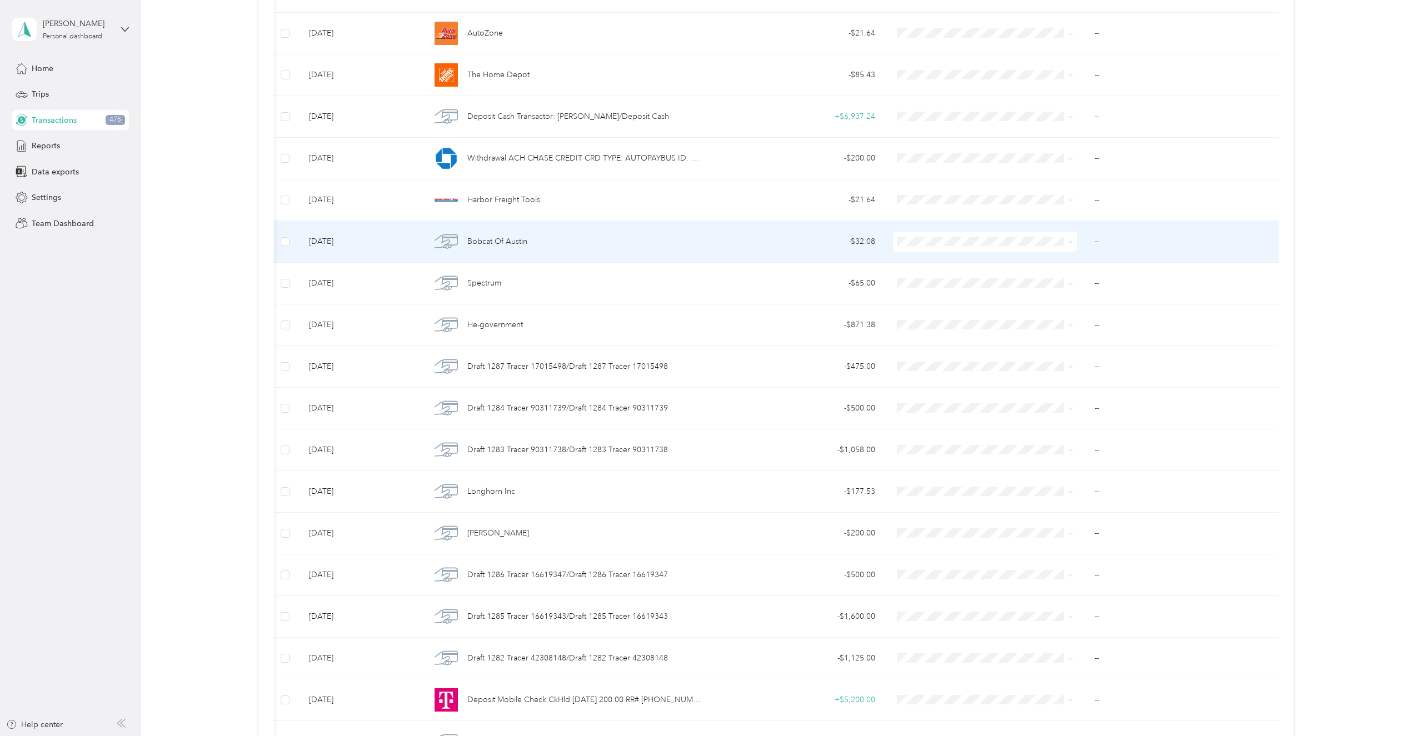
click at [492, 241] on span "Bobcat Of Austin" at bounding box center [497, 242] width 60 height 12
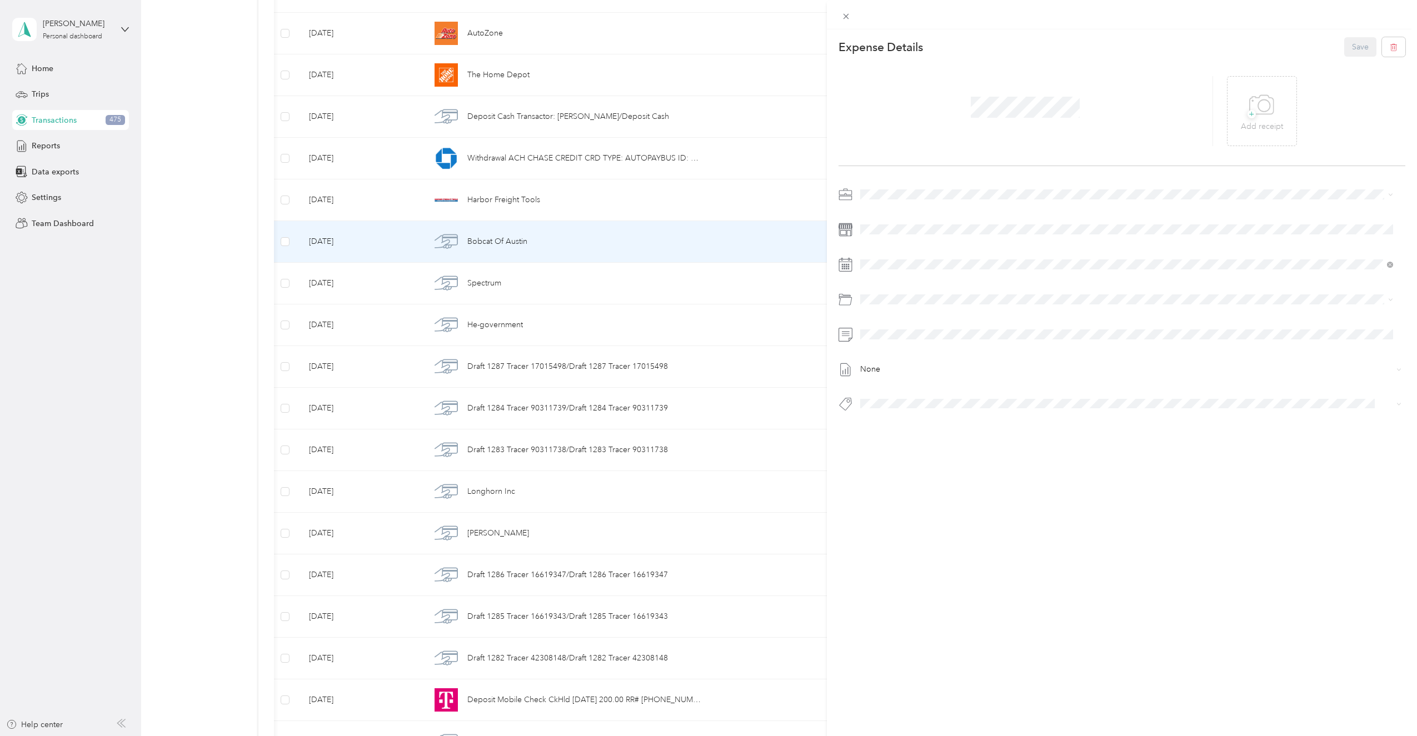
click at [479, 198] on div "This expense cannot be edited because it is either under review, approved, or p…" at bounding box center [708, 368] width 1417 height 736
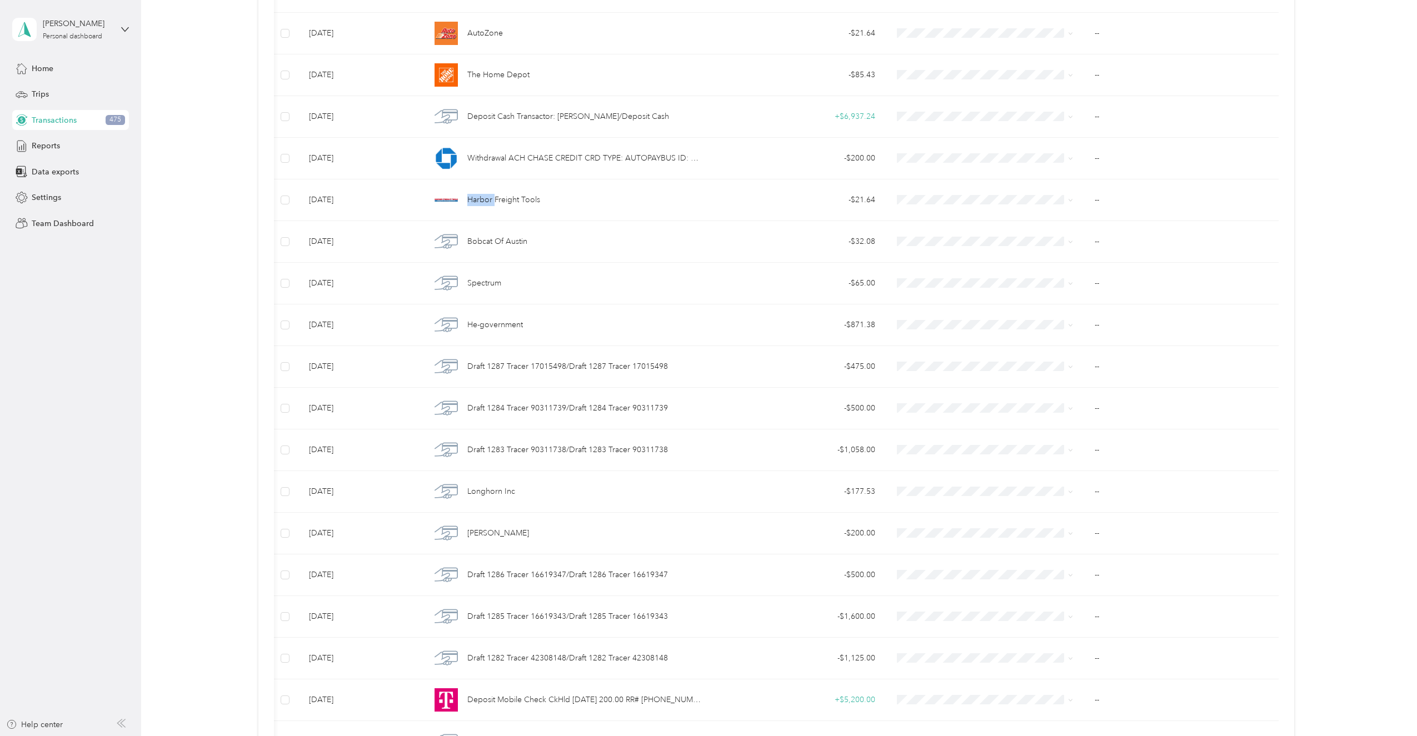
click at [479, 198] on span "Harbor Freight Tools" at bounding box center [503, 200] width 73 height 12
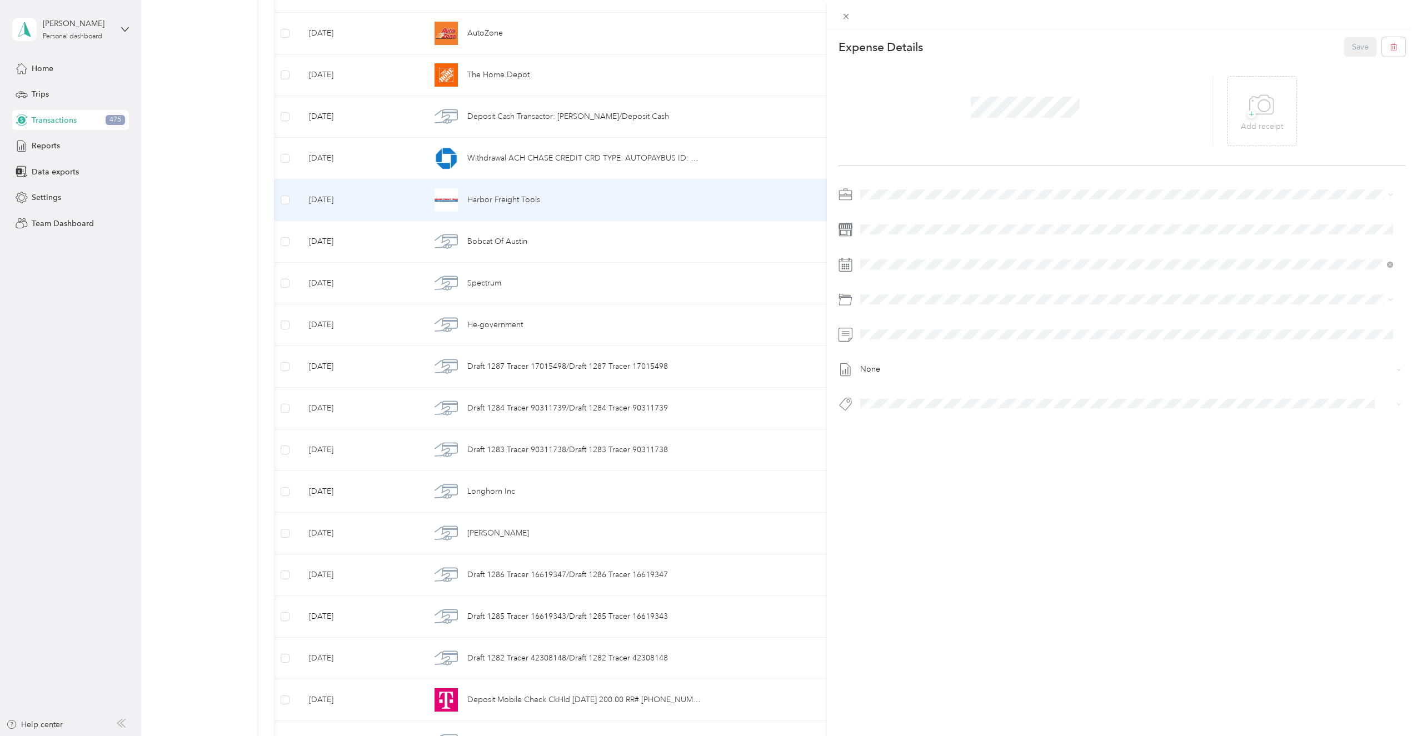
drag, startPoint x: 479, startPoint y: 198, endPoint x: 131, endPoint y: 310, distance: 365.5
click at [97, 291] on div "This expense cannot be edited because it is either under review, approved, or p…" at bounding box center [708, 368] width 1417 height 736
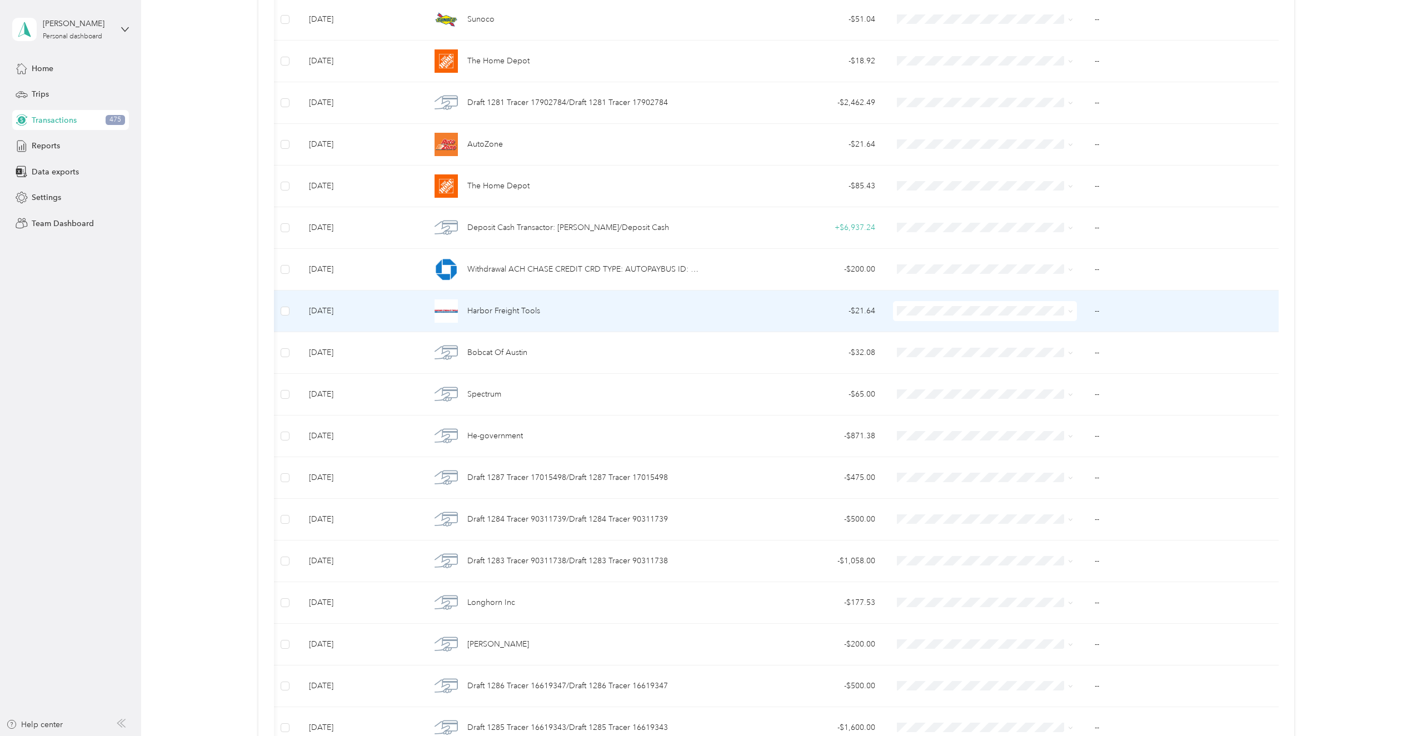
scroll to position [1323, 0]
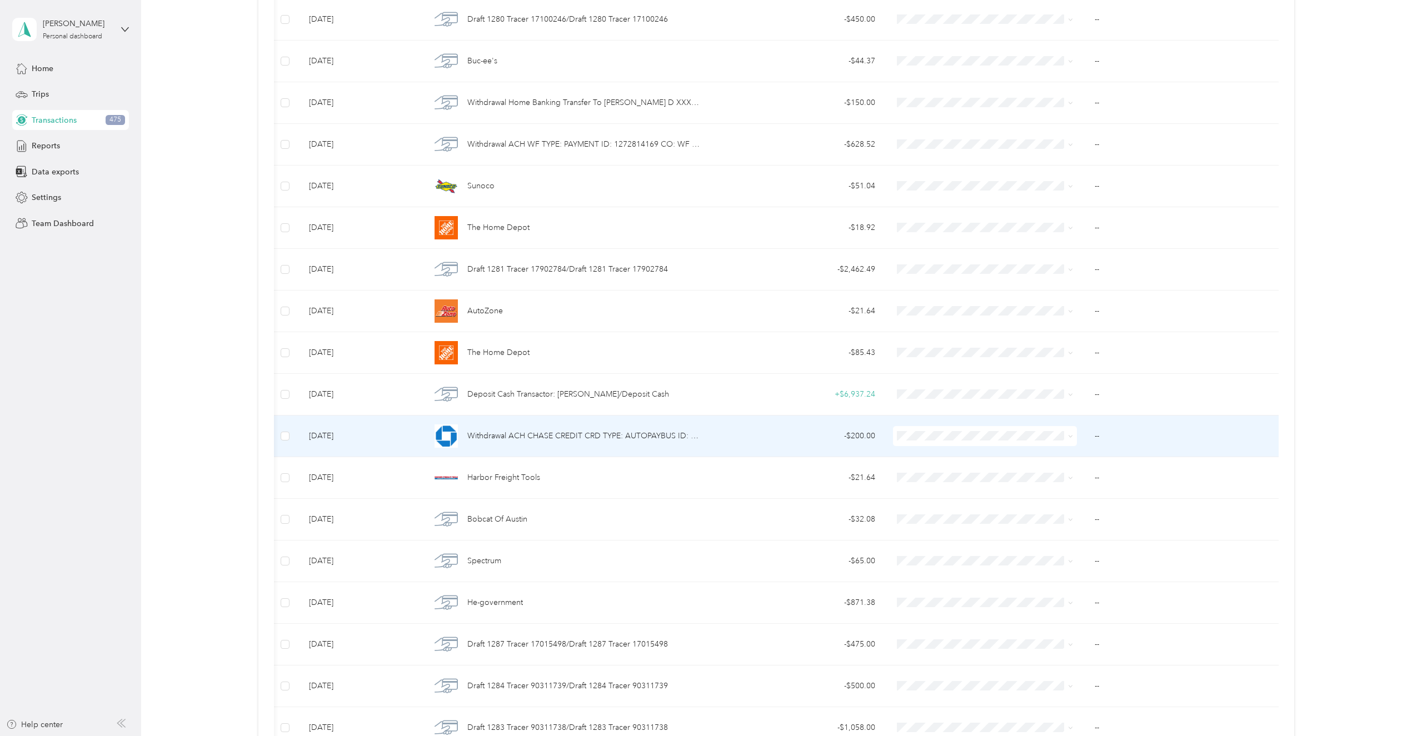
click at [530, 436] on span "Withdrawal ACH CHASE CREDIT CRD TYPE: AUTOPAYBUS ID: 4760039224 CO: CHASE CREDI…" at bounding box center [584, 436] width 234 height 12
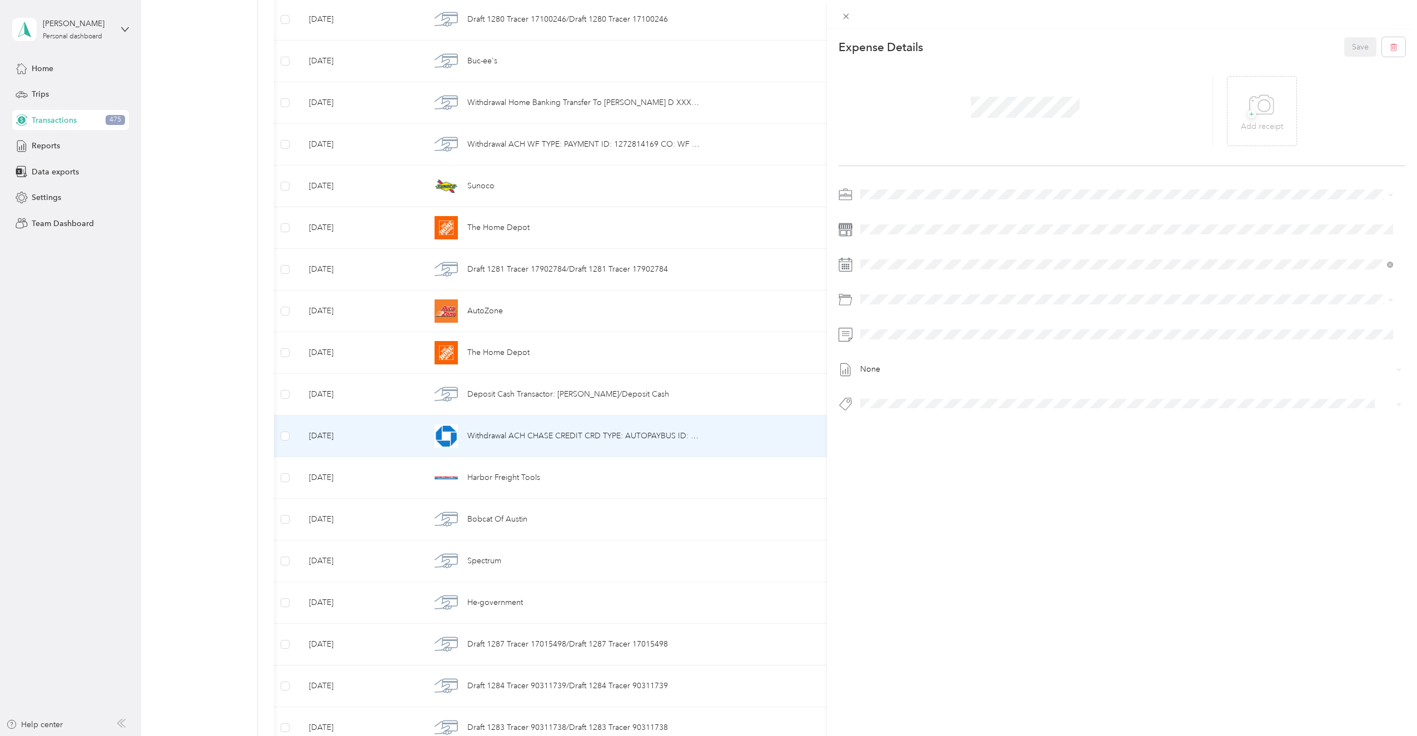
click at [135, 453] on div "This expense cannot be edited because it is either under review, approved, or p…" at bounding box center [708, 368] width 1417 height 736
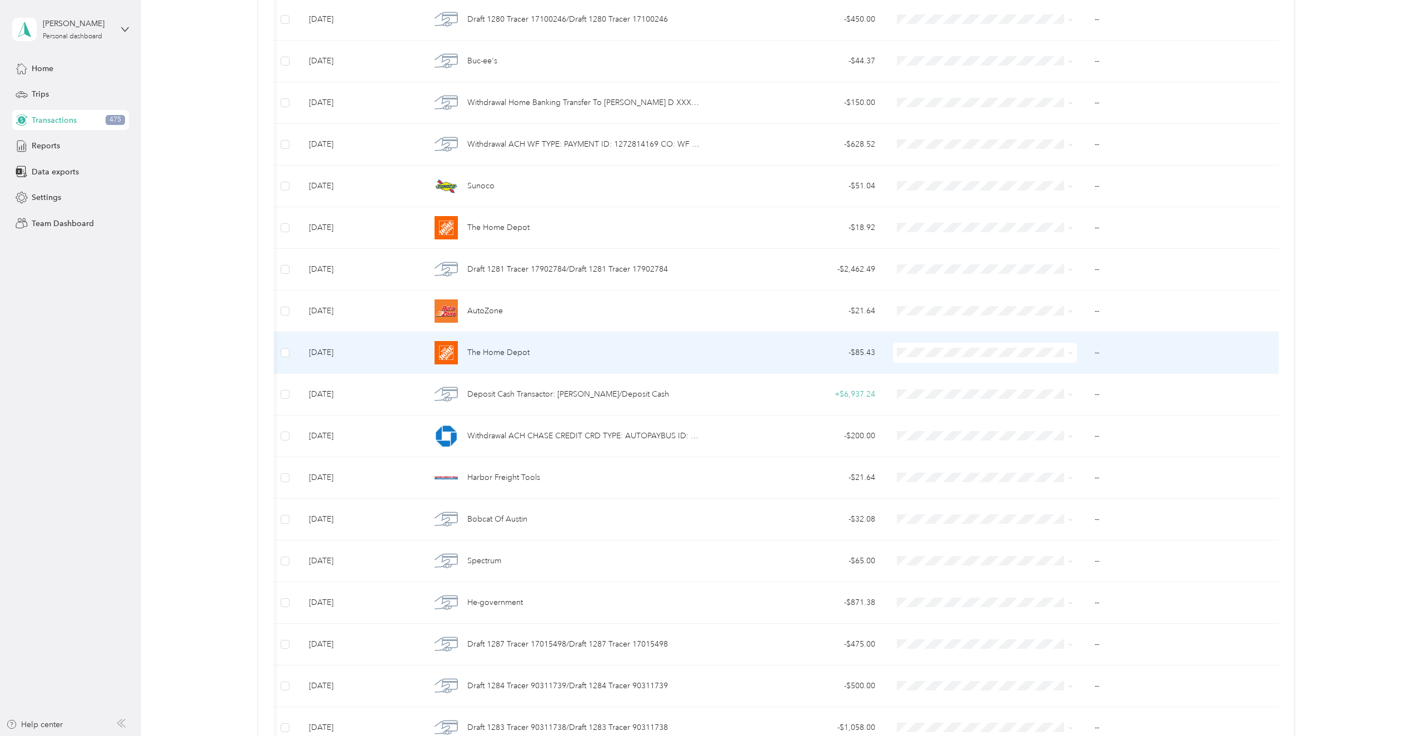
click at [467, 358] on span "The Home Depot" at bounding box center [498, 353] width 62 height 12
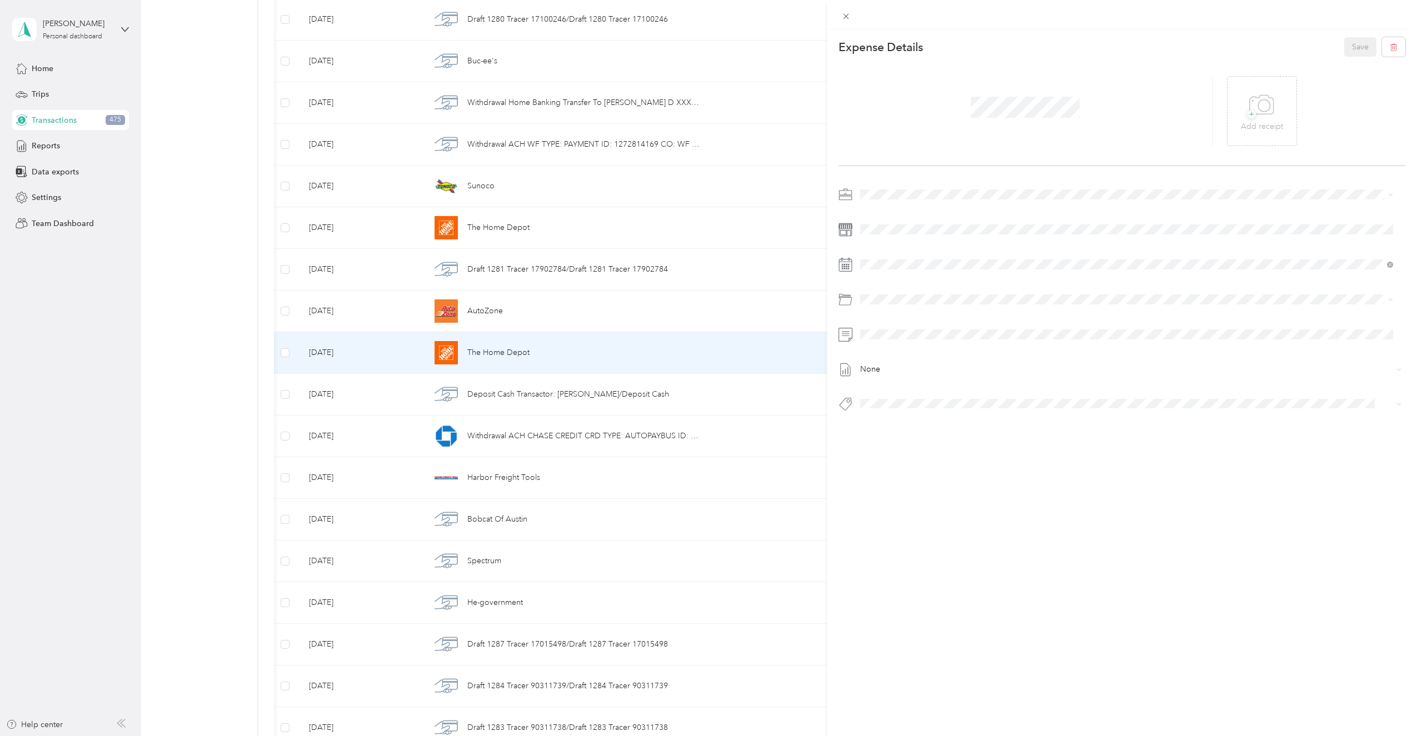
click at [486, 316] on div "This expense cannot be edited because it is either under review, approved, or p…" at bounding box center [708, 368] width 1417 height 736
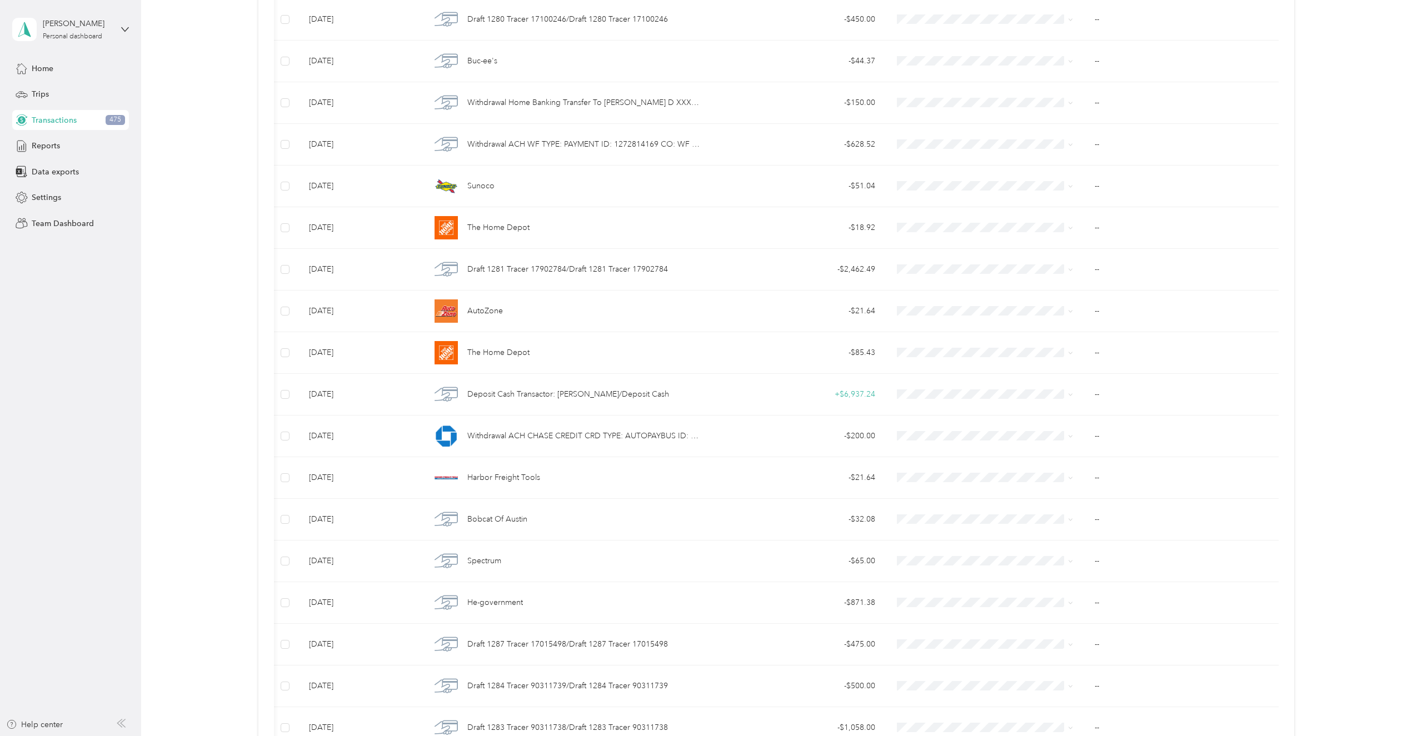
click at [485, 315] on span "AutoZone" at bounding box center [485, 311] width 36 height 12
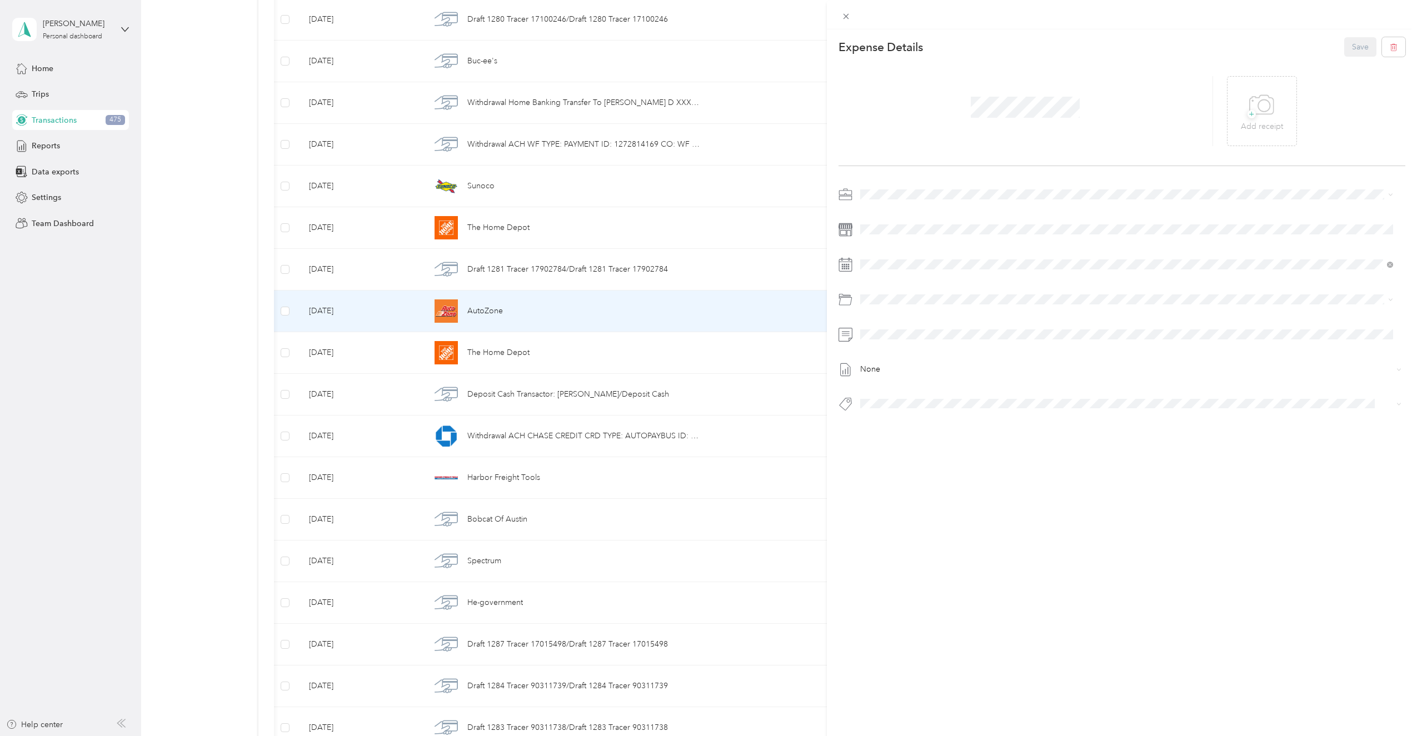
drag, startPoint x: 52, startPoint y: 334, endPoint x: 298, endPoint y: 335, distance: 245.7
click at [53, 334] on div "This expense cannot be edited because it is either under review, approved, or p…" at bounding box center [708, 368] width 1417 height 736
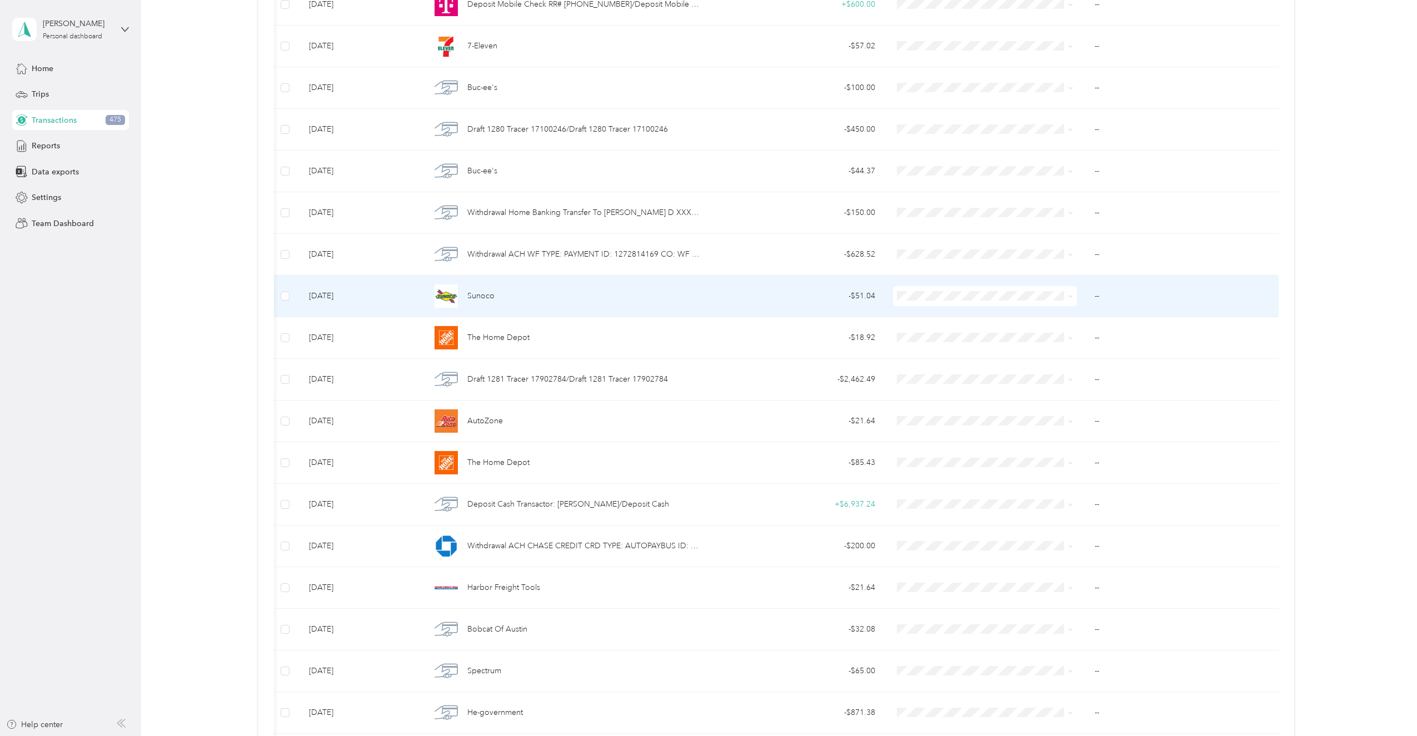
scroll to position [1212, 0]
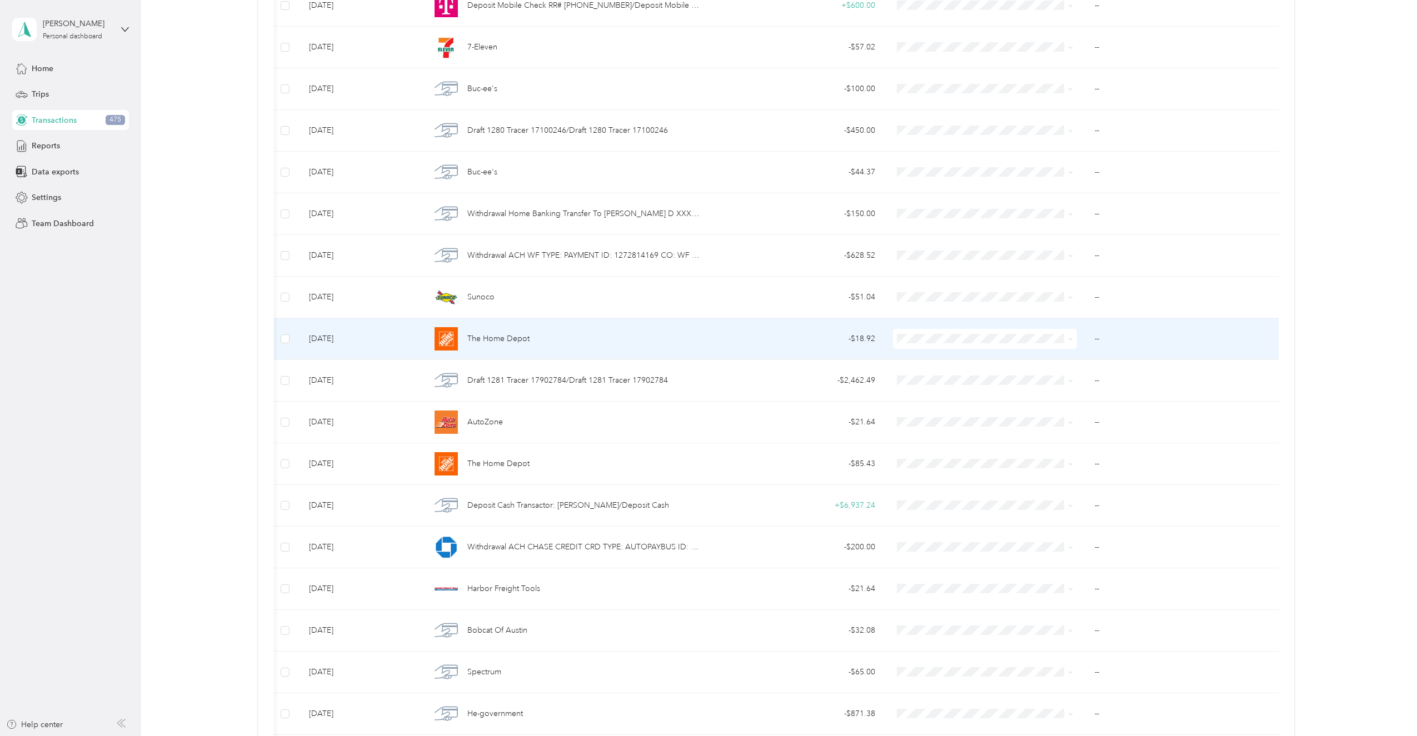
click at [502, 340] on span "The Home Depot" at bounding box center [498, 339] width 62 height 12
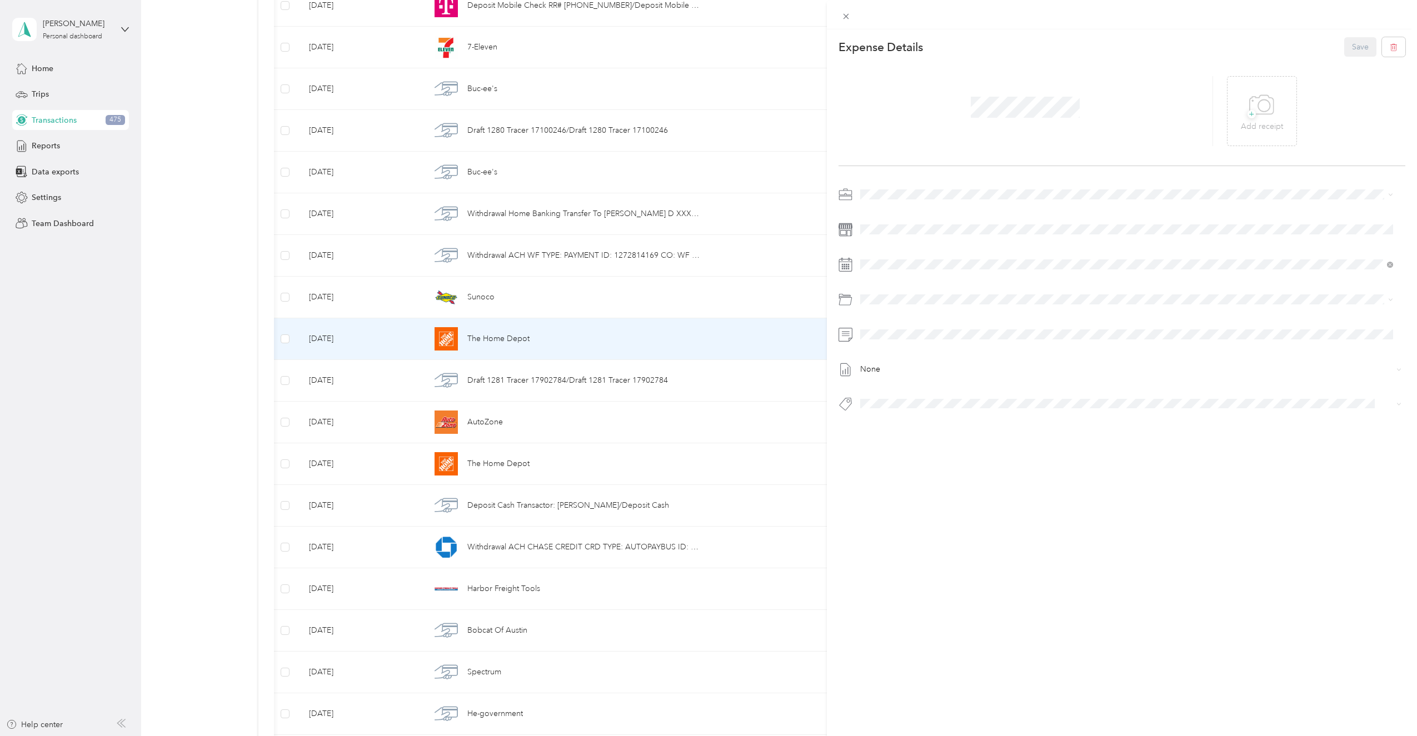
click at [143, 456] on div "This expense cannot be edited because it is either under review, approved, or p…" at bounding box center [708, 368] width 1417 height 736
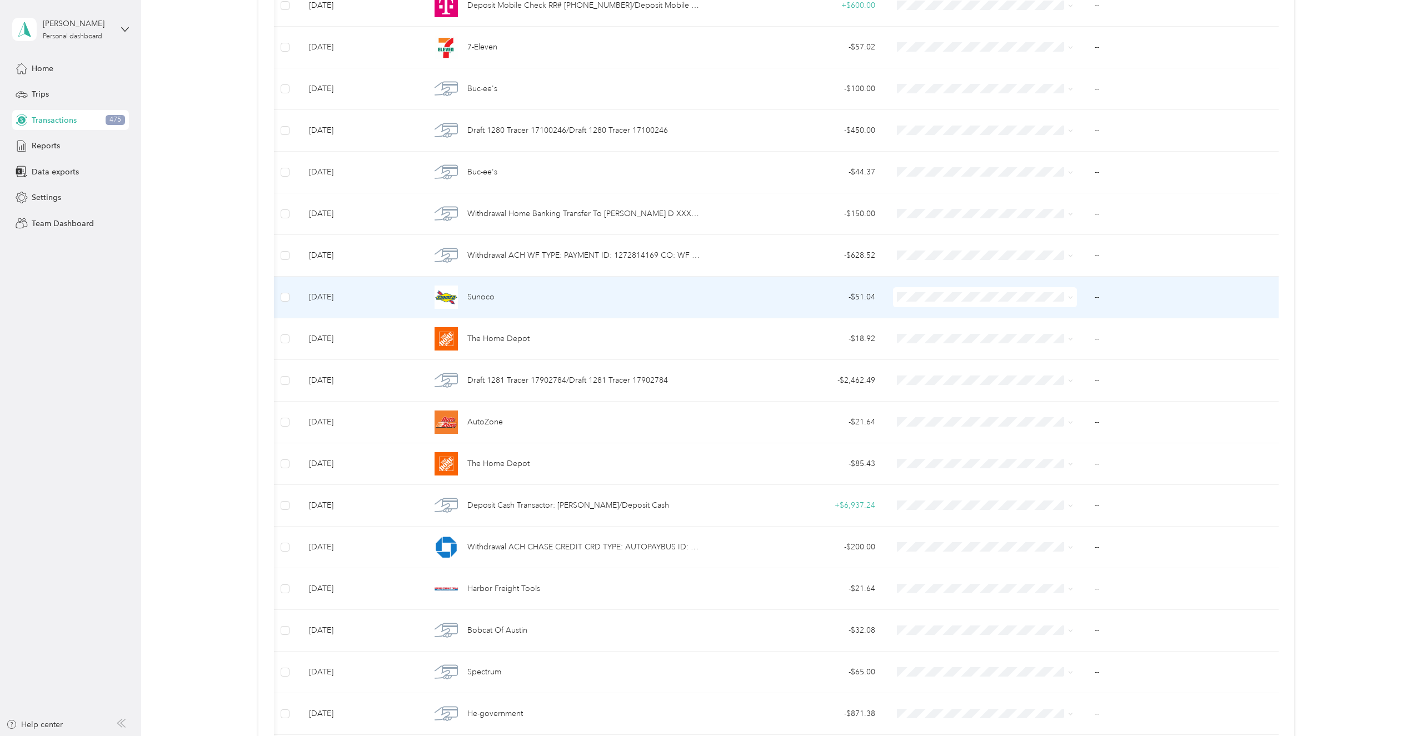
click at [497, 300] on div "Sunoco" at bounding box center [566, 297] width 271 height 23
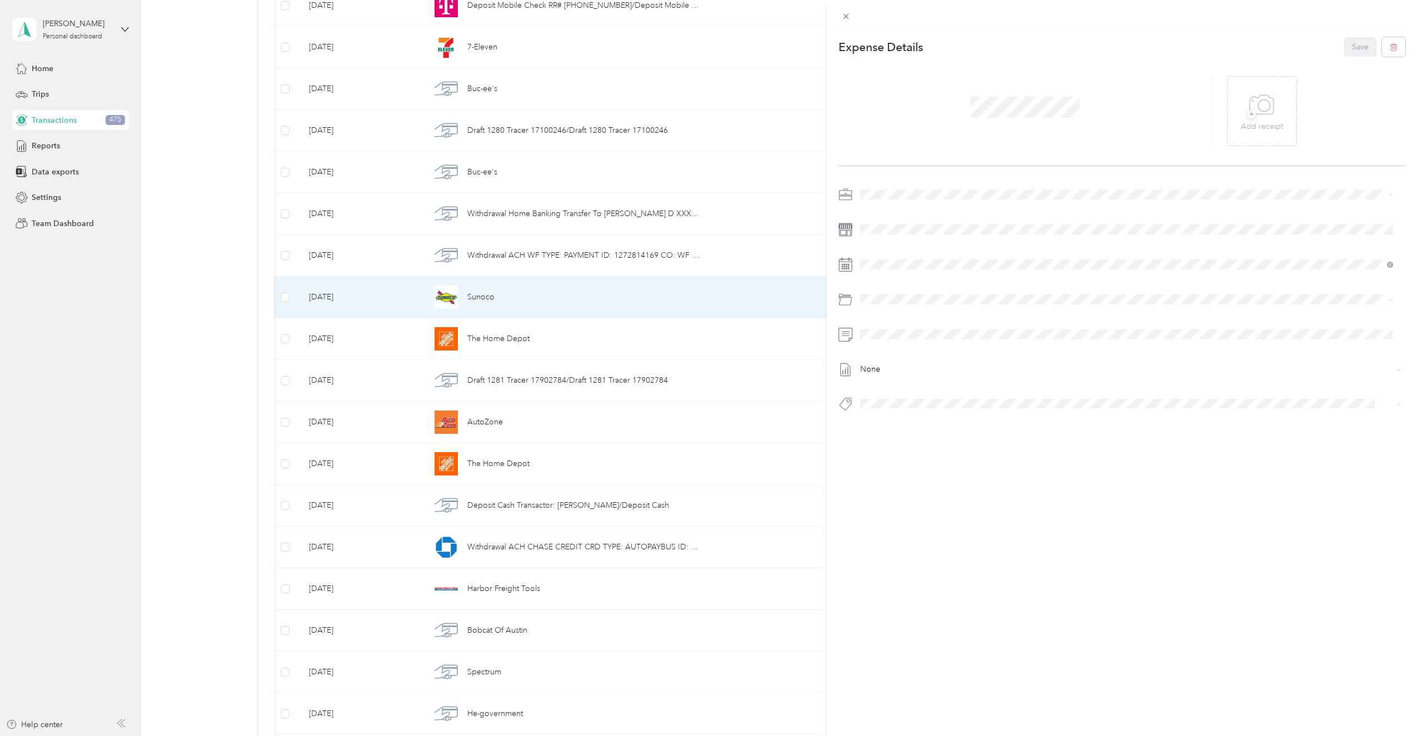
click at [213, 409] on div "This expense cannot be edited because it is either under review, approved, or p…" at bounding box center [708, 368] width 1417 height 736
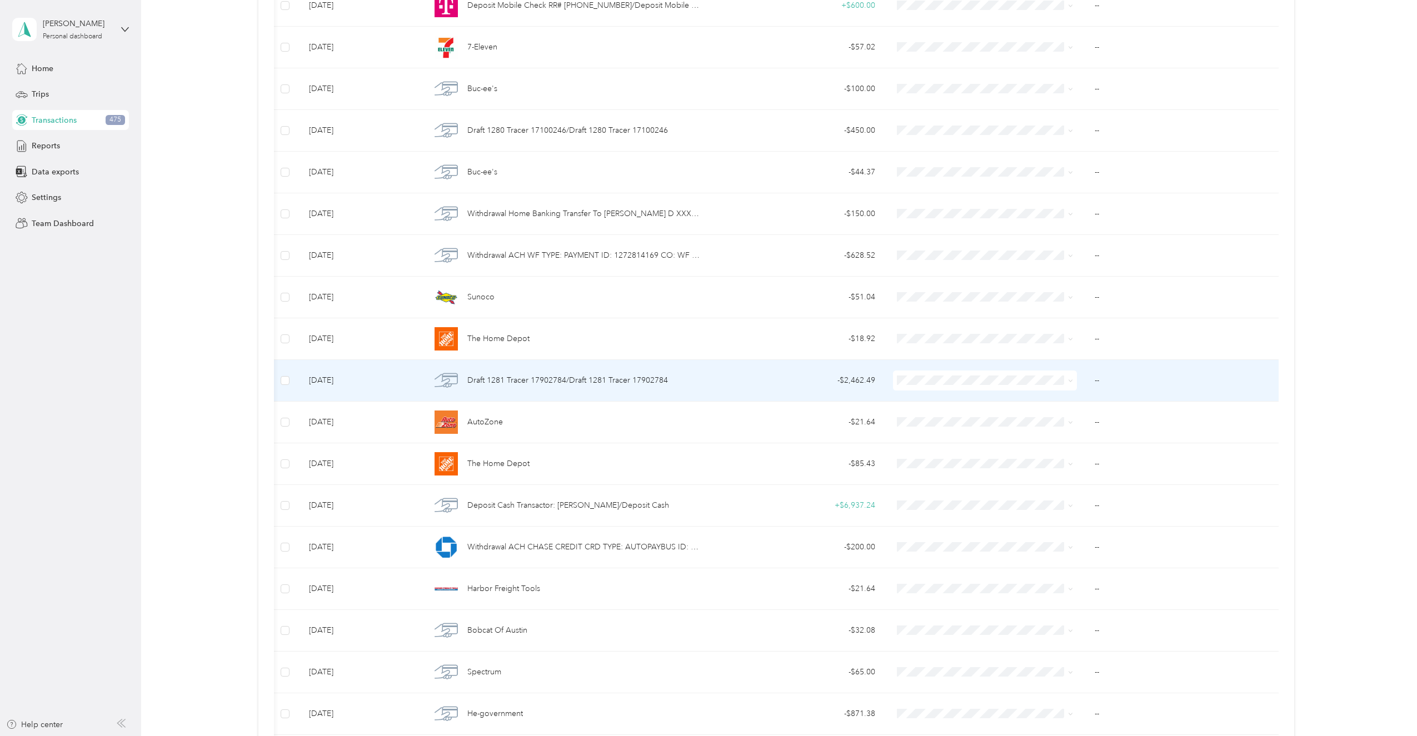
scroll to position [1045, 0]
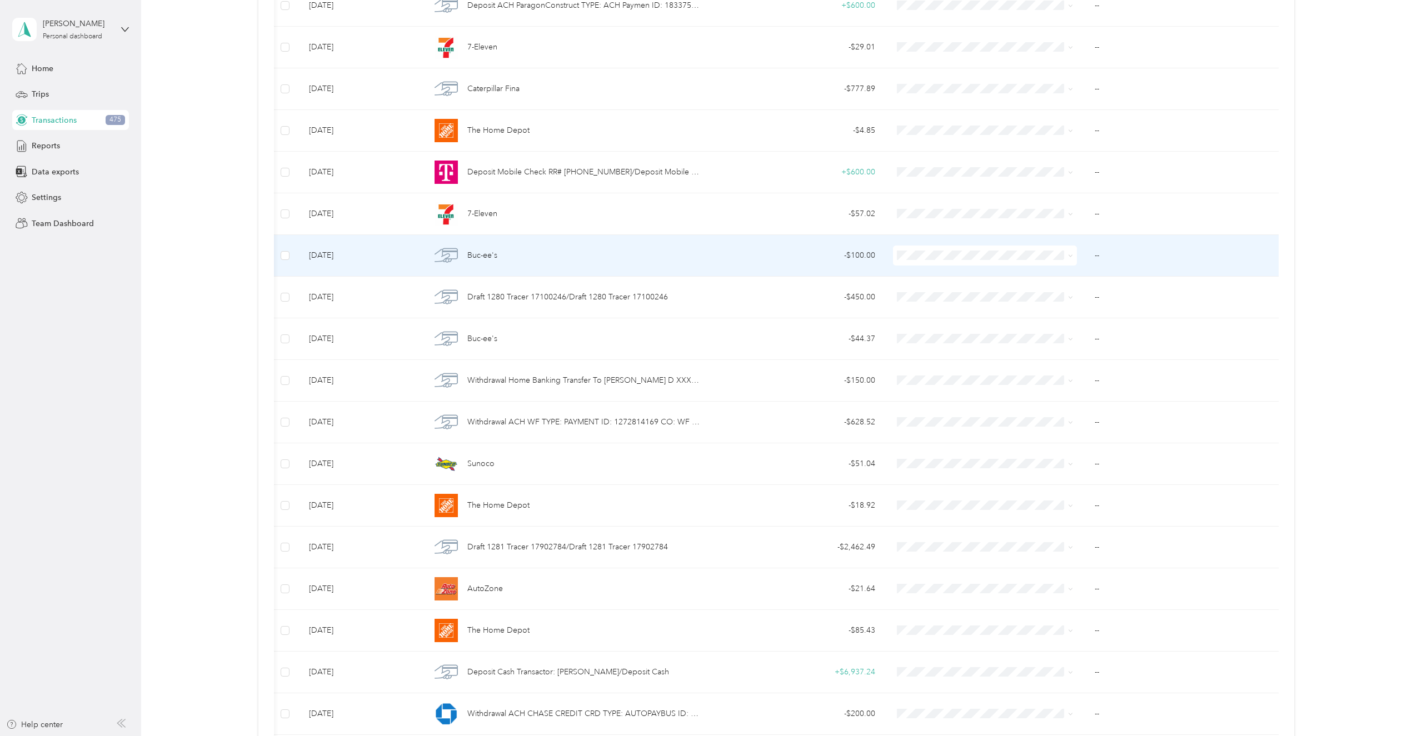
click at [472, 258] on span "Buc-ee's" at bounding box center [482, 256] width 30 height 12
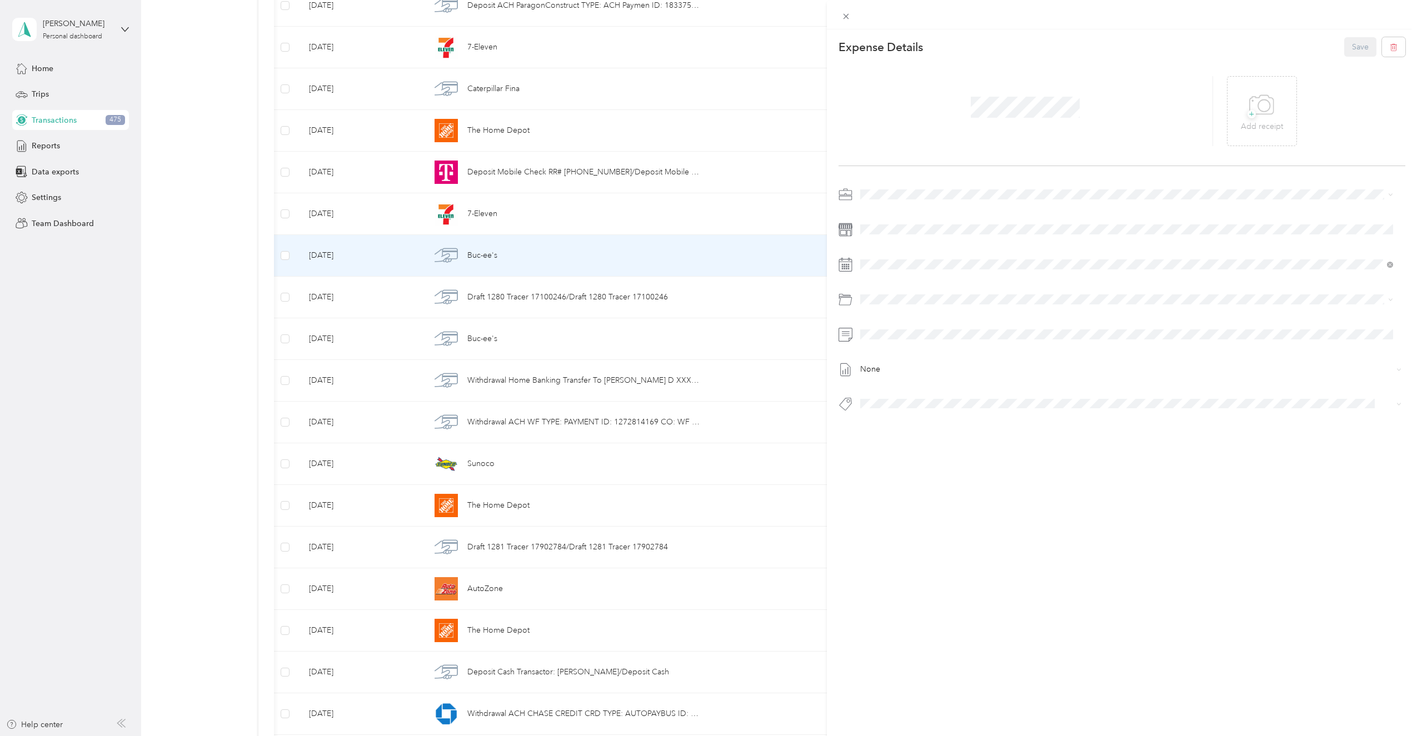
drag, startPoint x: 197, startPoint y: 381, endPoint x: 221, endPoint y: 384, distance: 24.6
click at [196, 381] on div "This expense cannot be edited because it is either under review, approved, or p…" at bounding box center [708, 368] width 1417 height 736
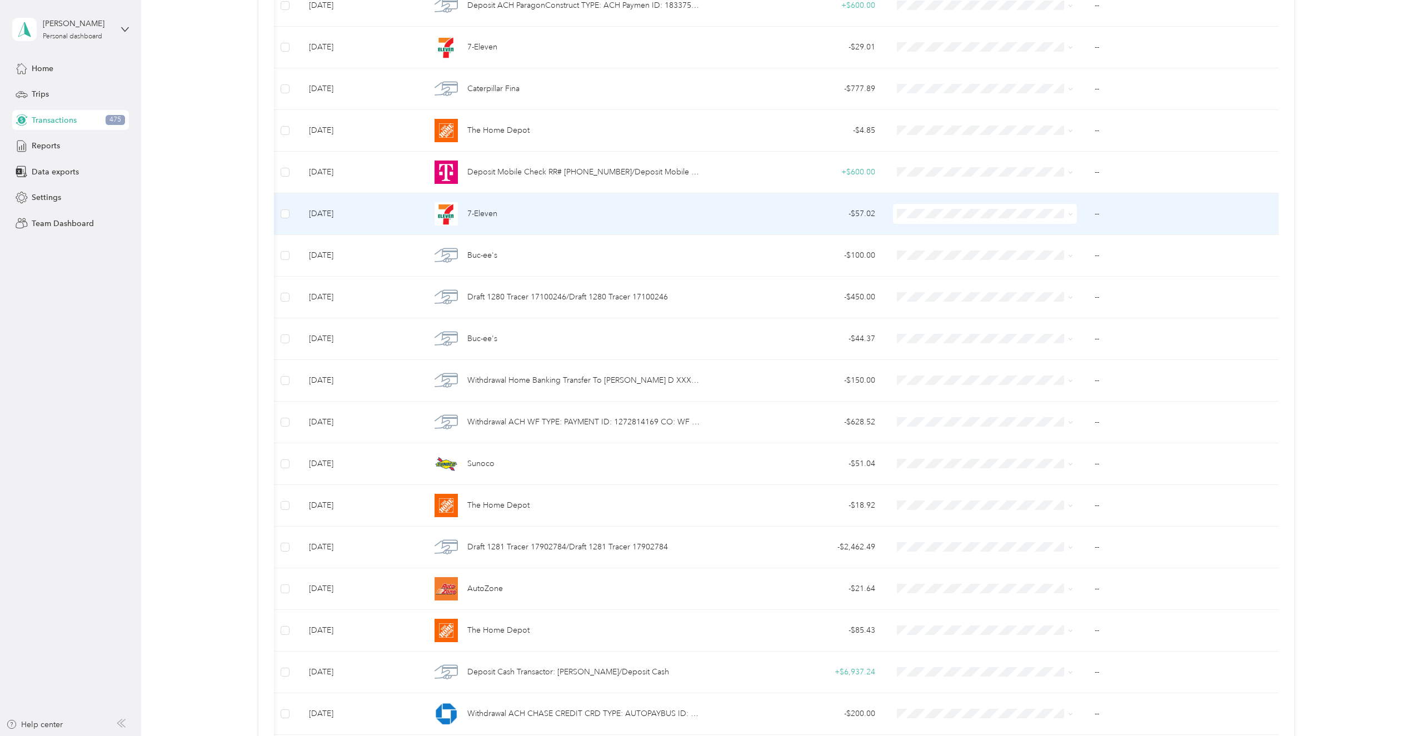
click at [467, 217] on span "7-Eleven" at bounding box center [482, 214] width 30 height 12
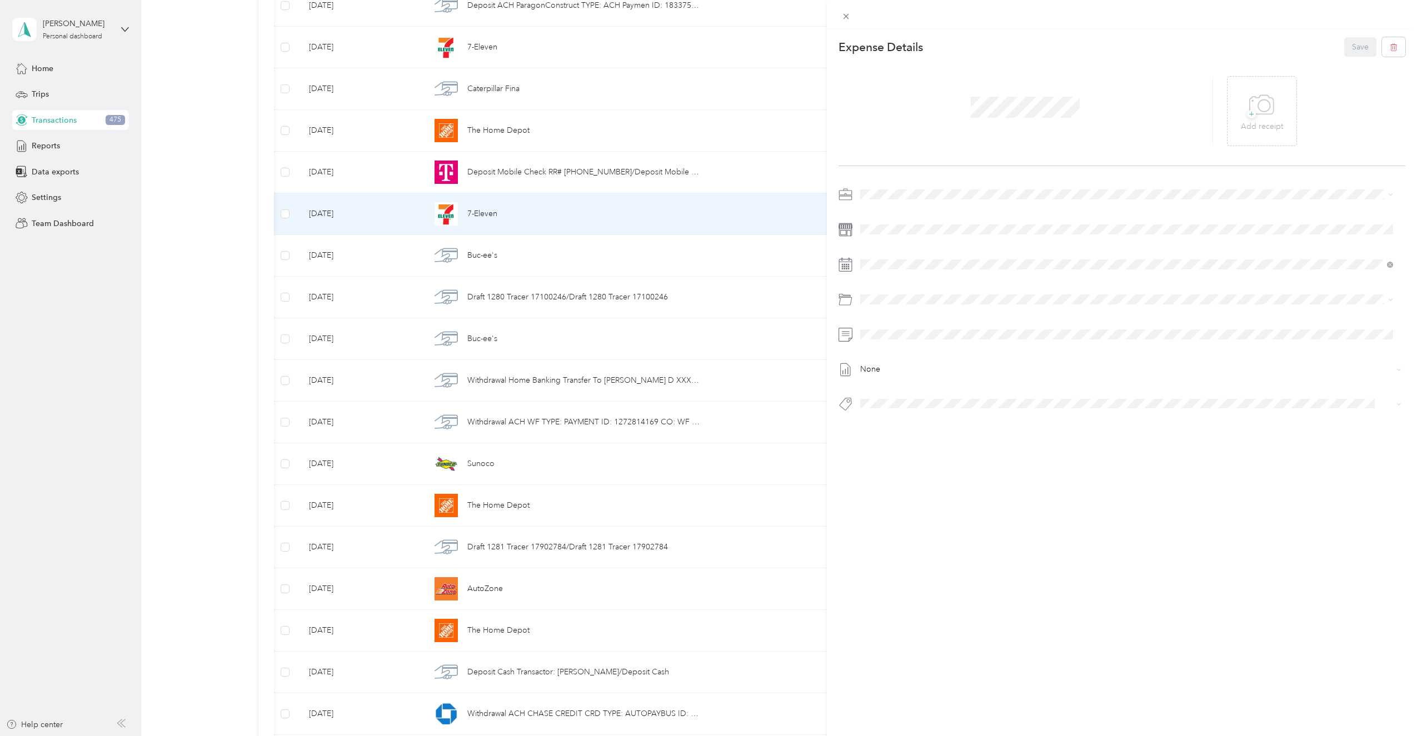
drag, startPoint x: 220, startPoint y: 374, endPoint x: 278, endPoint y: 375, distance: 58.4
click at [220, 374] on div "This expense cannot be edited because it is either under review, approved, or p…" at bounding box center [708, 368] width 1417 height 736
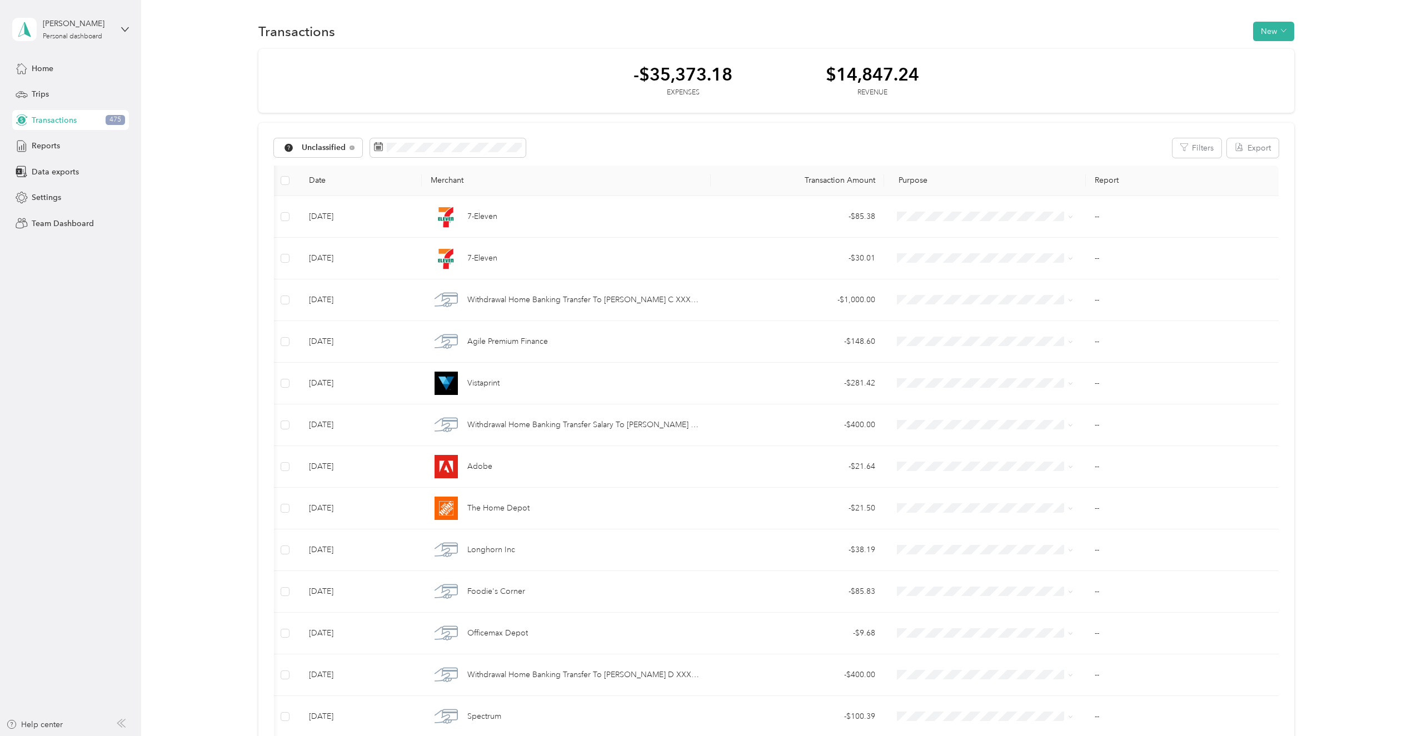
drag, startPoint x: 1352, startPoint y: 462, endPoint x: 1313, endPoint y: -30, distance: 493.4
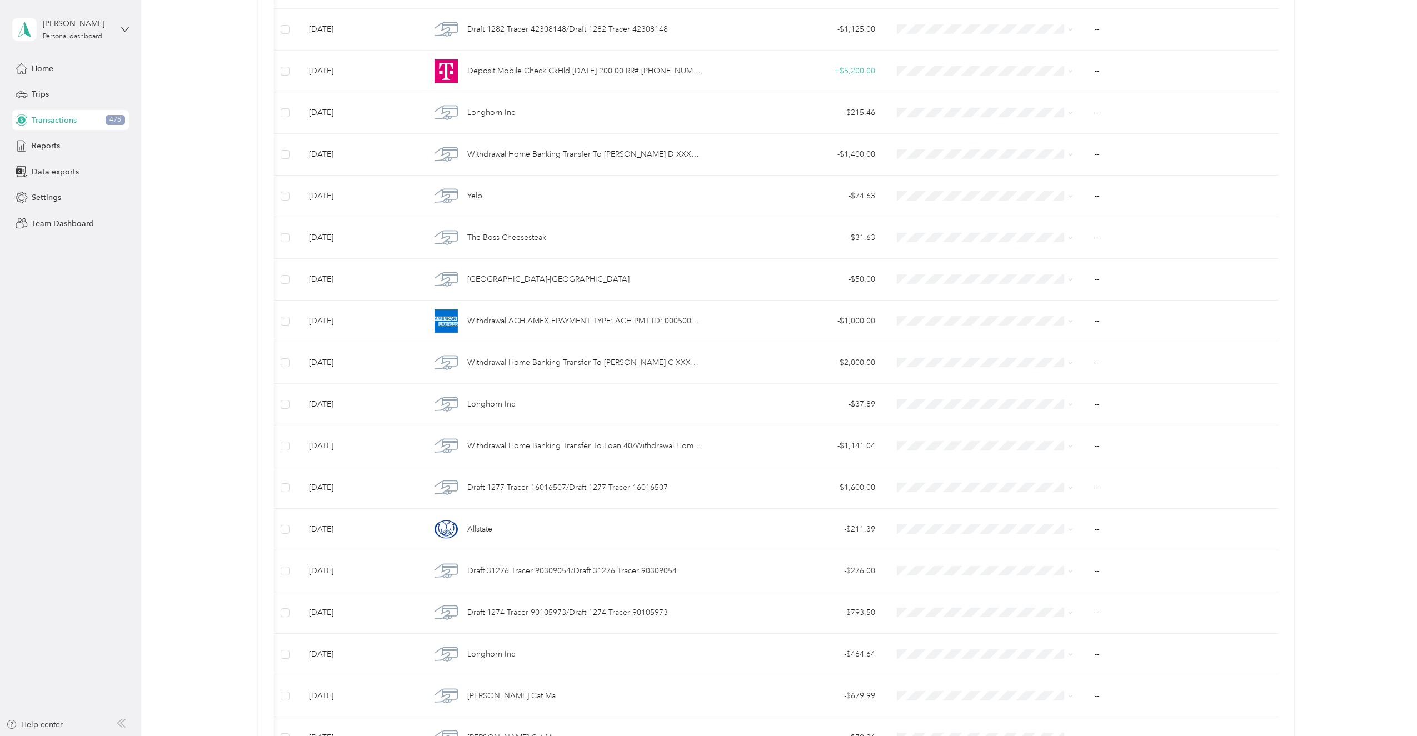
scroll to position [2462, 0]
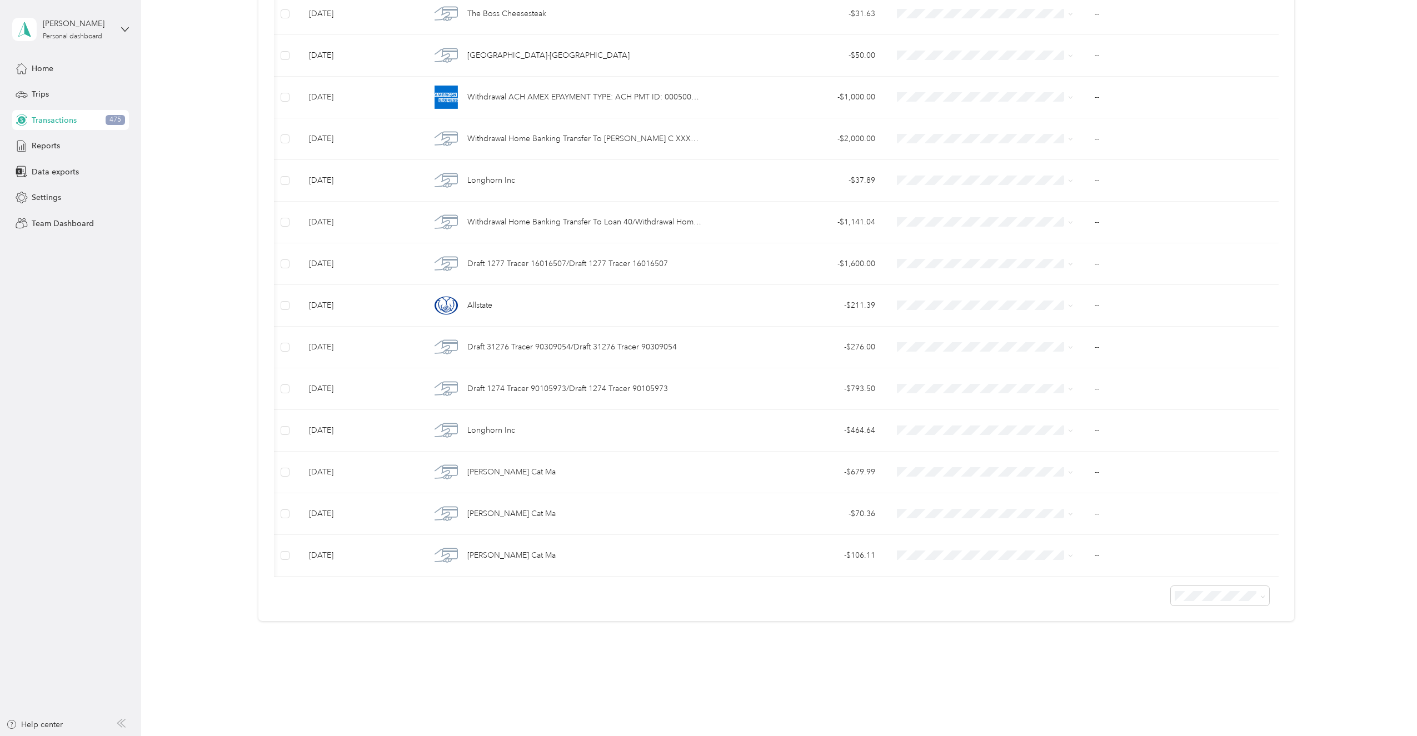
drag, startPoint x: 237, startPoint y: 221, endPoint x: 325, endPoint y: 488, distance: 281.4
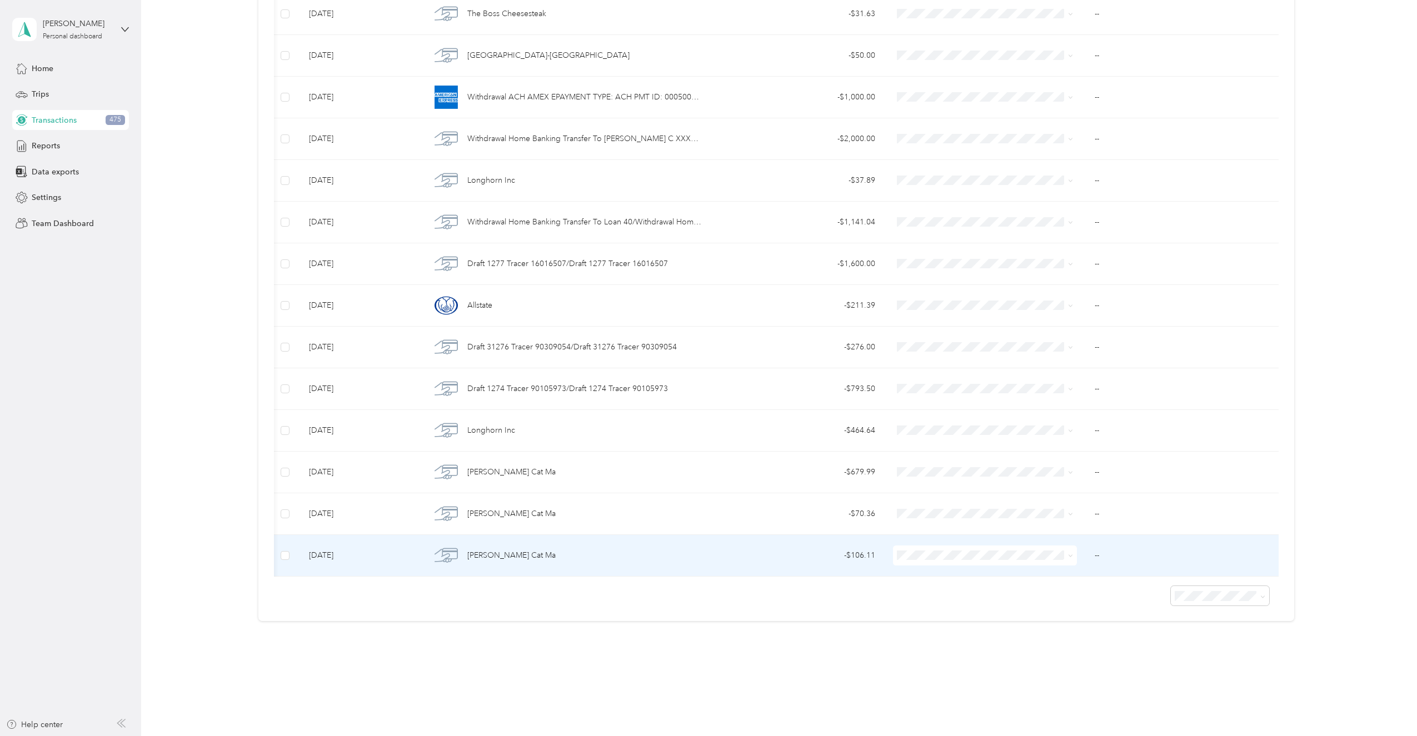
click at [522, 552] on div "[PERSON_NAME] Cat Ma" at bounding box center [566, 555] width 271 height 23
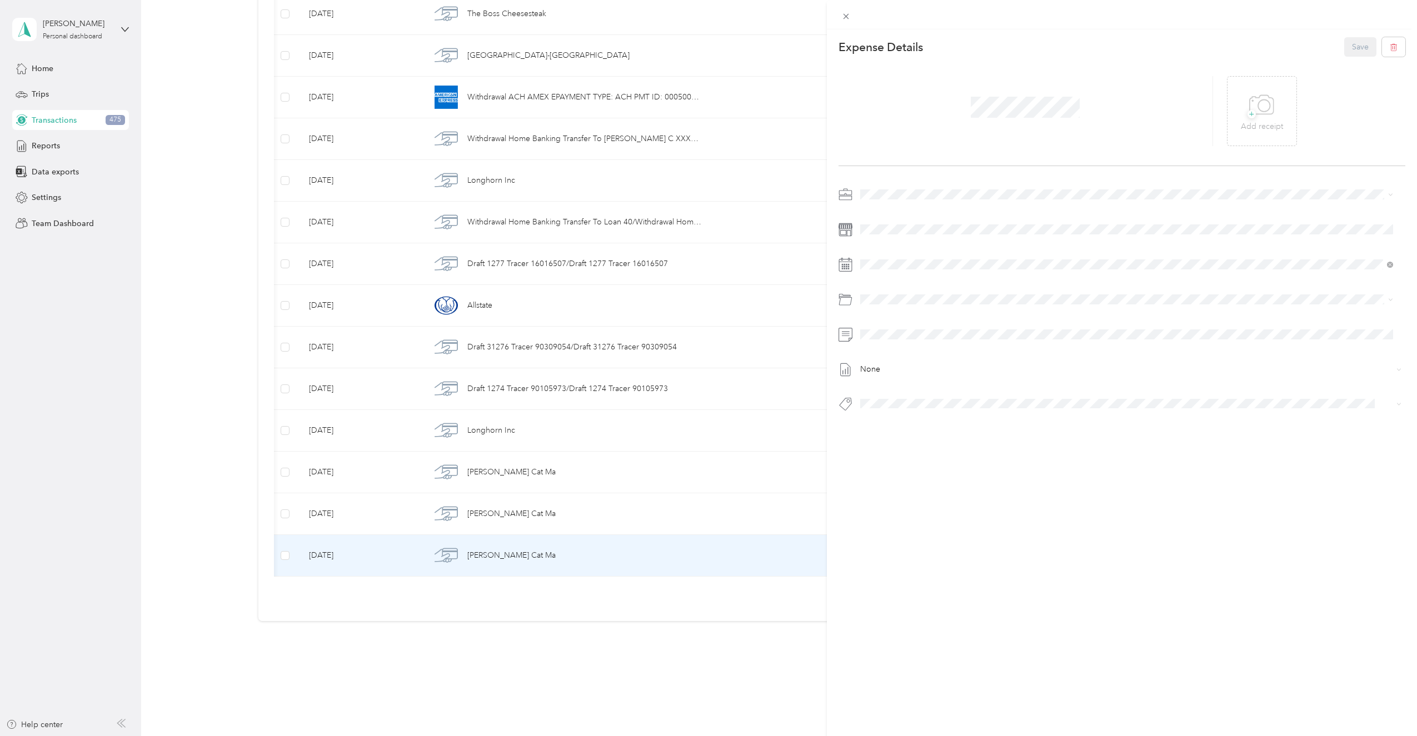
click at [89, 482] on div "This expense cannot be edited because it is either under review, approved, or p…" at bounding box center [708, 368] width 1417 height 736
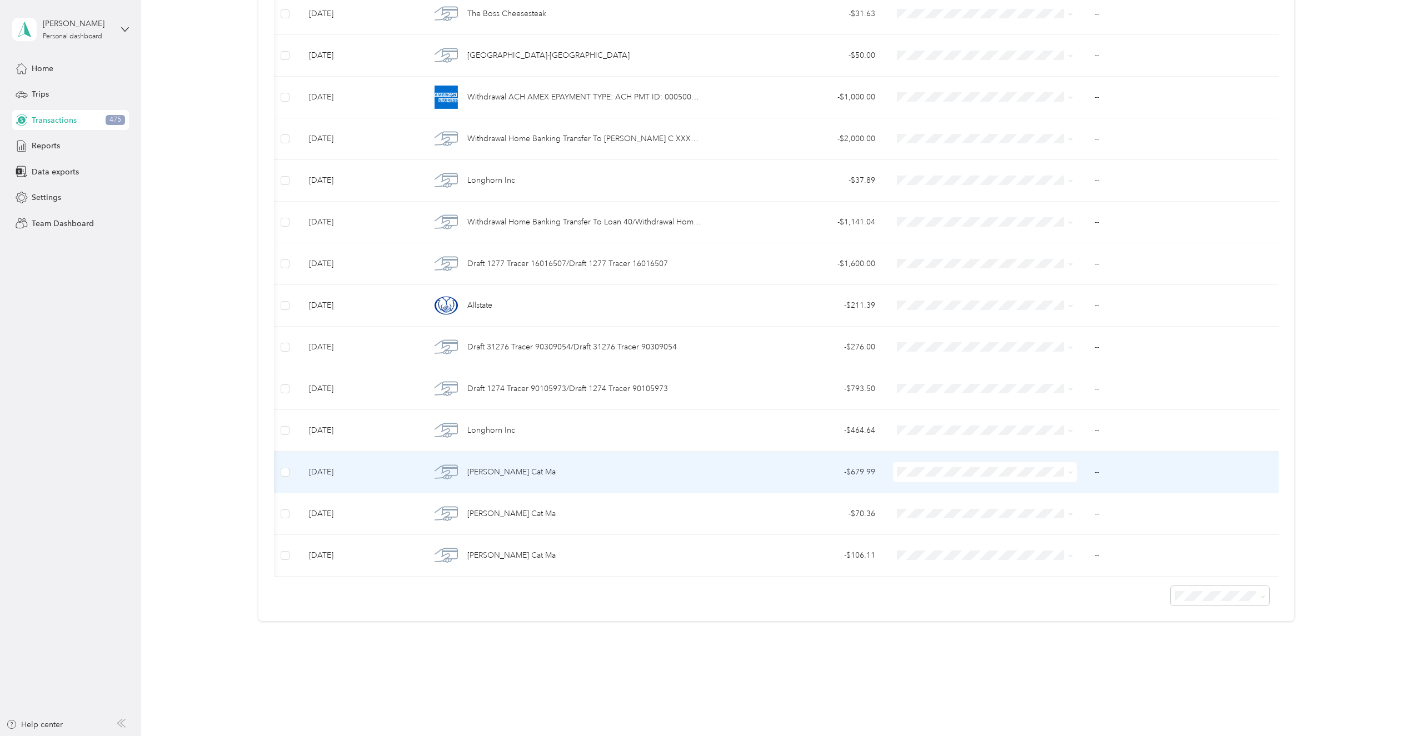
click at [446, 466] on img at bounding box center [446, 472] width 23 height 23
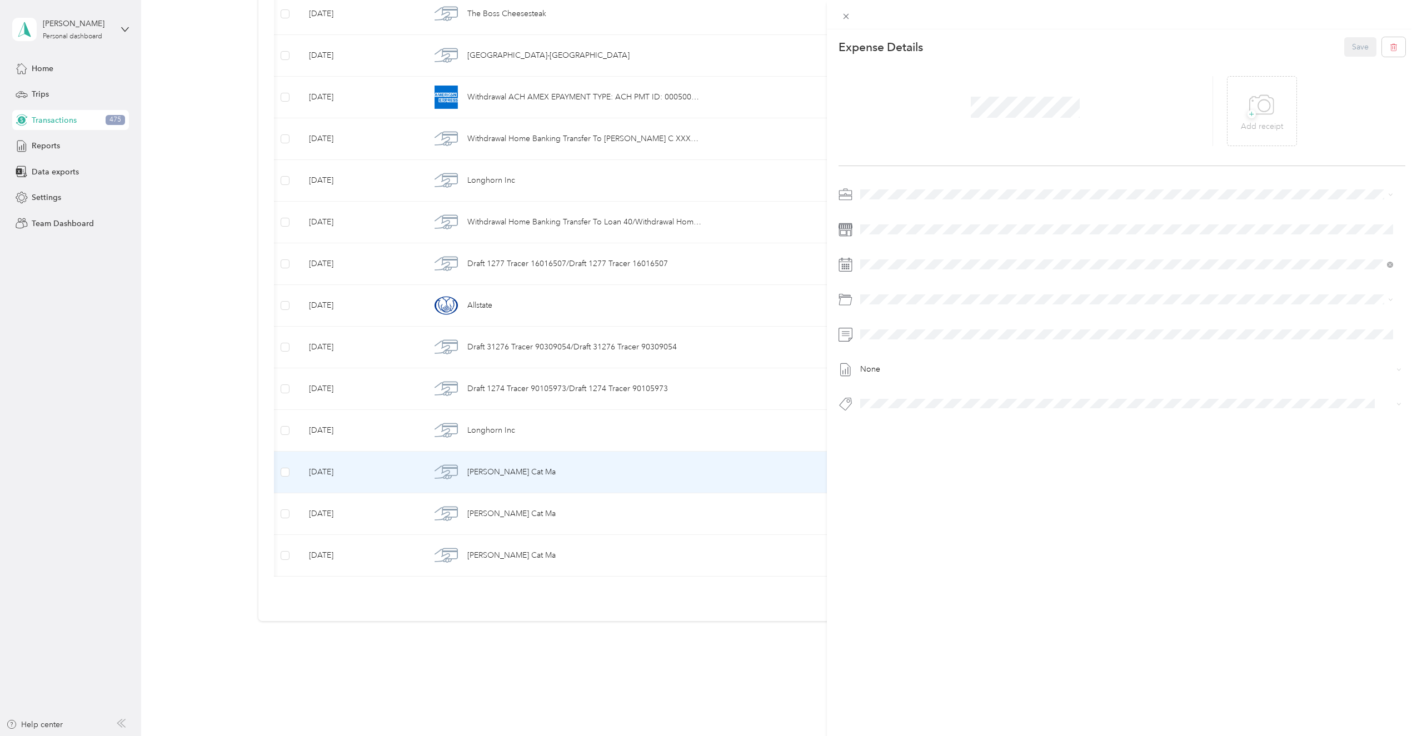
click at [96, 403] on div "This expense cannot be edited because it is either under review, approved, or p…" at bounding box center [708, 368] width 1417 height 736
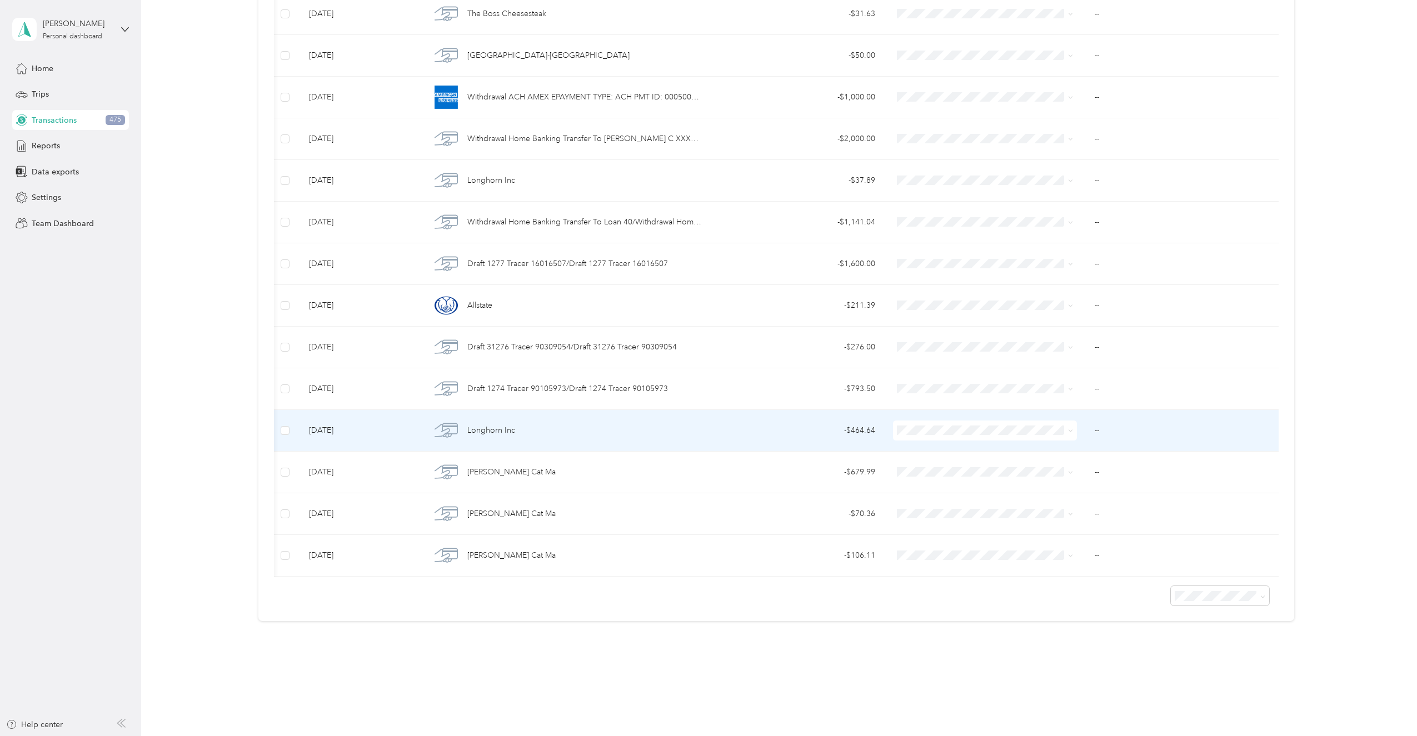
click at [460, 419] on div "Longhorn Inc" at bounding box center [566, 430] width 271 height 23
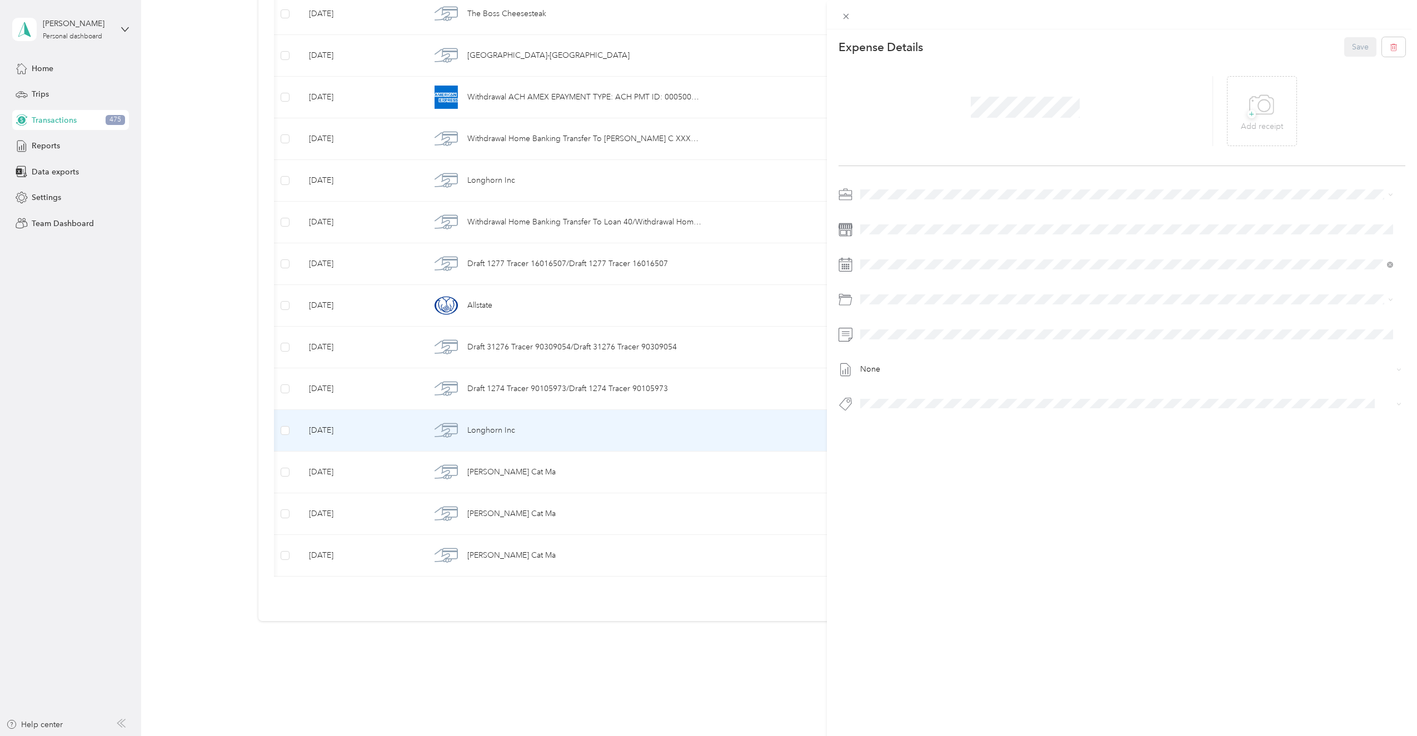
click at [197, 424] on div "This expense cannot be edited because it is either under review, approved, or p…" at bounding box center [708, 368] width 1417 height 736
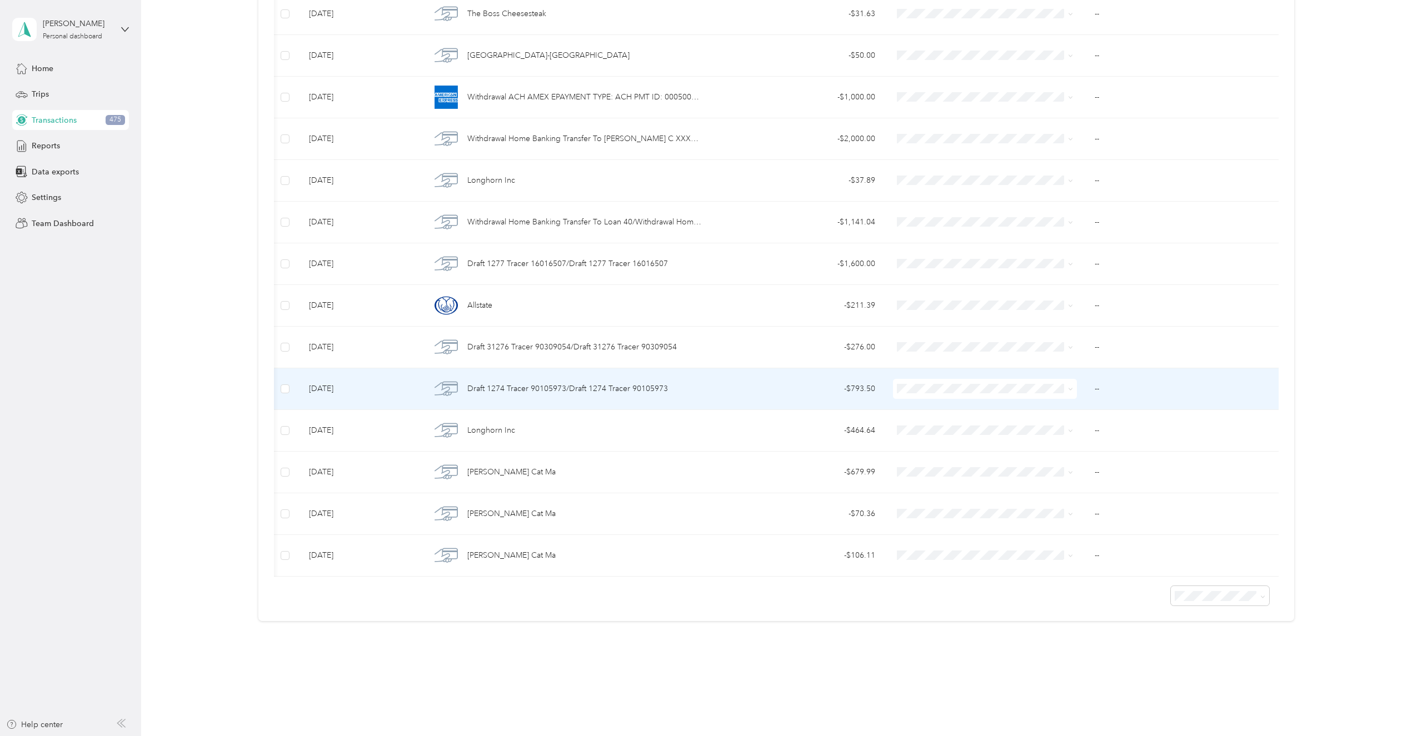
click at [531, 383] on span "Draft 1274 Tracer 90105973/Draft 1274 Tracer 90105973" at bounding box center [567, 389] width 201 height 12
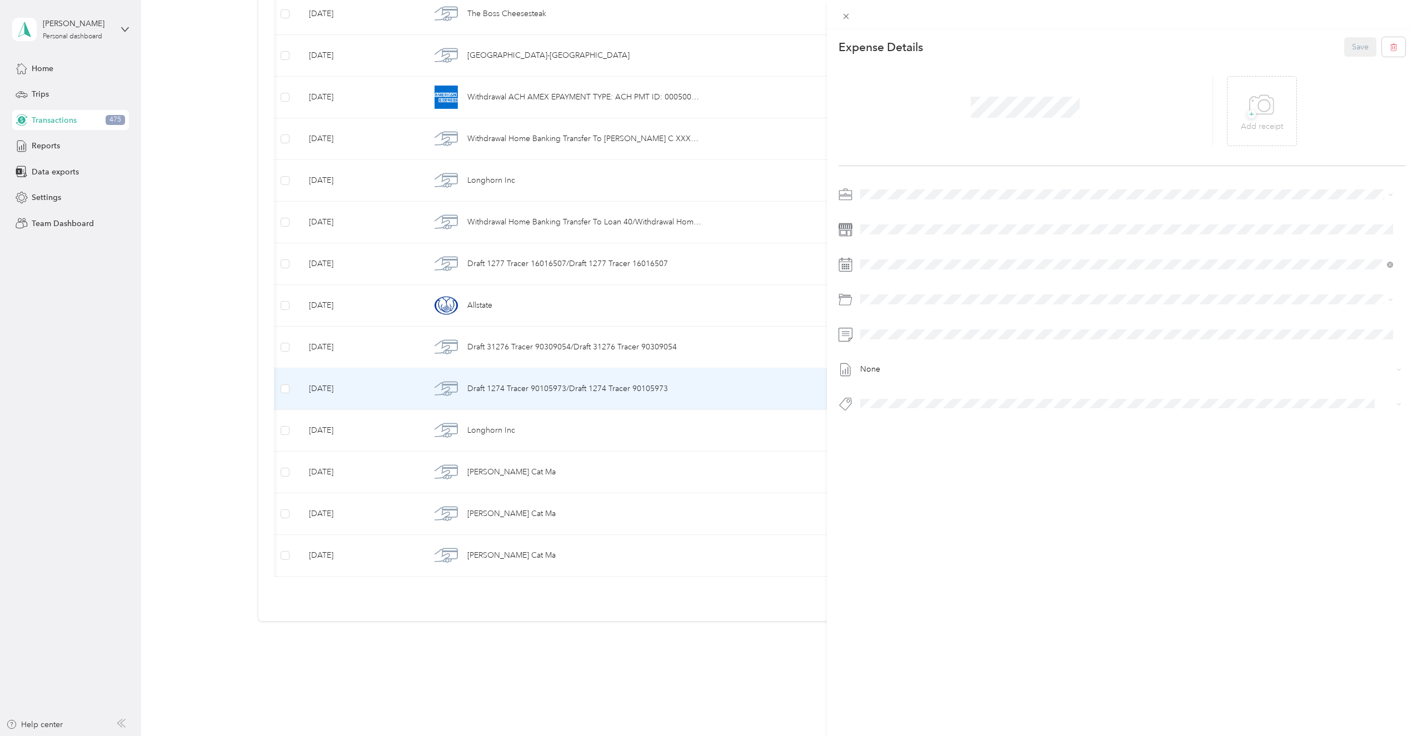
click at [188, 392] on div "This expense cannot be edited because it is either under review, approved, or p…" at bounding box center [708, 368] width 1417 height 736
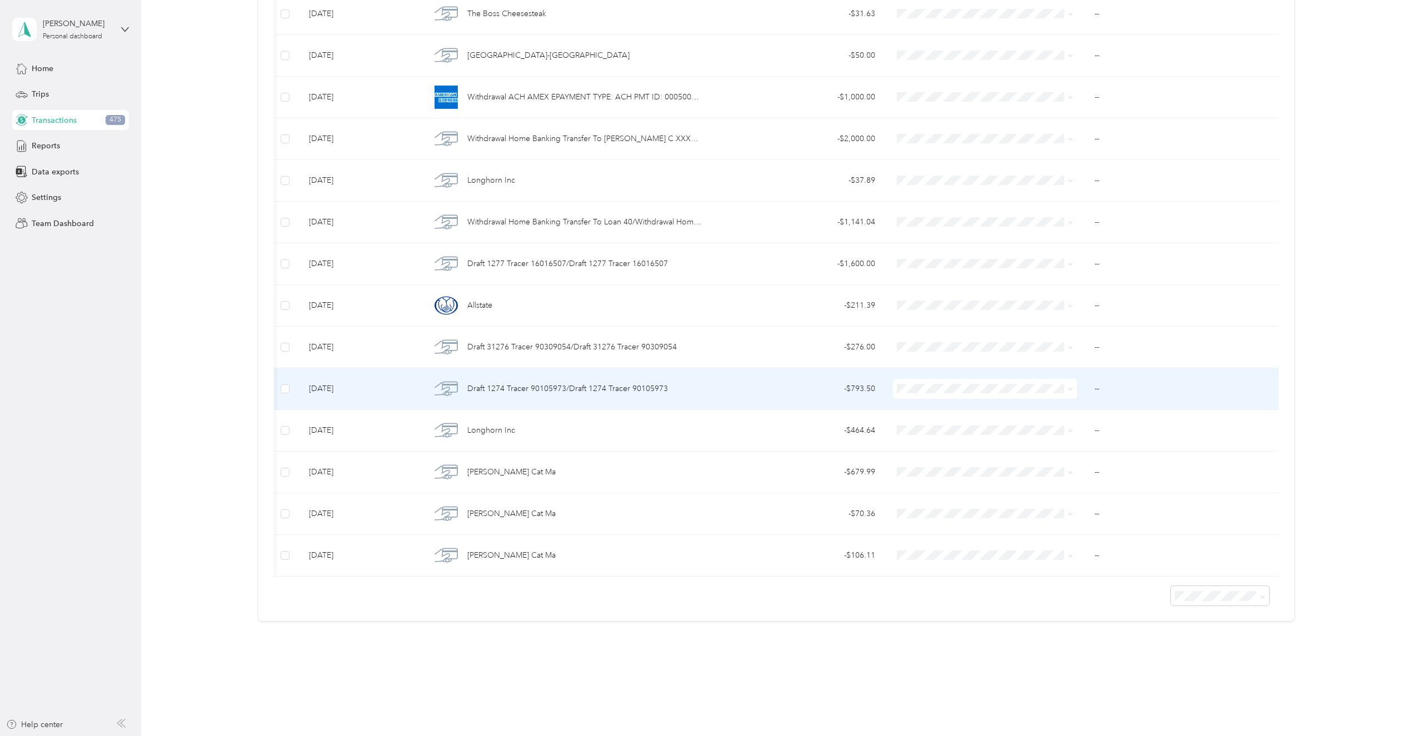
click at [494, 383] on span "Draft 1274 Tracer 90105973/Draft 1274 Tracer 90105973" at bounding box center [567, 389] width 201 height 12
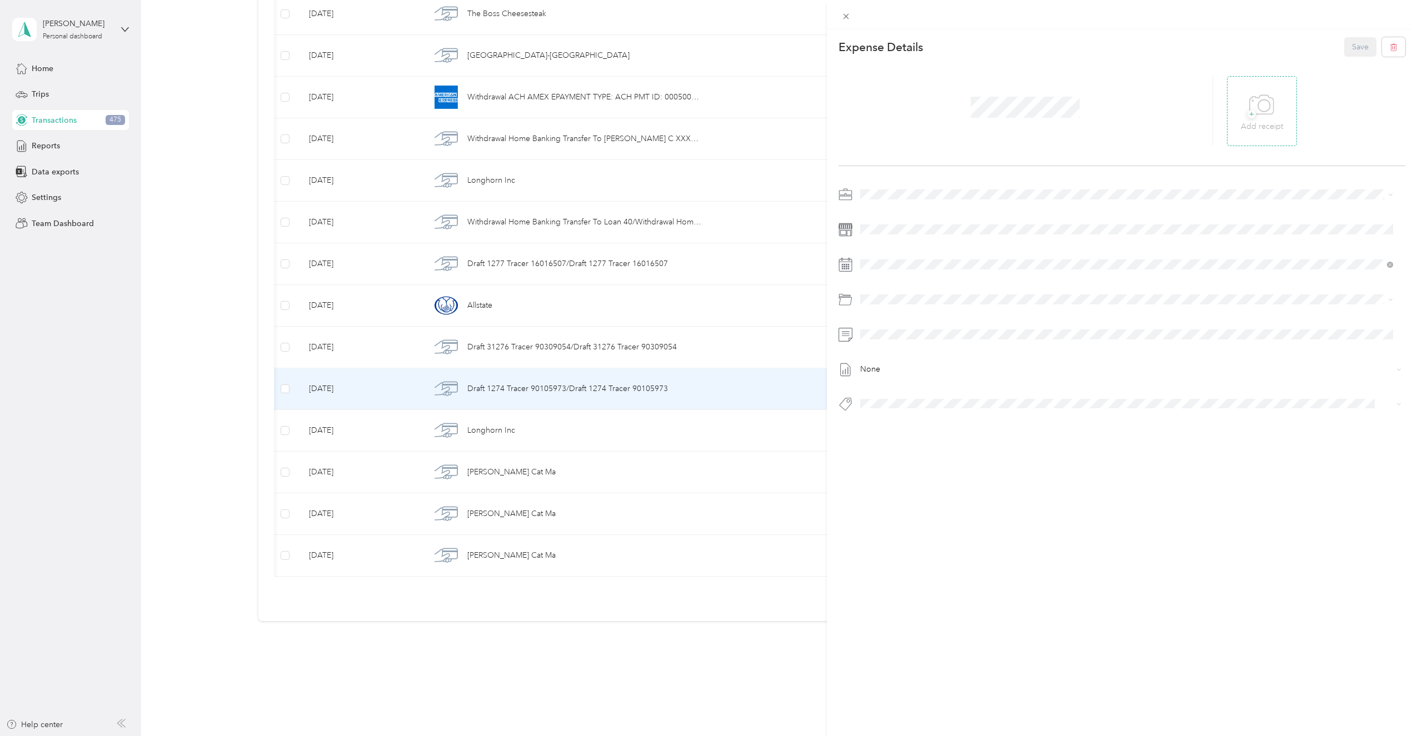
click at [1267, 110] on icon at bounding box center [1262, 105] width 25 height 31
click at [1252, 112] on icon at bounding box center [1253, 111] width 3 height 3
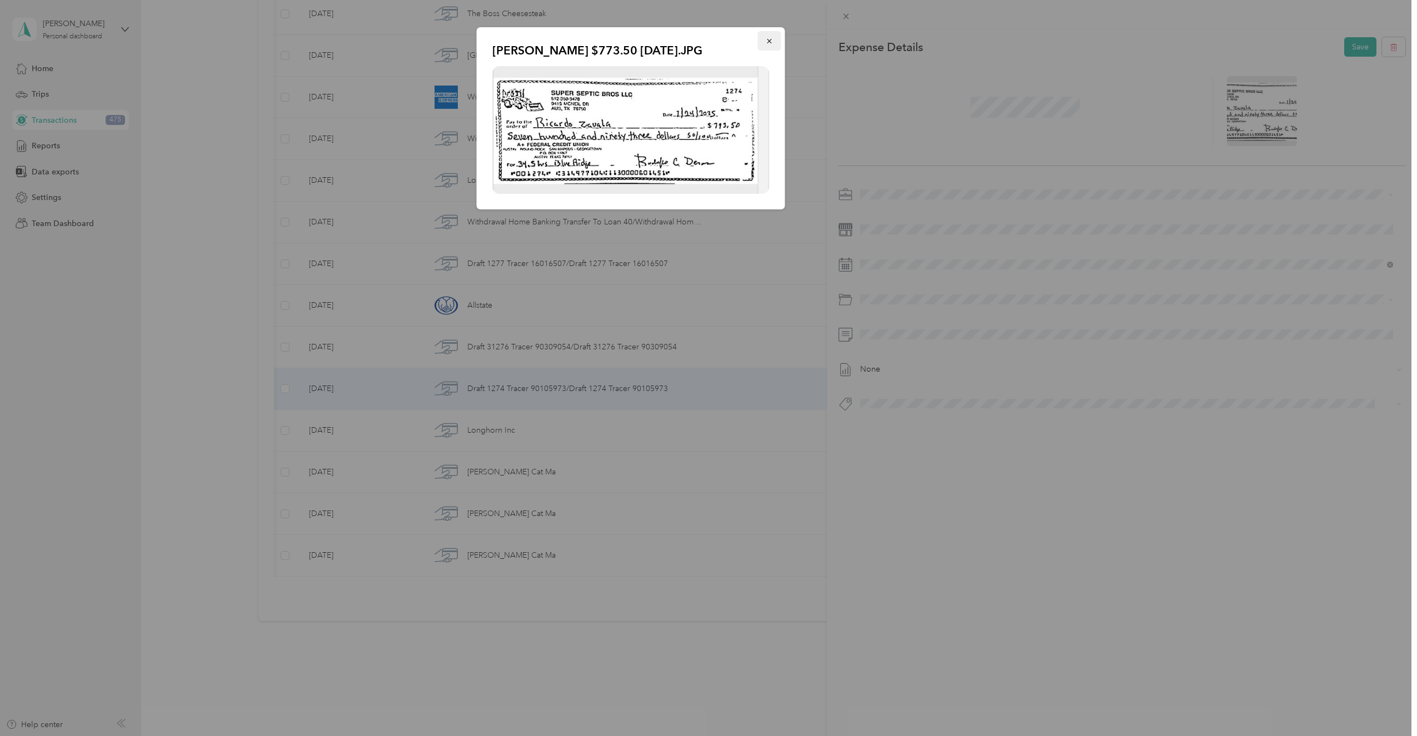
click at [767, 39] on icon "button" at bounding box center [770, 41] width 8 height 8
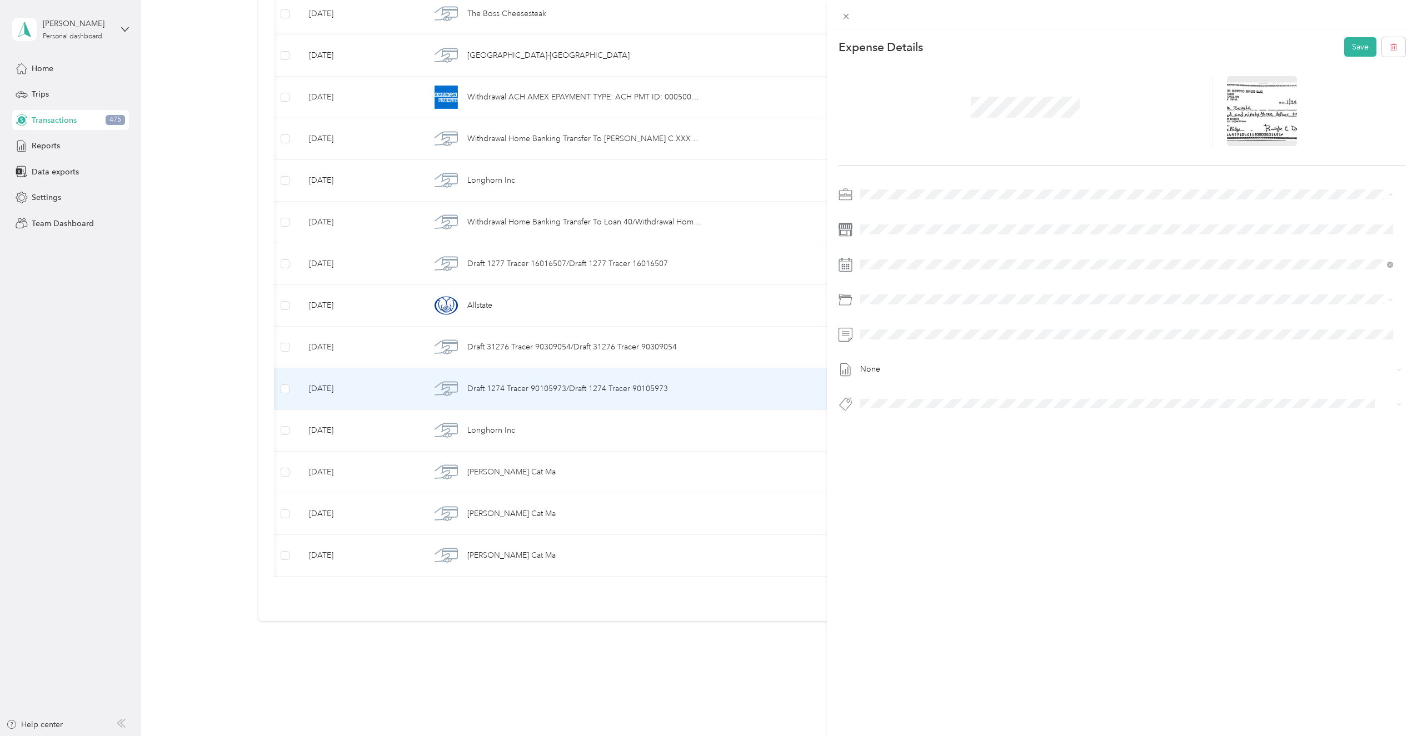
click at [912, 208] on div "Super Septic Bros LLC" at bounding box center [1127, 214] width 526 height 12
click at [918, 220] on div "None" at bounding box center [1123, 303] width 568 height 234
click at [922, 223] on span at bounding box center [1132, 230] width 550 height 18
click at [920, 234] on span at bounding box center [1132, 230] width 550 height 18
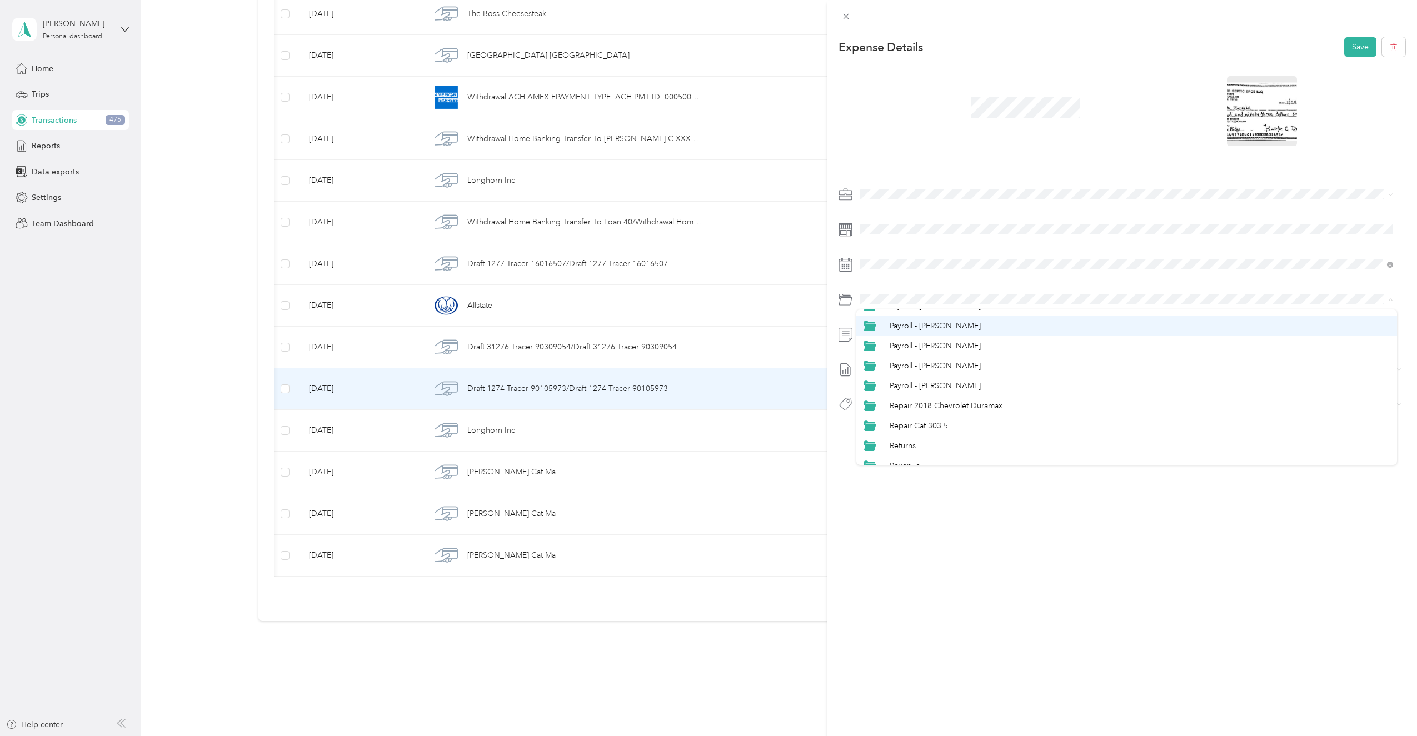
scroll to position [778, 0]
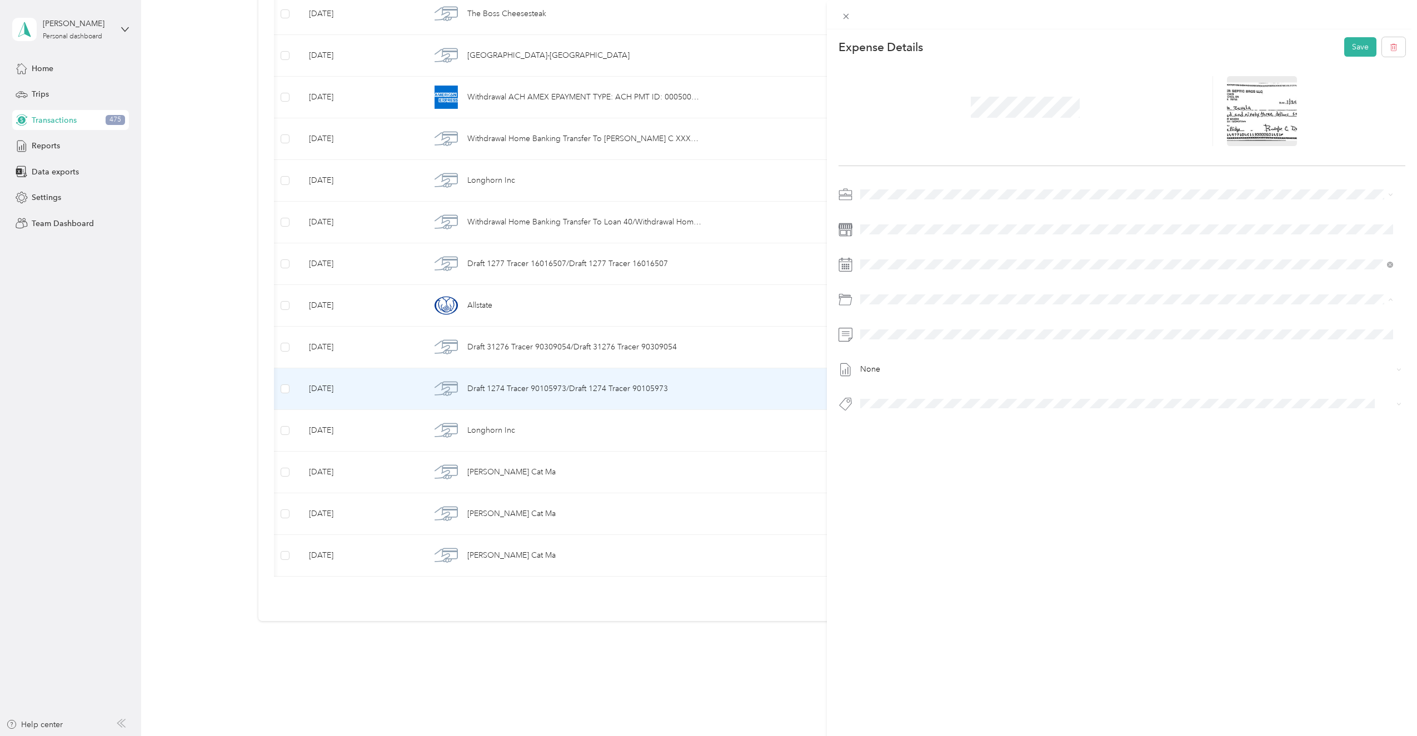
click at [955, 366] on span "Payroll - [PERSON_NAME]" at bounding box center [935, 364] width 91 height 9
click at [932, 492] on div "Payroll - [PERSON_NAME]" at bounding box center [1127, 492] width 526 height 14
click at [1345, 46] on button "Save" at bounding box center [1361, 46] width 32 height 19
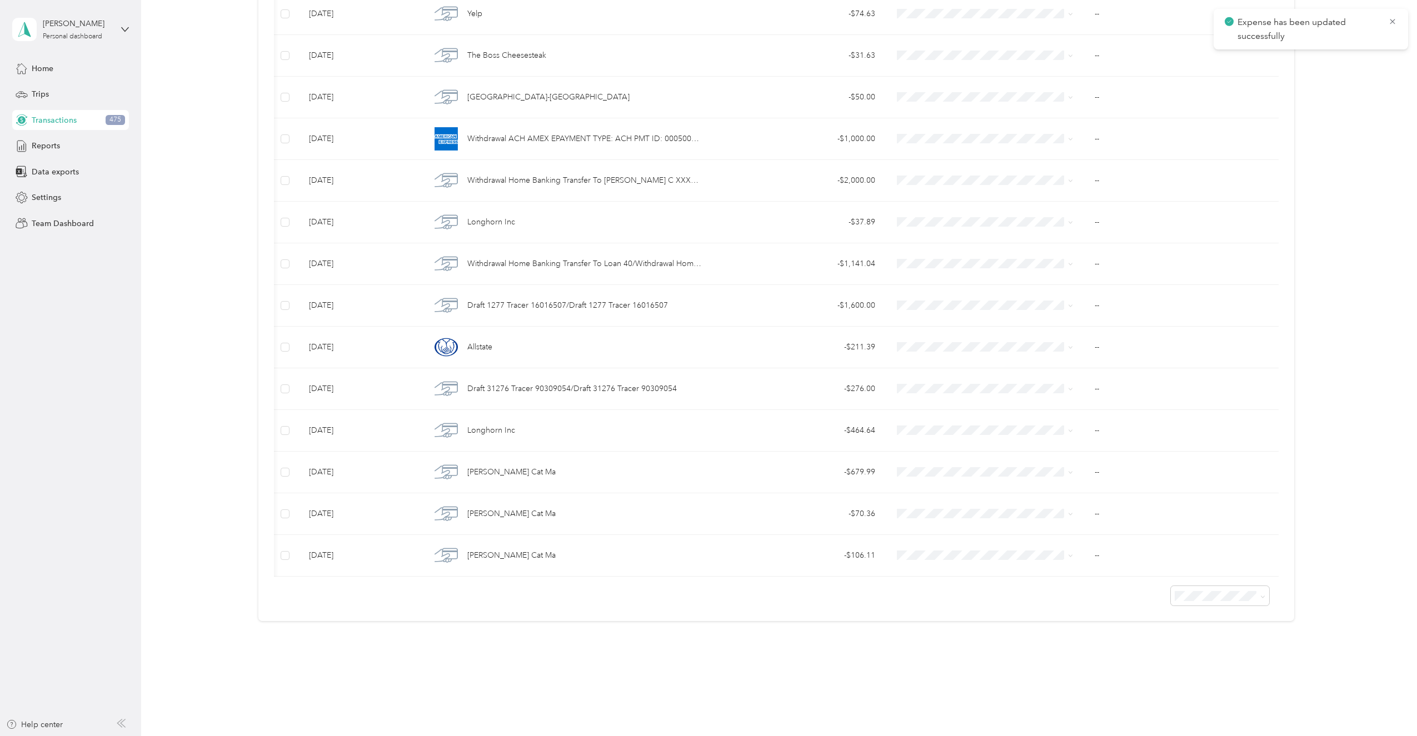
scroll to position [2421, 0]
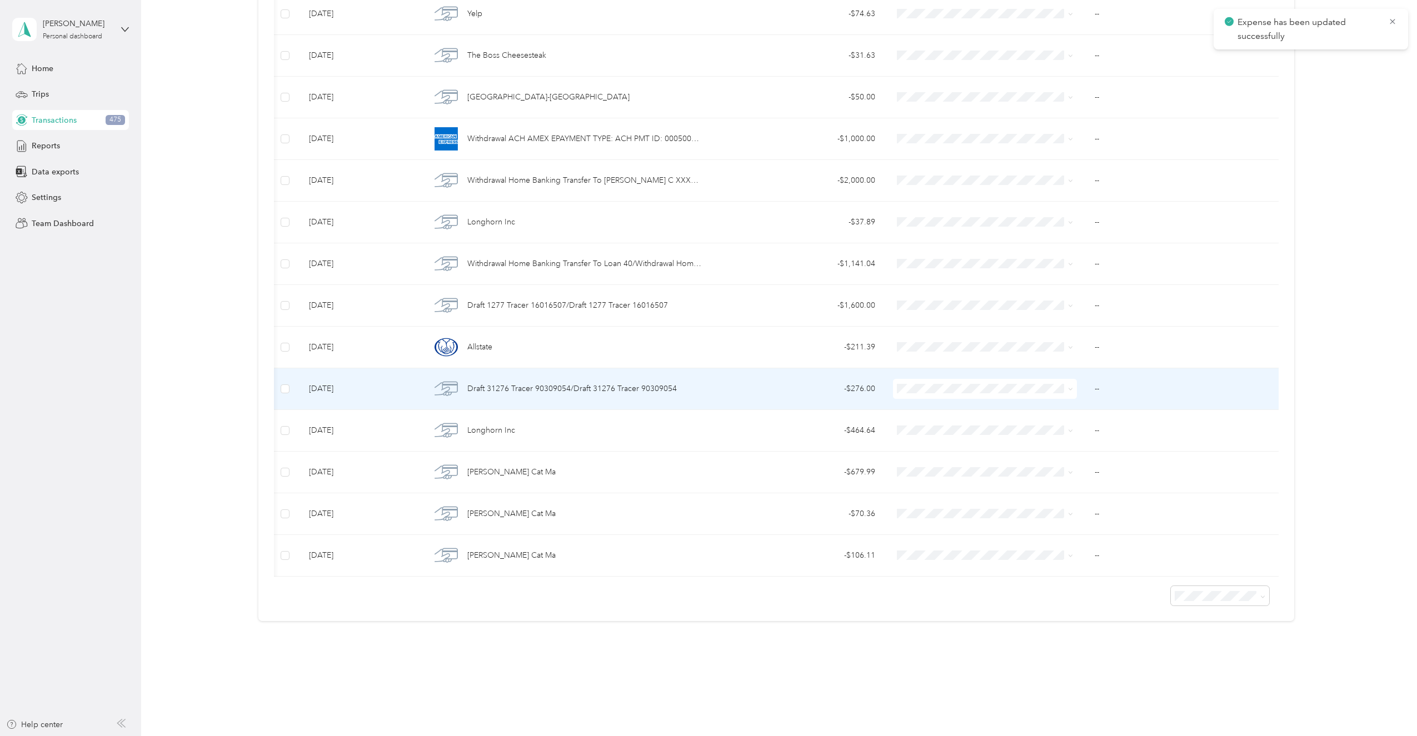
click at [609, 383] on span "Draft 31276 Tracer 90309054/Draft 31276 Tracer 90309054" at bounding box center [572, 389] width 210 height 12
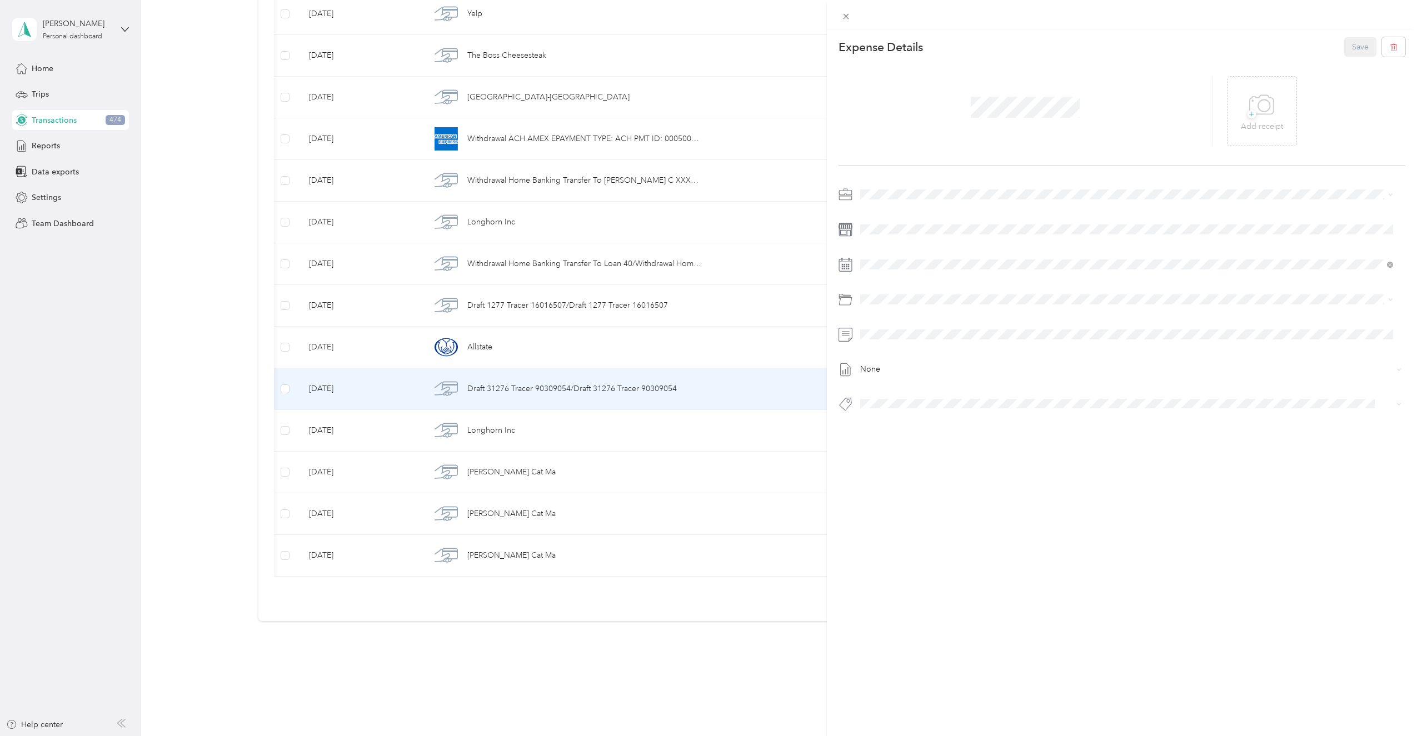
drag, startPoint x: 472, startPoint y: 671, endPoint x: 512, endPoint y: 545, distance: 132.5
click at [470, 670] on div "This expense cannot be edited because it is either under review, approved, or p…" at bounding box center [708, 368] width 1417 height 736
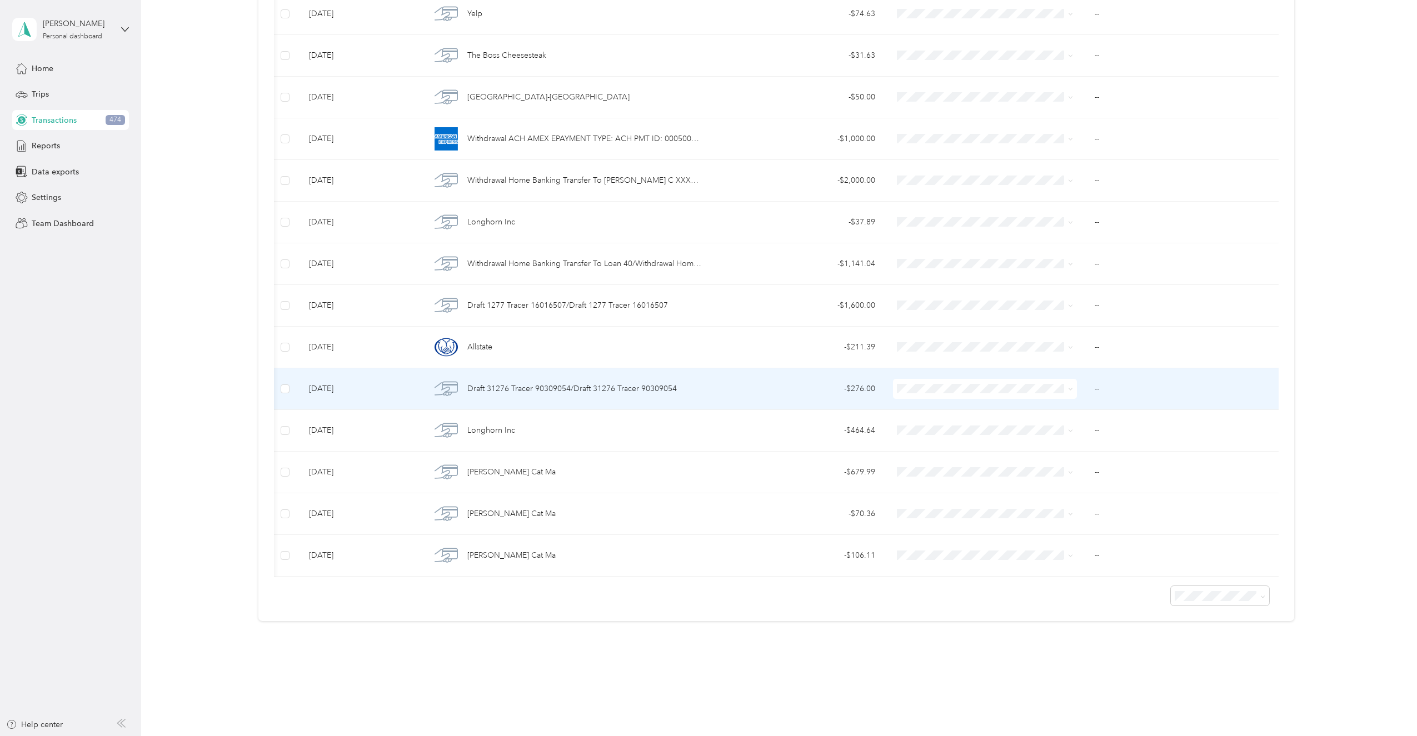
click at [599, 383] on span "Draft 31276 Tracer 90309054/Draft 31276 Tracer 90309054" at bounding box center [572, 389] width 210 height 12
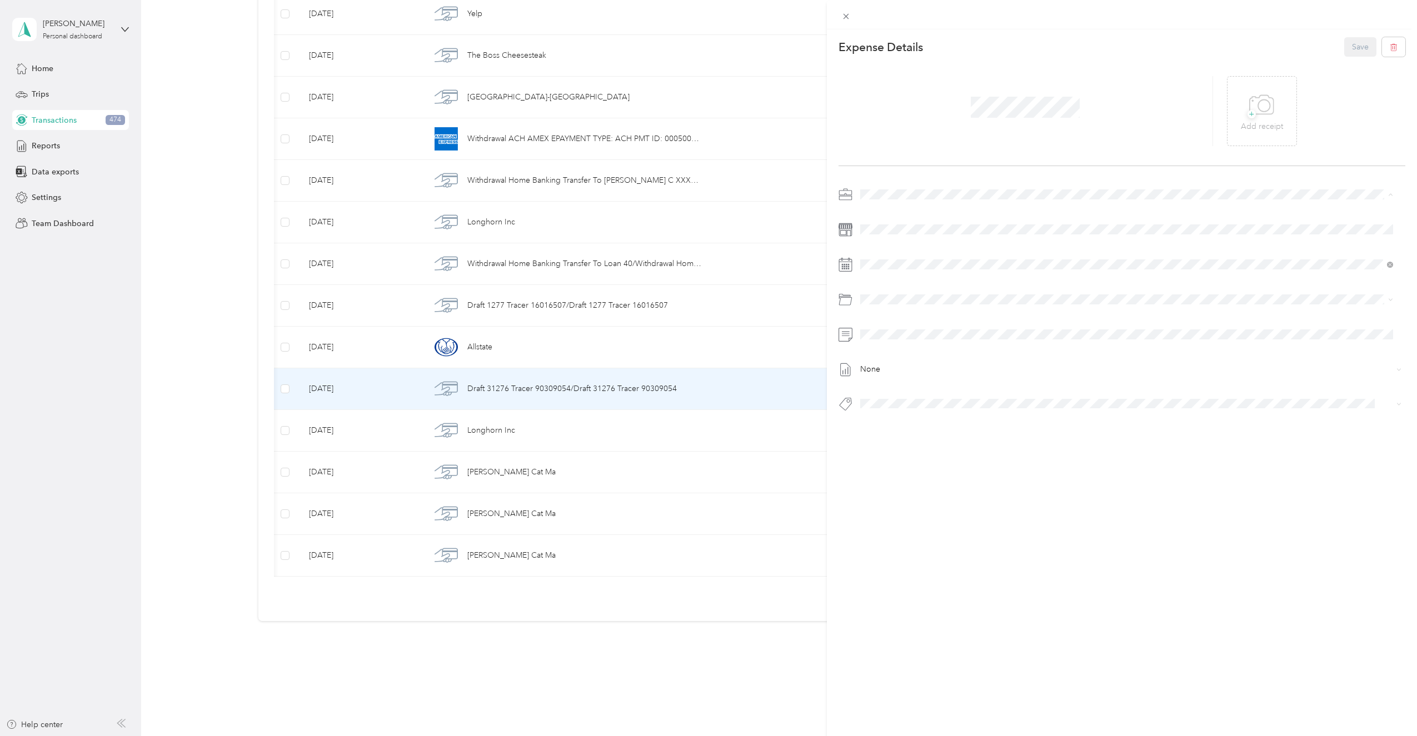
click at [883, 211] on span "Super Septic Bros LLC" at bounding box center [903, 214] width 79 height 9
click at [1263, 111] on icon at bounding box center [1262, 105] width 25 height 31
click at [1252, 110] on icon at bounding box center [1253, 111] width 3 height 3
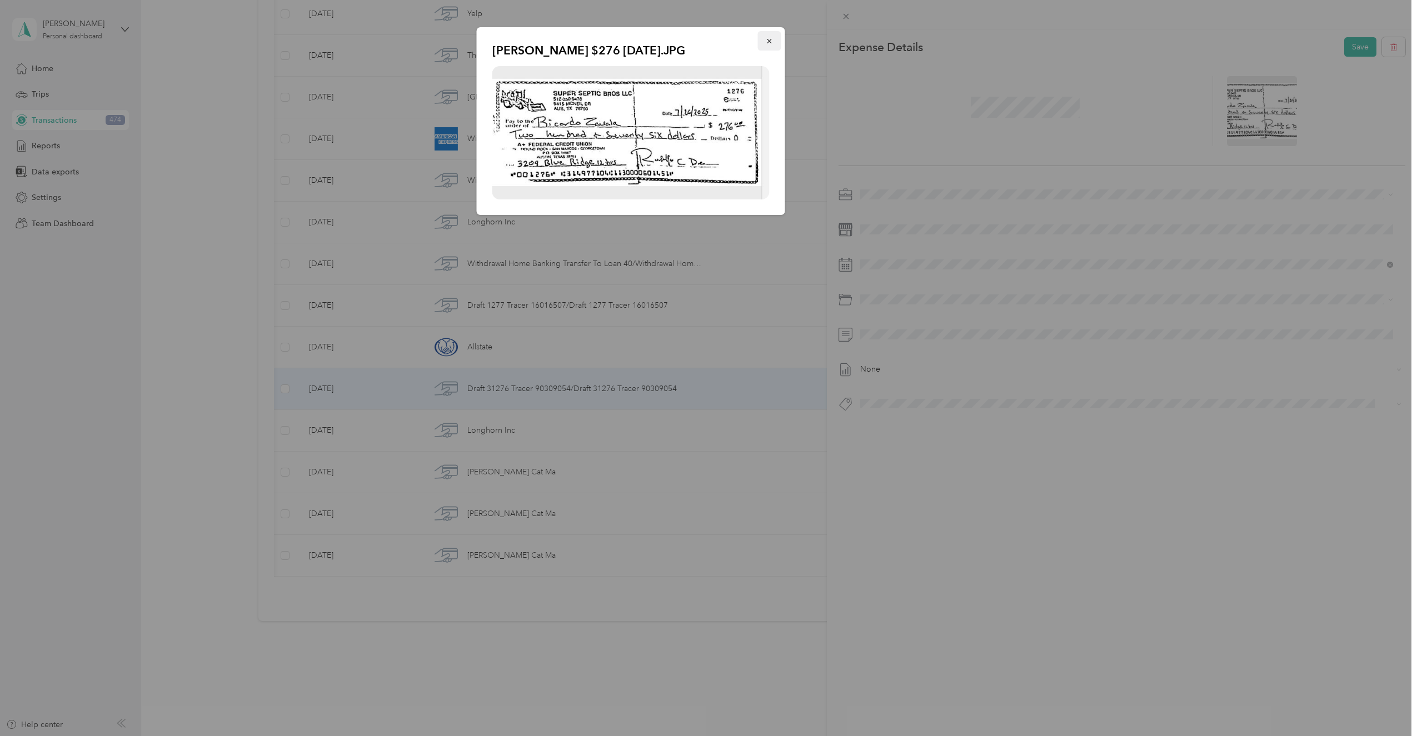
click at [774, 46] on button "button" at bounding box center [769, 40] width 23 height 19
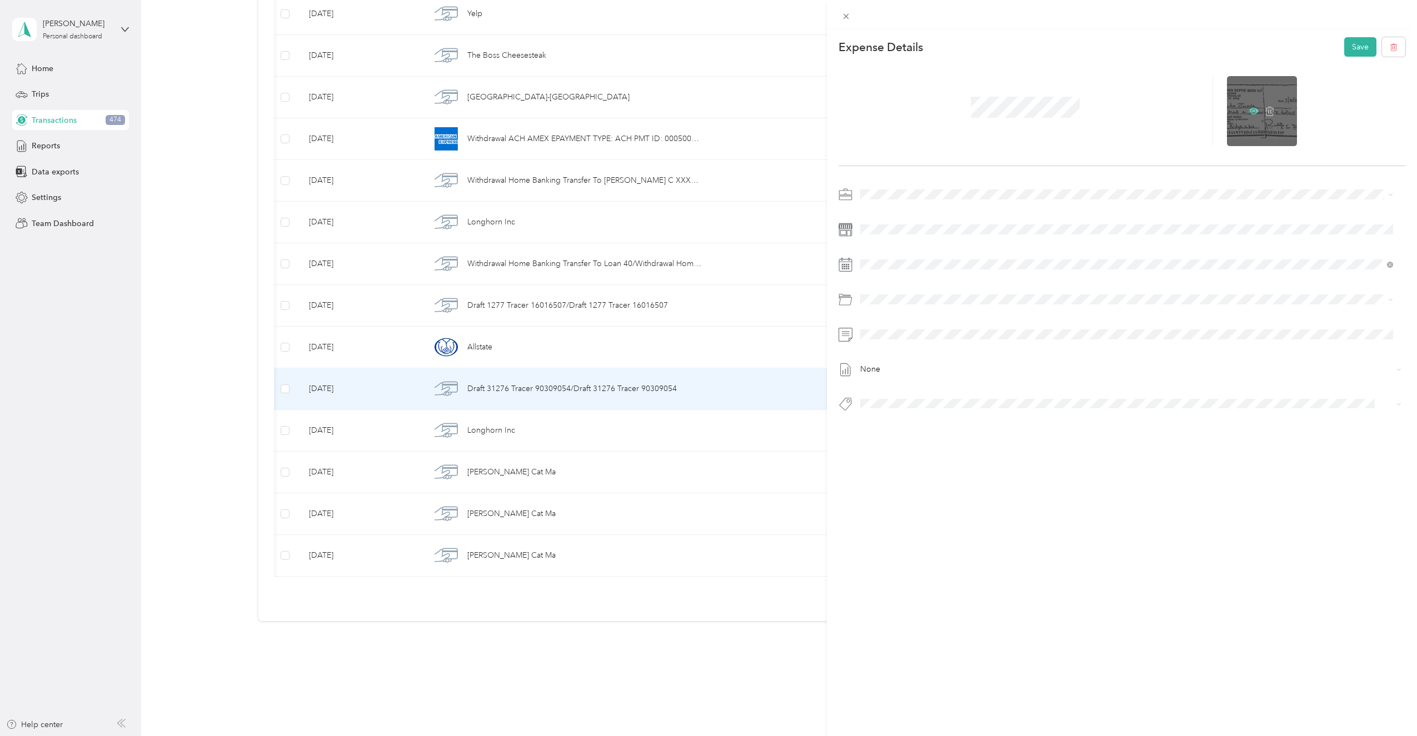
click at [1249, 110] on icon at bounding box center [1254, 111] width 10 height 10
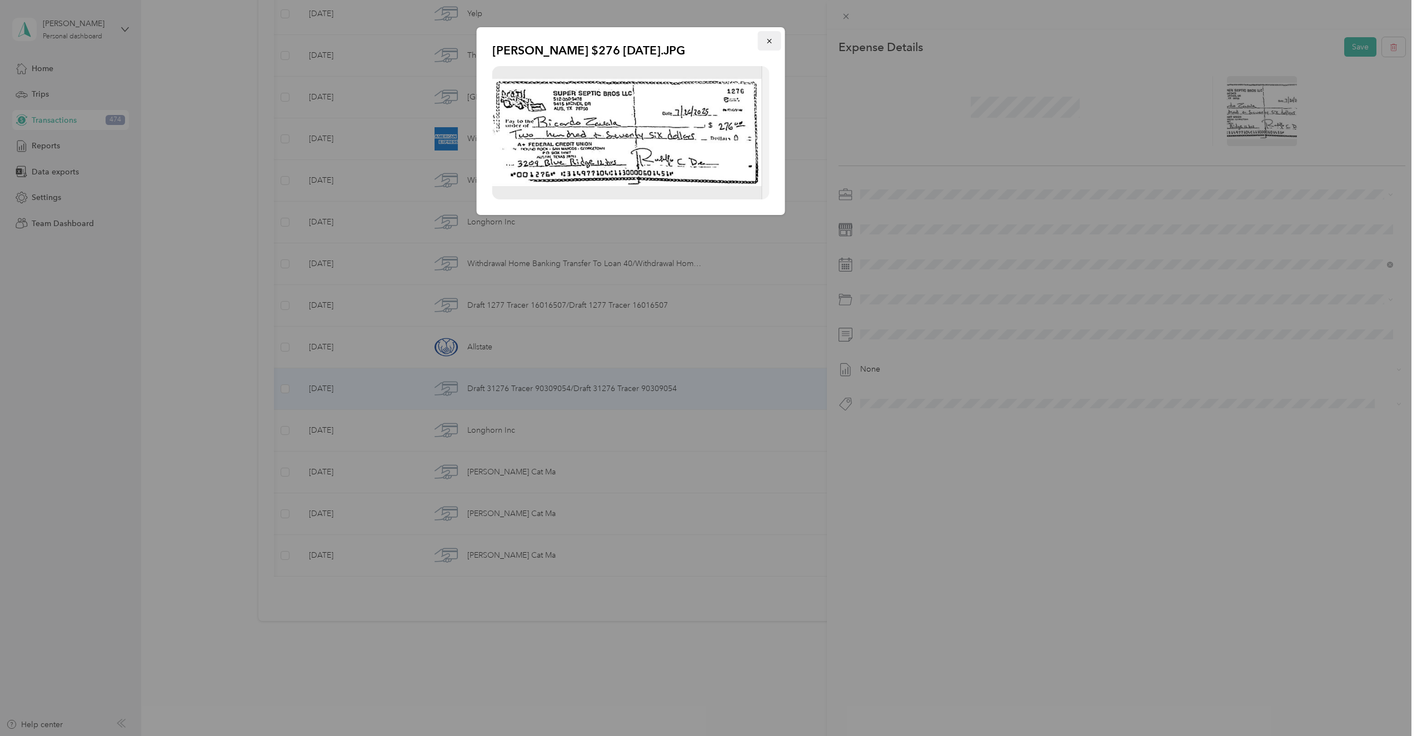
click at [766, 44] on icon "button" at bounding box center [770, 41] width 8 height 8
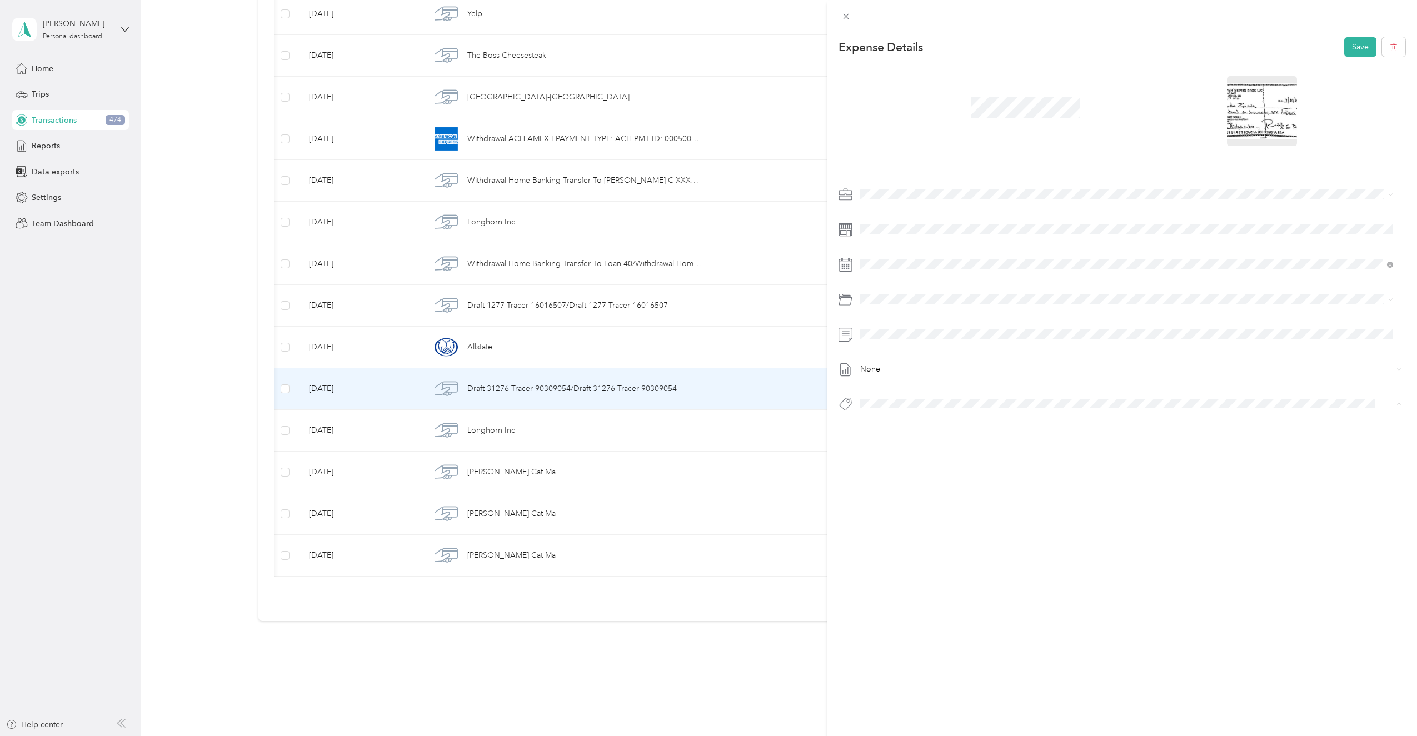
click at [902, 446] on span "Payroll - [PERSON_NAME]" at bounding box center [911, 445] width 79 height 10
click at [1356, 40] on button "Save" at bounding box center [1361, 46] width 32 height 19
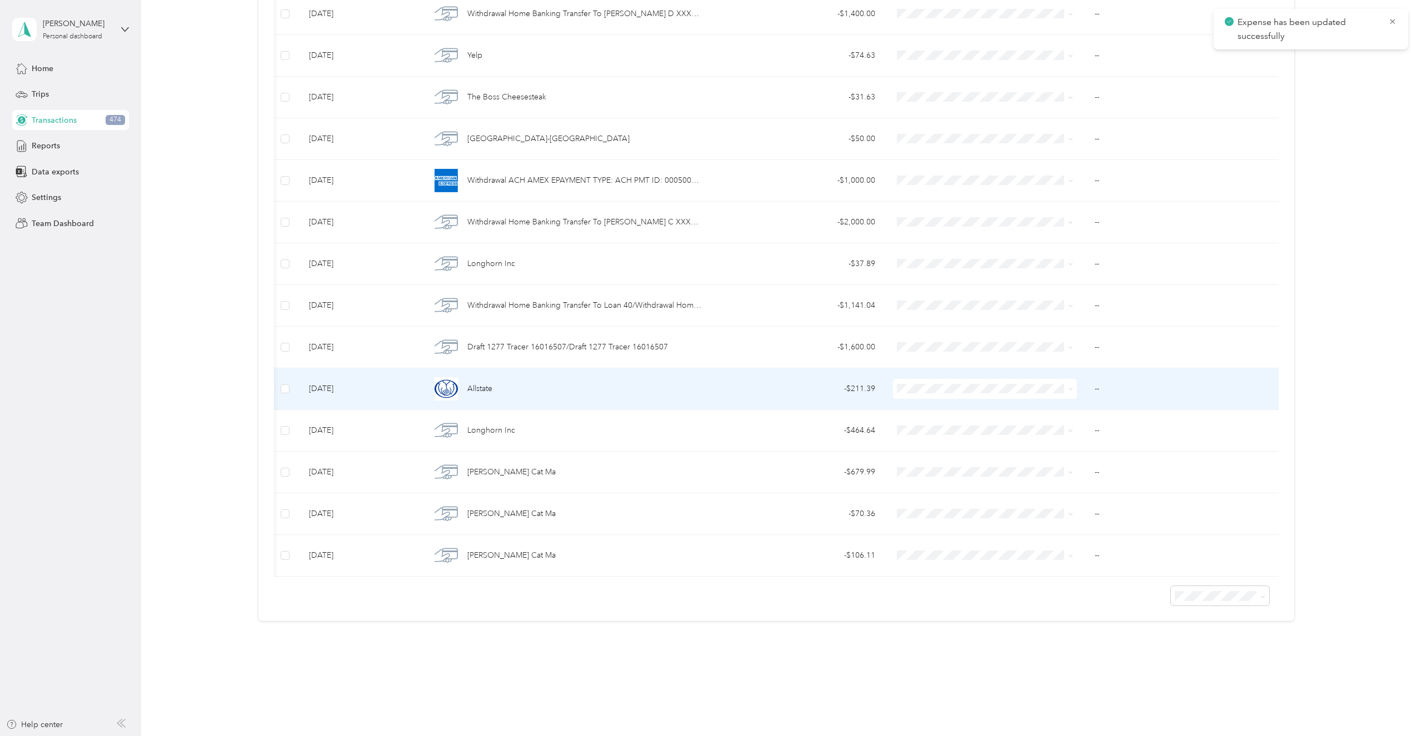
scroll to position [2379, 0]
click at [471, 383] on span "Allstate" at bounding box center [479, 389] width 25 height 12
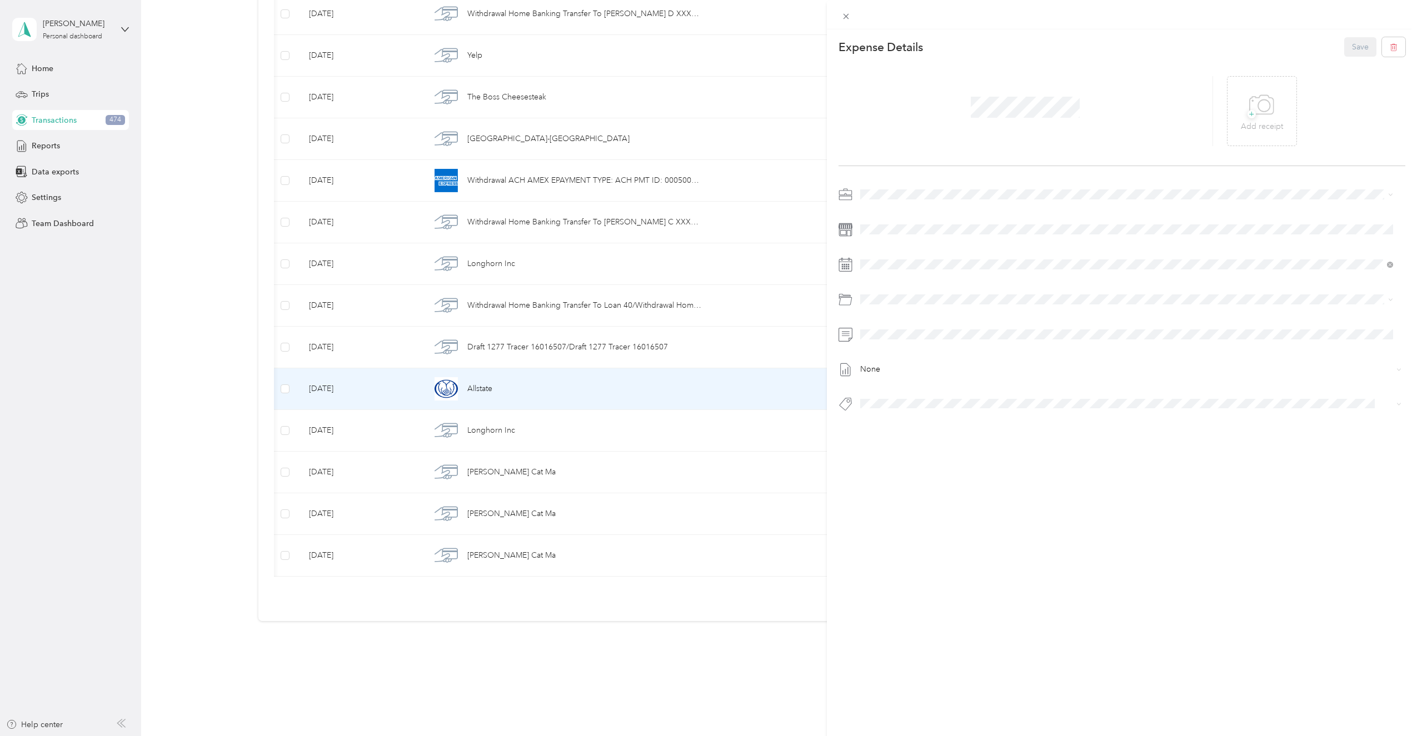
click at [2, 535] on div "This expense cannot be edited because it is either under review, approved, or p…" at bounding box center [708, 368] width 1417 height 736
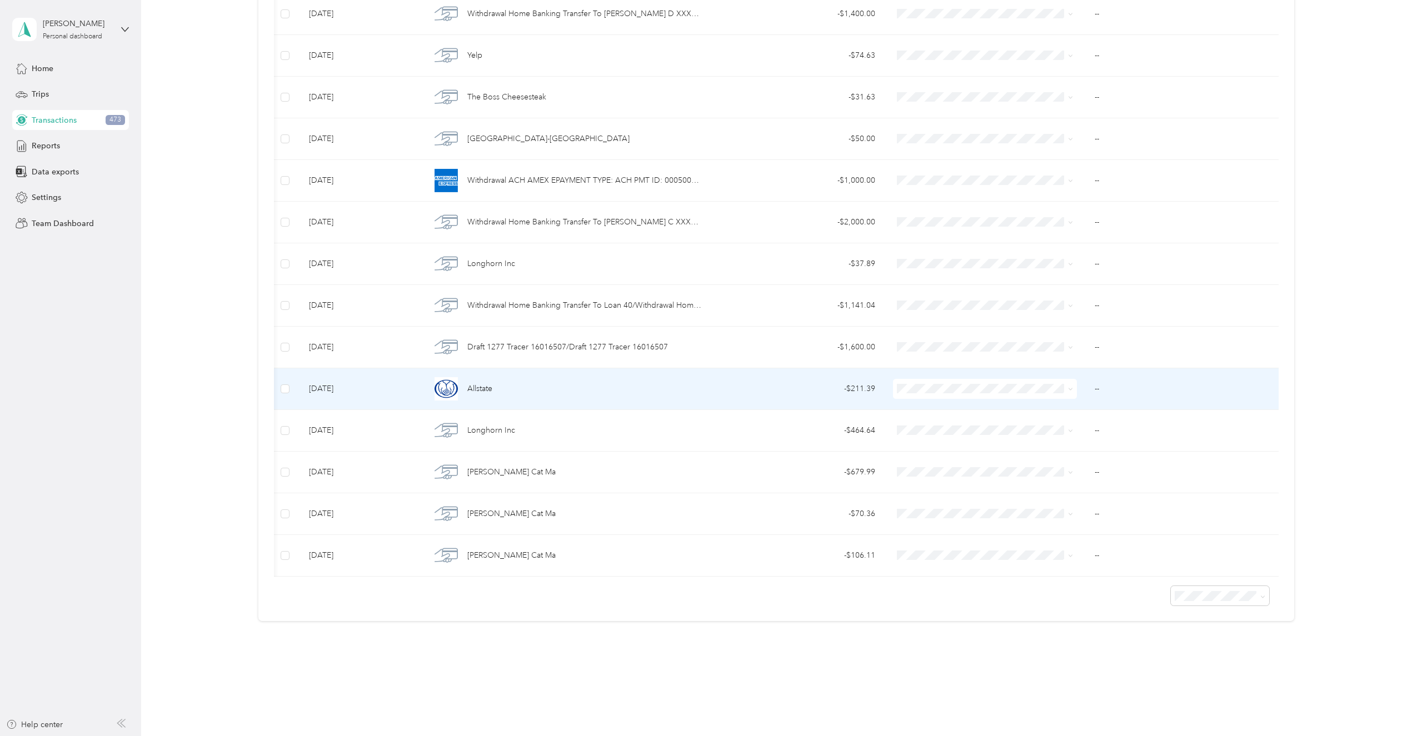
click at [503, 382] on div "Allstate" at bounding box center [566, 388] width 271 height 23
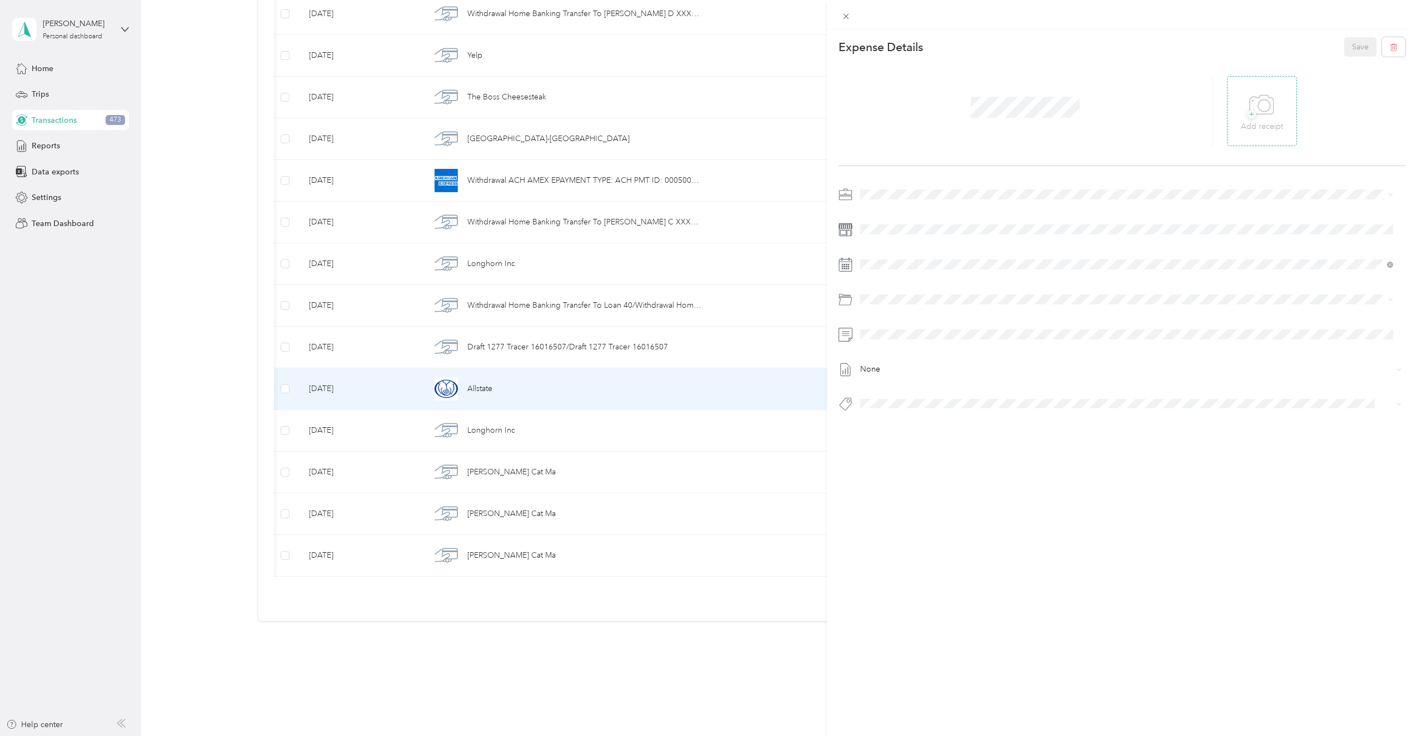
click at [1241, 111] on div "+ Add receipt" at bounding box center [1262, 111] width 42 height 43
click at [889, 210] on span "Super Septic Bros LLC" at bounding box center [903, 214] width 79 height 9
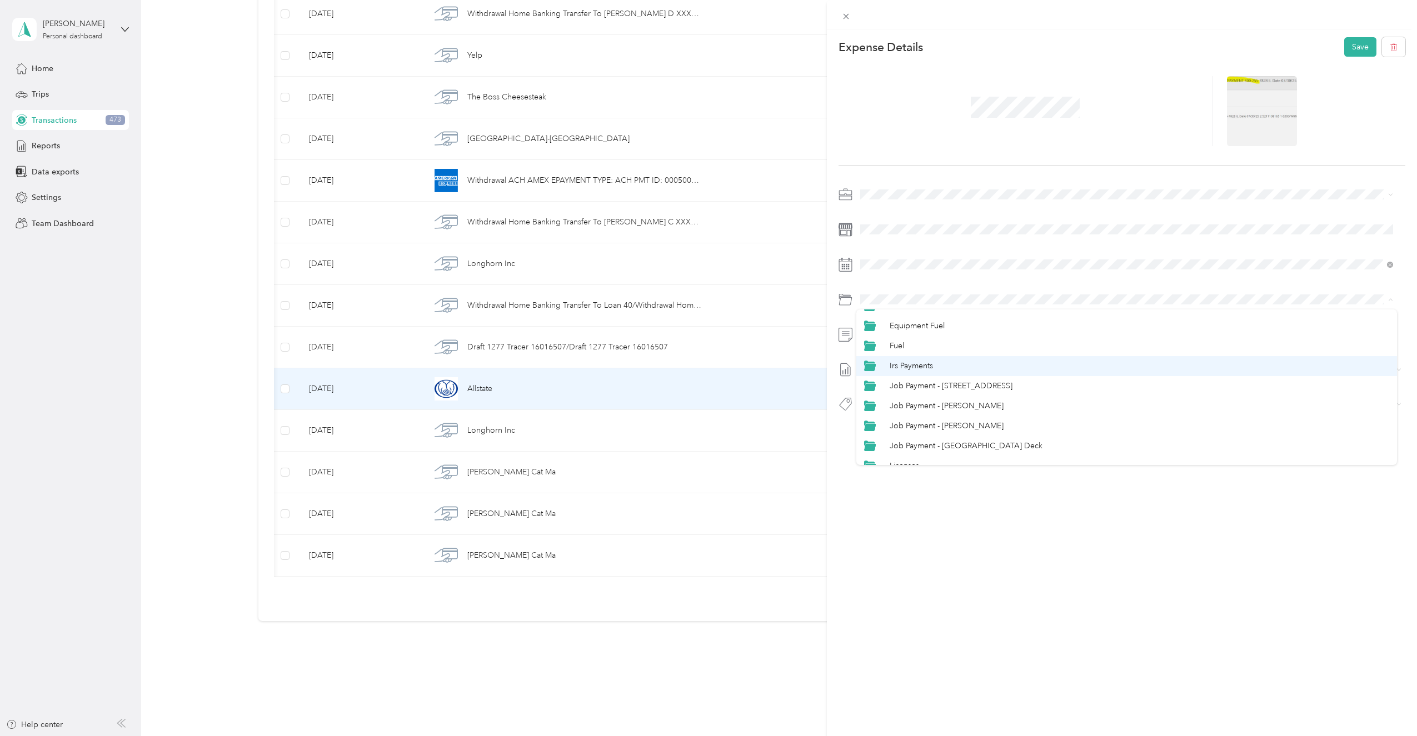
scroll to position [222, 0]
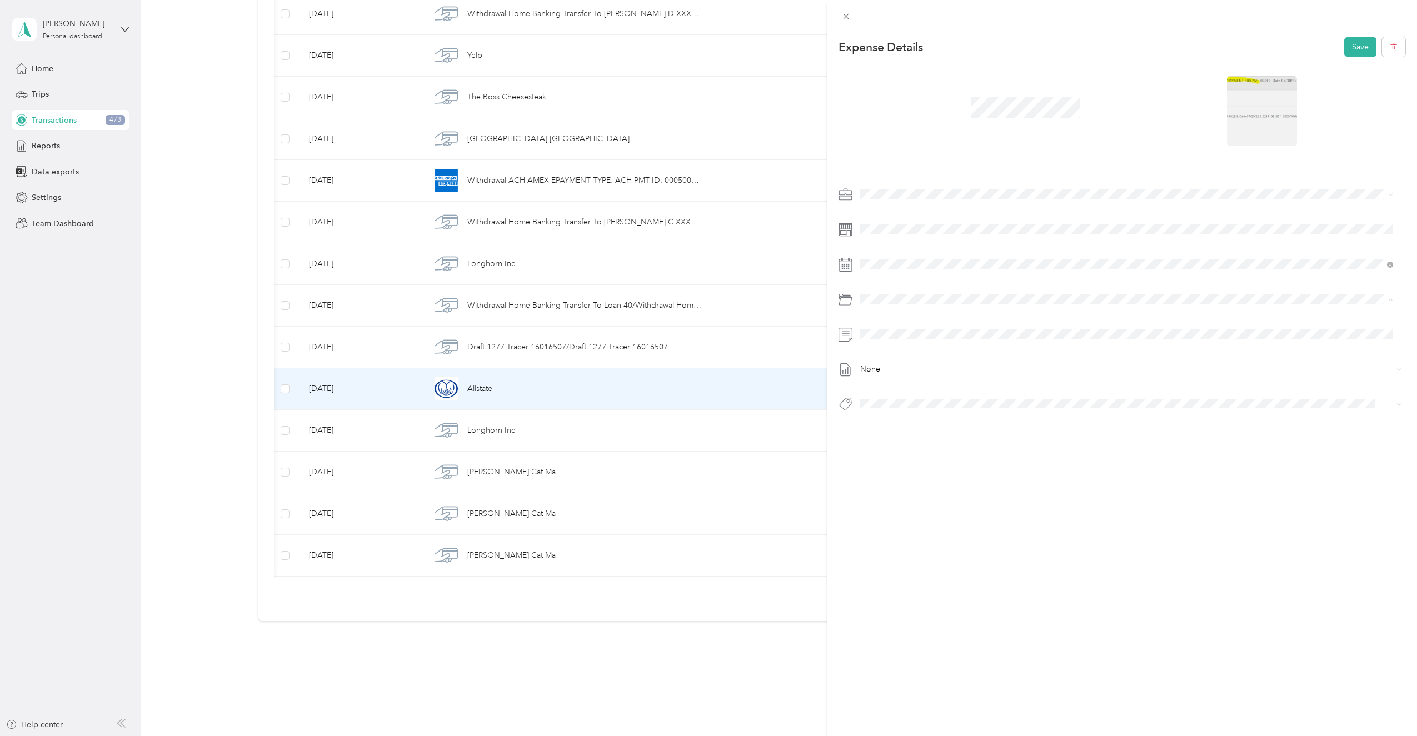
click at [939, 343] on span "Vehicle Fees - Insurance" at bounding box center [932, 342] width 84 height 9
click at [888, 440] on span "Vehicle Fees" at bounding box center [891, 444] width 38 height 10
click at [1346, 42] on button "Save" at bounding box center [1361, 46] width 32 height 19
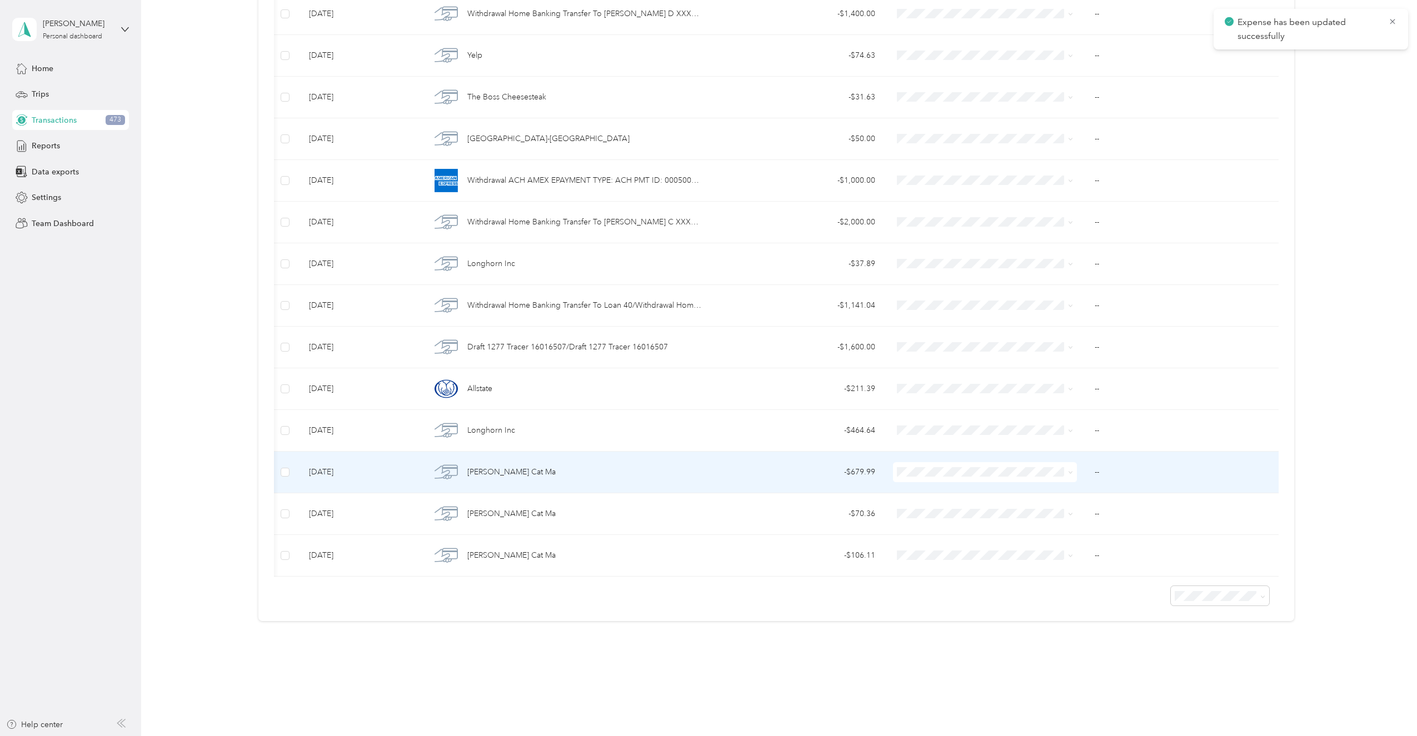
scroll to position [2337, 0]
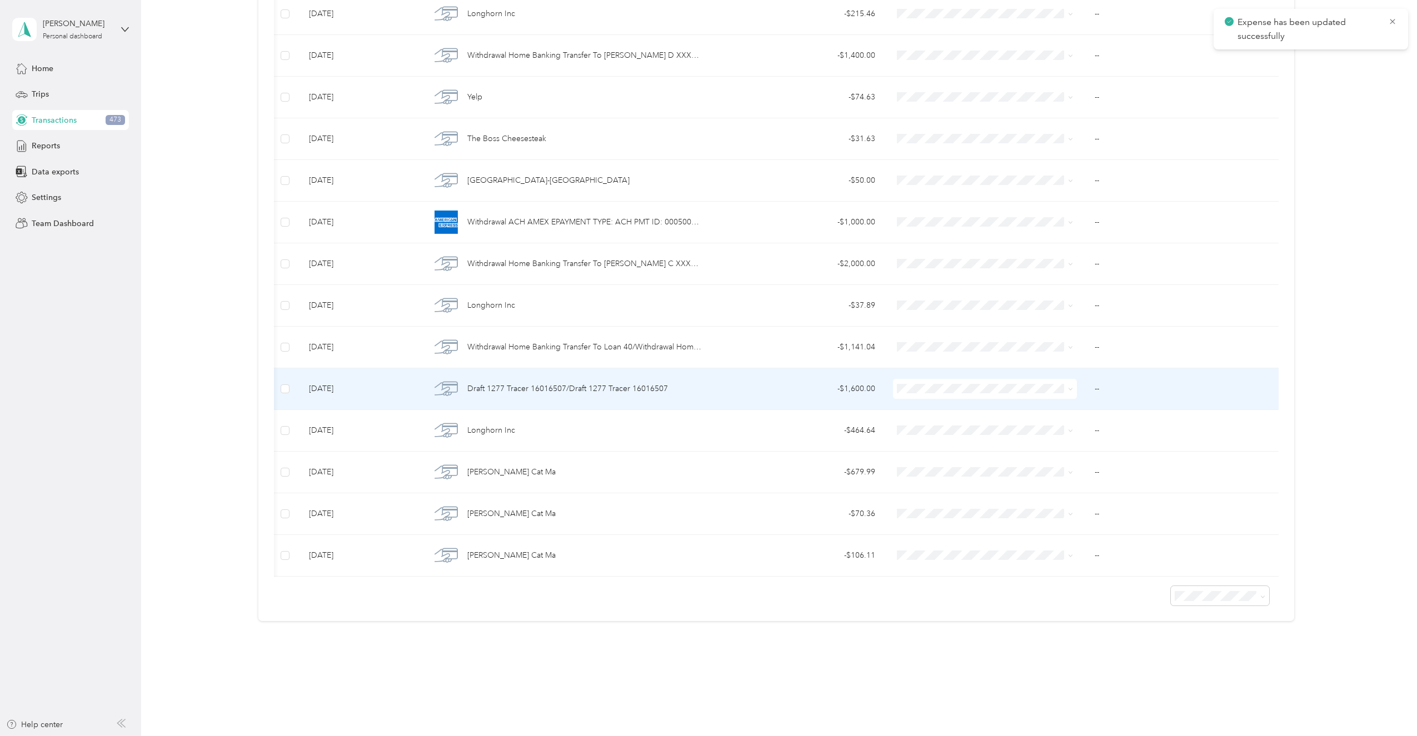
click at [523, 377] on div "Draft 1277 Tracer 16016507/Draft 1277 Tracer 16016507" at bounding box center [566, 388] width 271 height 23
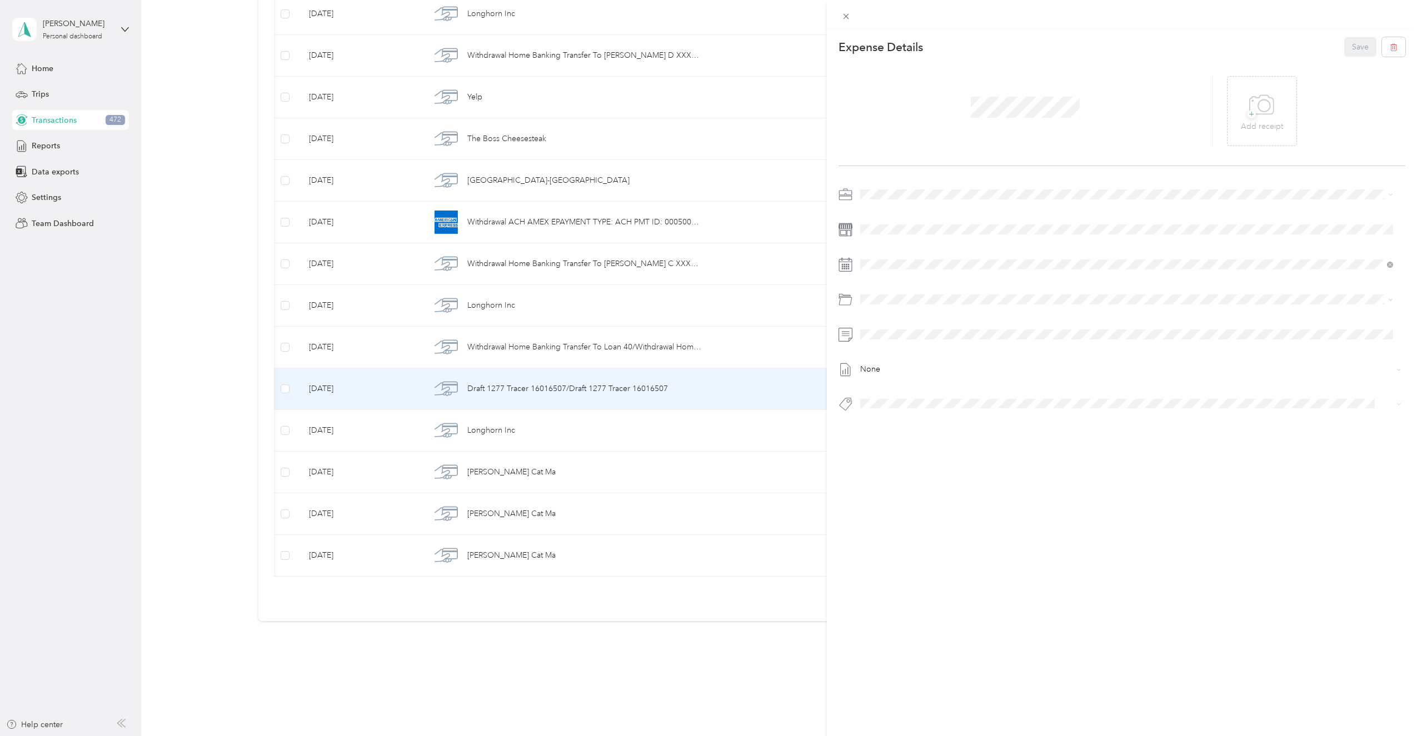
click at [89, 440] on div "This expense cannot be edited because it is either under review, approved, or p…" at bounding box center [708, 368] width 1417 height 736
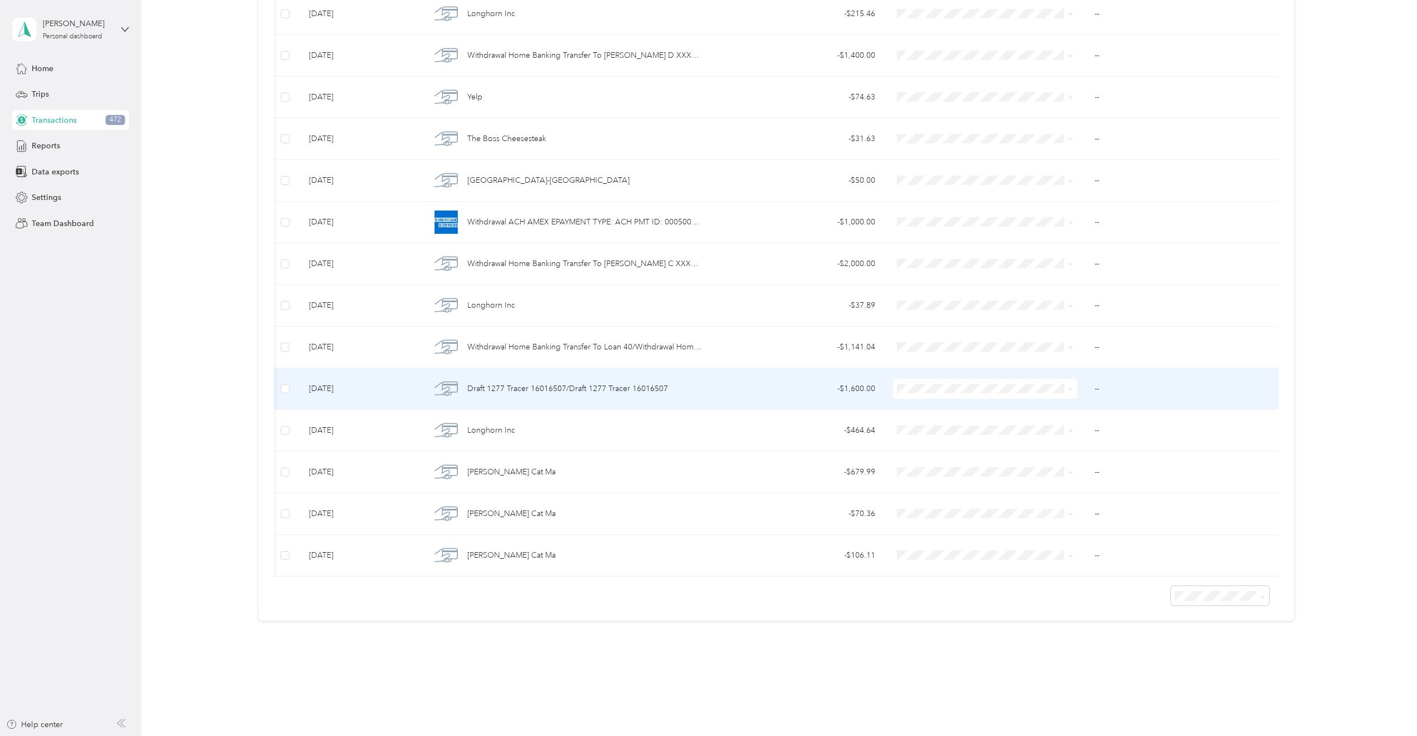
click at [517, 383] on span "Draft 1277 Tracer 16016507/Draft 1277 Tracer 16016507" at bounding box center [567, 389] width 201 height 12
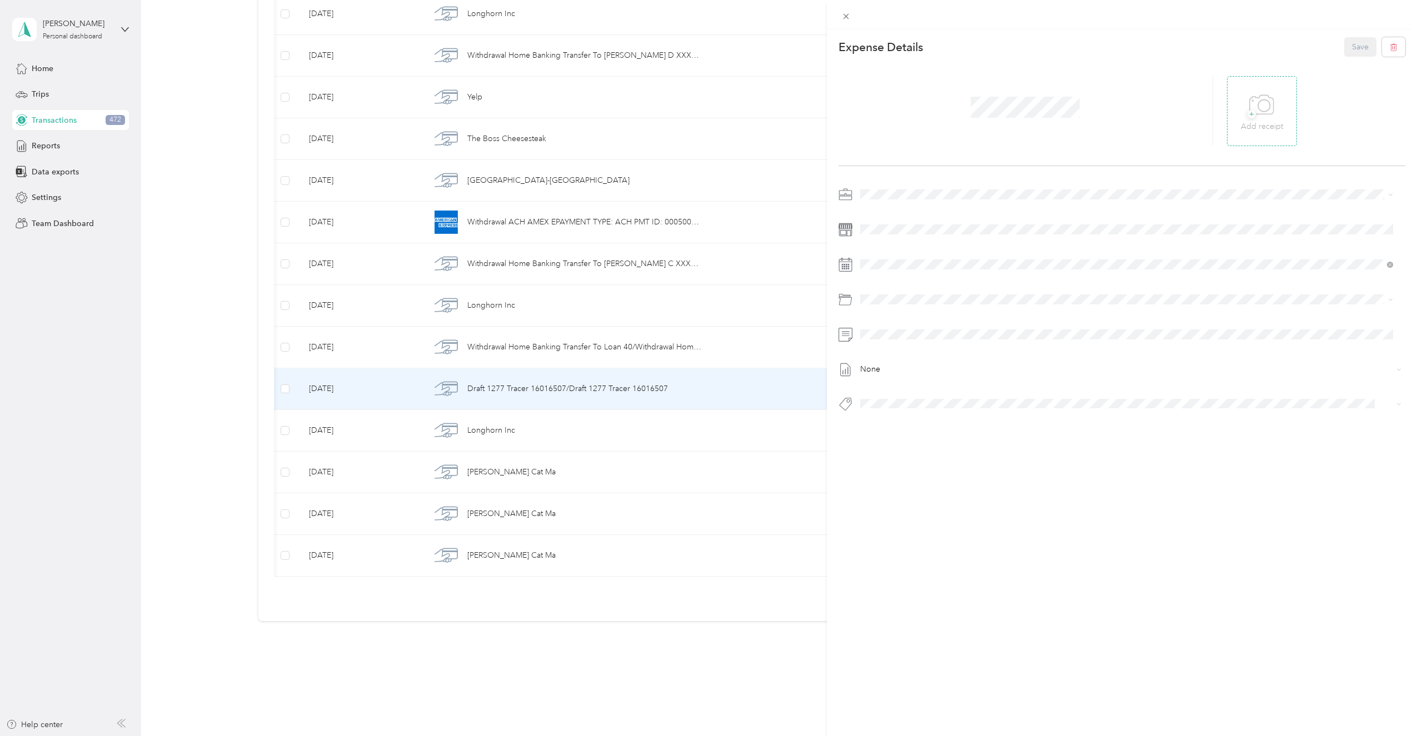
click at [1244, 130] on p "Add receipt" at bounding box center [1262, 127] width 42 height 12
click at [904, 205] on li "Super Septic Bros LLC" at bounding box center [1127, 212] width 541 height 19
click at [914, 222] on span at bounding box center [1132, 230] width 550 height 18
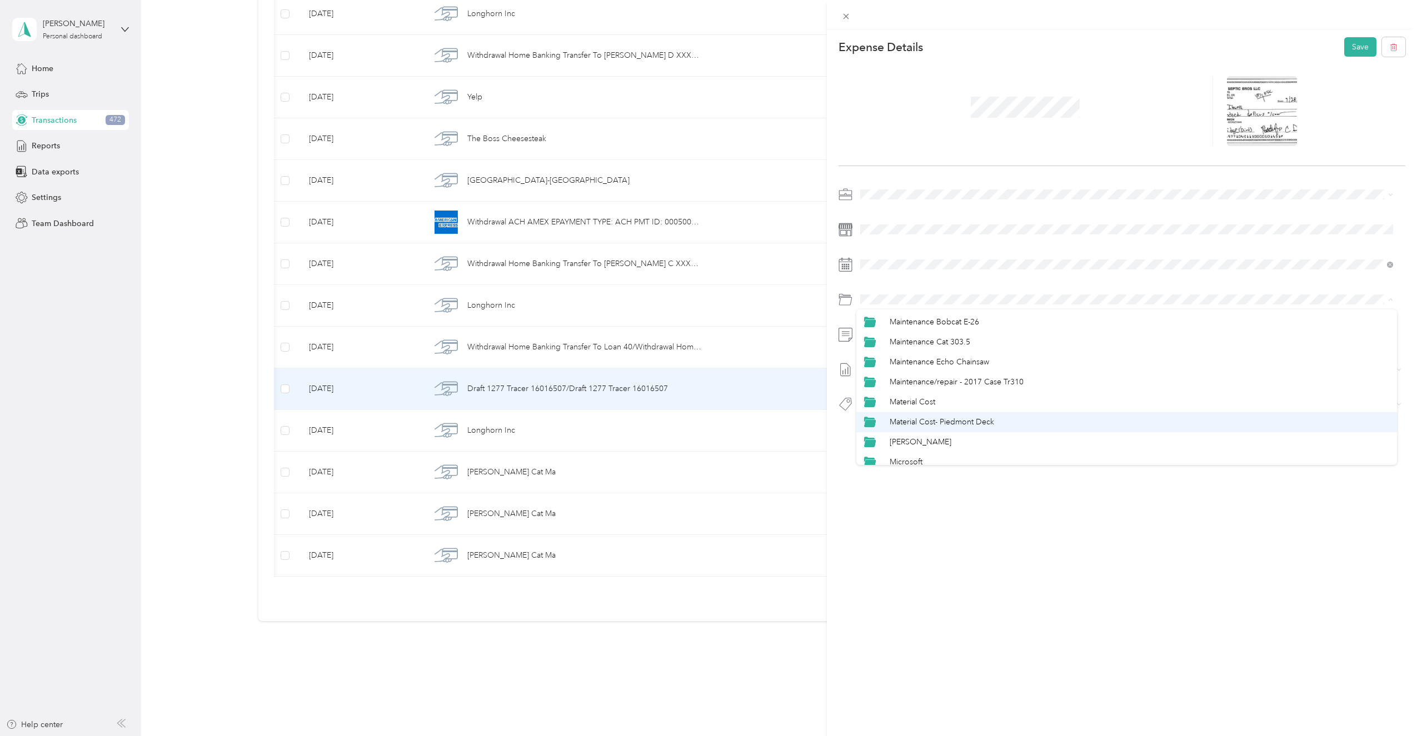
scroll to position [445, 0]
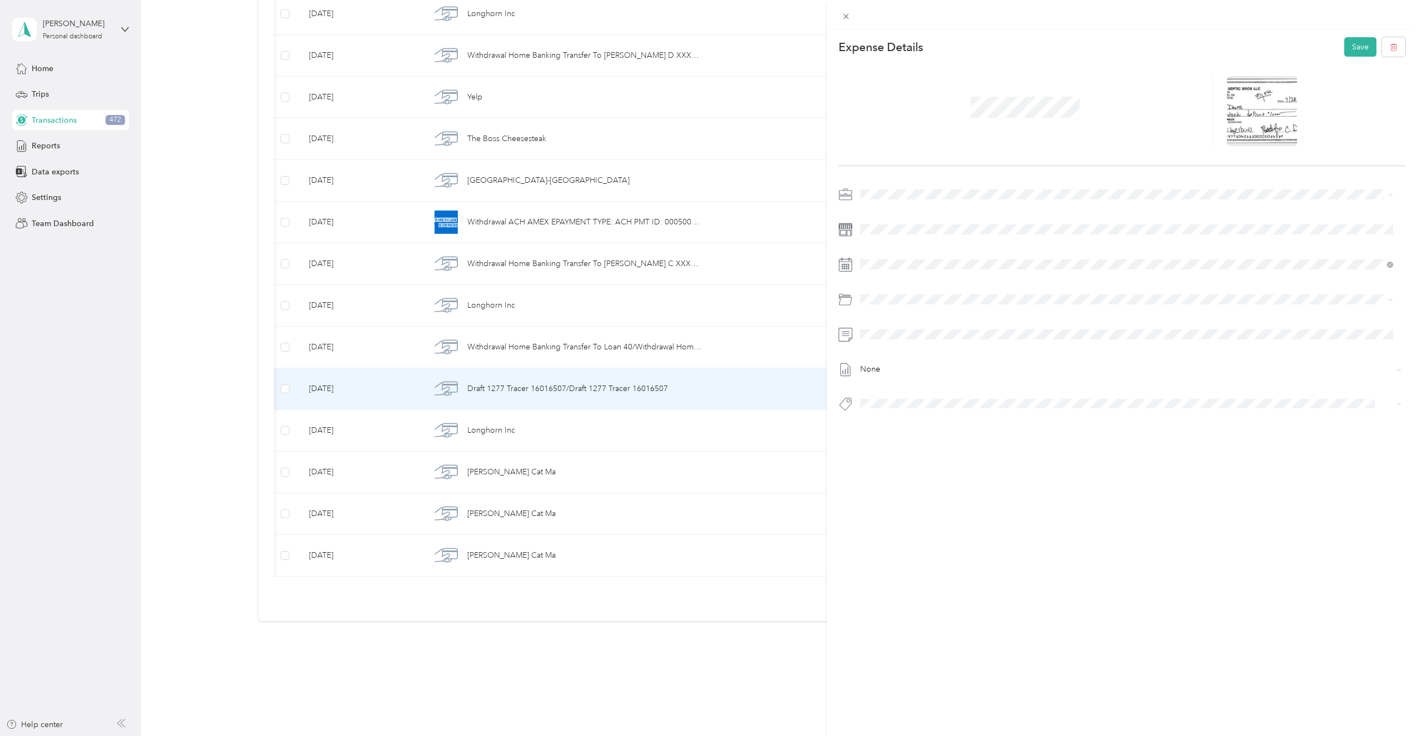
click at [926, 389] on li "Material Cost" at bounding box center [1127, 396] width 541 height 20
click at [895, 736] on div "This expense cannot be edited because it is either under review, approved, or p…" at bounding box center [706, 736] width 1412 height 0
click at [904, 422] on span "[STREET_ADDRESS]" at bounding box center [903, 424] width 62 height 10
click at [1346, 46] on button "Save" at bounding box center [1361, 46] width 32 height 19
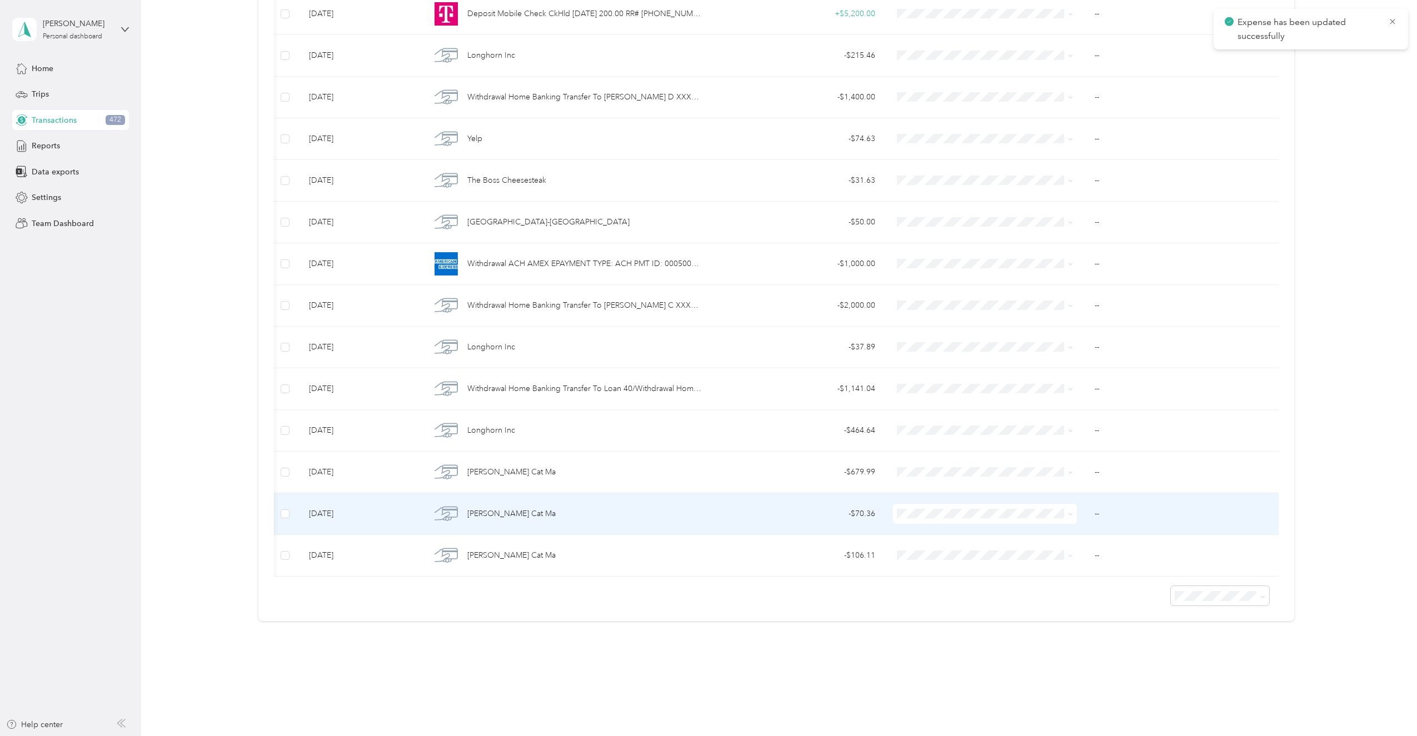
scroll to position [2296, 0]
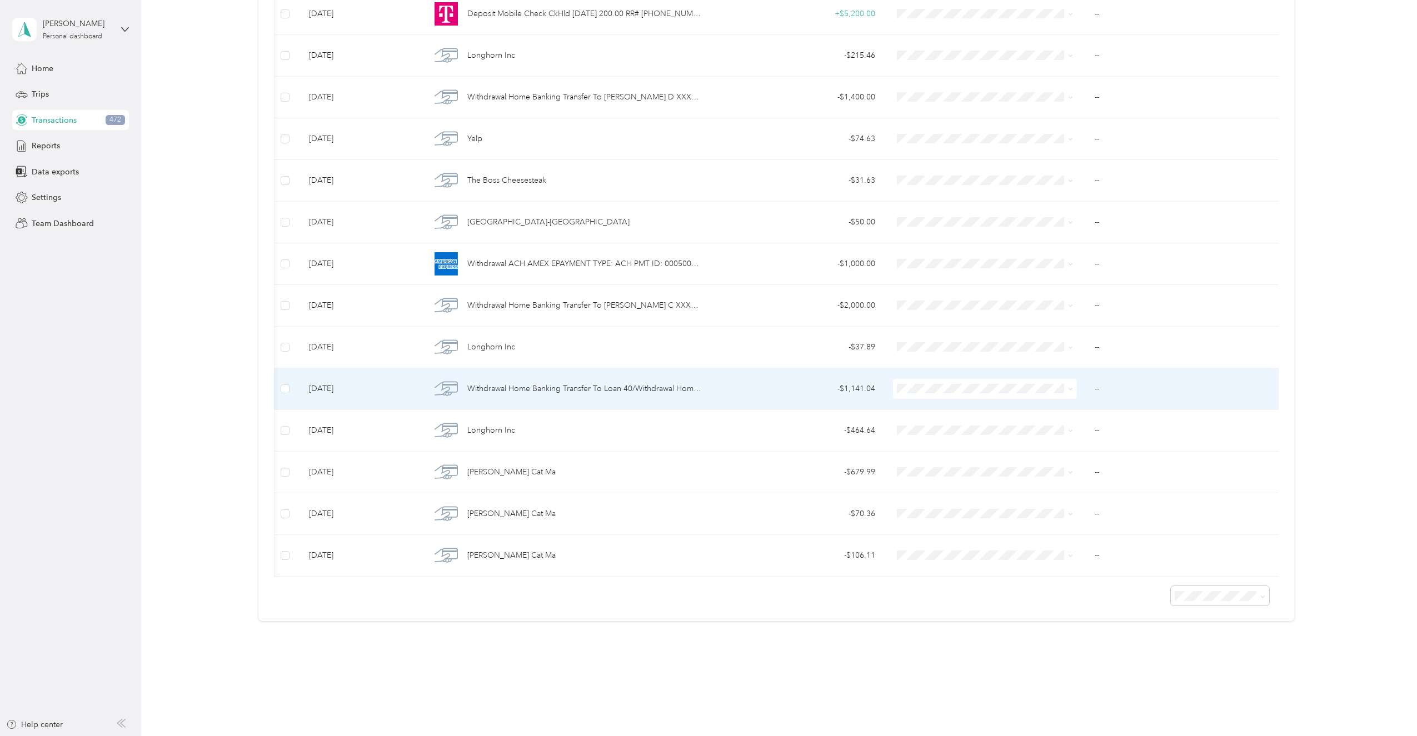
click at [621, 383] on span "Withdrawal Home Banking Transfer To Loan 40/Withdrawal Home Banking Transfer To…" at bounding box center [584, 389] width 234 height 12
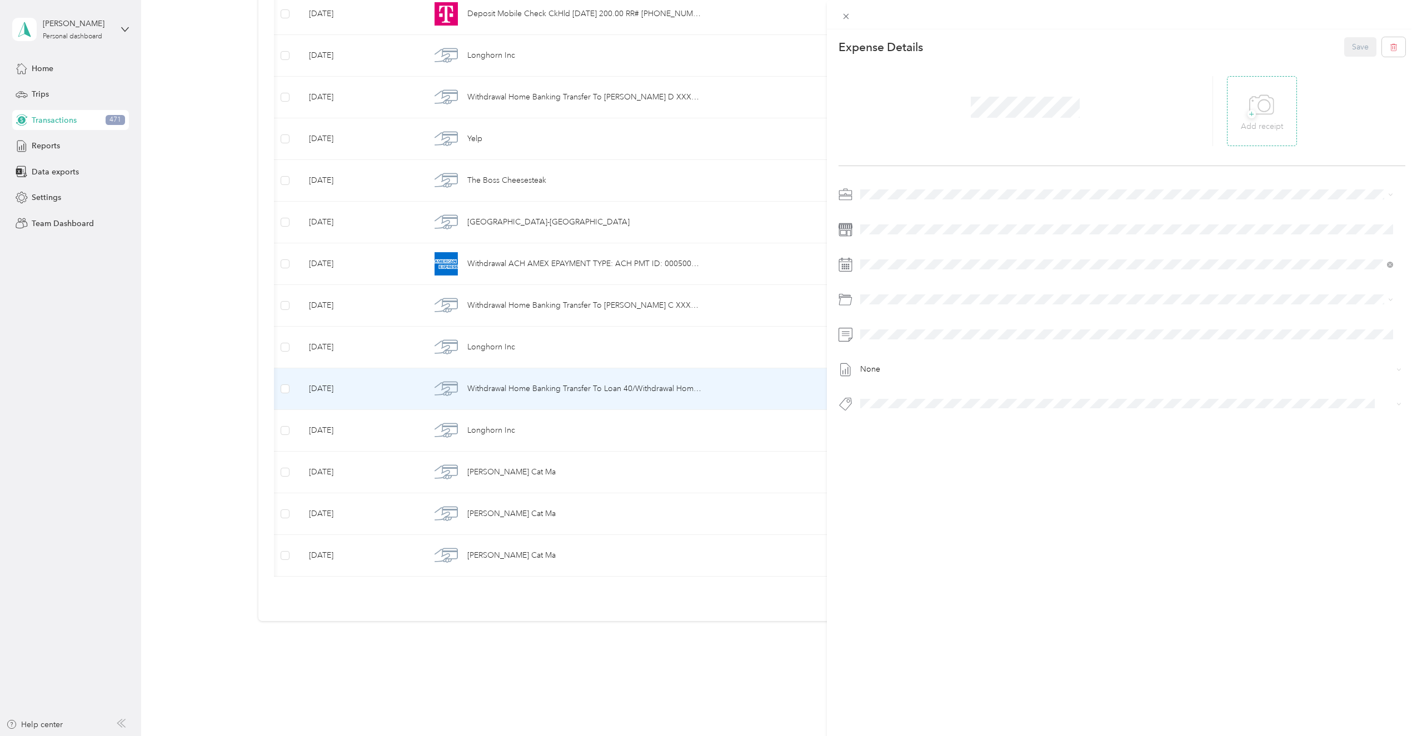
click at [1241, 109] on div "+ Add receipt" at bounding box center [1262, 111] width 42 height 43
click at [875, 213] on span "Super Septic Bros LLC" at bounding box center [903, 214] width 79 height 9
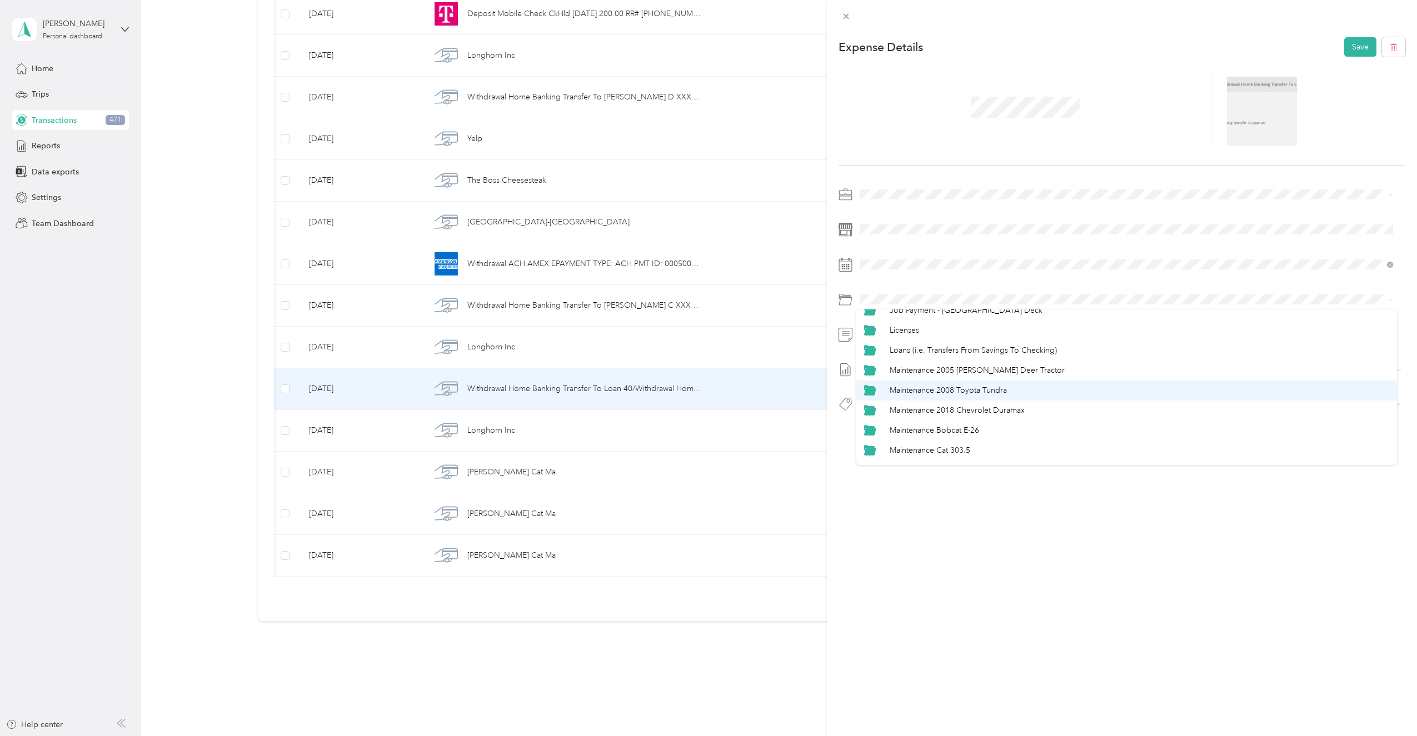
scroll to position [334, 0]
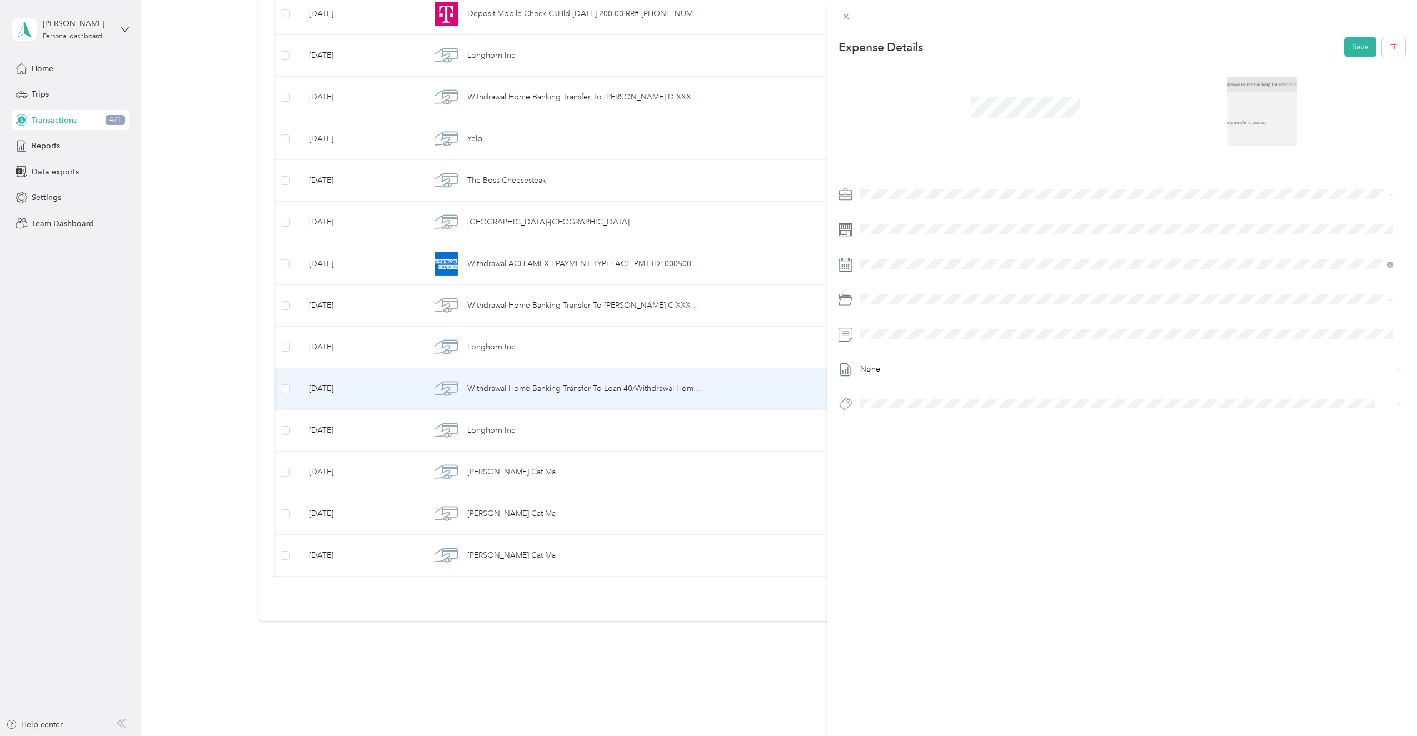
click at [964, 349] on span "Loans (i.e. Transfers From Savings To Checking)" at bounding box center [973, 349] width 167 height 9
click at [888, 422] on span "Loans" at bounding box center [881, 424] width 18 height 10
click at [1350, 47] on button "Save" at bounding box center [1361, 46] width 32 height 19
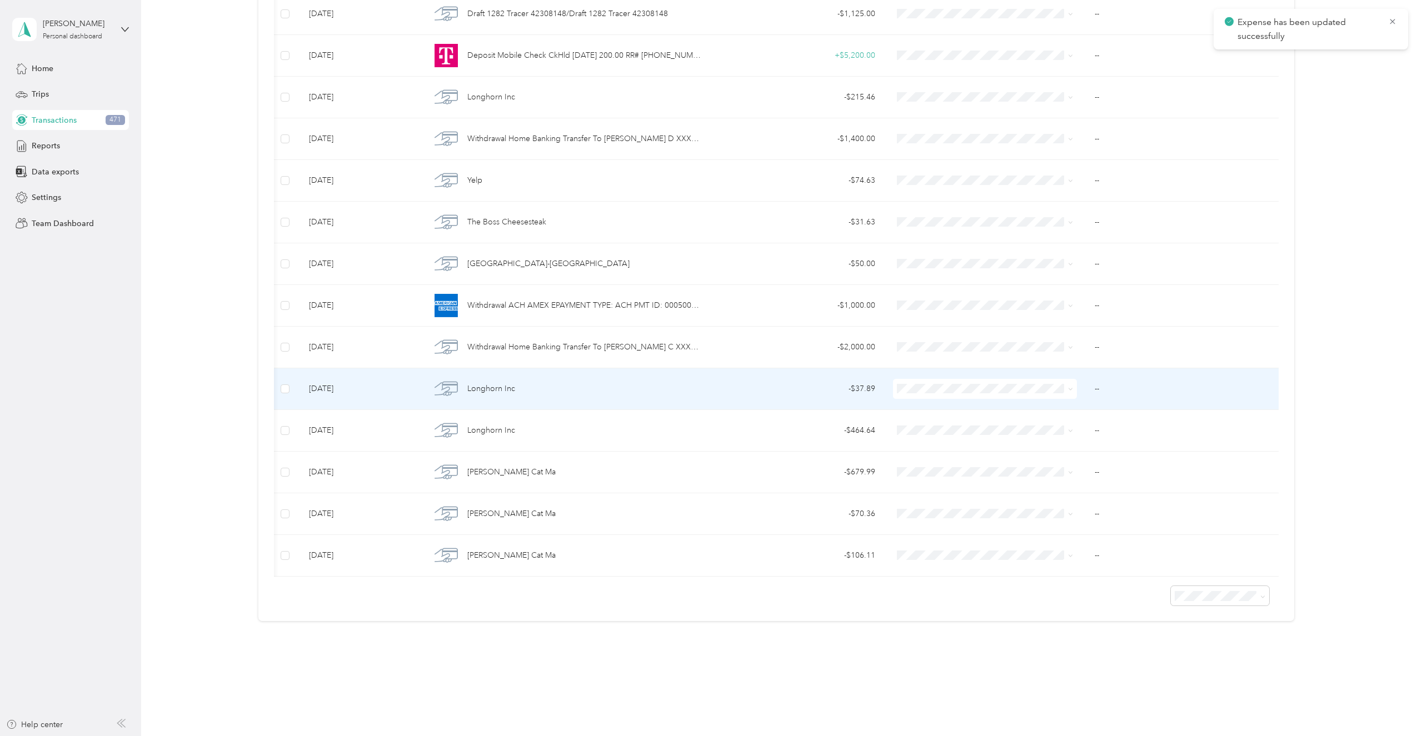
scroll to position [2254, 0]
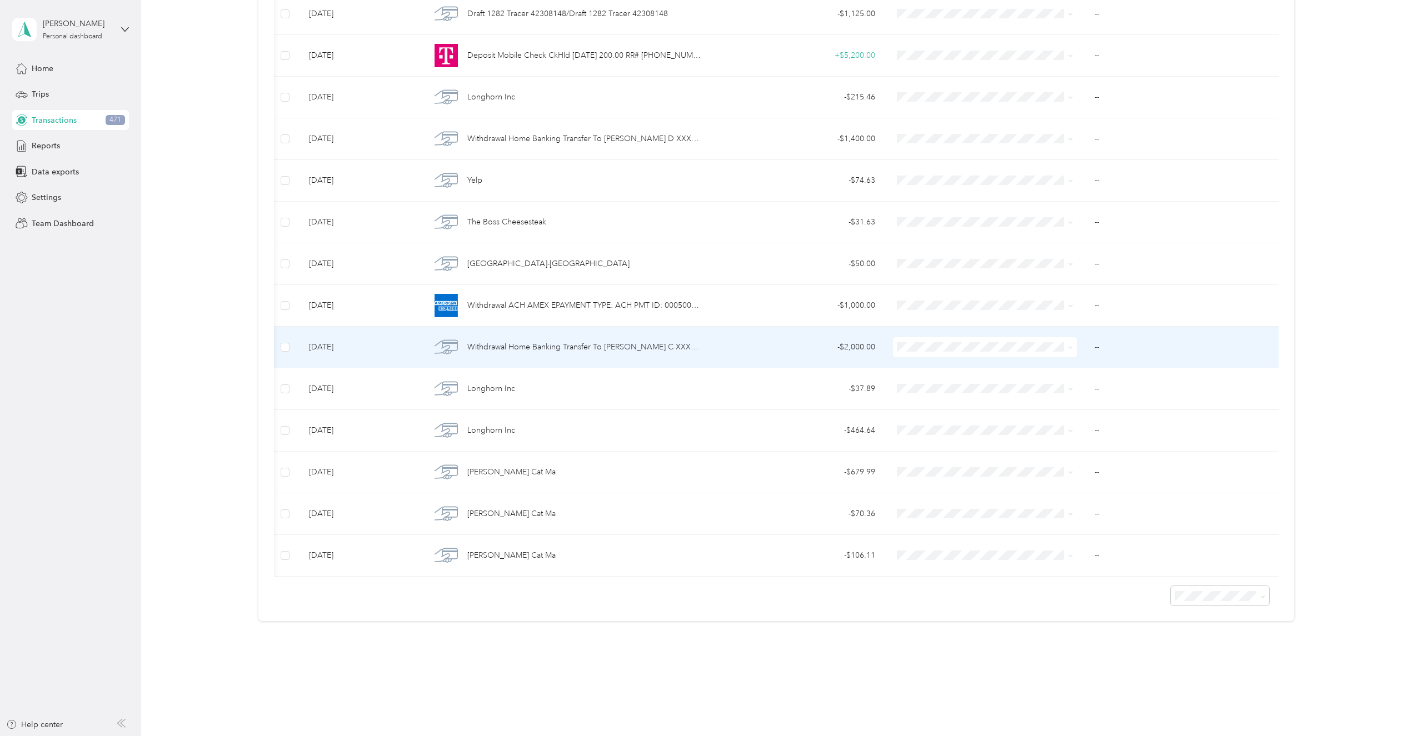
click at [664, 341] on span "Withdrawal Home Banking Transfer To [PERSON_NAME] C XXXXXXXXXX Share 13 Funds T…" at bounding box center [584, 347] width 234 height 12
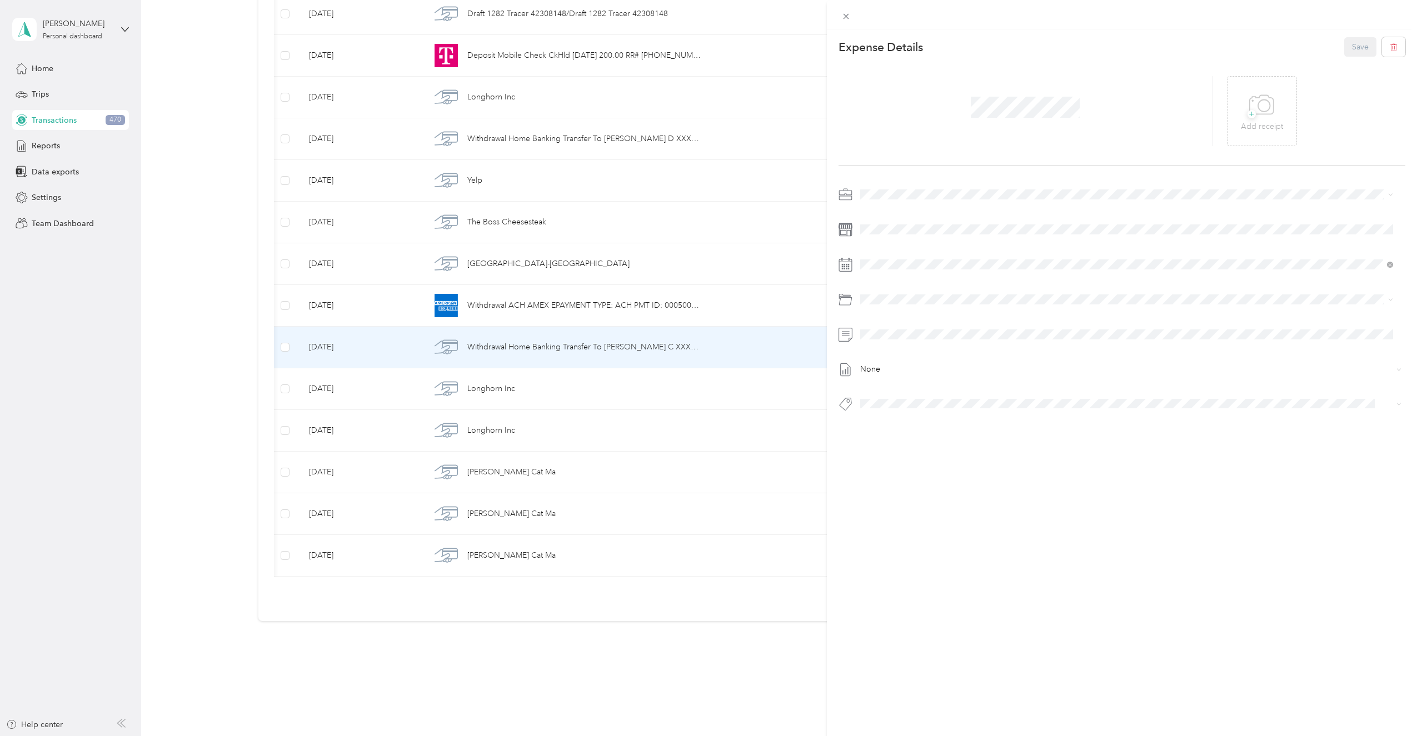
click at [69, 551] on div "This expense cannot be edited because it is either under review, approved, or p…" at bounding box center [708, 368] width 1417 height 736
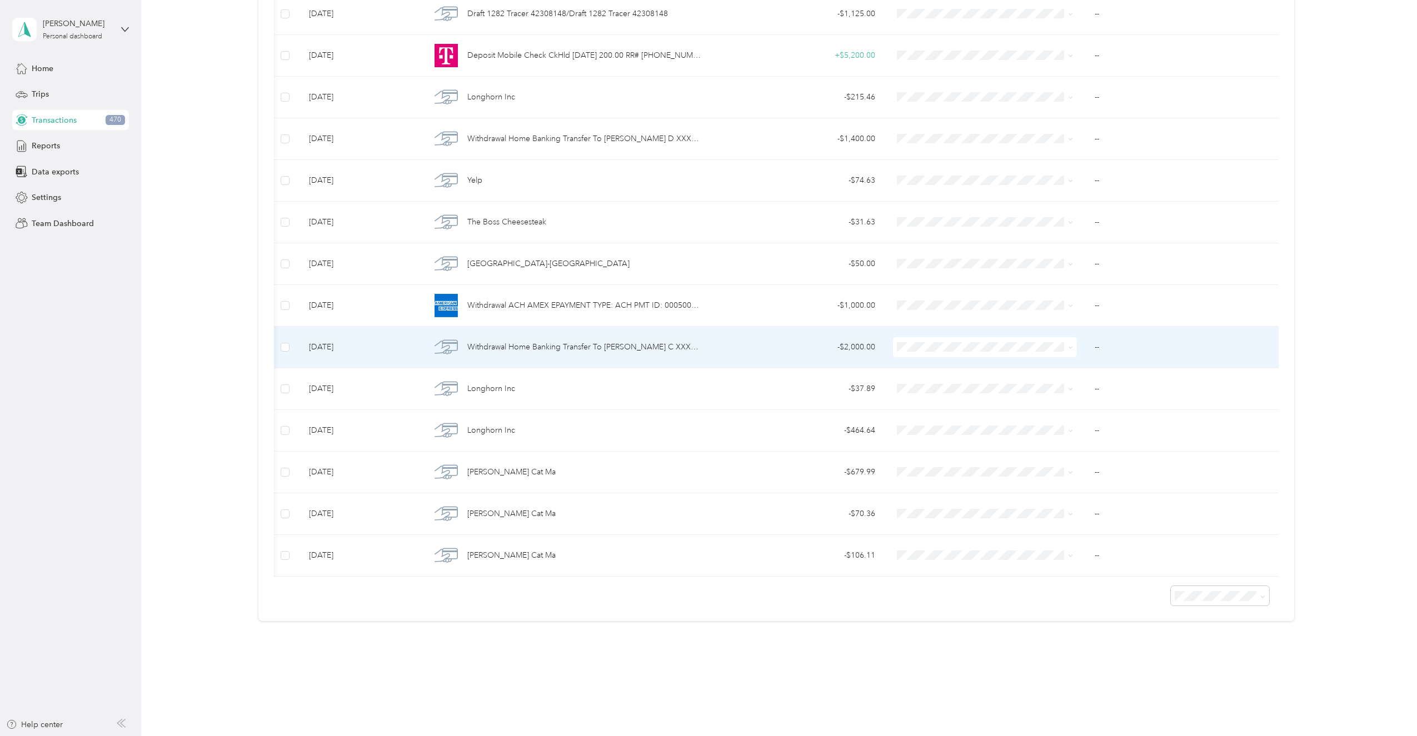
click at [477, 341] on span "Withdrawal Home Banking Transfer To [PERSON_NAME] C XXXXXXXXXX Share 13 Funds T…" at bounding box center [584, 347] width 234 height 12
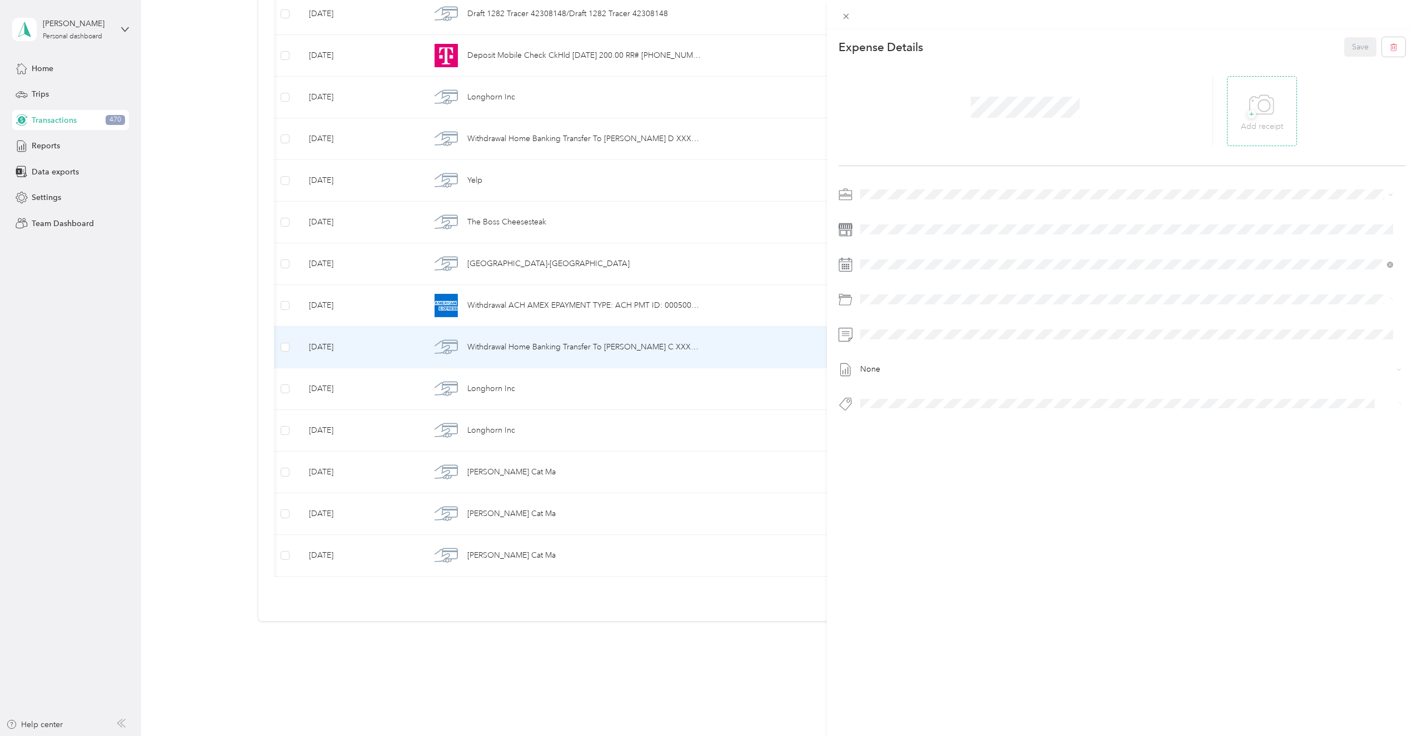
click at [1230, 117] on div "+ Add receipt" at bounding box center [1262, 111] width 70 height 70
click at [920, 214] on span "Super Septic Bros LLC" at bounding box center [903, 214] width 79 height 9
click at [954, 389] on span "Payroll - [PERSON_NAME]" at bounding box center [935, 391] width 91 height 9
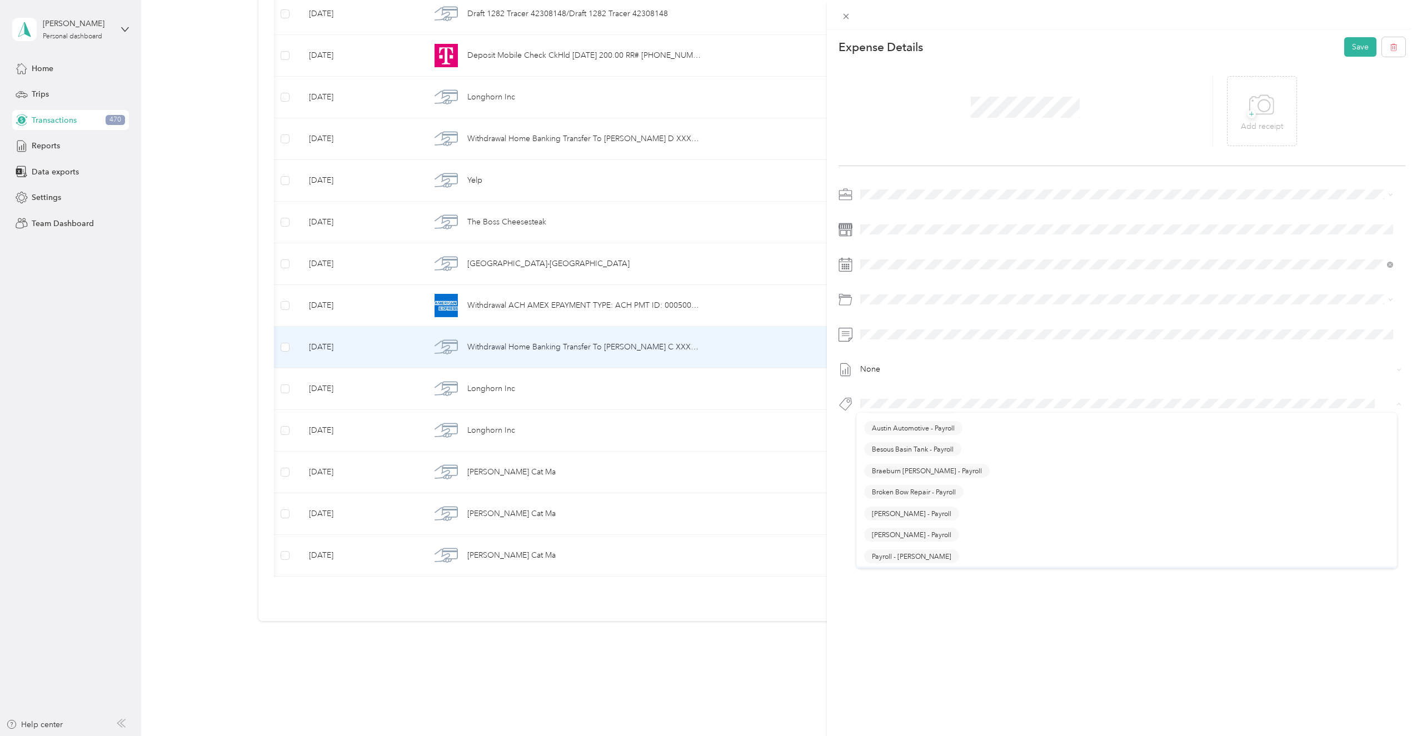
scroll to position [272, 0]
click at [918, 454] on button "Payroll - [PERSON_NAME]" at bounding box center [911, 450] width 95 height 14
click at [1255, 107] on icon at bounding box center [1262, 105] width 25 height 31
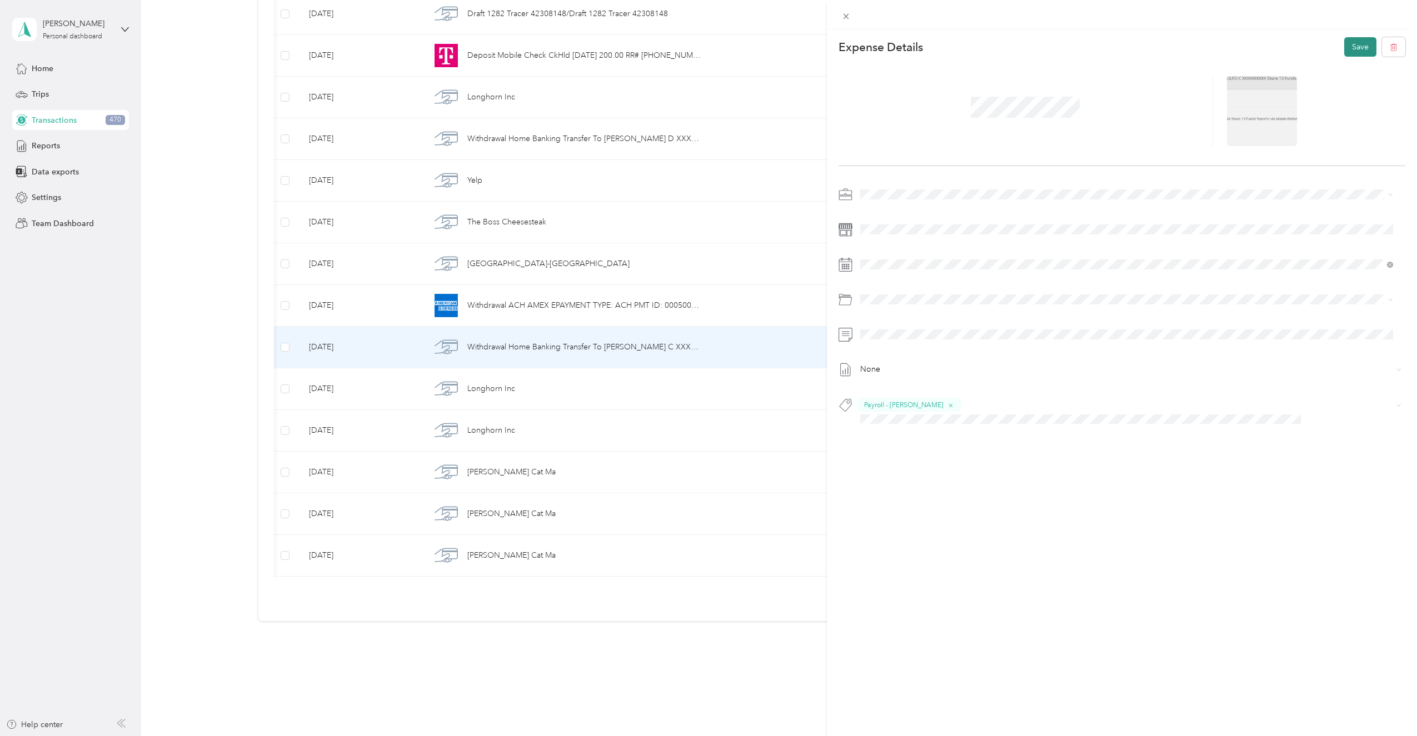
click at [1347, 46] on button "Save" at bounding box center [1361, 46] width 32 height 19
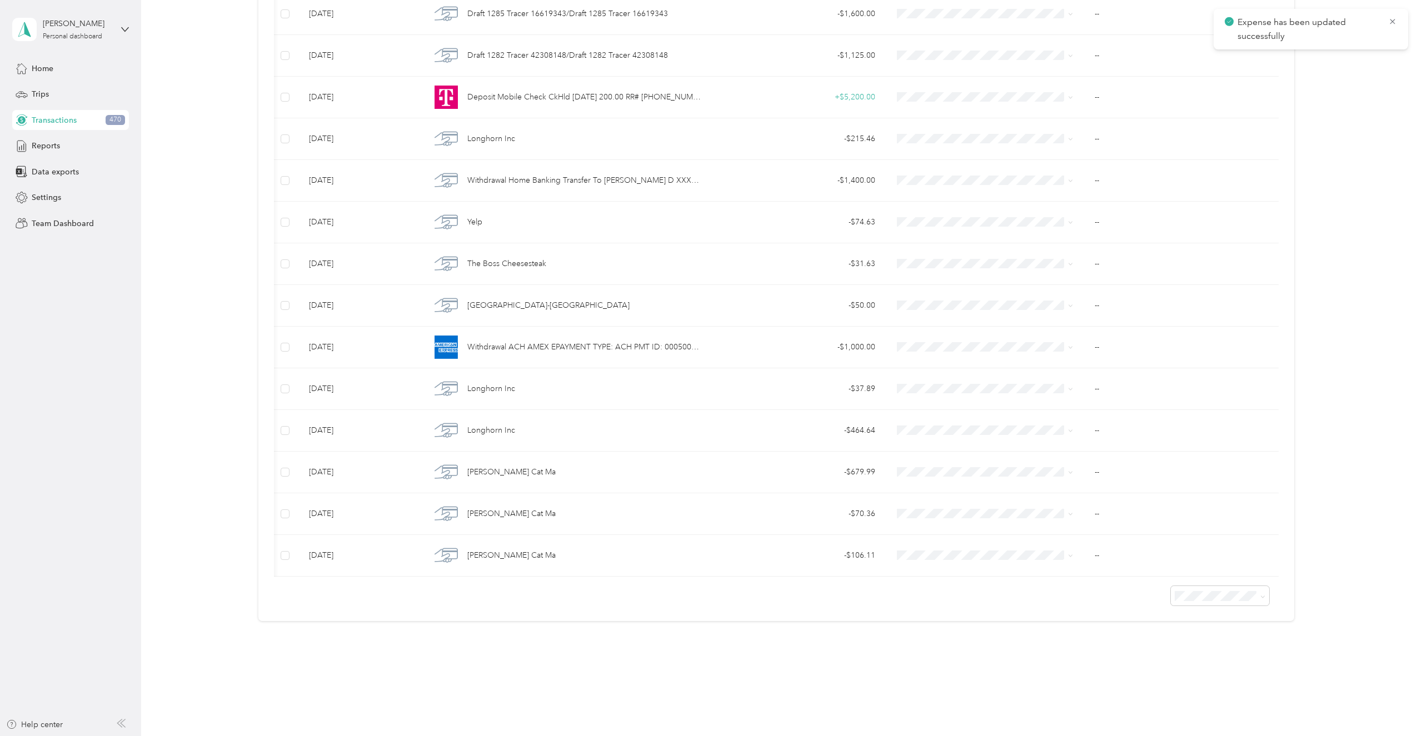
scroll to position [2212, 0]
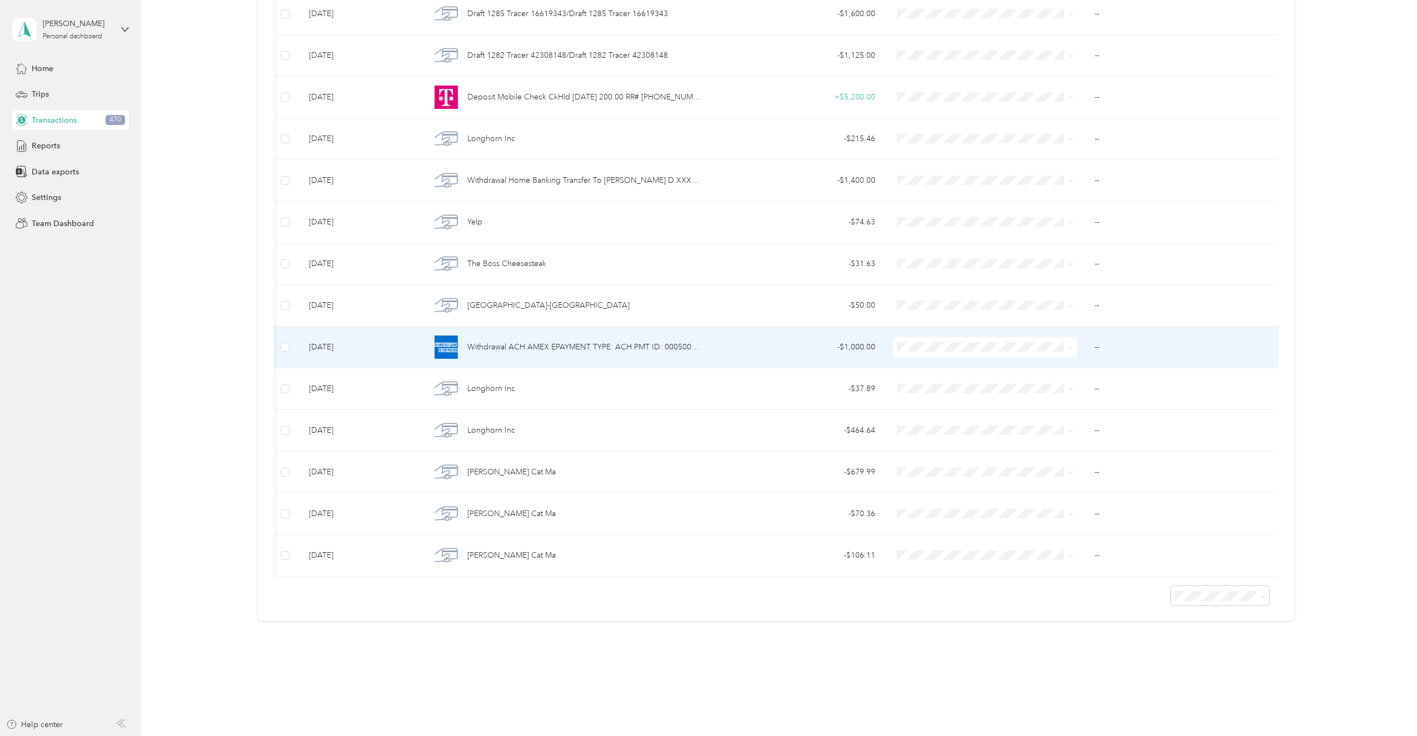
click at [521, 341] on span "Withdrawal ACH AMEX EPAYMENT TYPE: ACH PMT ID: 0005000008 DATA: ER AM CO: AMEX …" at bounding box center [584, 347] width 234 height 12
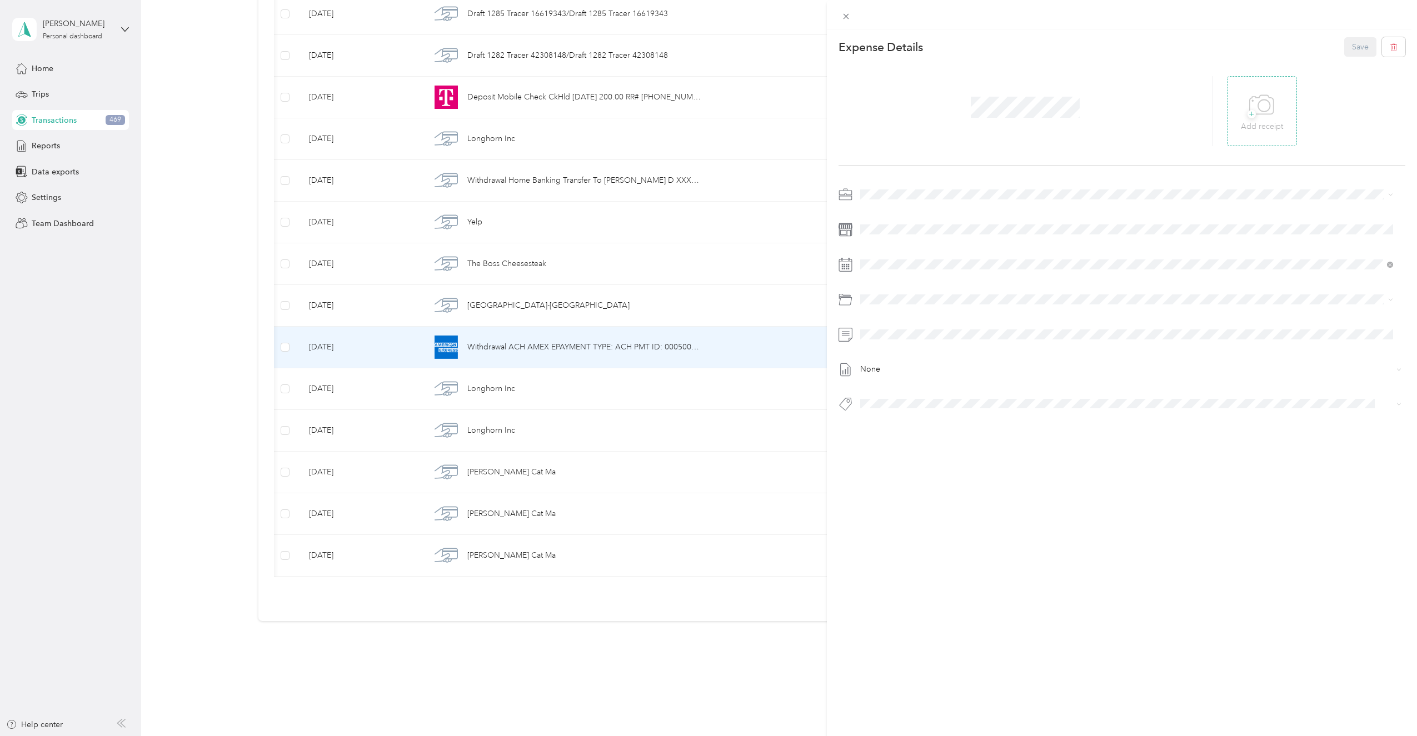
click at [1255, 114] on icon at bounding box center [1262, 104] width 24 height 19
click at [877, 188] on span at bounding box center [1132, 195] width 550 height 18
click at [890, 208] on div "Super Septic Bros LLC" at bounding box center [1127, 214] width 526 height 12
click at [895, 222] on span at bounding box center [1132, 230] width 550 height 18
click at [916, 306] on span at bounding box center [1132, 300] width 550 height 18
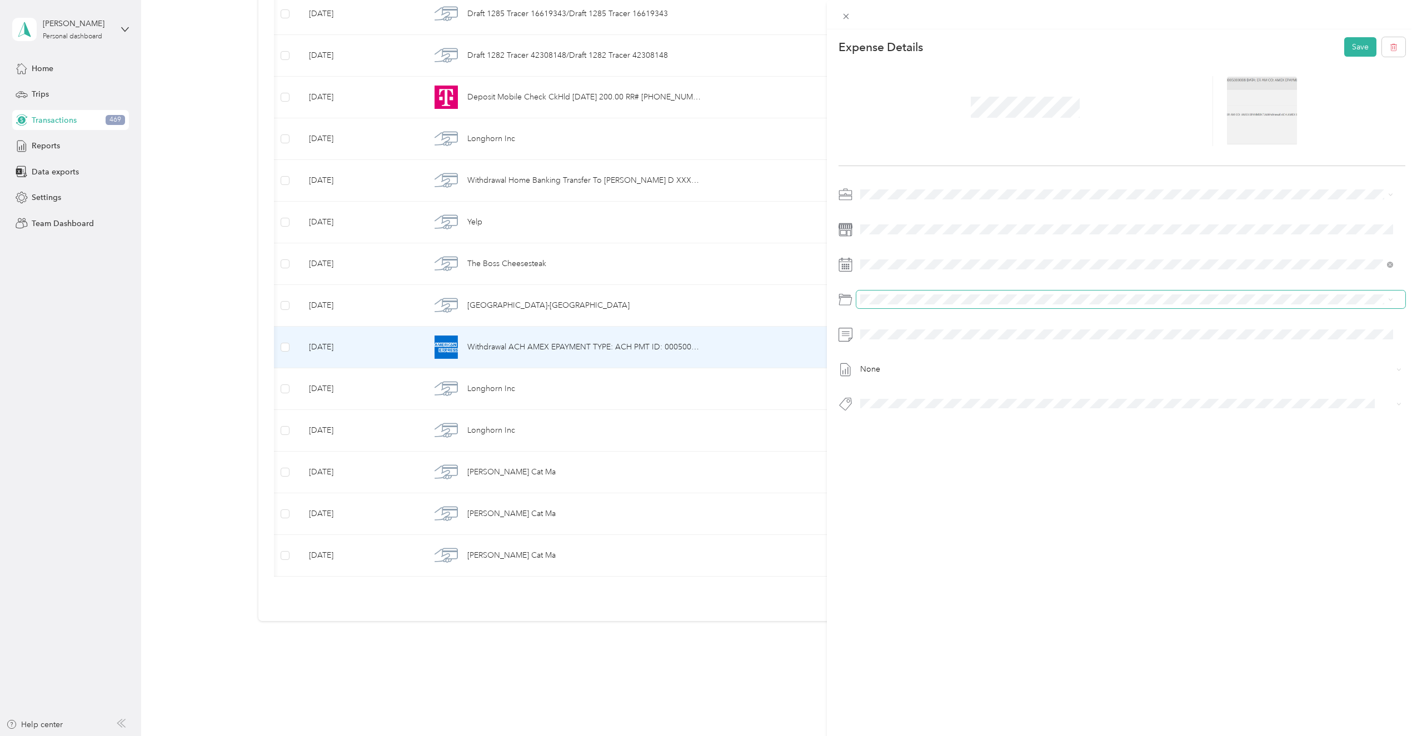
click at [921, 294] on span at bounding box center [1132, 300] width 550 height 18
click at [887, 282] on div "None" at bounding box center [1123, 303] width 568 height 234
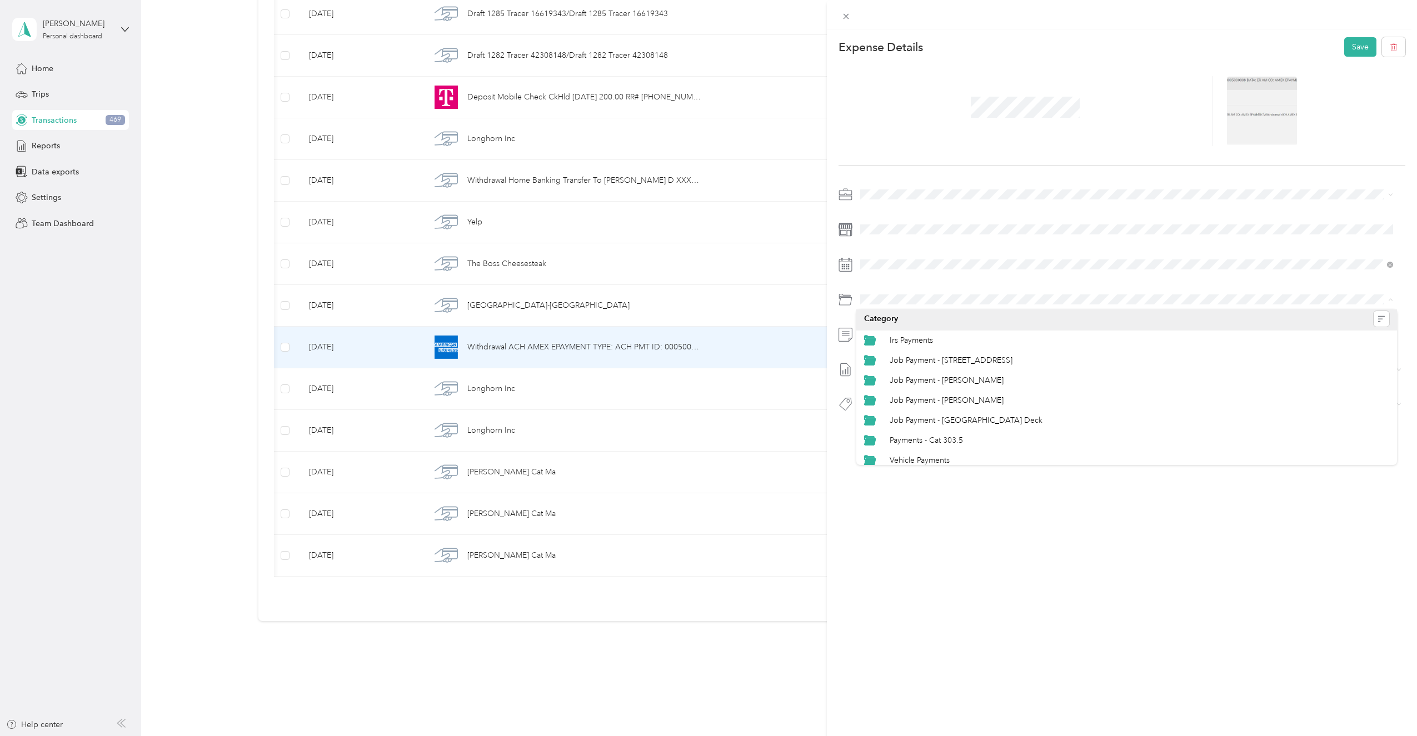
scroll to position [0, 0]
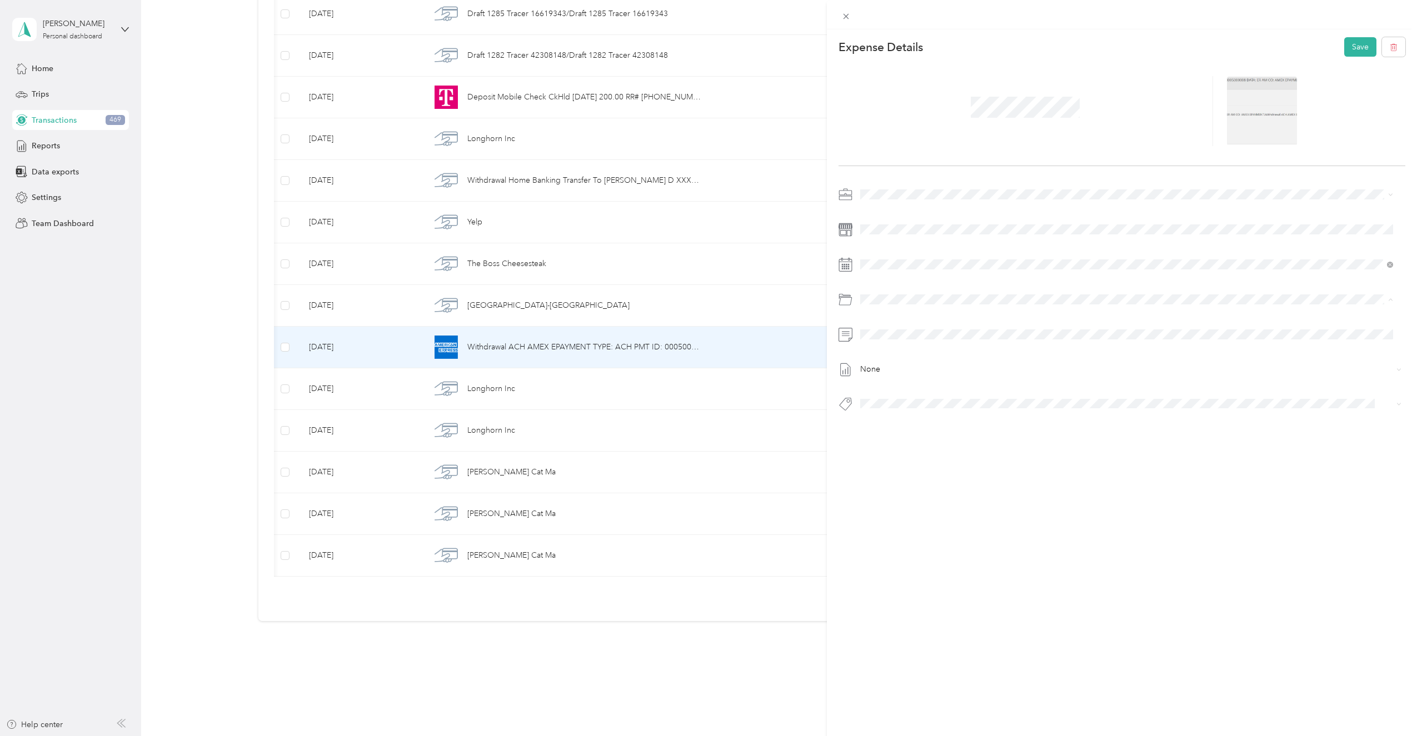
click at [79, 26] on div "This expense cannot be edited because it is either under review, approved, or p…" at bounding box center [708, 368] width 1417 height 736
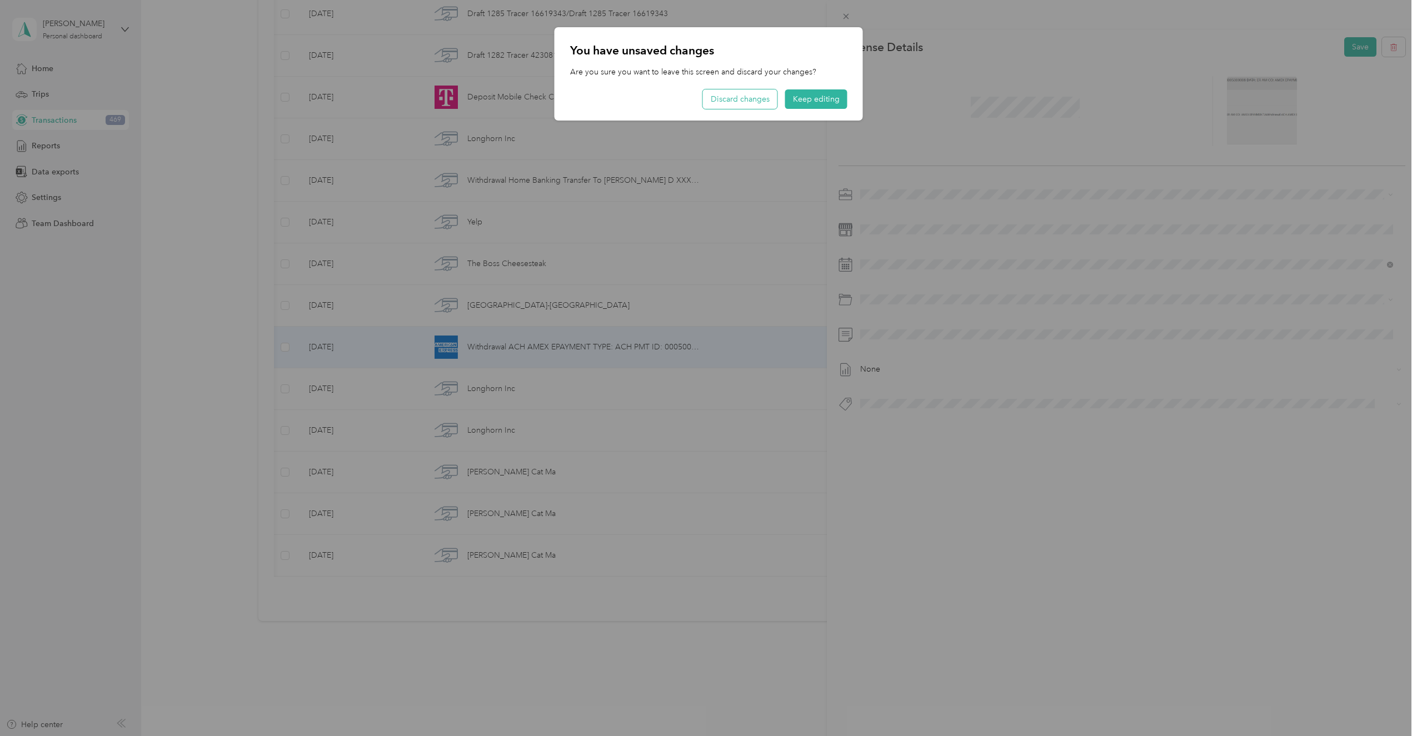
click at [753, 106] on button "Discard changes" at bounding box center [740, 98] width 74 height 19
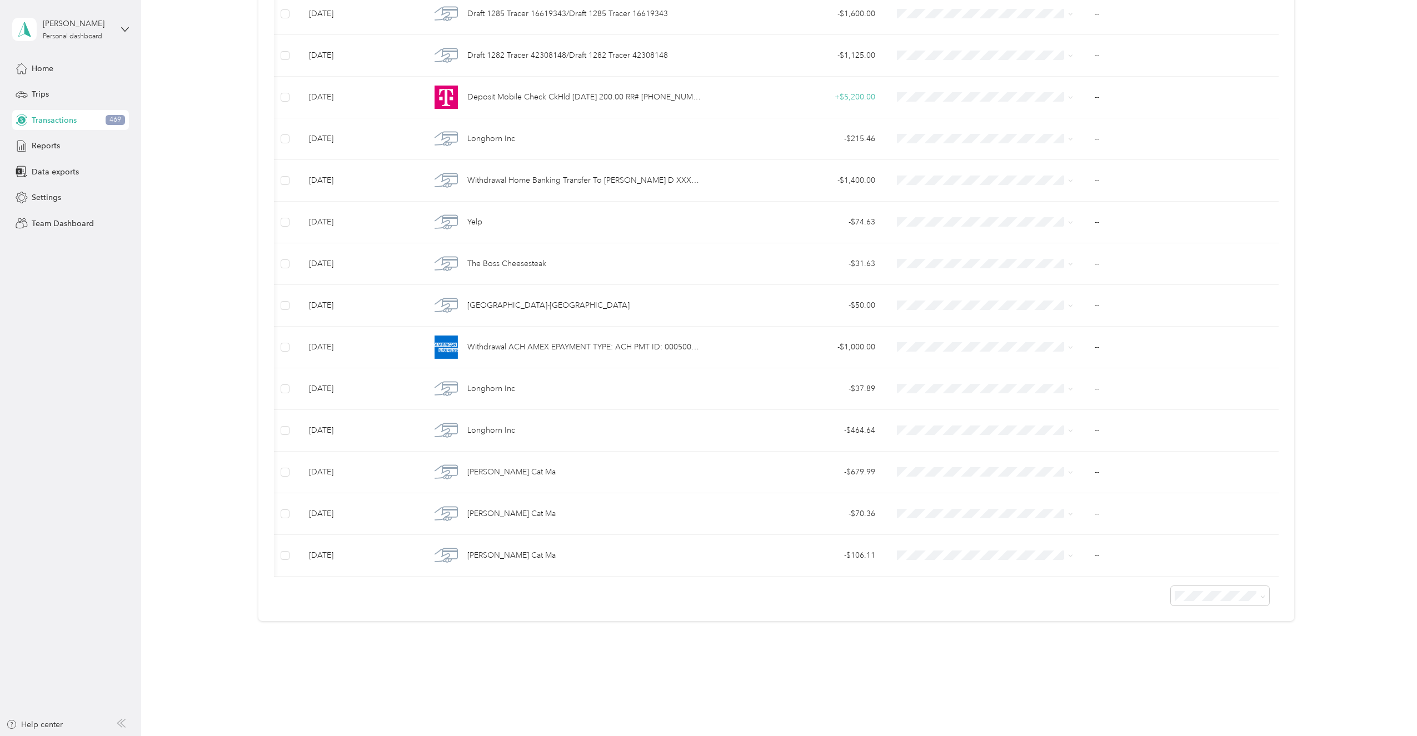
click at [96, 26] on div "[PERSON_NAME]" at bounding box center [77, 24] width 69 height 12
click at [61, 88] on div "Team dashboard" at bounding box center [51, 92] width 59 height 12
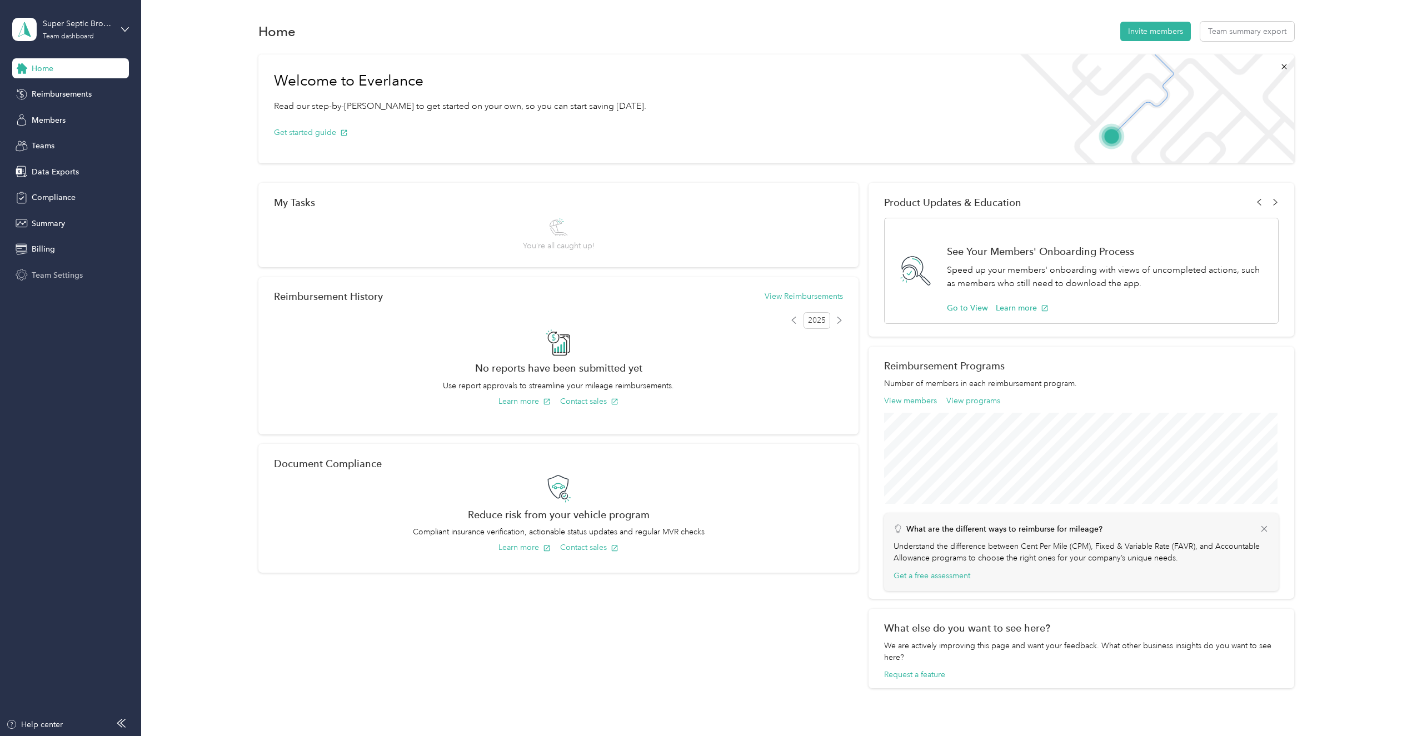
click at [40, 273] on span "Team Settings" at bounding box center [57, 276] width 51 height 12
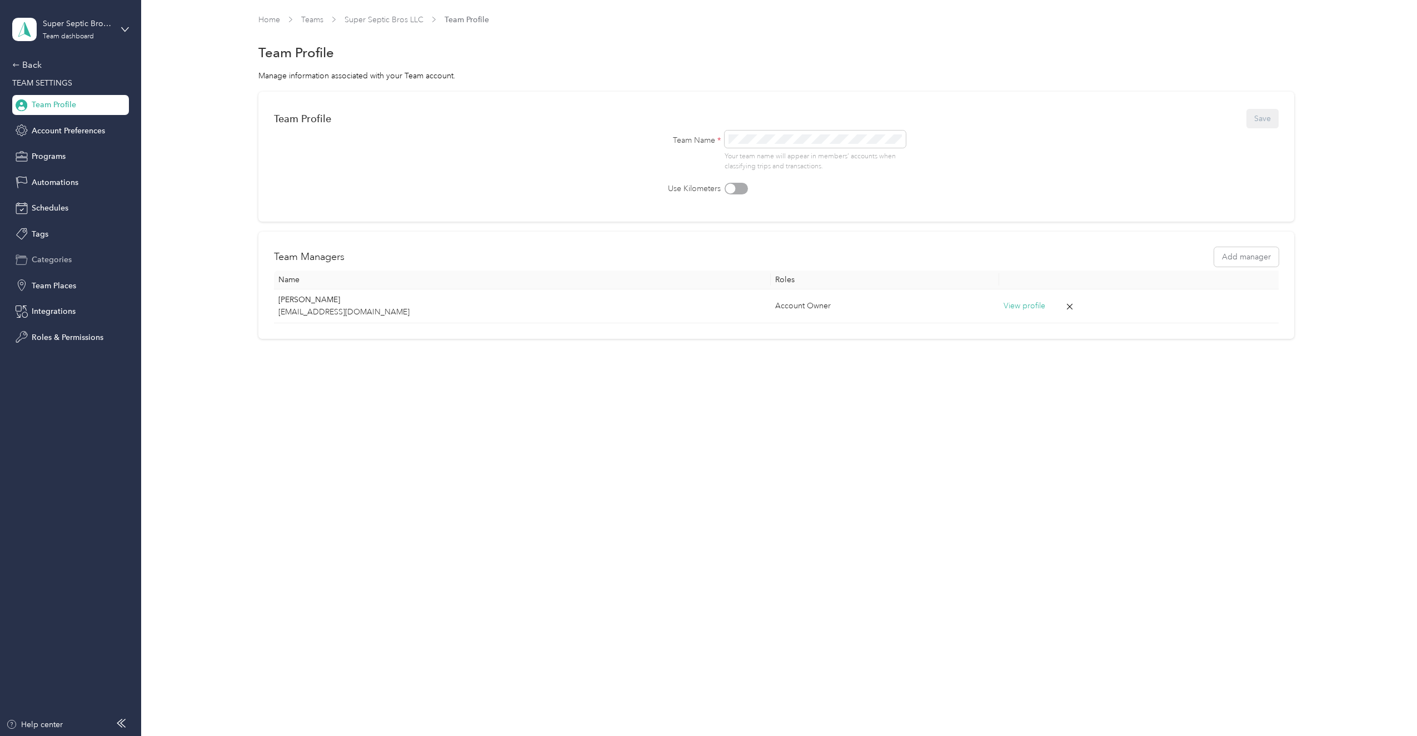
click at [64, 260] on span "Categories" at bounding box center [52, 260] width 40 height 12
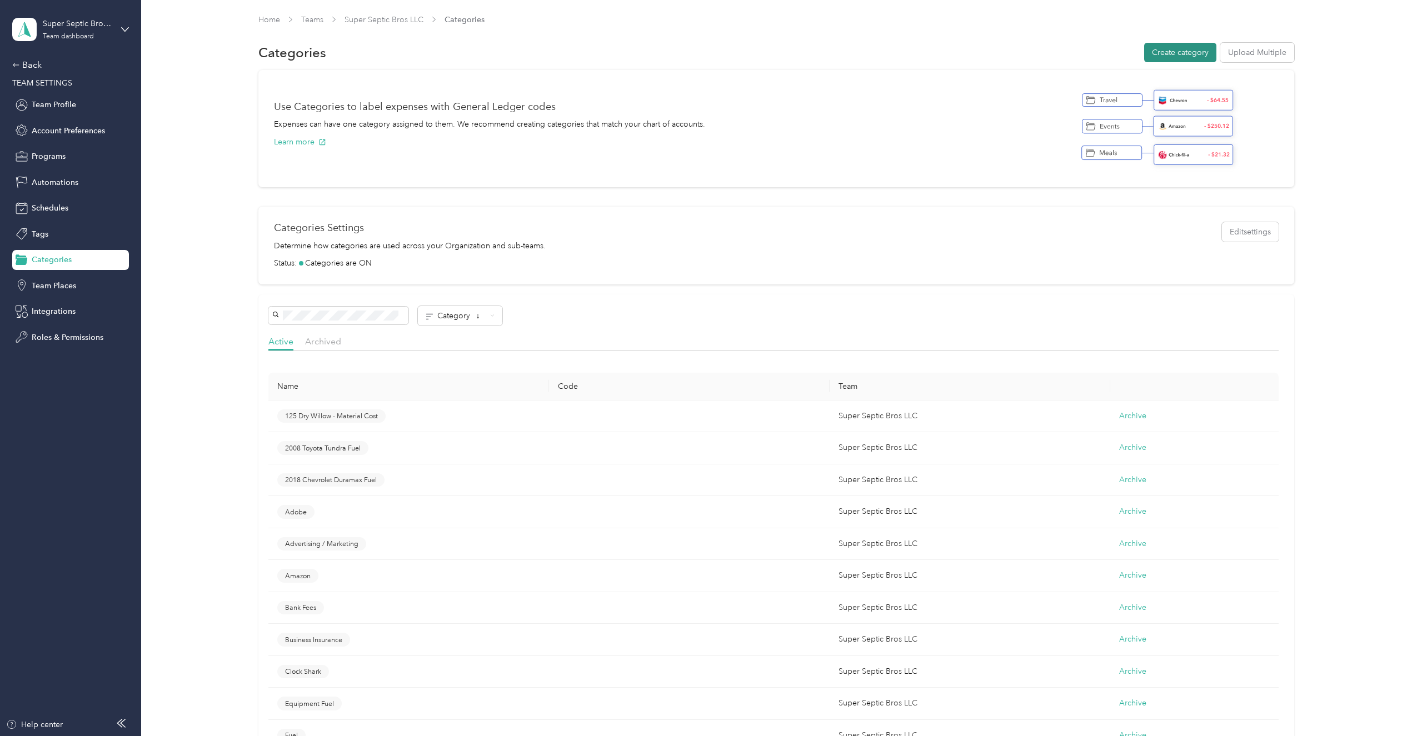
click at [1176, 61] on button "Create category" at bounding box center [1180, 52] width 72 height 19
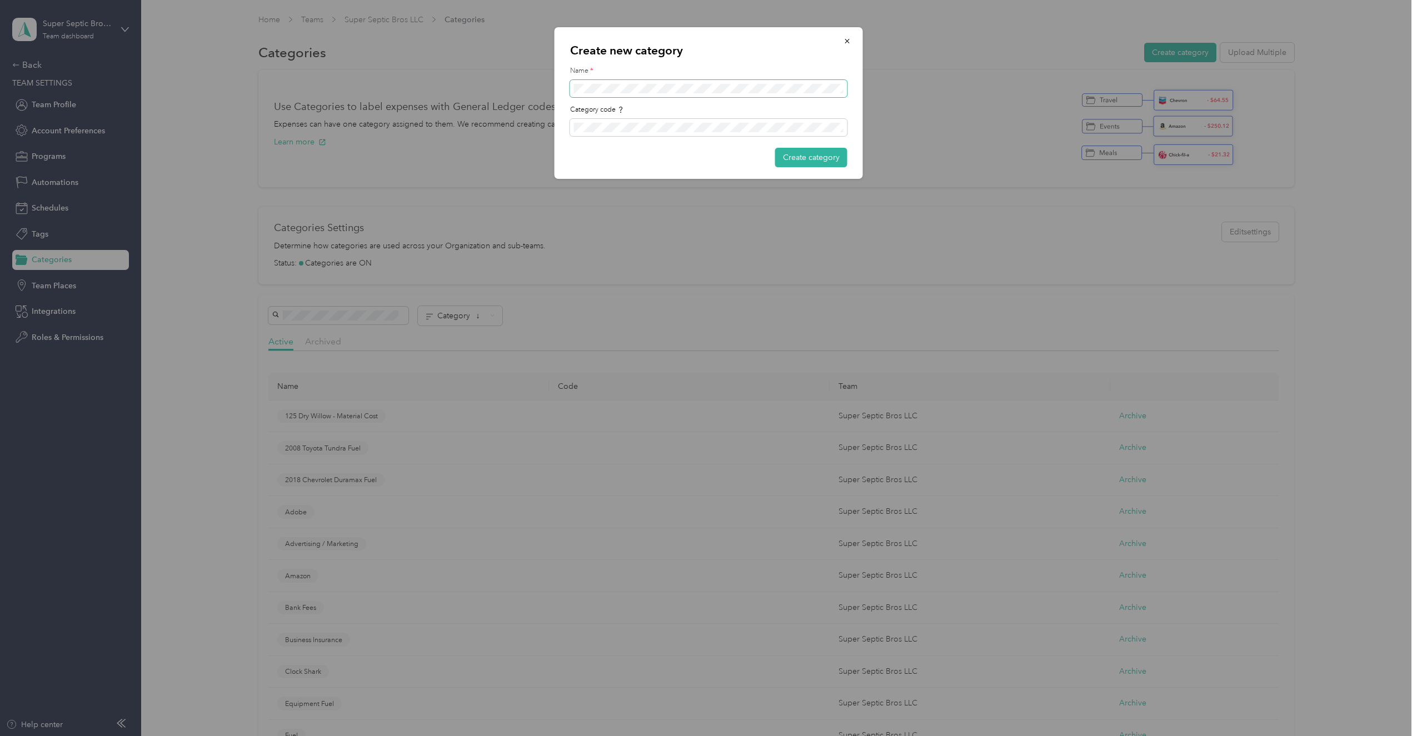
click at [640, 82] on span at bounding box center [708, 89] width 277 height 18
click at [828, 161] on button "Create category" at bounding box center [811, 157] width 72 height 19
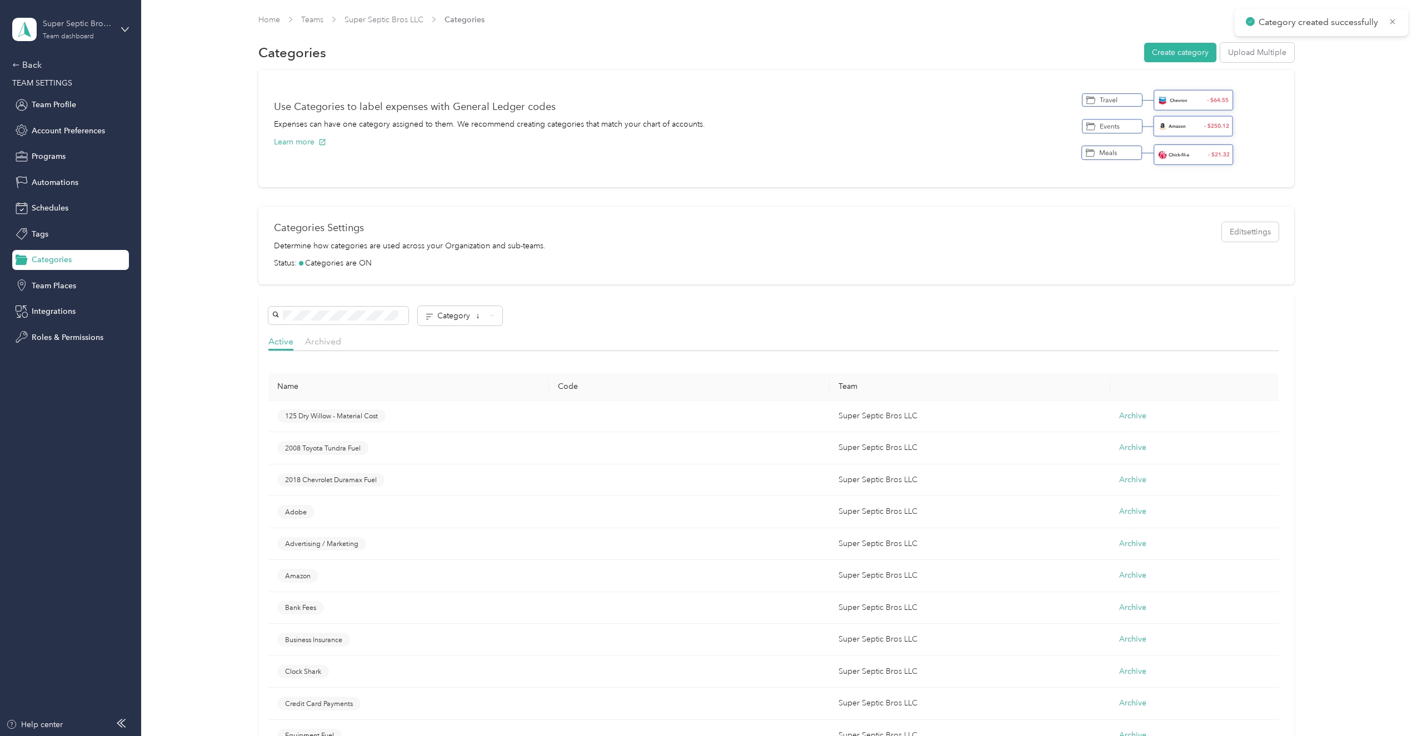
drag, startPoint x: 56, startPoint y: 33, endPoint x: 57, endPoint y: 42, distance: 9.0
click at [56, 33] on div "Team dashboard" at bounding box center [68, 36] width 51 height 7
click at [48, 110] on div "Personal dashboard" at bounding box center [129, 113] width 218 height 19
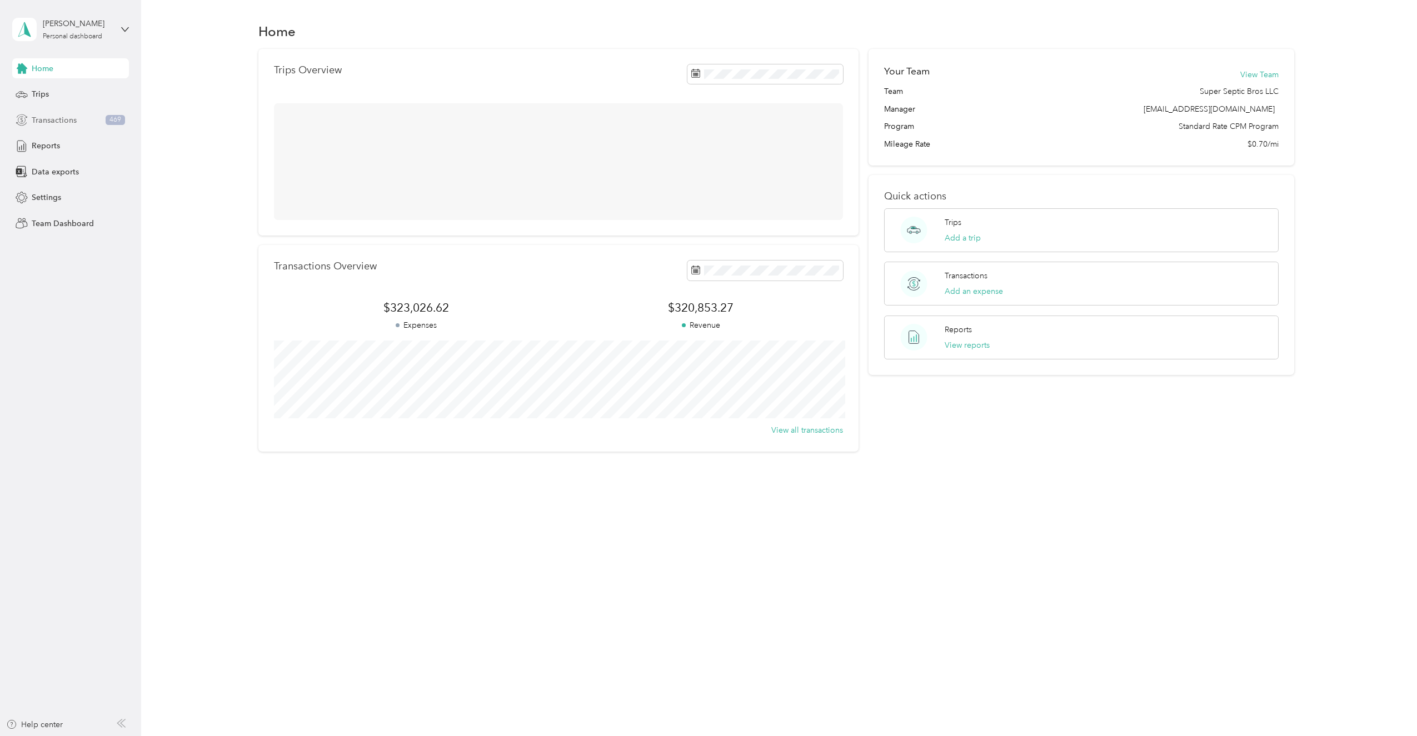
click at [56, 120] on span "Transactions" at bounding box center [54, 121] width 45 height 12
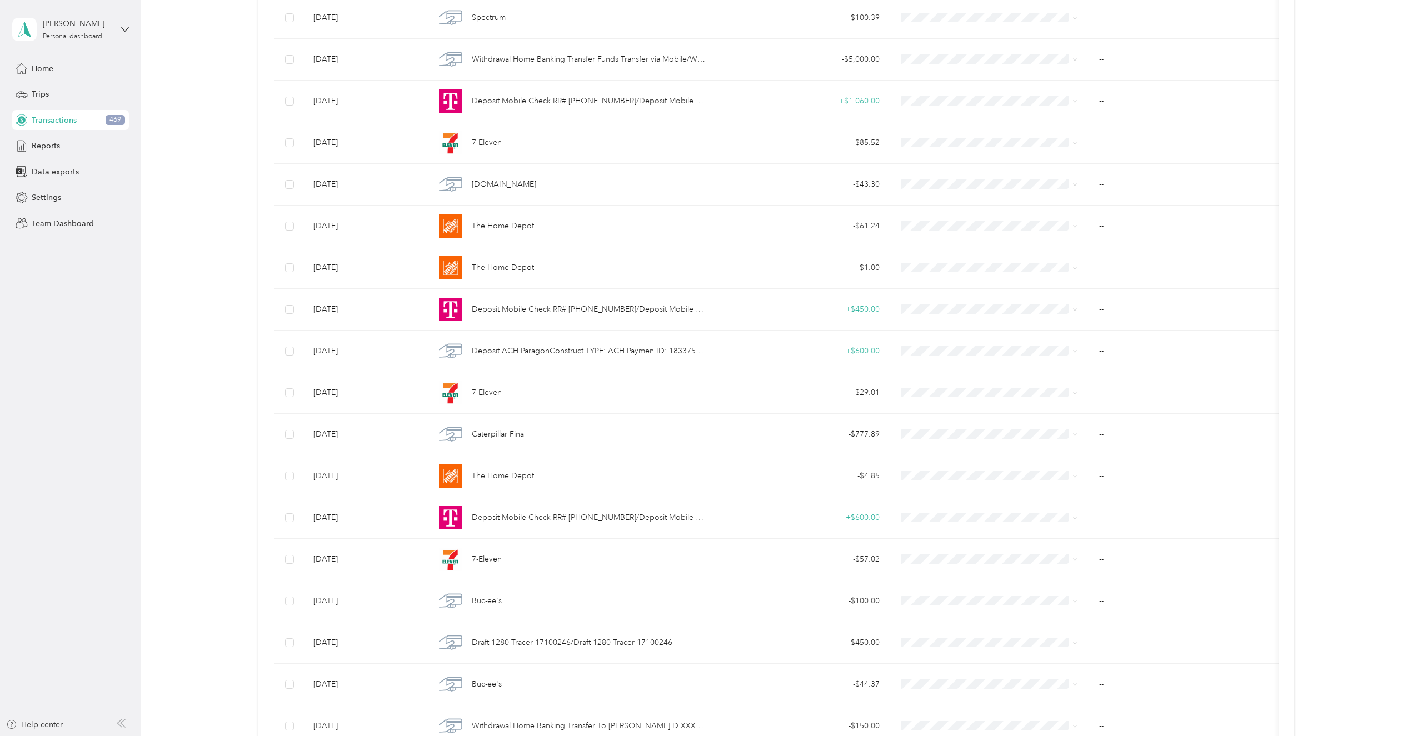
scroll to position [2212, 0]
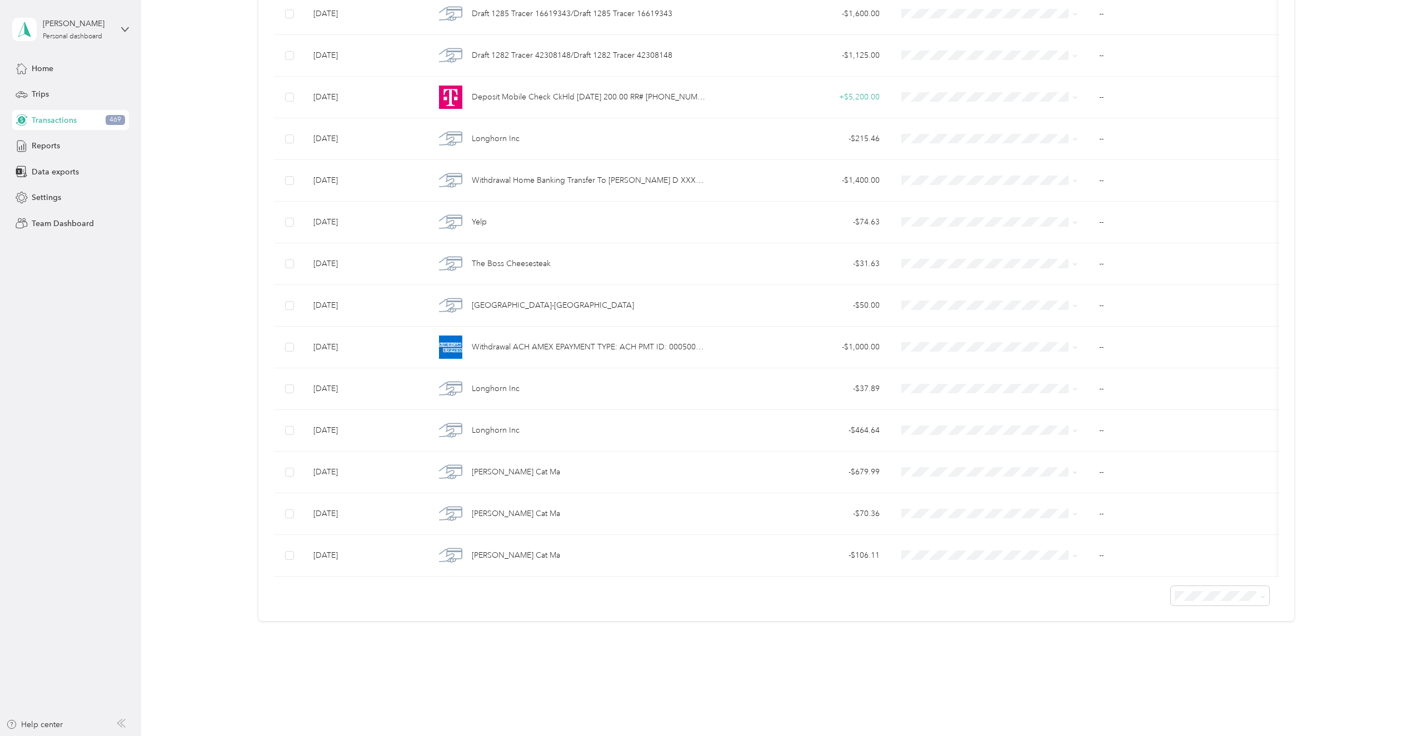
drag, startPoint x: 163, startPoint y: 293, endPoint x: 192, endPoint y: 625, distance: 333.1
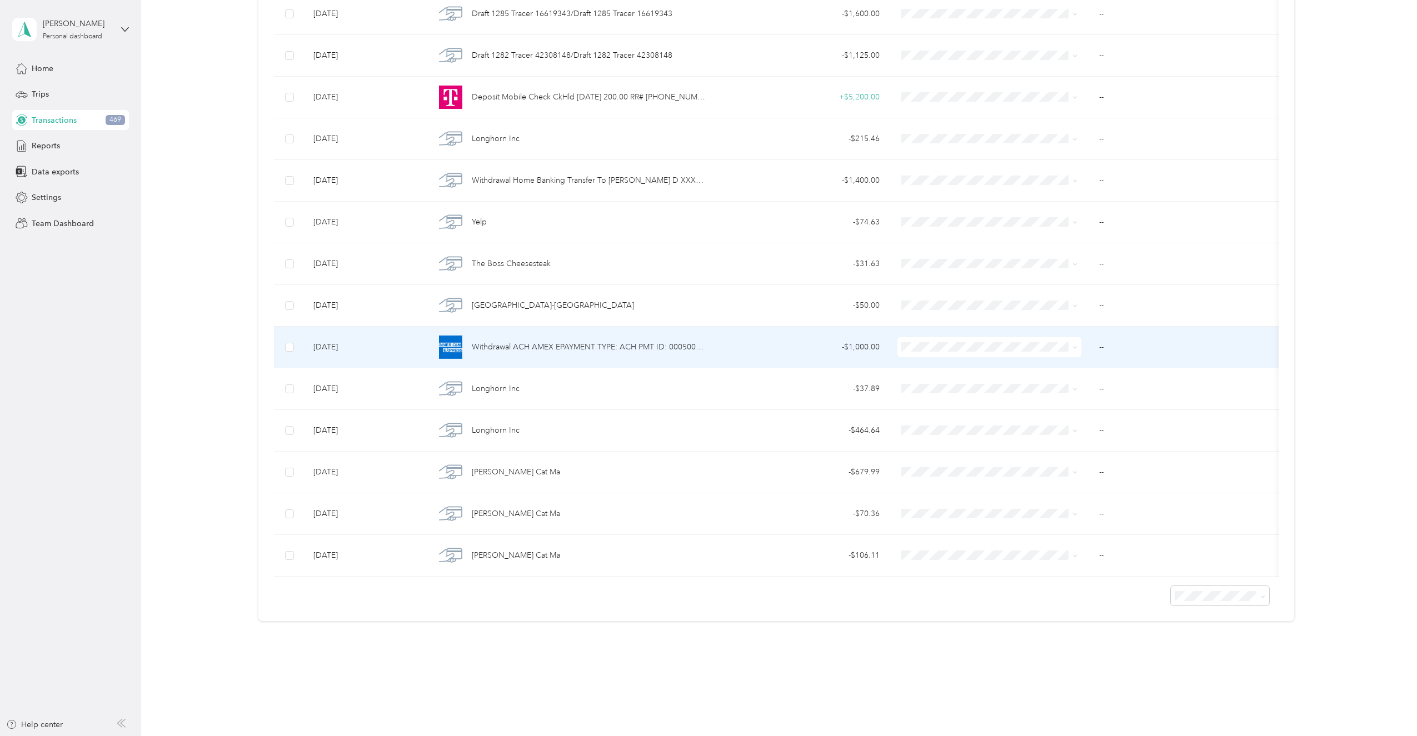
click at [524, 341] on span "Withdrawal ACH AMEX EPAYMENT TYPE: ACH PMT ID: 0005000008 DATA: ER AM CO: AMEX …" at bounding box center [589, 347] width 234 height 12
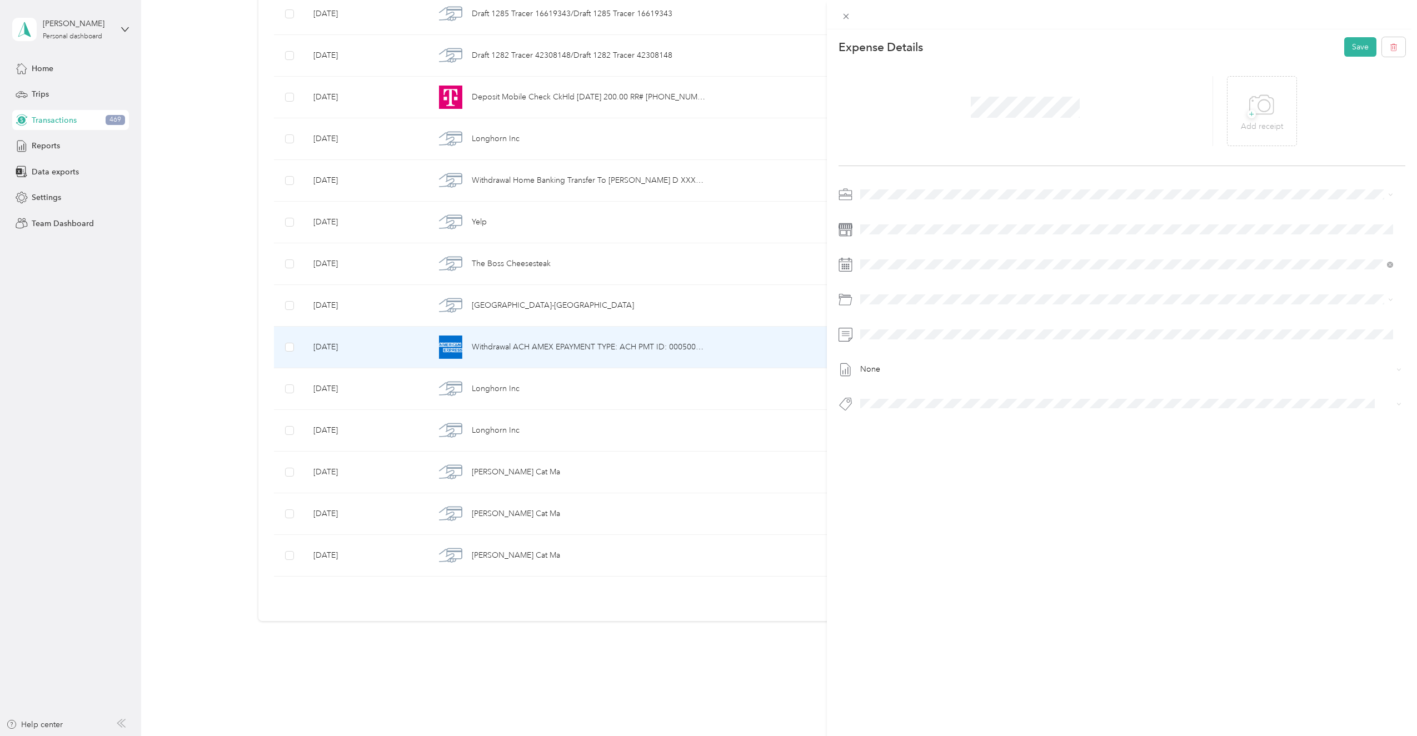
click at [905, 342] on span "Credit Card Payments" at bounding box center [928, 342] width 76 height 9
click at [902, 419] on span "Credit Cards" at bounding box center [891, 424] width 39 height 10
click at [1254, 117] on icon at bounding box center [1262, 105] width 25 height 31
click at [893, 215] on span "Super Septic Bros LLC" at bounding box center [903, 214] width 79 height 9
drag, startPoint x: 1350, startPoint y: 51, endPoint x: 1342, endPoint y: 51, distance: 7.8
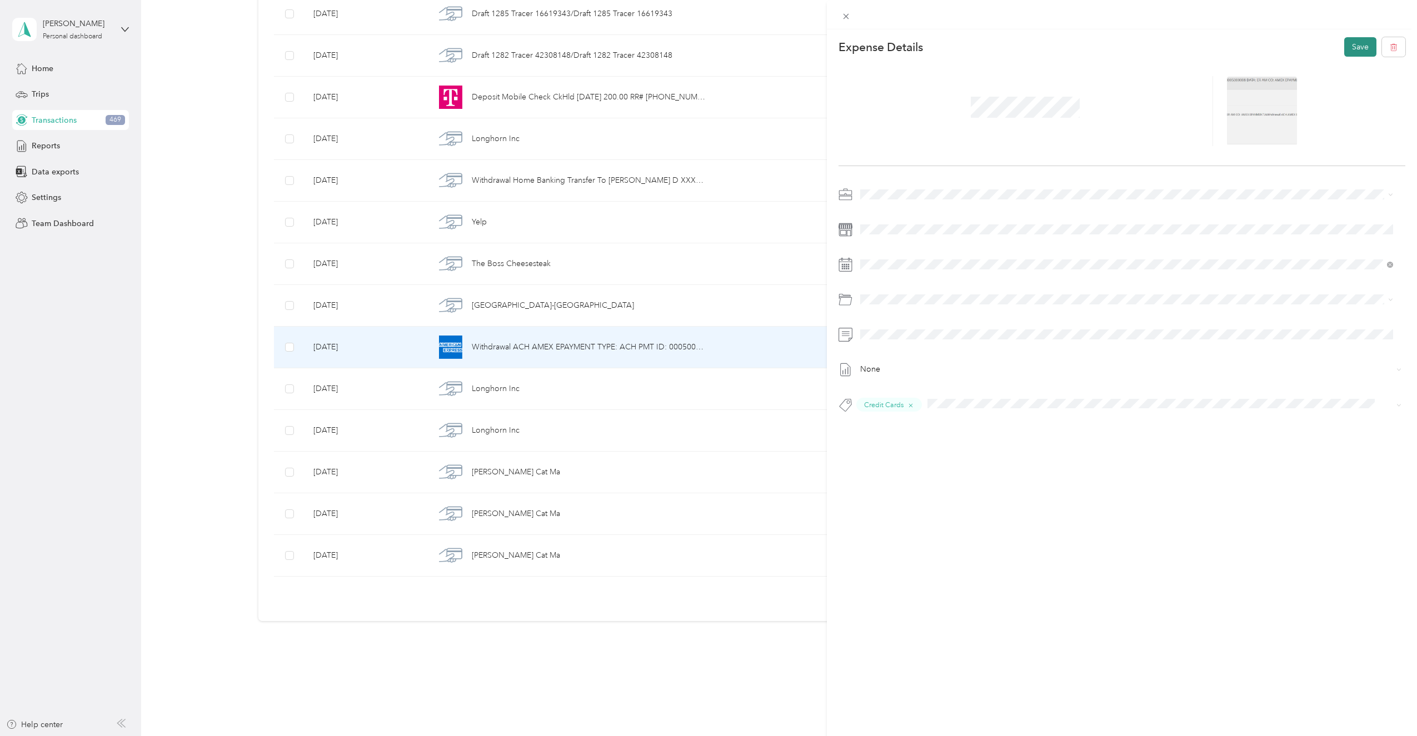
click at [1349, 51] on button "Save" at bounding box center [1361, 46] width 32 height 19
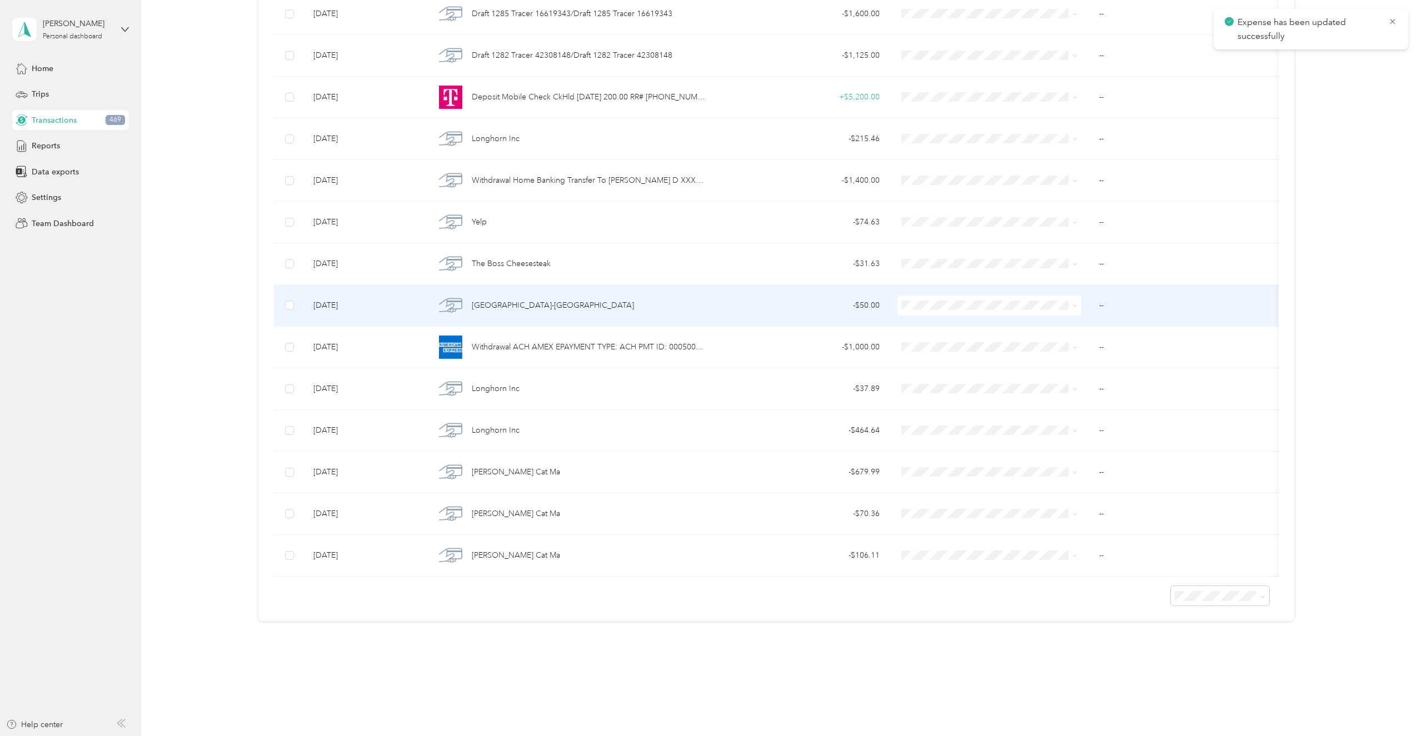
scroll to position [2171, 0]
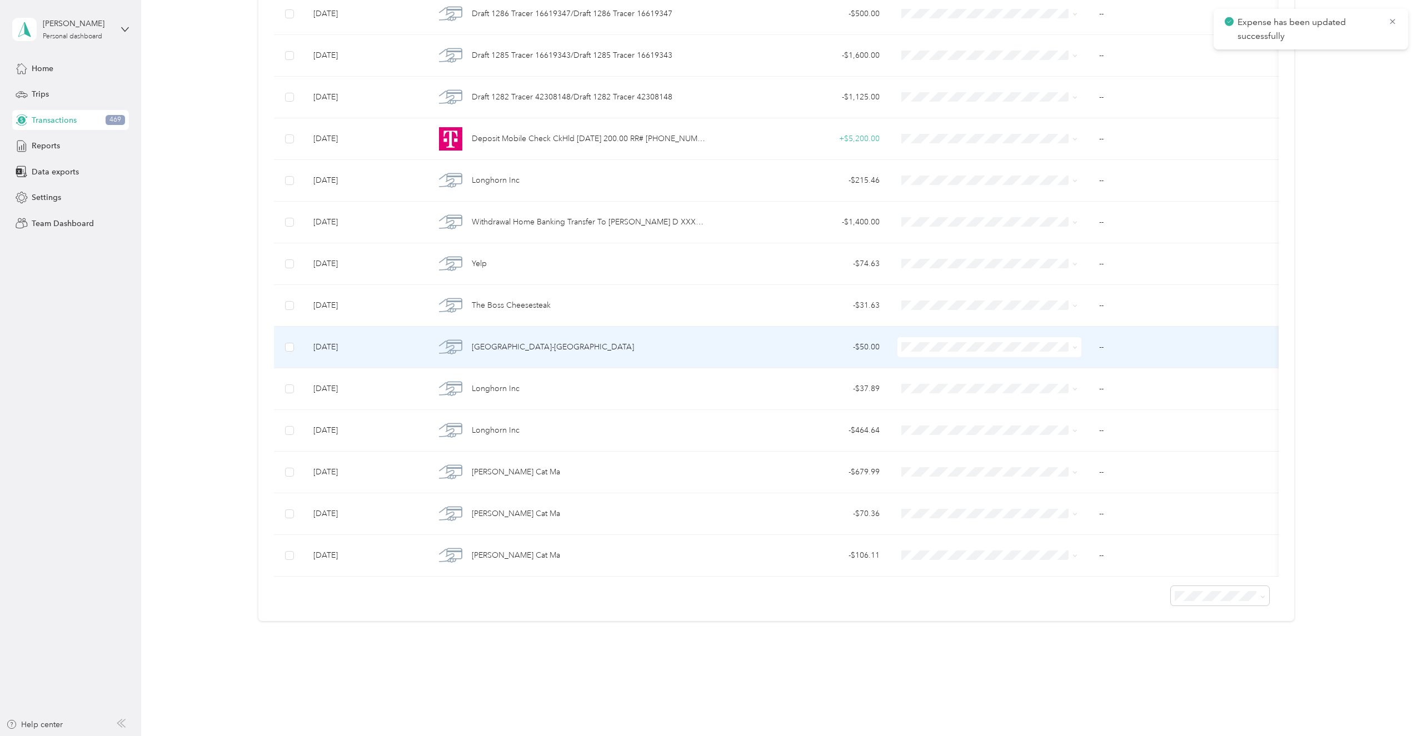
click at [551, 341] on span "[GEOGRAPHIC_DATA]-[GEOGRAPHIC_DATA]" at bounding box center [553, 347] width 162 height 12
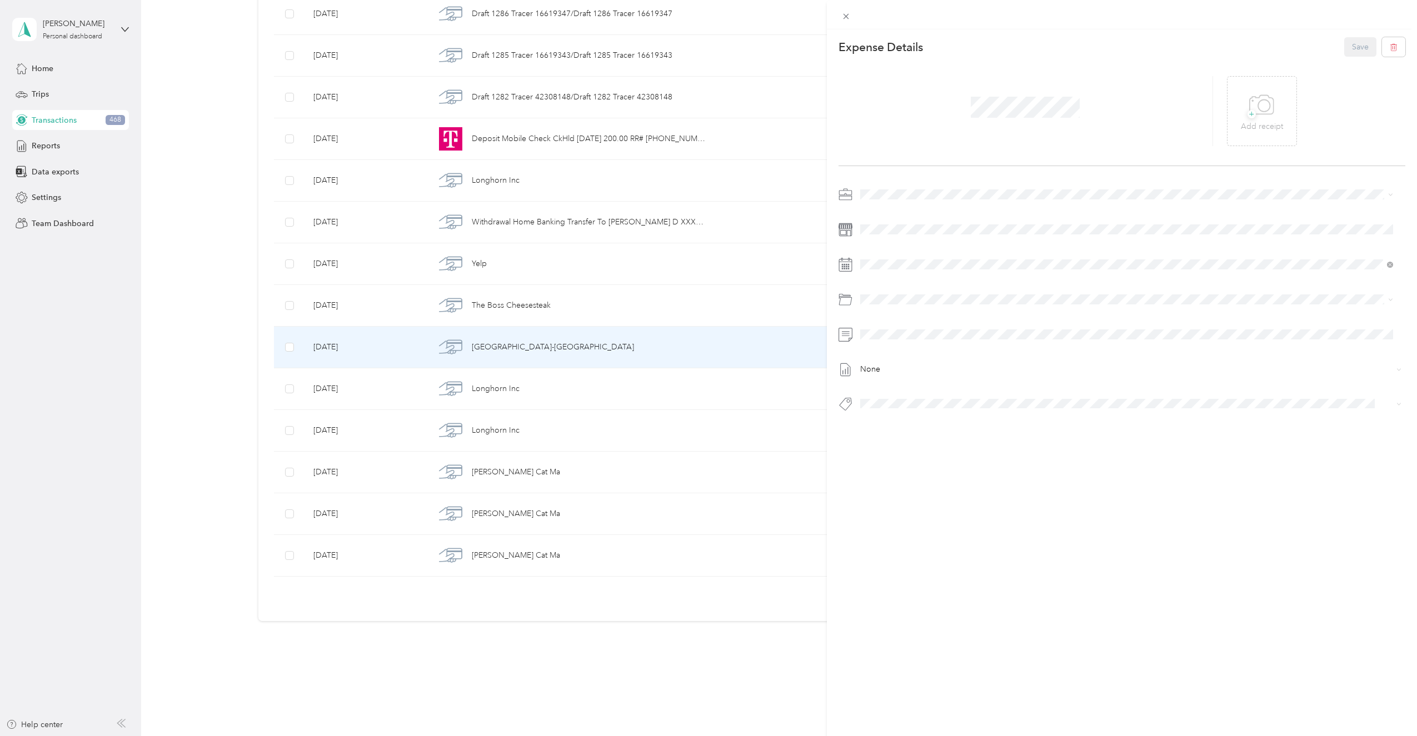
click at [3, 489] on div "This expense cannot be edited because it is either under review, approved, or p…" at bounding box center [708, 368] width 1417 height 736
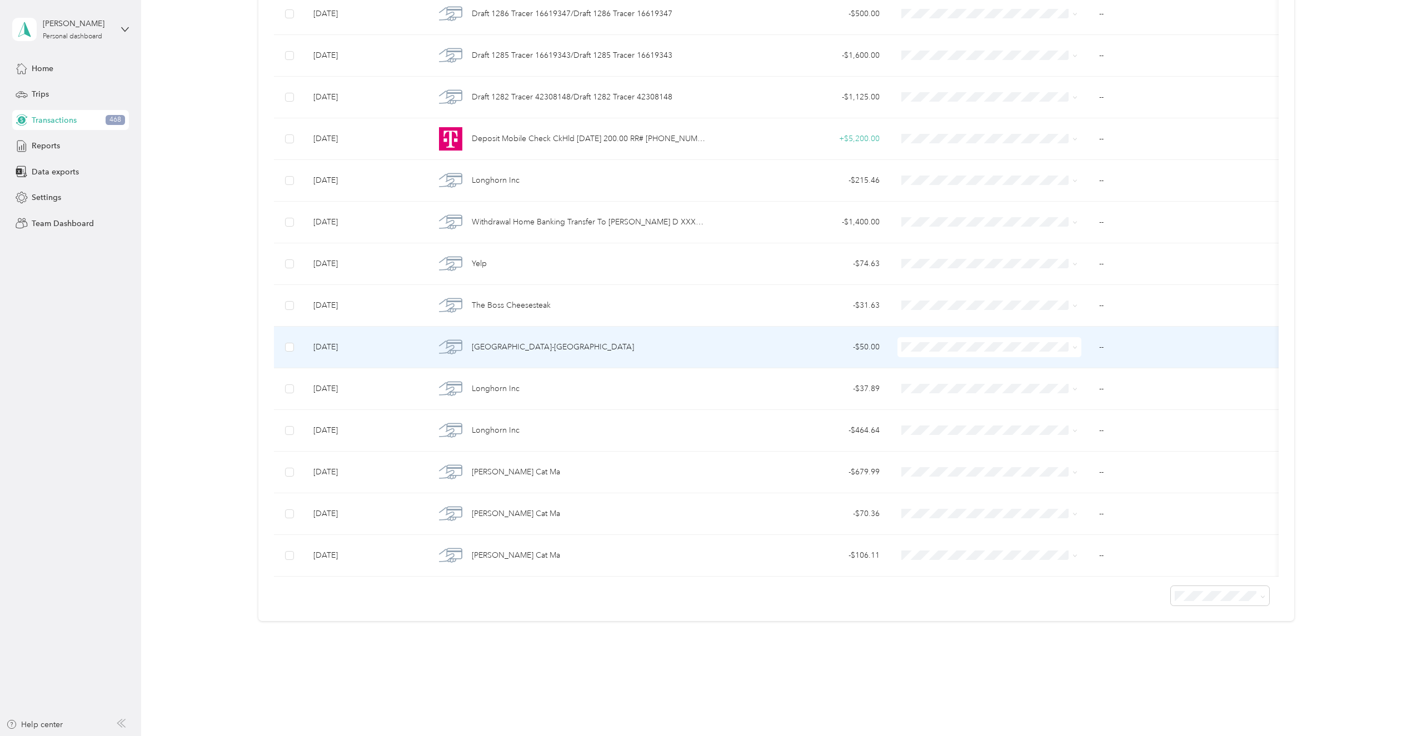
click at [542, 341] on span "[GEOGRAPHIC_DATA]-[GEOGRAPHIC_DATA]" at bounding box center [553, 347] width 162 height 12
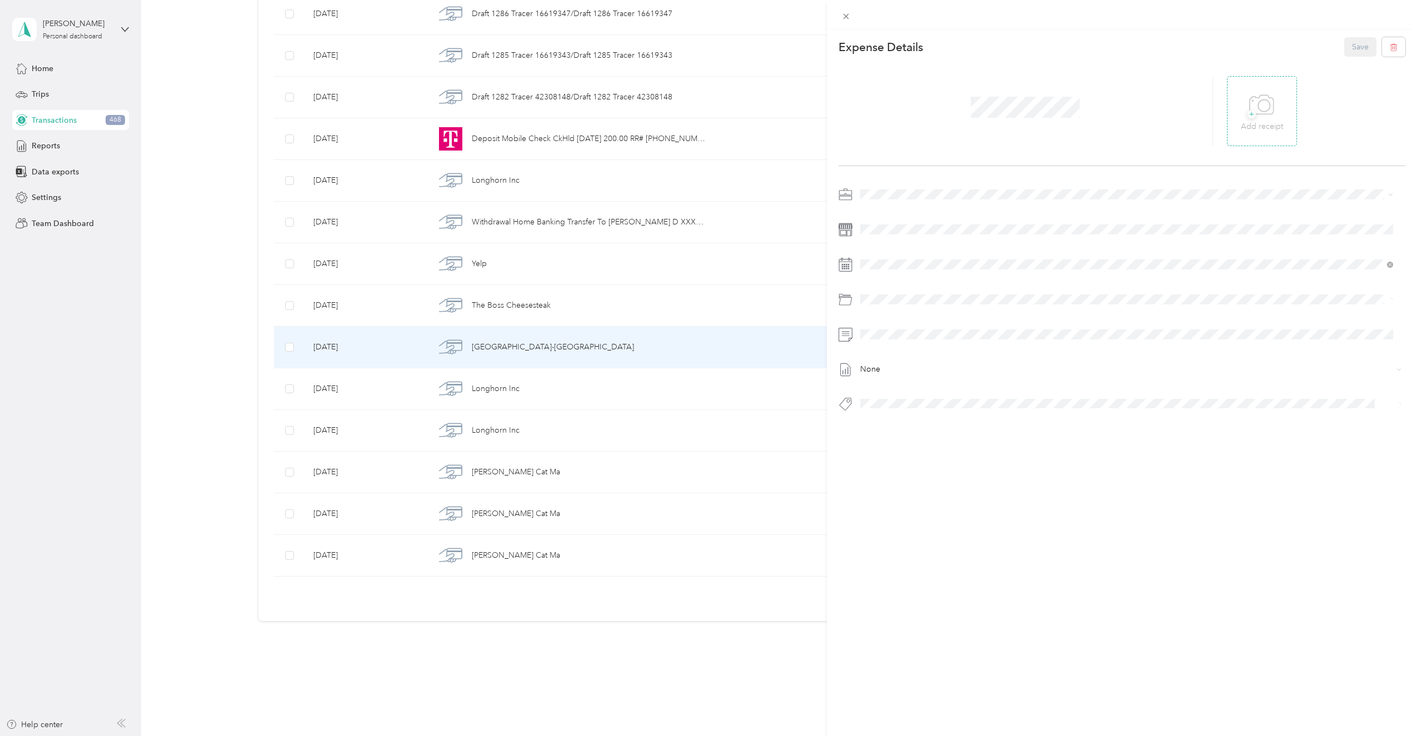
click at [1266, 113] on icon at bounding box center [1262, 105] width 25 height 31
drag, startPoint x: 877, startPoint y: 202, endPoint x: 894, endPoint y: 210, distance: 18.2
click at [894, 210] on span "Super Septic Bros LLC" at bounding box center [903, 214] width 79 height 9
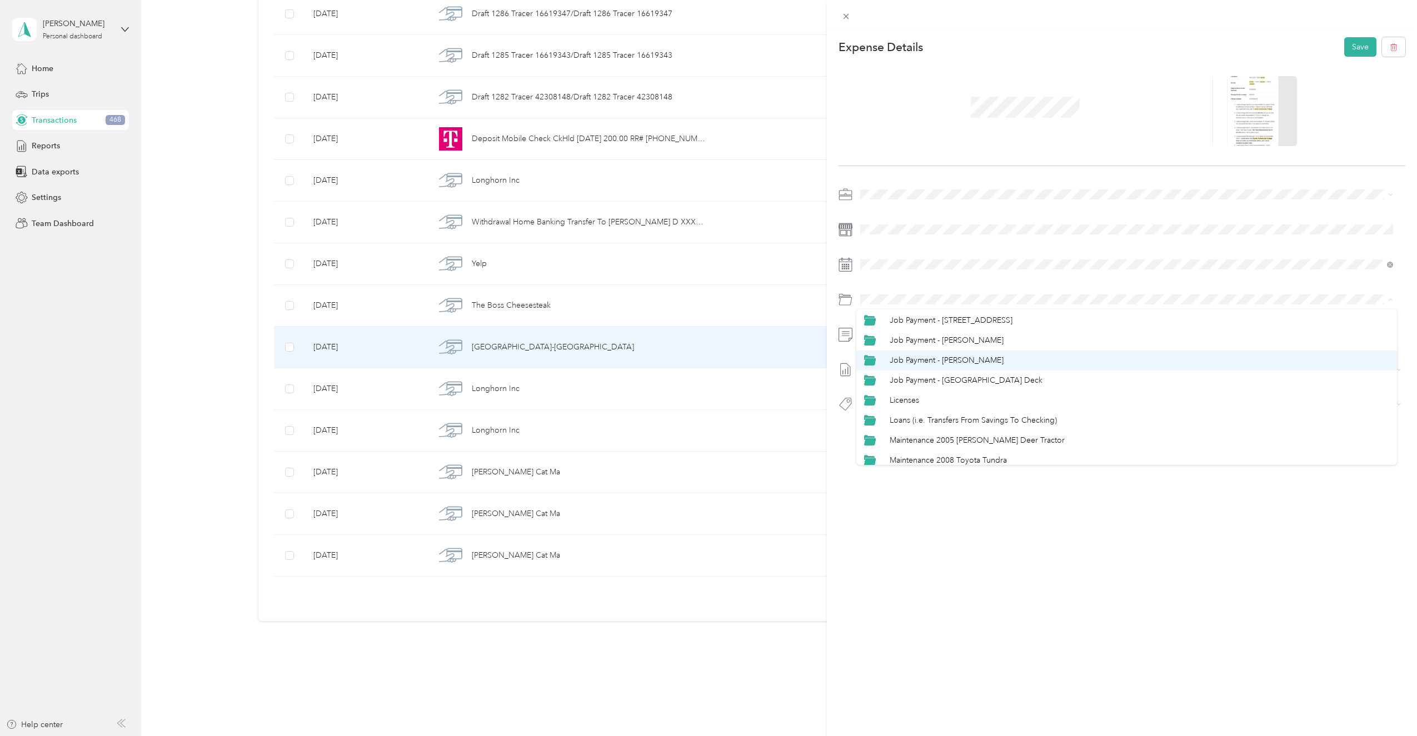
scroll to position [278, 0]
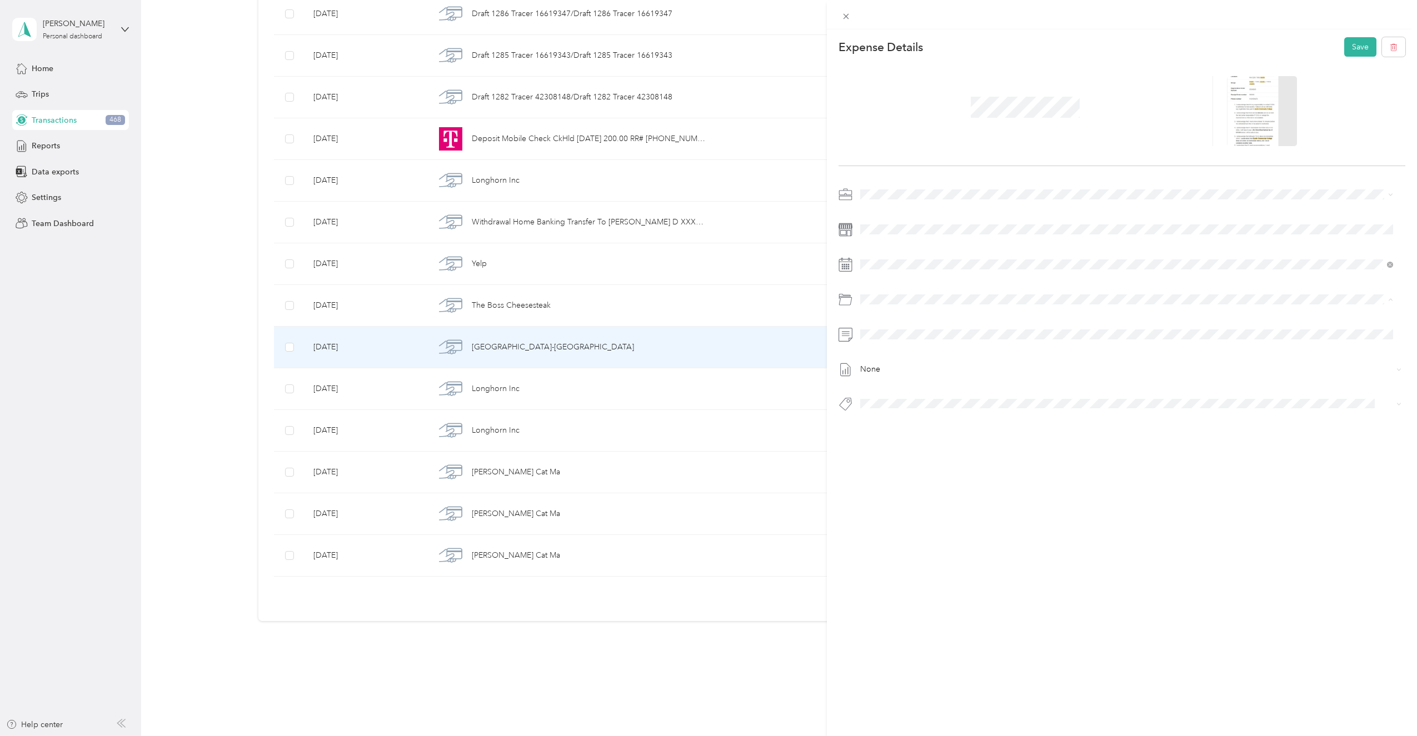
click at [913, 401] on span "Licenses" at bounding box center [904, 404] width 29 height 9
click at [887, 426] on span "Licenses" at bounding box center [885, 424] width 26 height 10
click at [1352, 48] on button "Save" at bounding box center [1361, 46] width 32 height 19
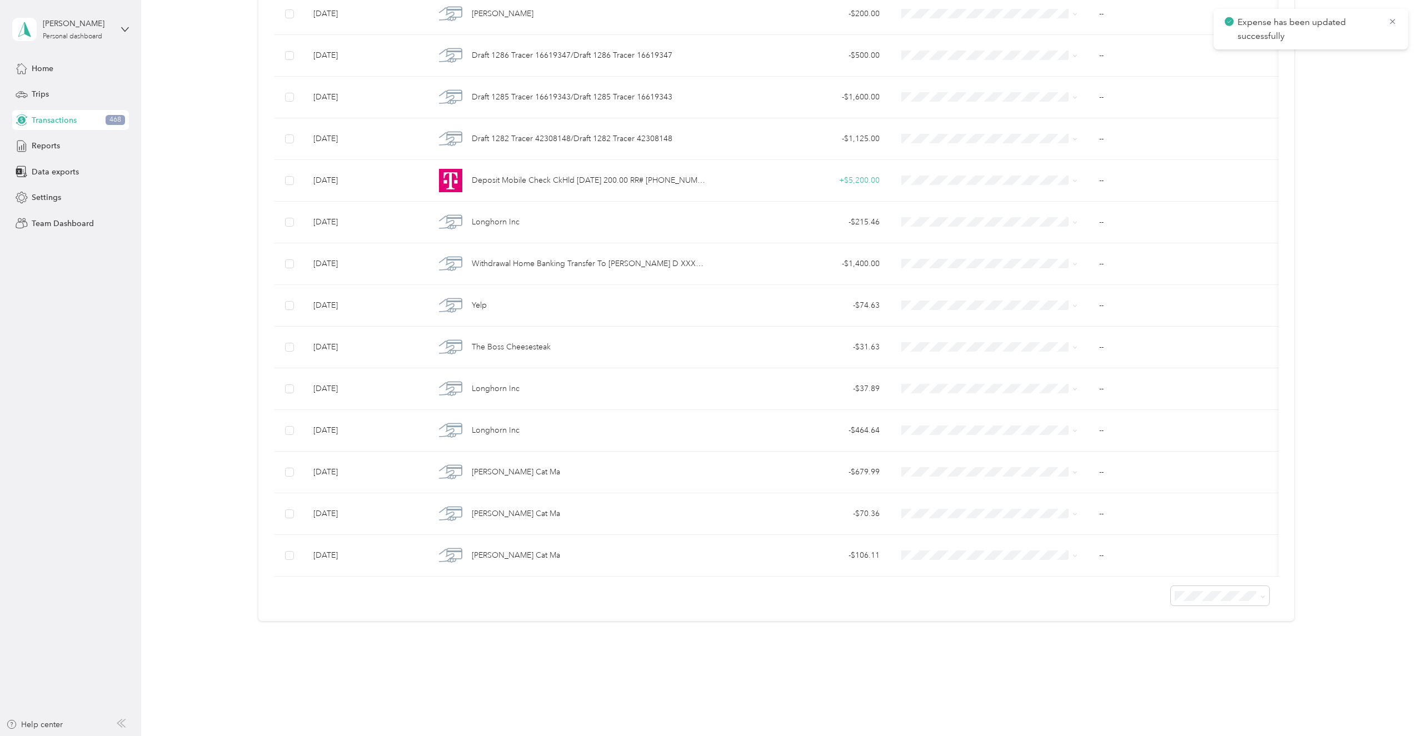
scroll to position [2129, 0]
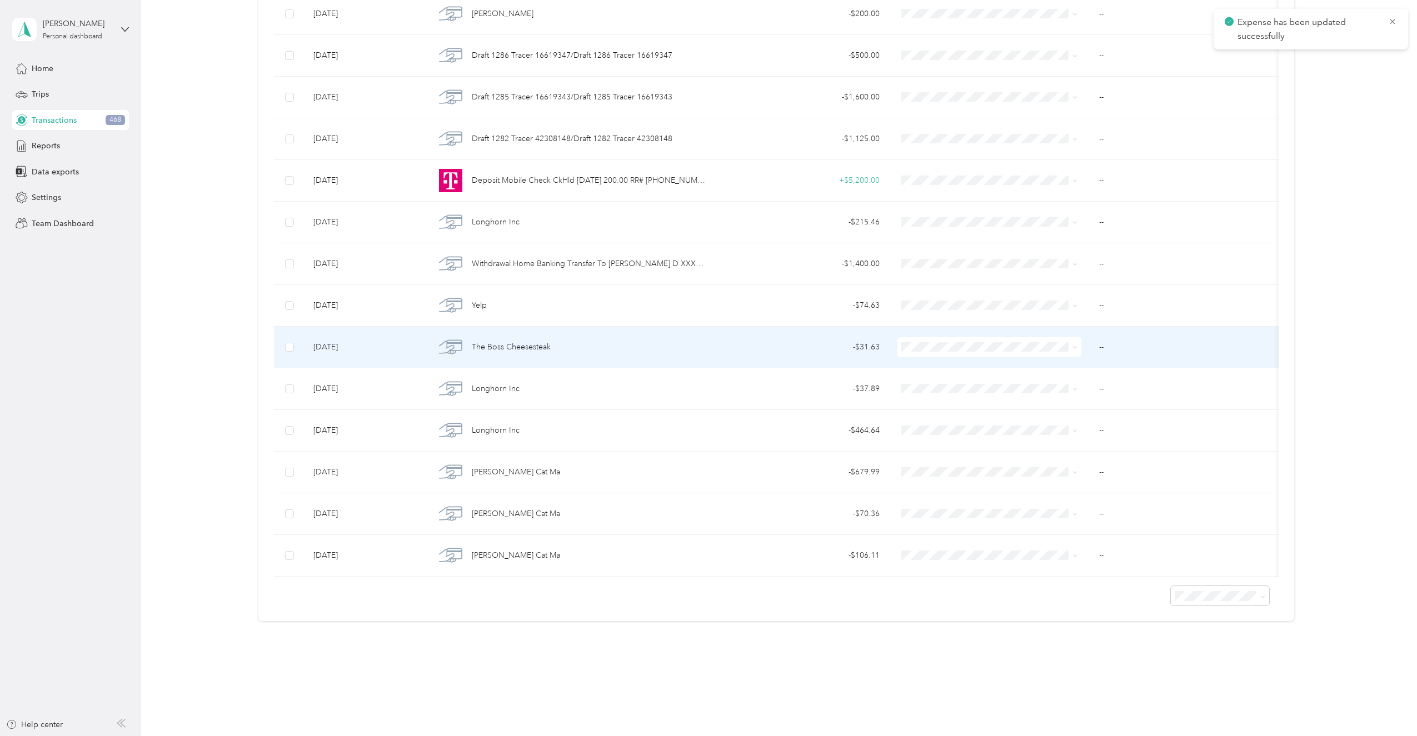
click at [525, 343] on span "The Boss Cheesesteak" at bounding box center [511, 347] width 79 height 12
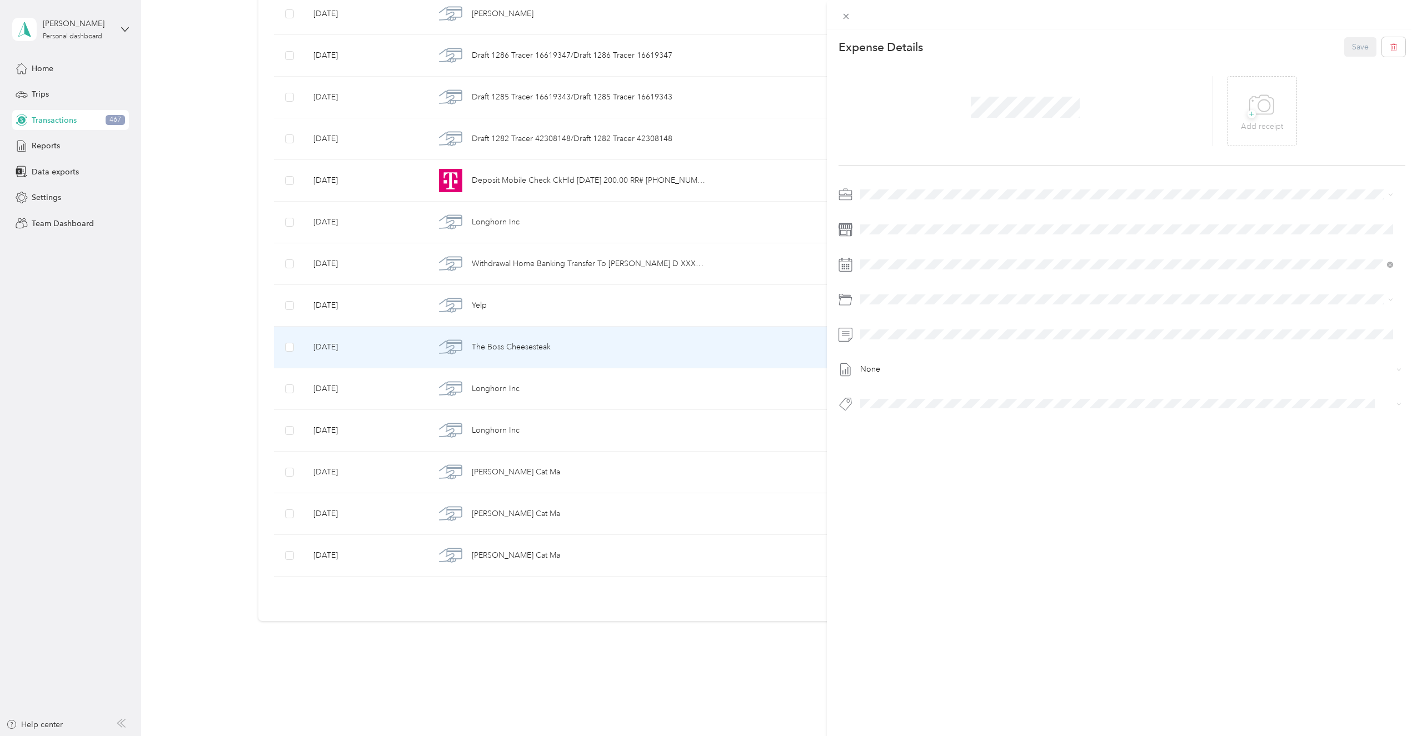
click at [103, 37] on div "This expense cannot be edited because it is either under review, approved, or p…" at bounding box center [708, 368] width 1417 height 736
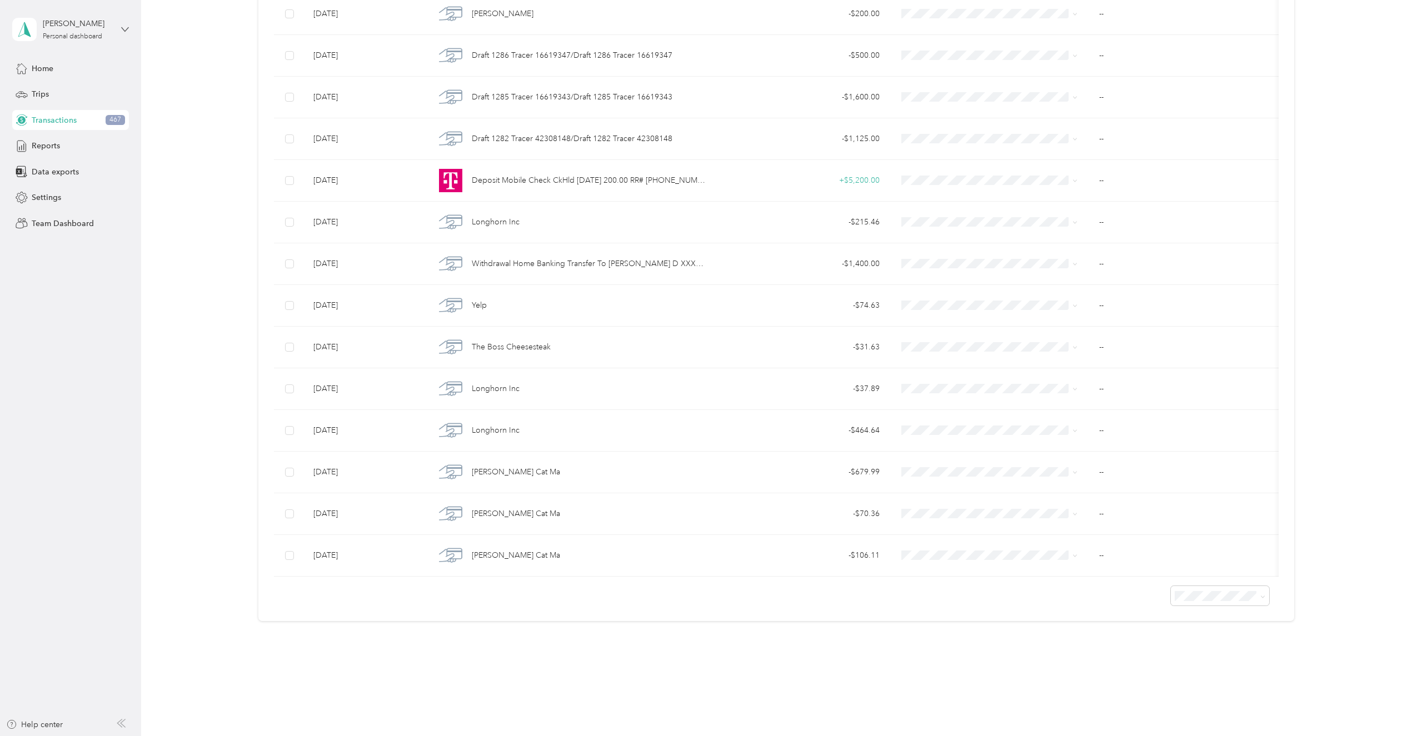
click at [127, 29] on icon at bounding box center [125, 29] width 7 height 4
click at [68, 97] on div "Team dashboard" at bounding box center [129, 91] width 218 height 19
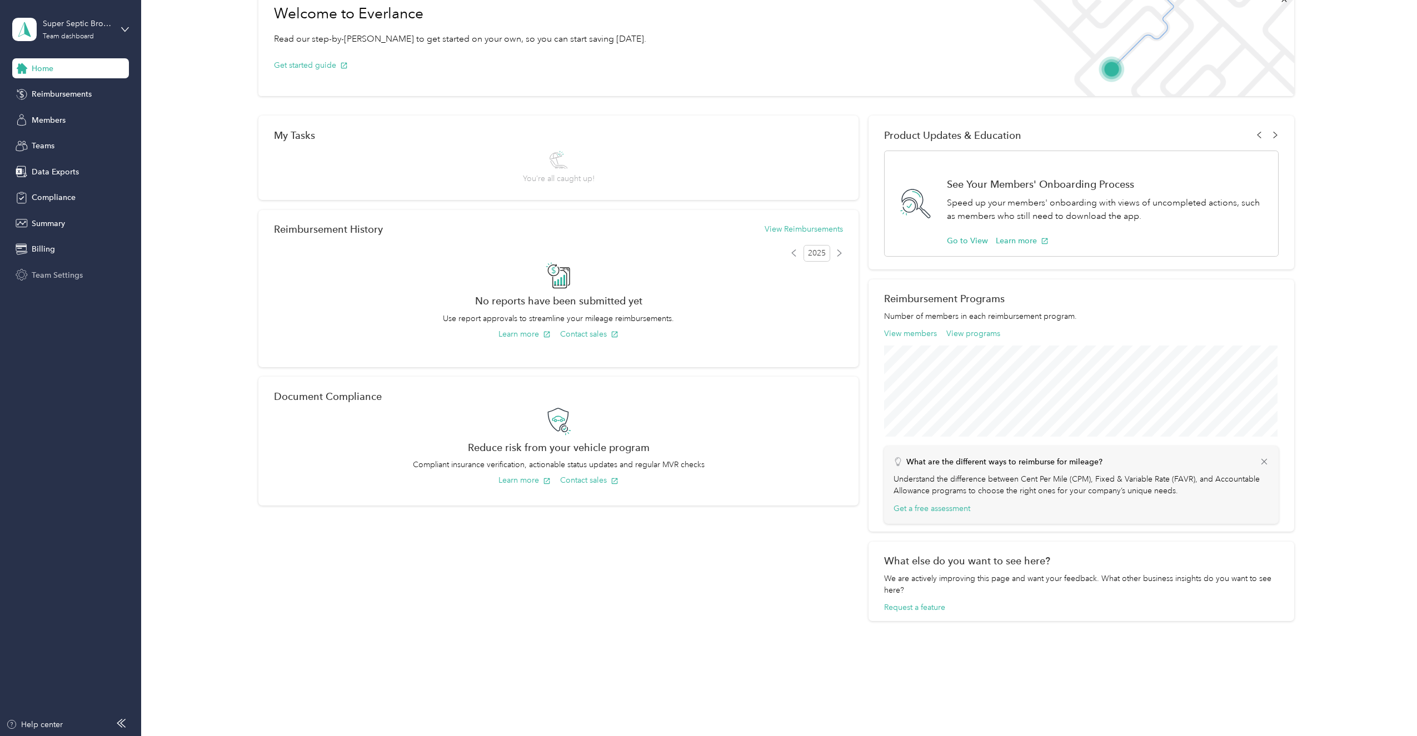
scroll to position [67, 0]
click at [62, 273] on span "Team Settings" at bounding box center [57, 276] width 51 height 12
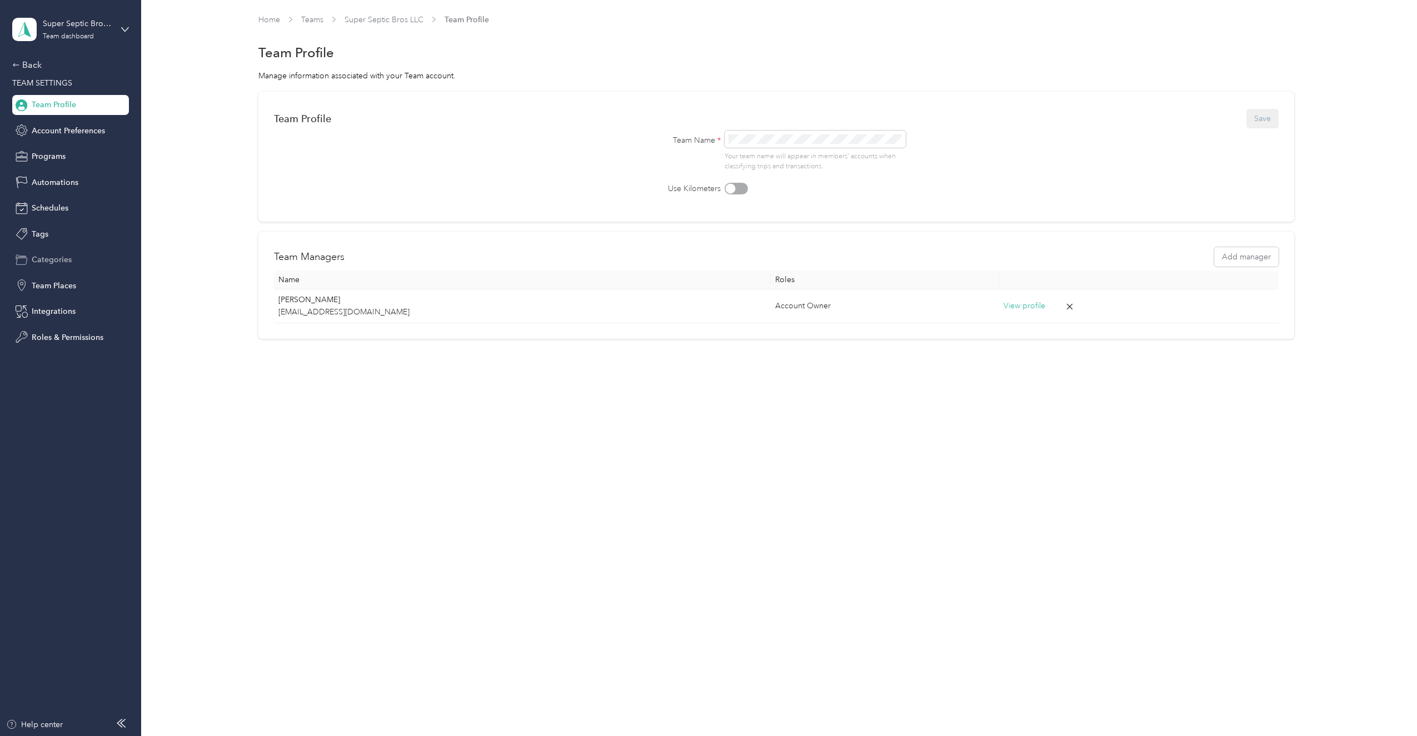
click at [62, 264] on span "Categories" at bounding box center [52, 260] width 40 height 12
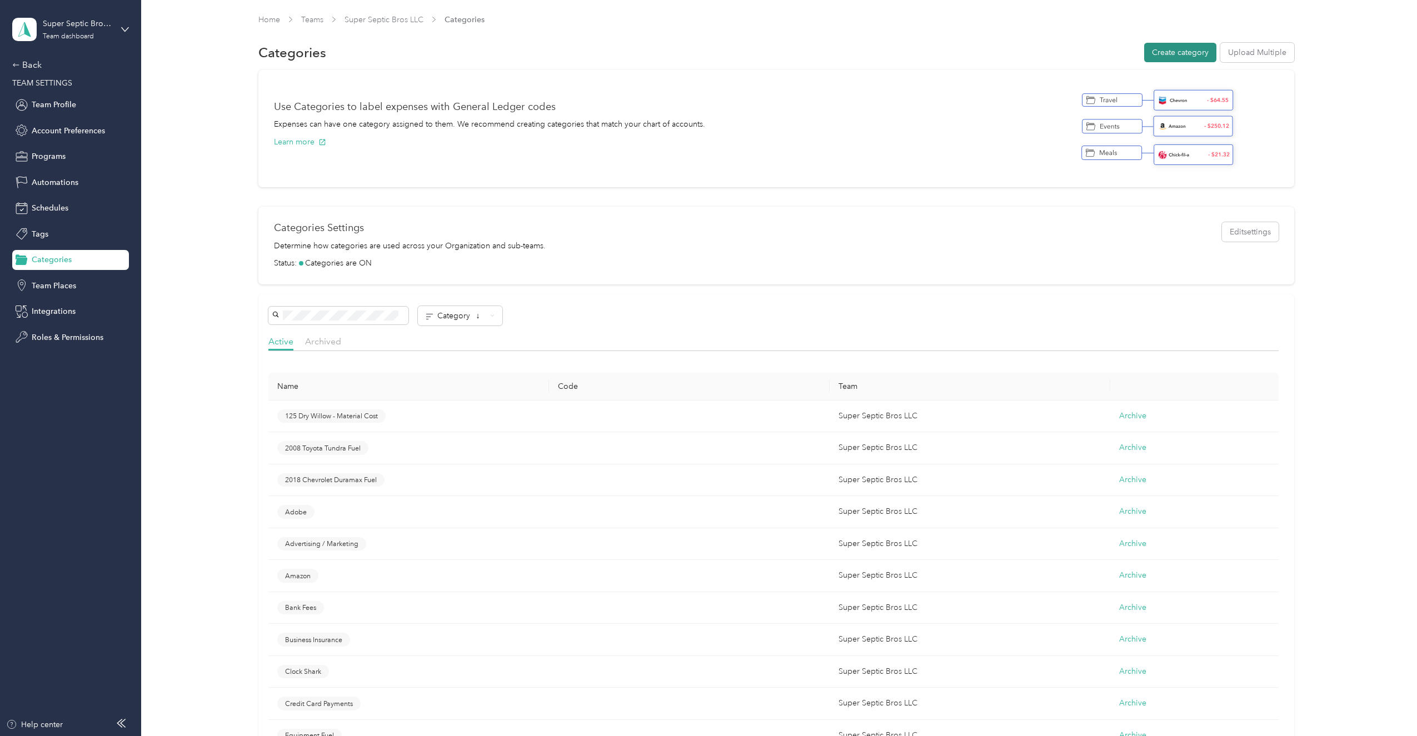
click at [1148, 47] on button "Create category" at bounding box center [1180, 52] width 72 height 19
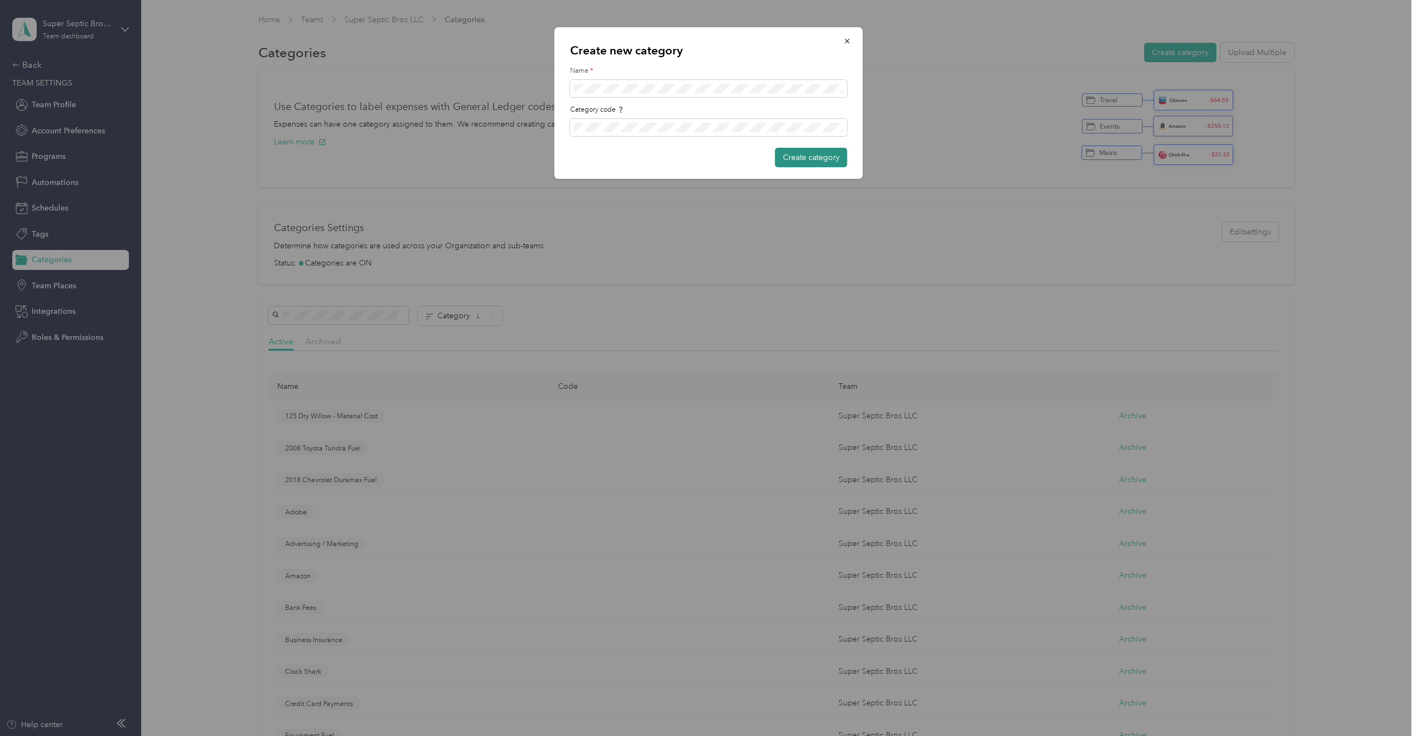
click at [817, 155] on button "Create category" at bounding box center [811, 157] width 72 height 19
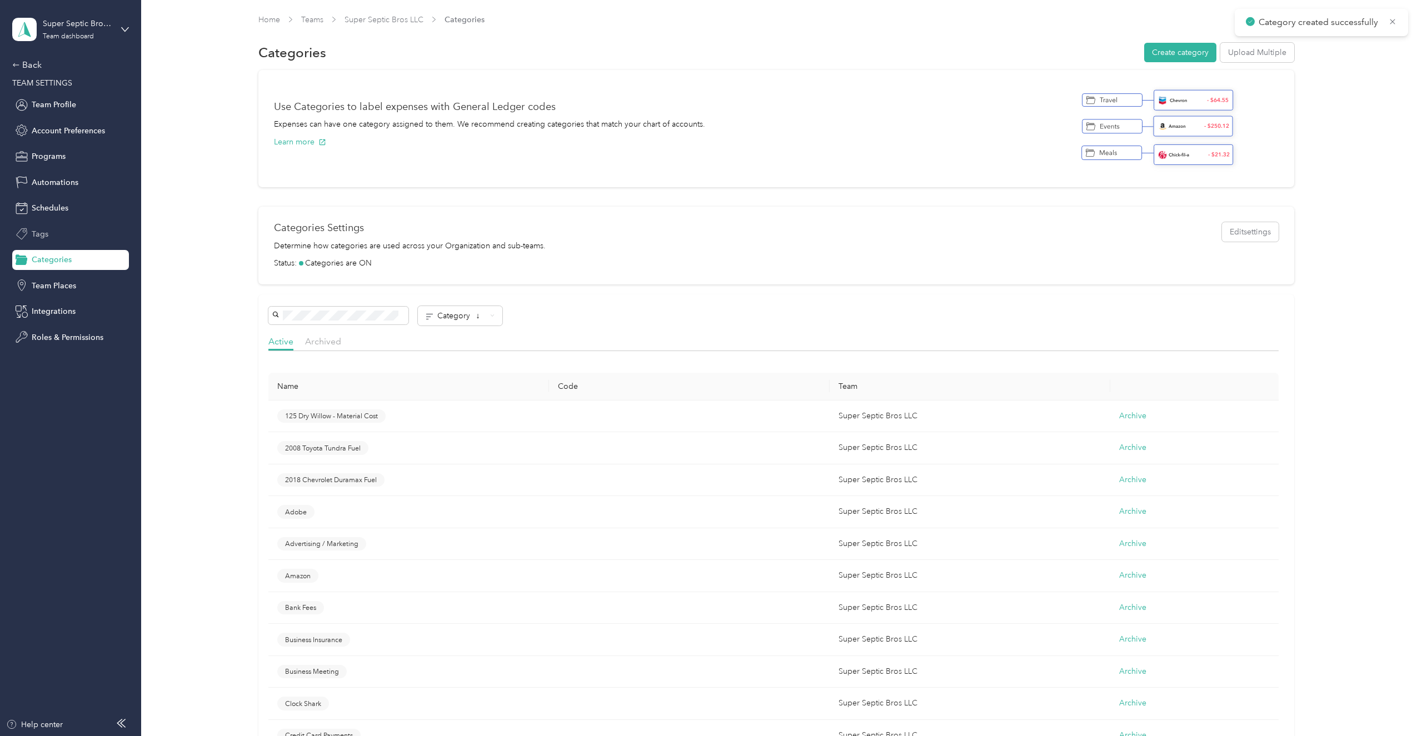
click at [33, 240] on span "Tags" at bounding box center [40, 234] width 17 height 12
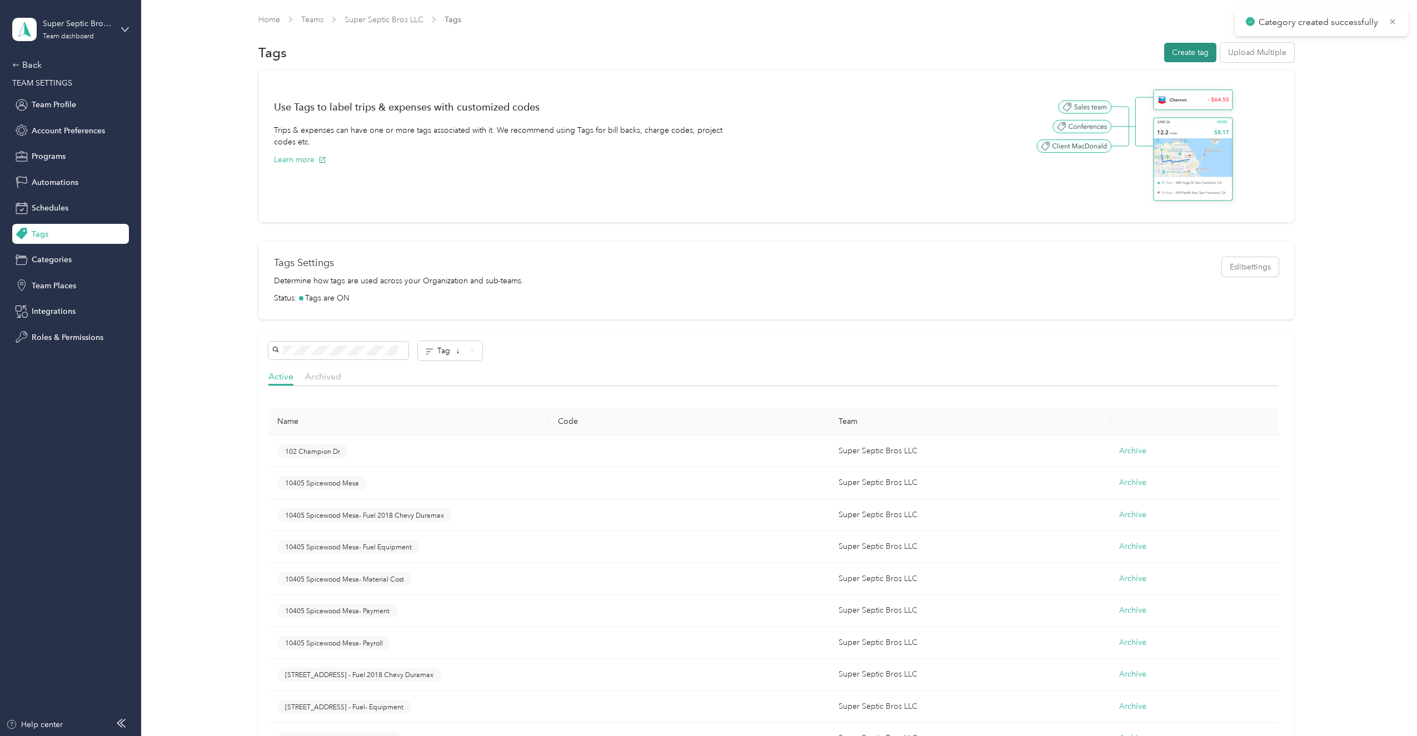
click at [1191, 55] on button "Create tag" at bounding box center [1190, 52] width 52 height 19
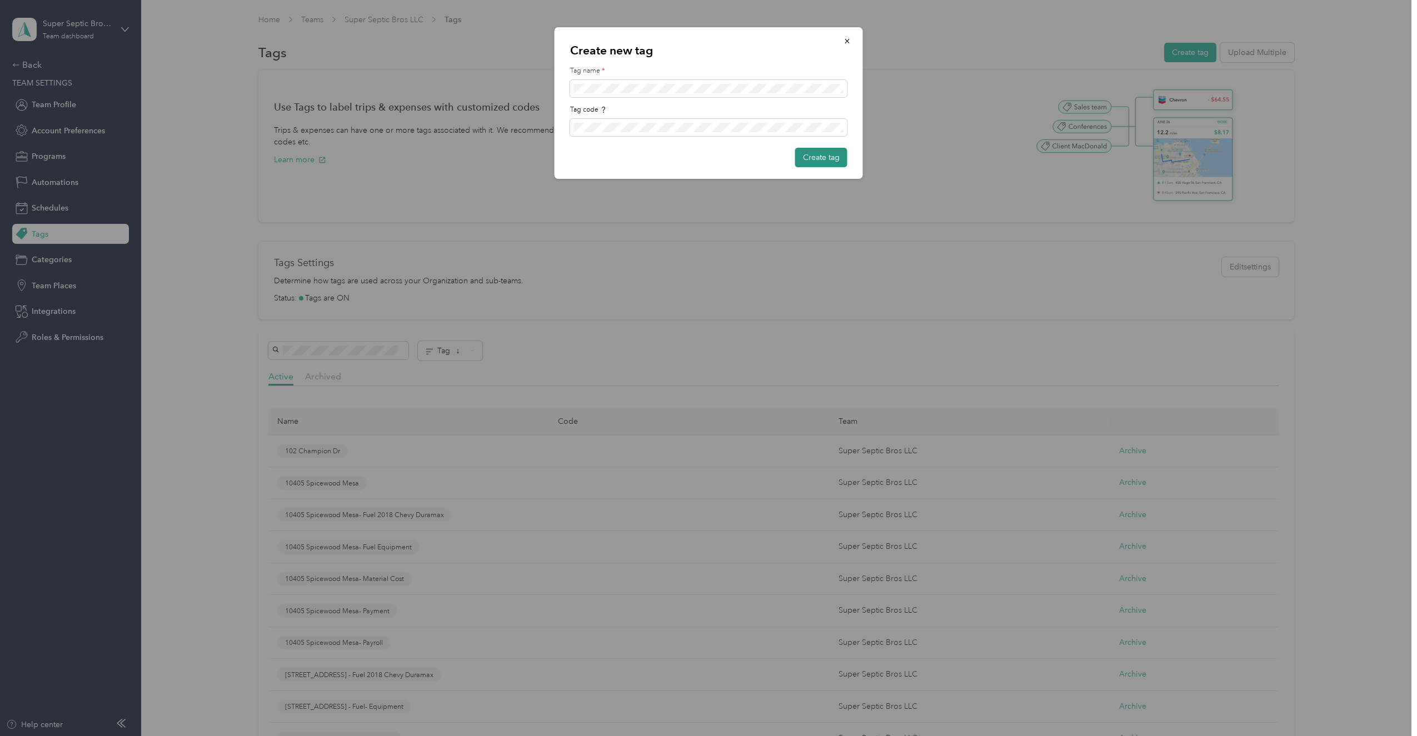
click at [813, 162] on button "Create tag" at bounding box center [821, 157] width 52 height 19
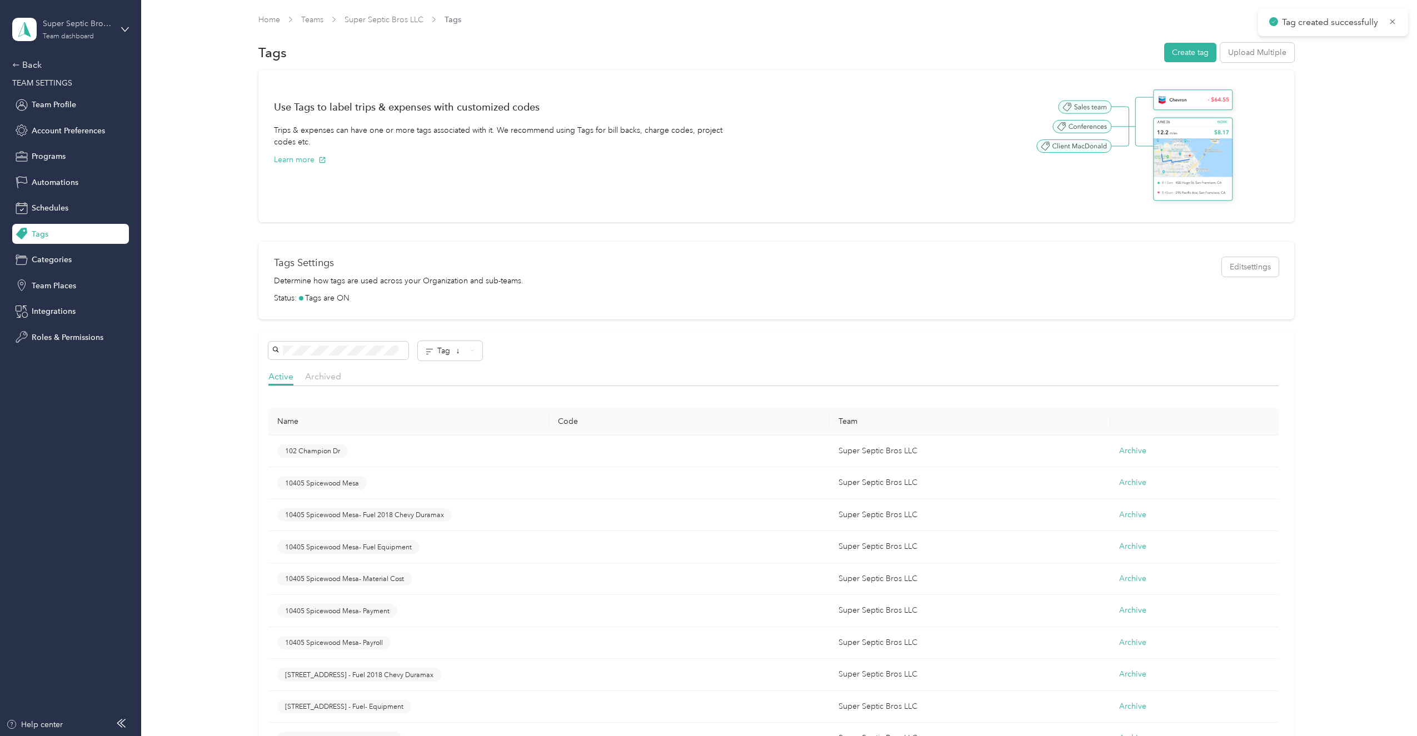
click at [72, 40] on div "Team dashboard" at bounding box center [68, 36] width 51 height 7
click at [67, 113] on div "Personal dashboard" at bounding box center [57, 114] width 70 height 12
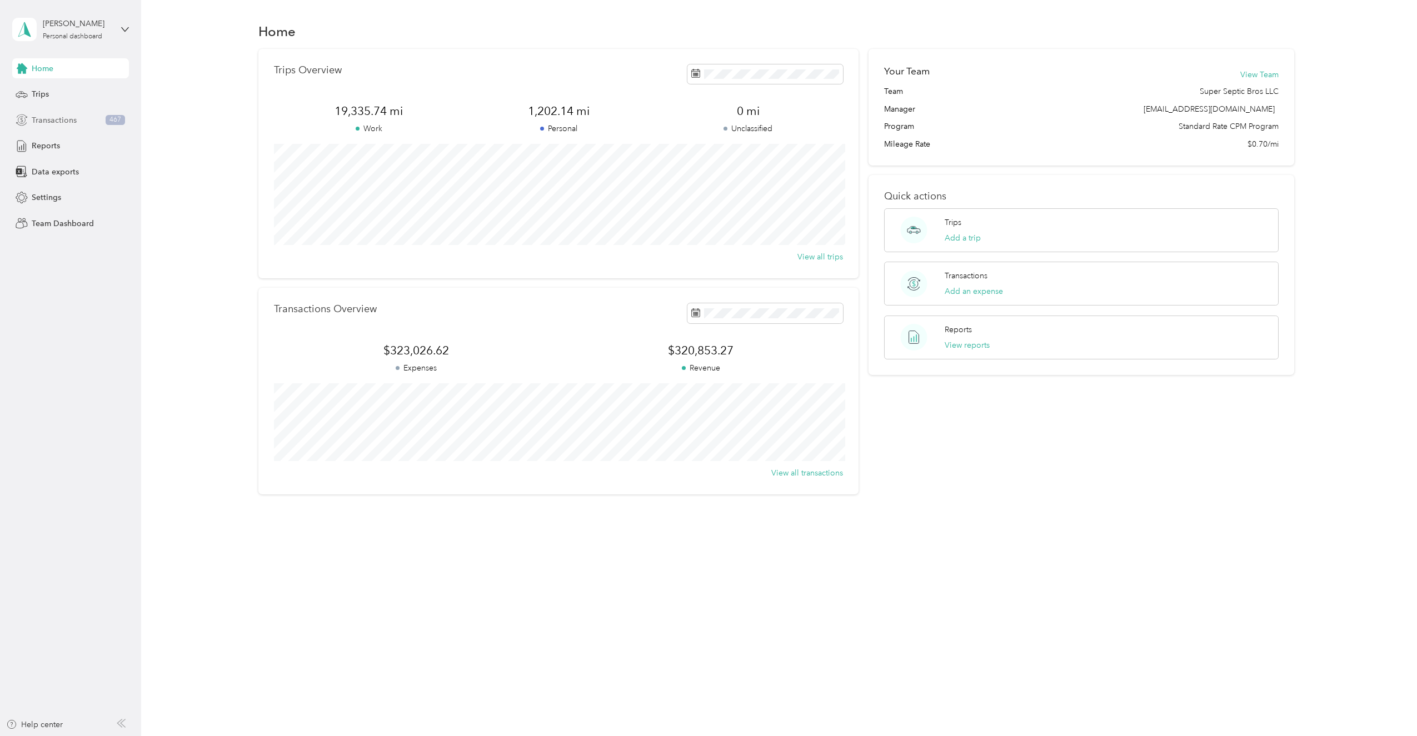
click at [82, 117] on div "Transactions 467" at bounding box center [70, 120] width 117 height 20
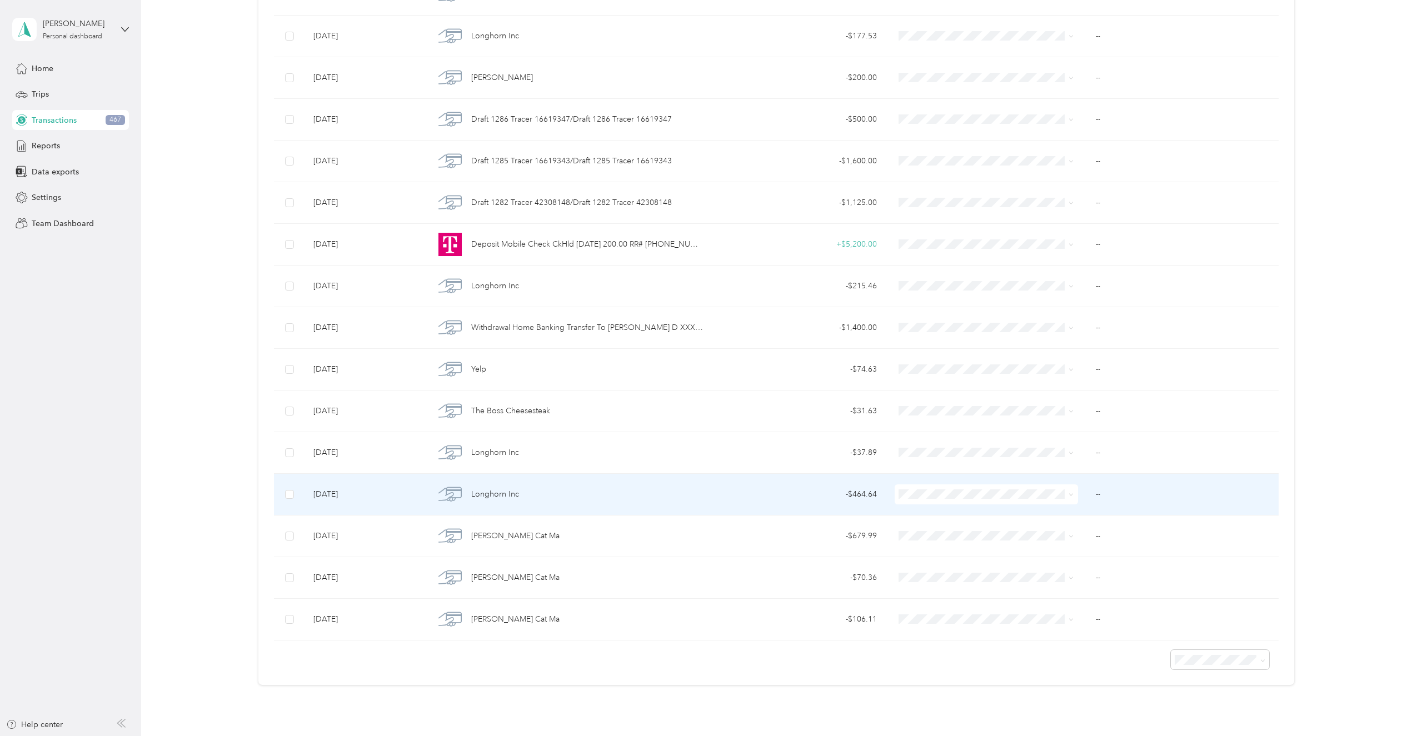
scroll to position [2112, 0]
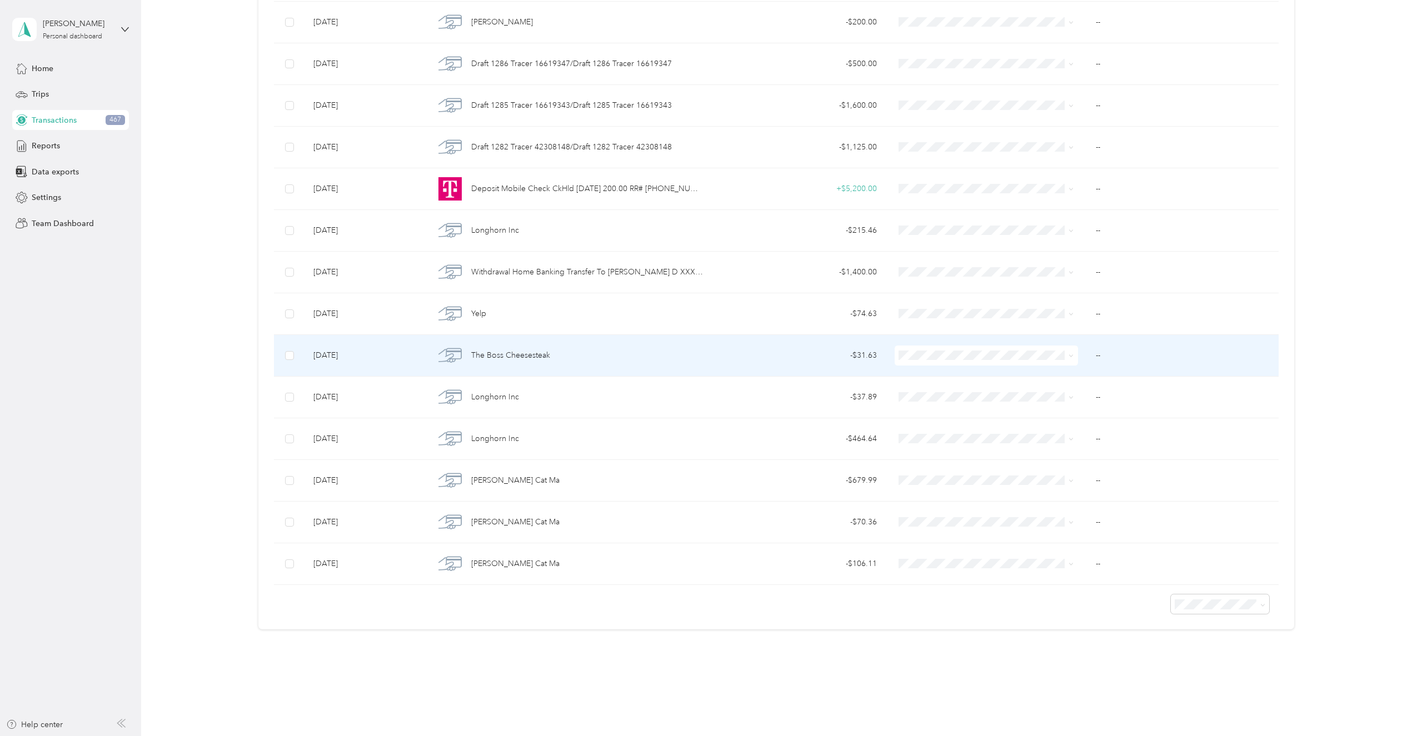
click at [534, 350] on span "The Boss Cheesesteak" at bounding box center [510, 356] width 79 height 12
